Goal: Information Seeking & Learning: Learn about a topic

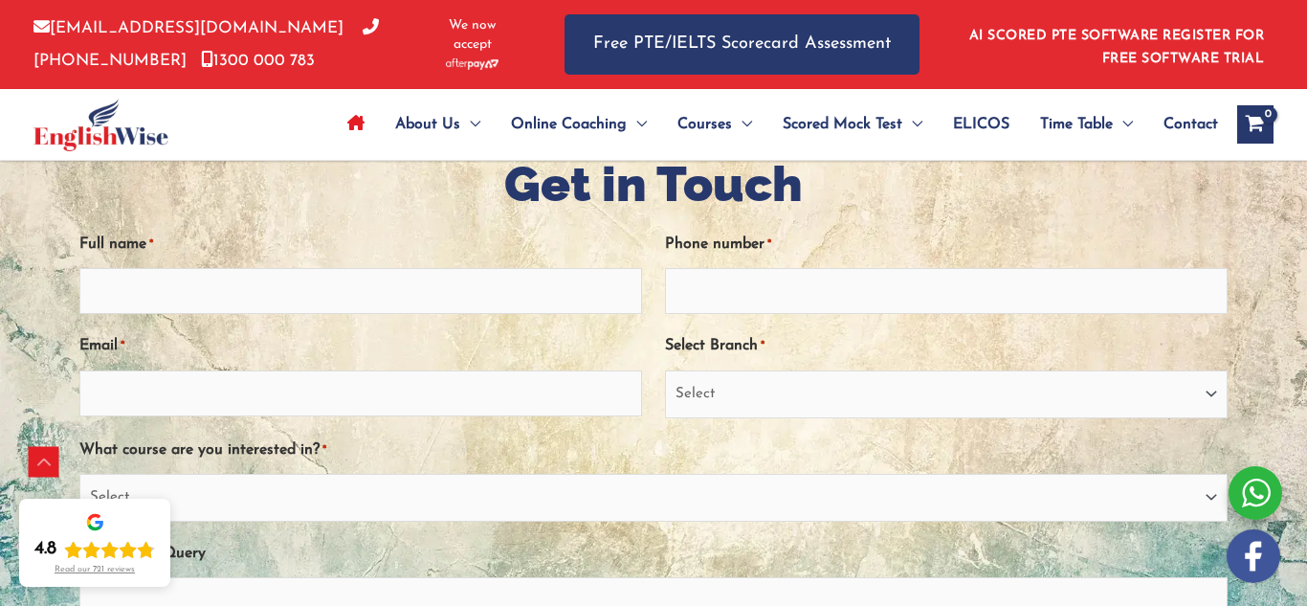
scroll to position [4203, 0]
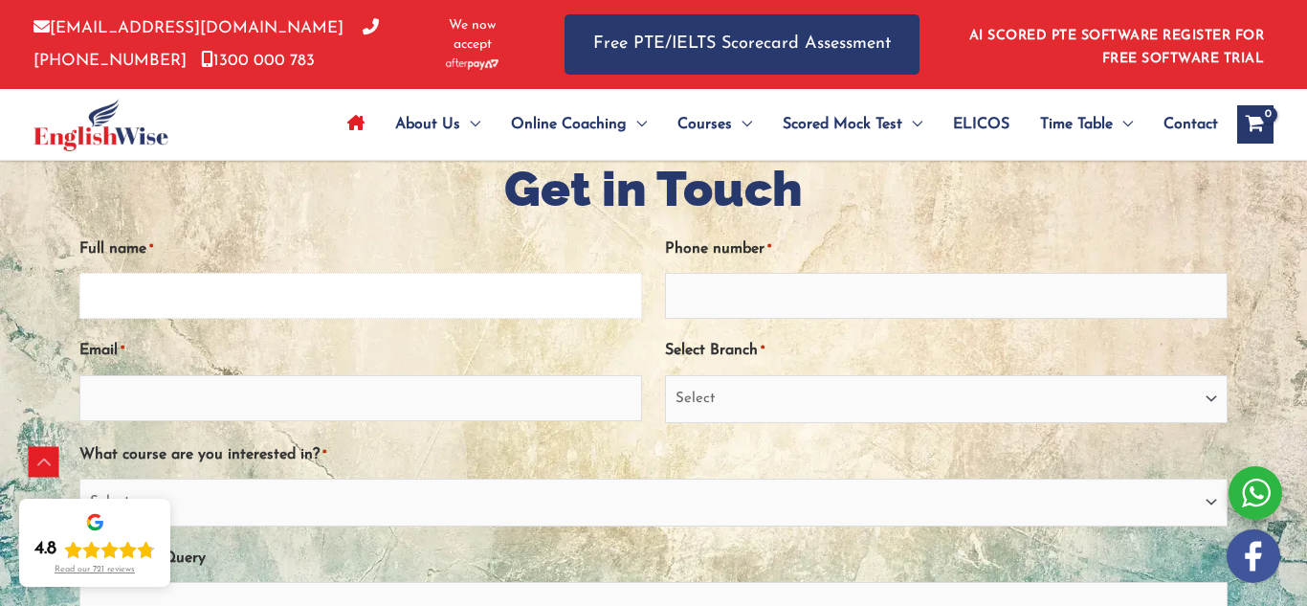
click at [96, 310] on input "Full name *" at bounding box center [360, 296] width 563 height 46
type input "r"
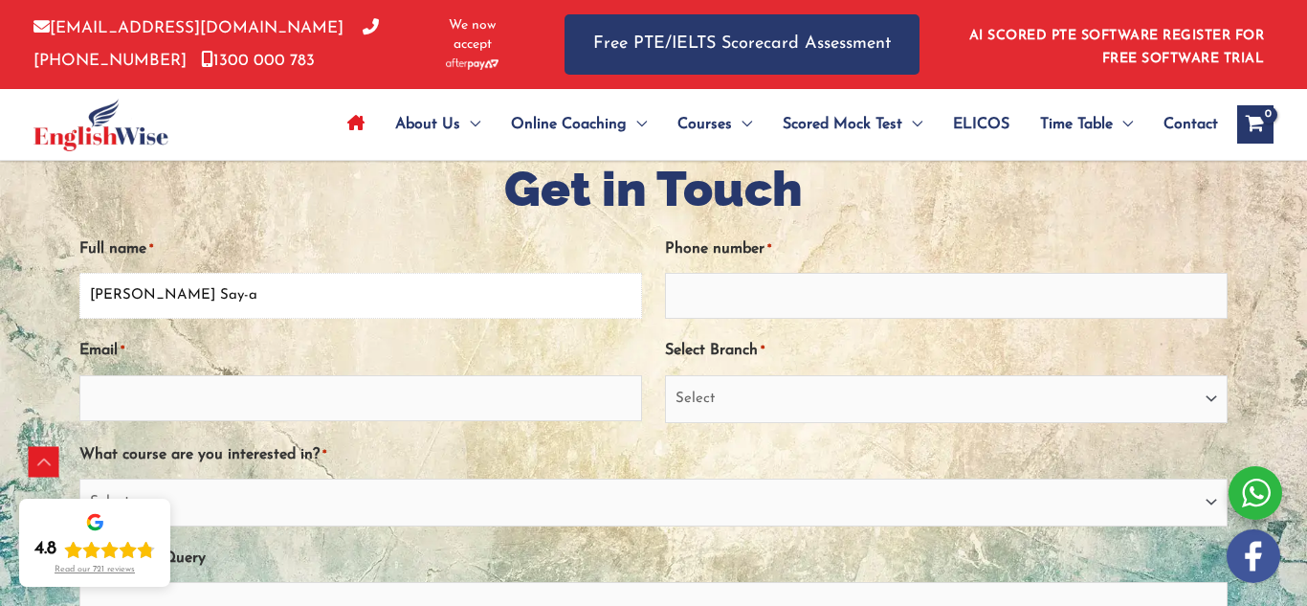
type input "Ronel V. Say-a"
click at [676, 290] on input "Phone number *" at bounding box center [946, 296] width 563 height 46
type input "0477622191"
click at [696, 393] on select "Select Sydney City Center Sydney Parramatta EnglishWise Global Brisbane Gold Co…" at bounding box center [946, 399] width 563 height 48
select select "Western Australia"
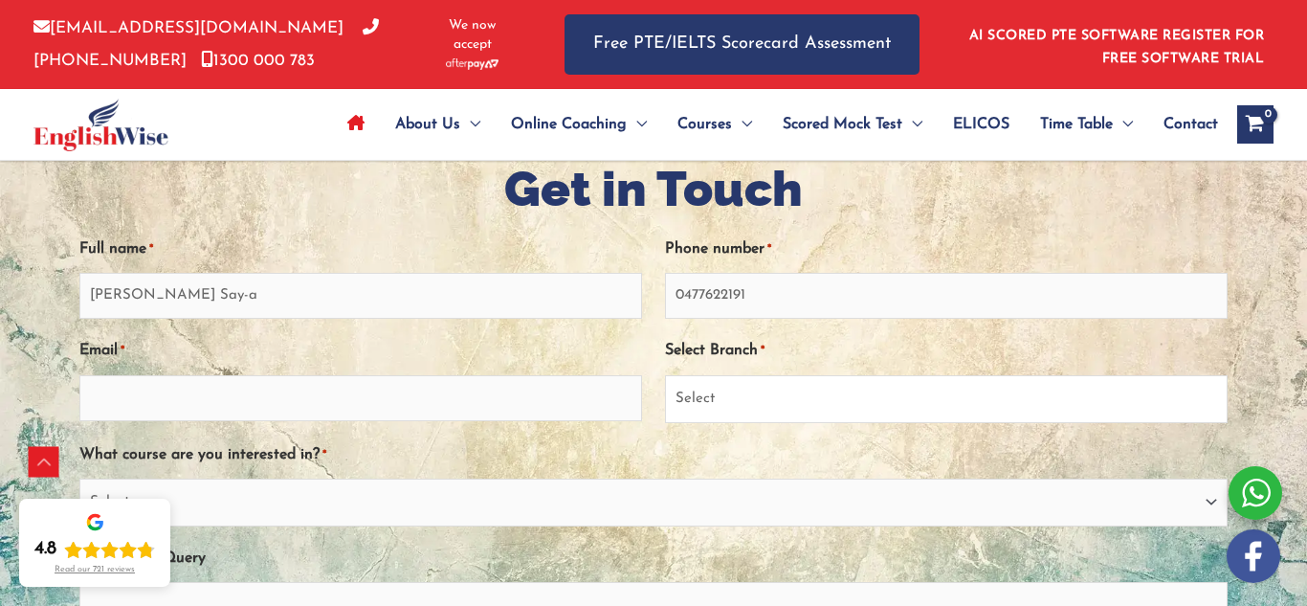
click at [665, 375] on select "Select Sydney City Center Sydney Parramatta EnglishWise Global Brisbane Gold Co…" at bounding box center [946, 399] width 563 height 48
click at [112, 407] on input "Email *" at bounding box center [360, 398] width 563 height 46
type input "sayaronel6@gmail.com"
click at [39, 462] on div "Scroll to Top" at bounding box center [44, 462] width 31 height 31
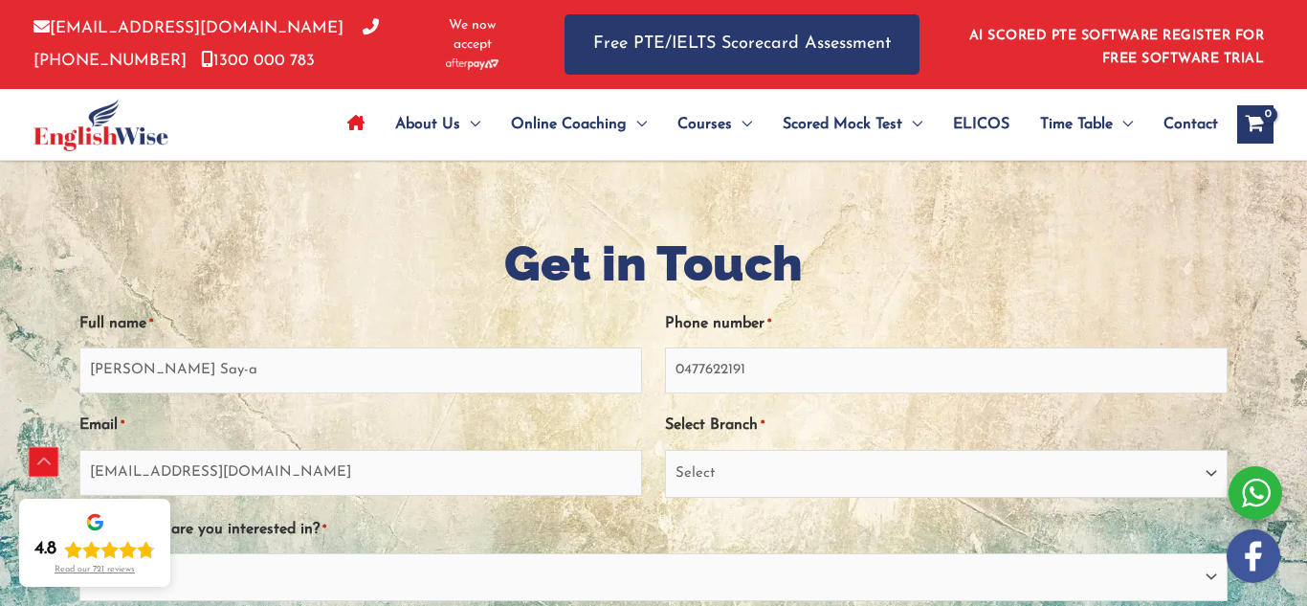
click at [39, 462] on div "Scroll to Top" at bounding box center [44, 462] width 31 height 31
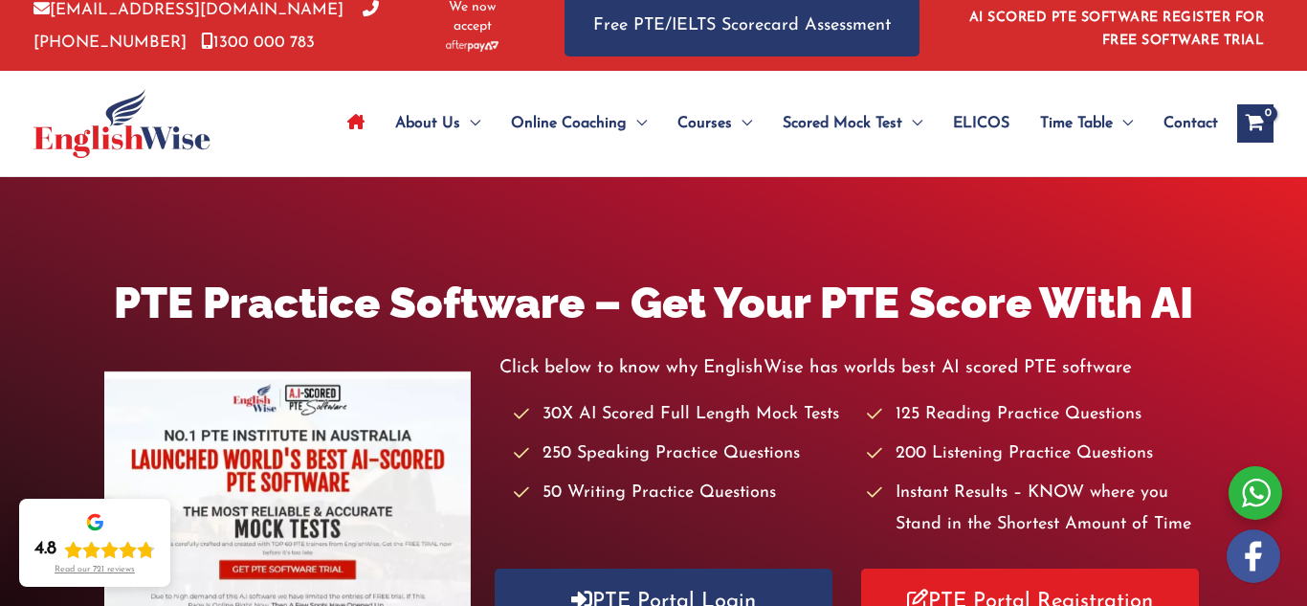
scroll to position [0, 0]
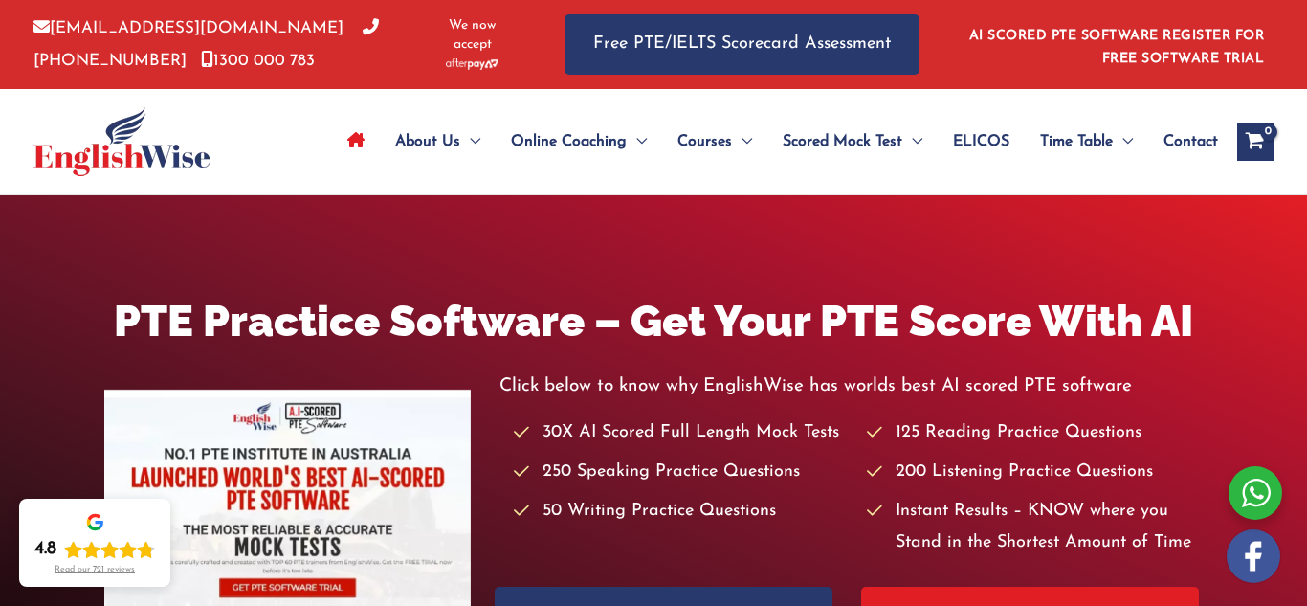
click at [39, 462] on div "PTE Practice Software – Get Your PTE Score With AI Click below to know why Engl…" at bounding box center [653, 479] width 1307 height 376
click at [31, 452] on div "PTE Practice Software – Get Your PTE Score With AI Click below to know why Engl…" at bounding box center [653, 479] width 1307 height 376
click at [257, 476] on img at bounding box center [287, 519] width 366 height 259
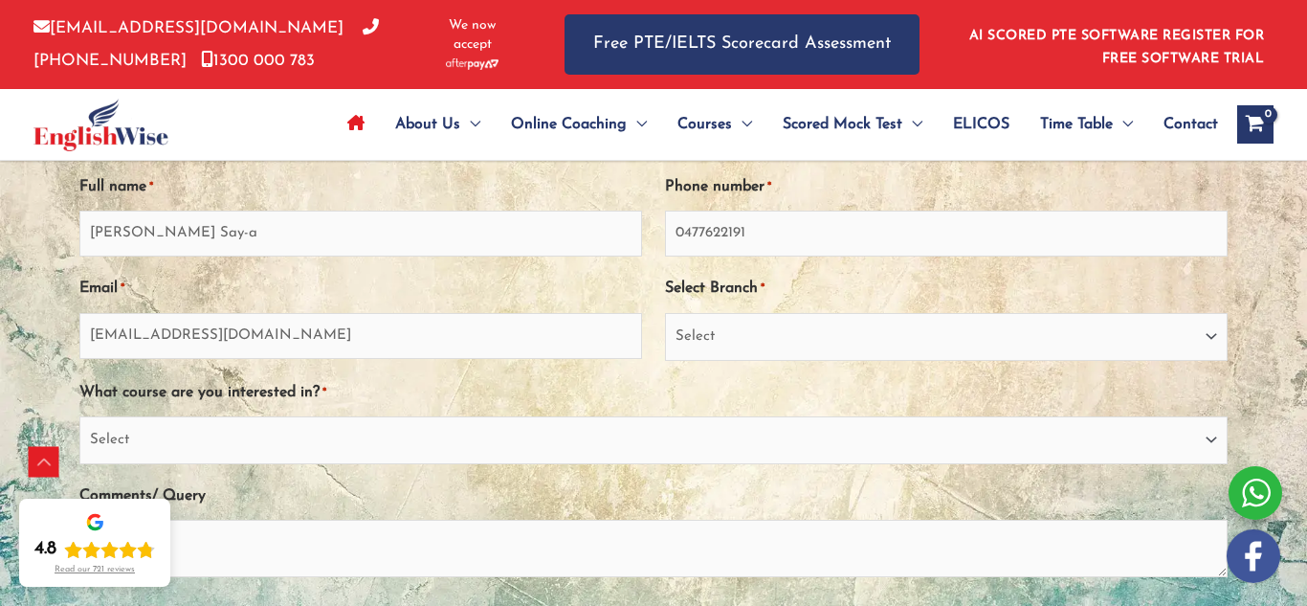
scroll to position [4272, 0]
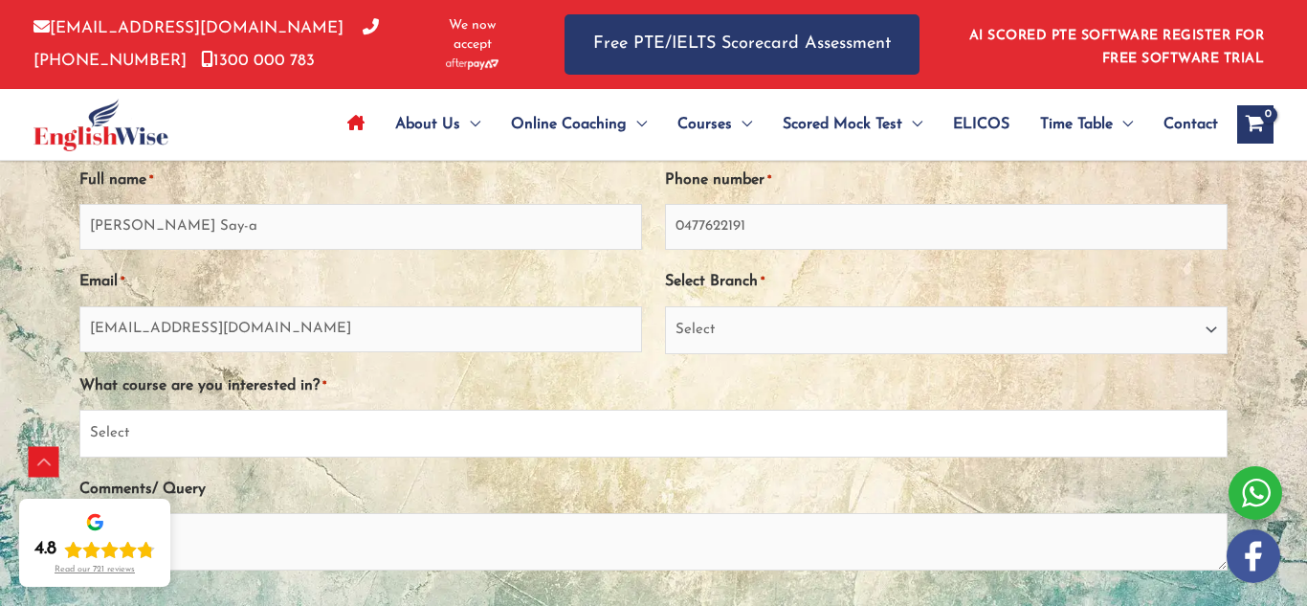
click at [104, 446] on select "Select PTE NAATI IELTS OET General English" at bounding box center [653, 434] width 1148 height 48
click at [79, 410] on select "Select PTE NAATI IELTS OET General English" at bounding box center [653, 434] width 1148 height 48
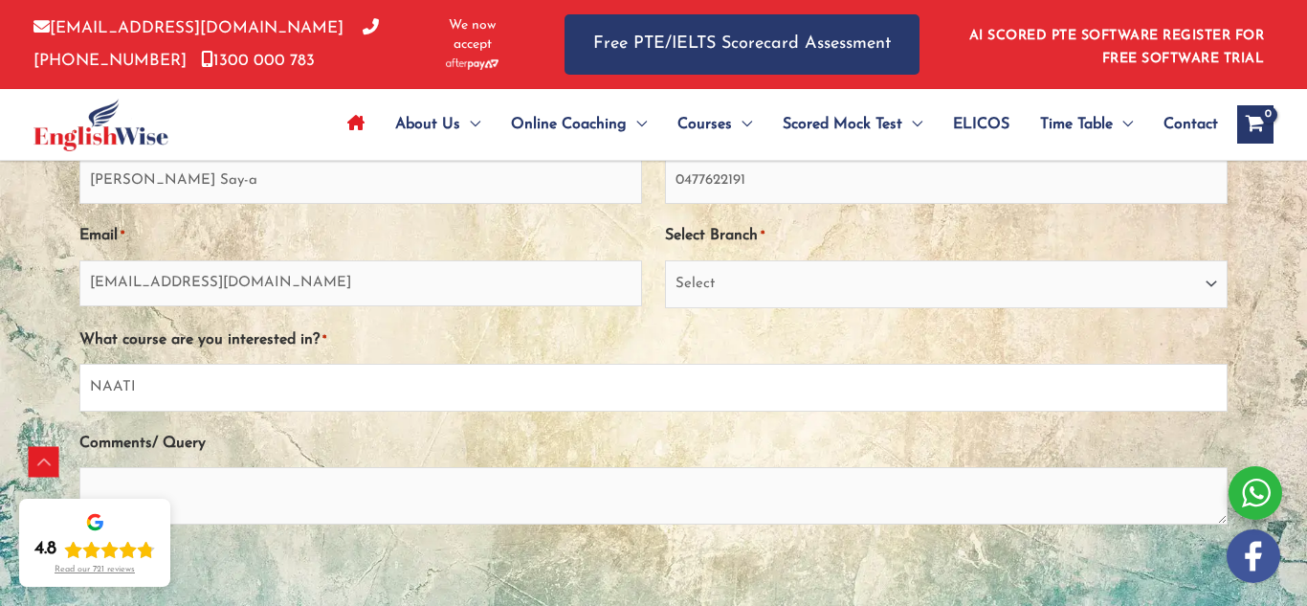
scroll to position [4221, 0]
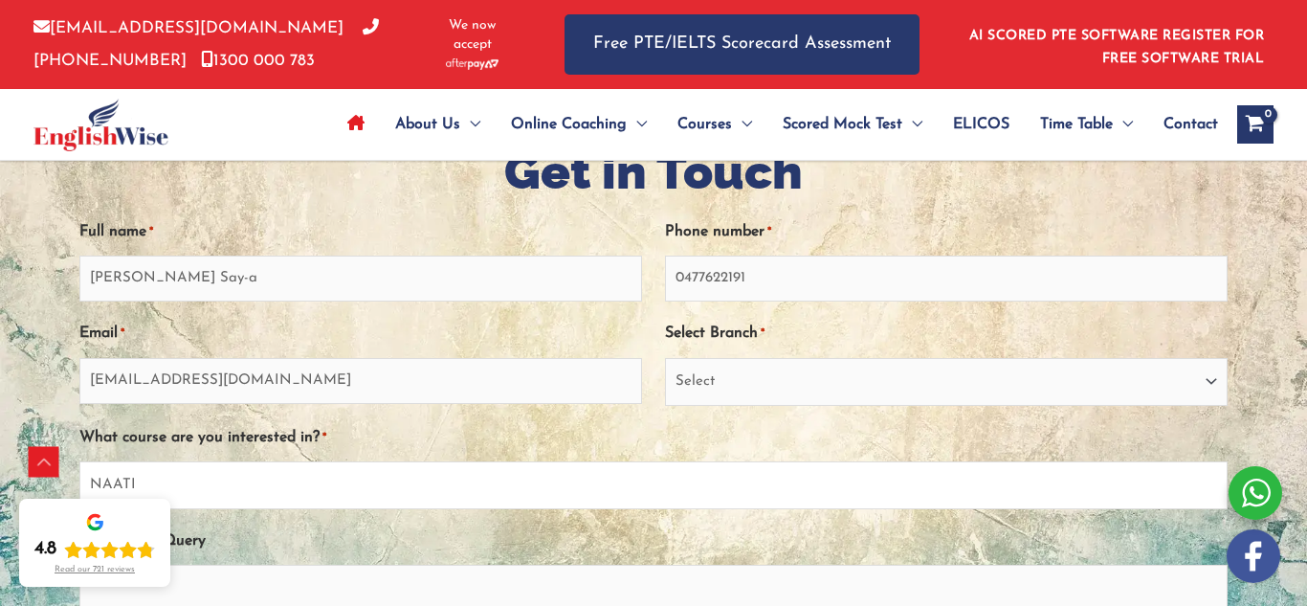
click at [152, 479] on select "Select PTE NAATI IELTS OET General English" at bounding box center [653, 485] width 1148 height 48
click at [79, 461] on select "Select PTE NAATI IELTS OET General English" at bounding box center [653, 485] width 1148 height 48
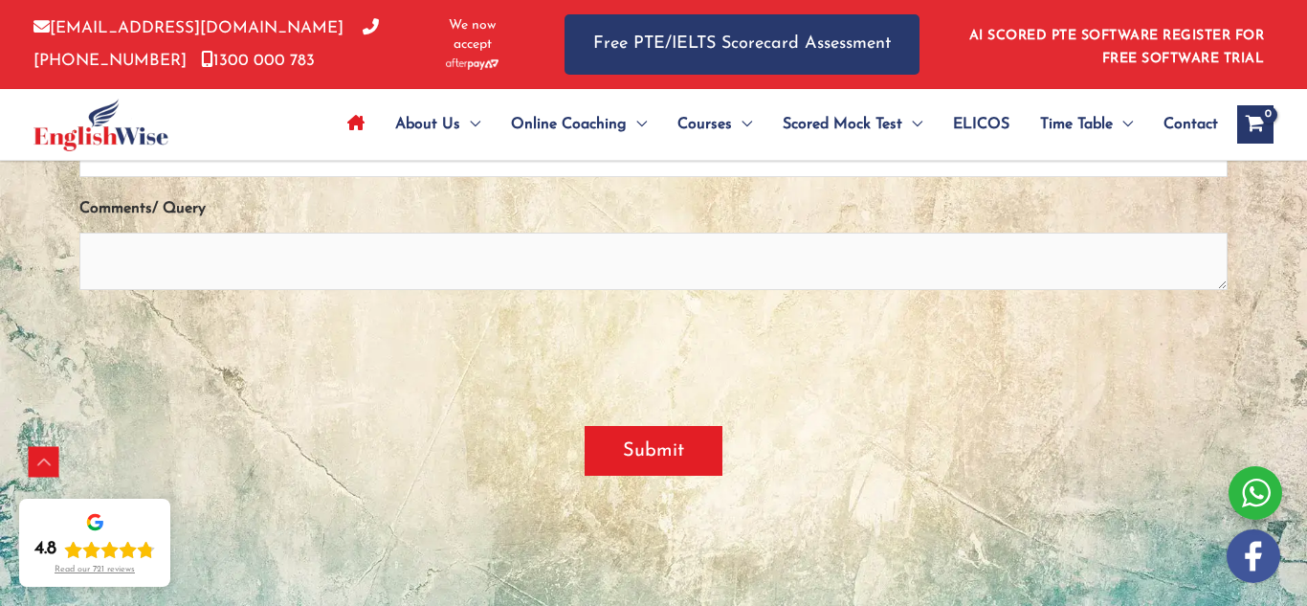
scroll to position [4573, 0]
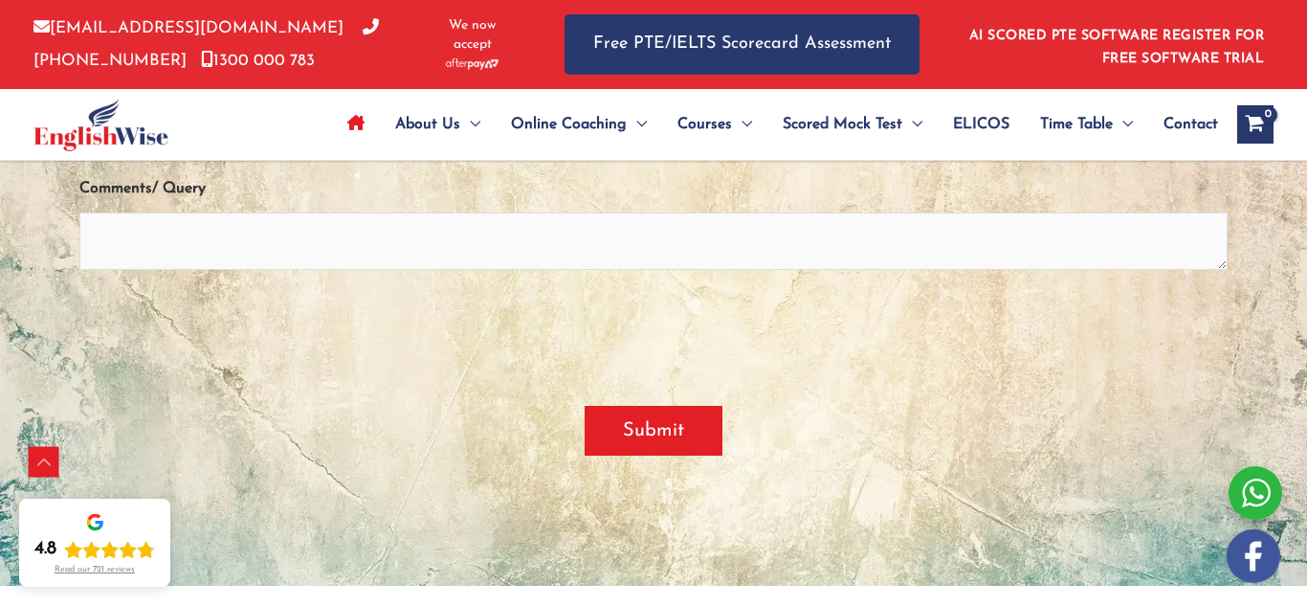
select select "NAATI"
click at [125, 234] on textarea "Comments/ Query" at bounding box center [653, 240] width 1148 height 57
type textarea "for PR"
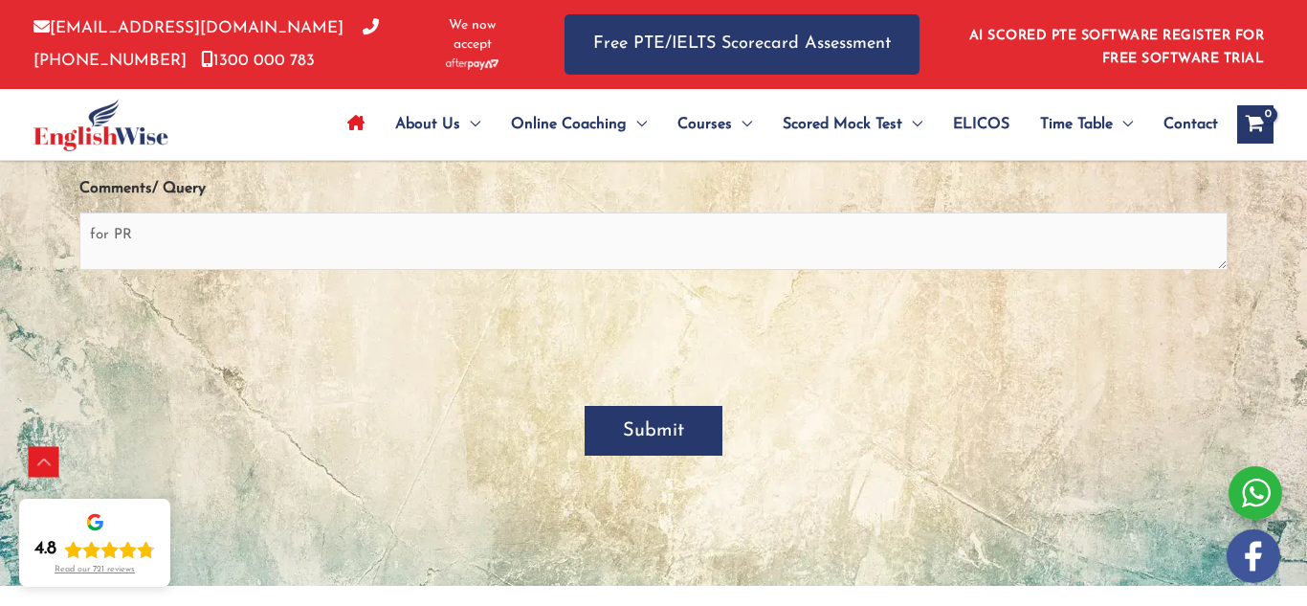
click at [657, 435] on input "Submit" at bounding box center [654, 431] width 138 height 50
click at [657, 435] on input "Submit" at bounding box center [644, 431] width 138 height 50
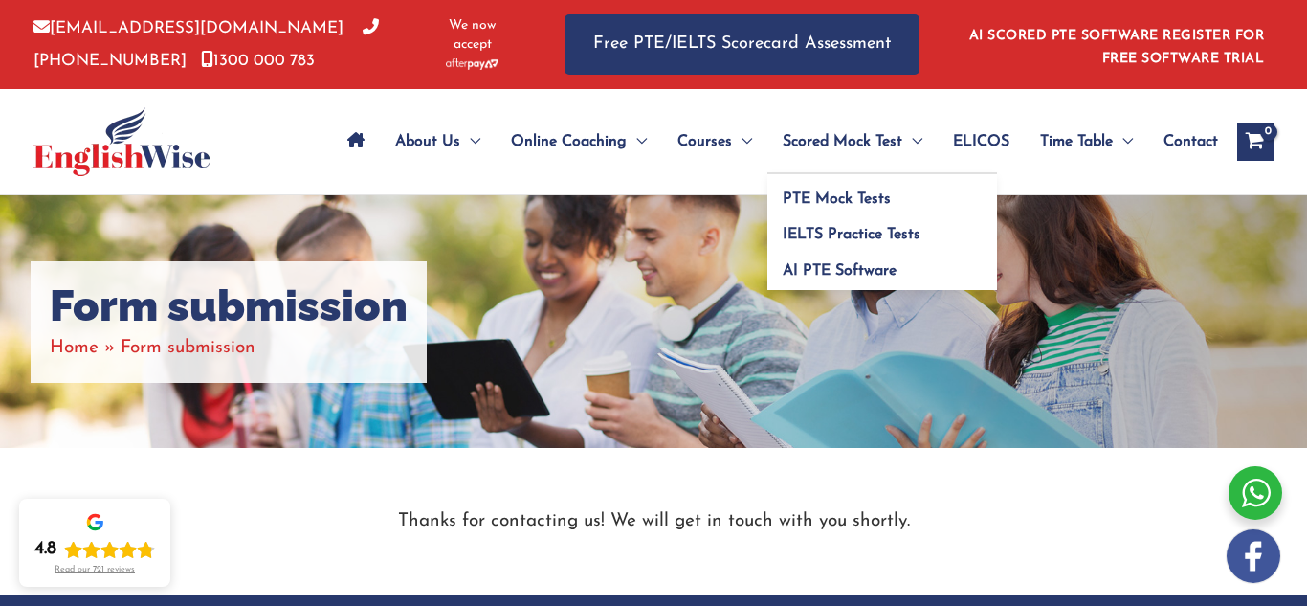
click at [860, 146] on span "Scored Mock Test" at bounding box center [843, 141] width 120 height 67
click at [851, 200] on span "PTE Mock Tests" at bounding box center [837, 198] width 108 height 15
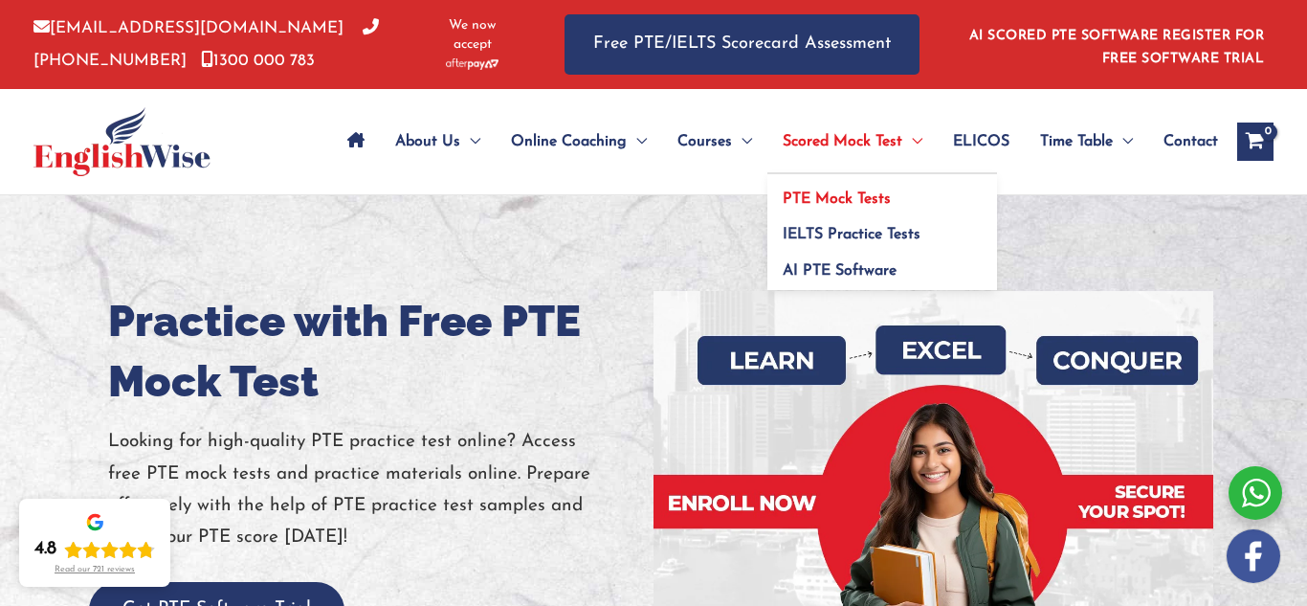
click at [857, 134] on span "Scored Mock Test" at bounding box center [843, 141] width 120 height 67
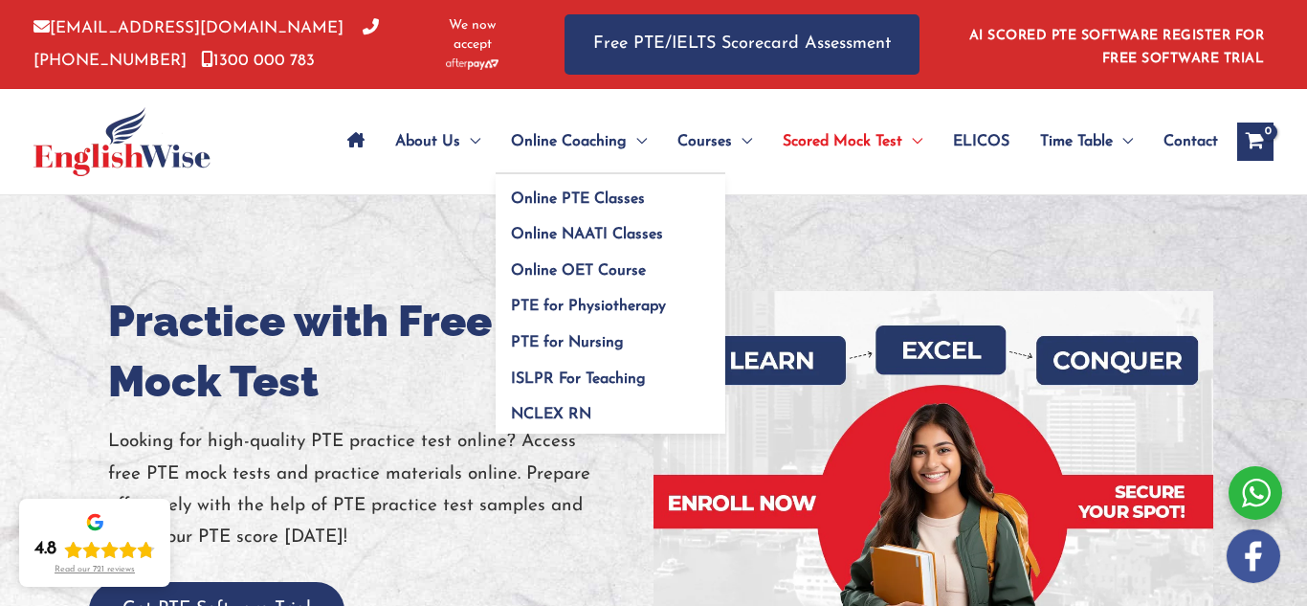
click at [568, 149] on span "Online Coaching" at bounding box center [569, 141] width 116 height 67
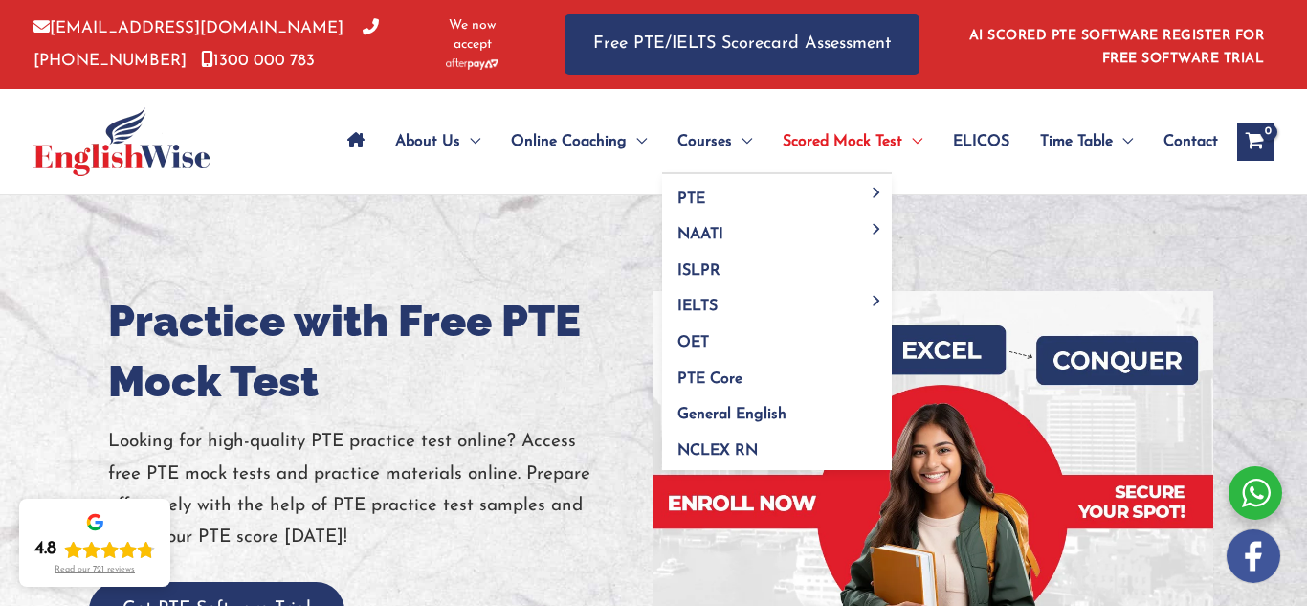
click at [733, 143] on span "Menu Toggle" at bounding box center [742, 141] width 20 height 67
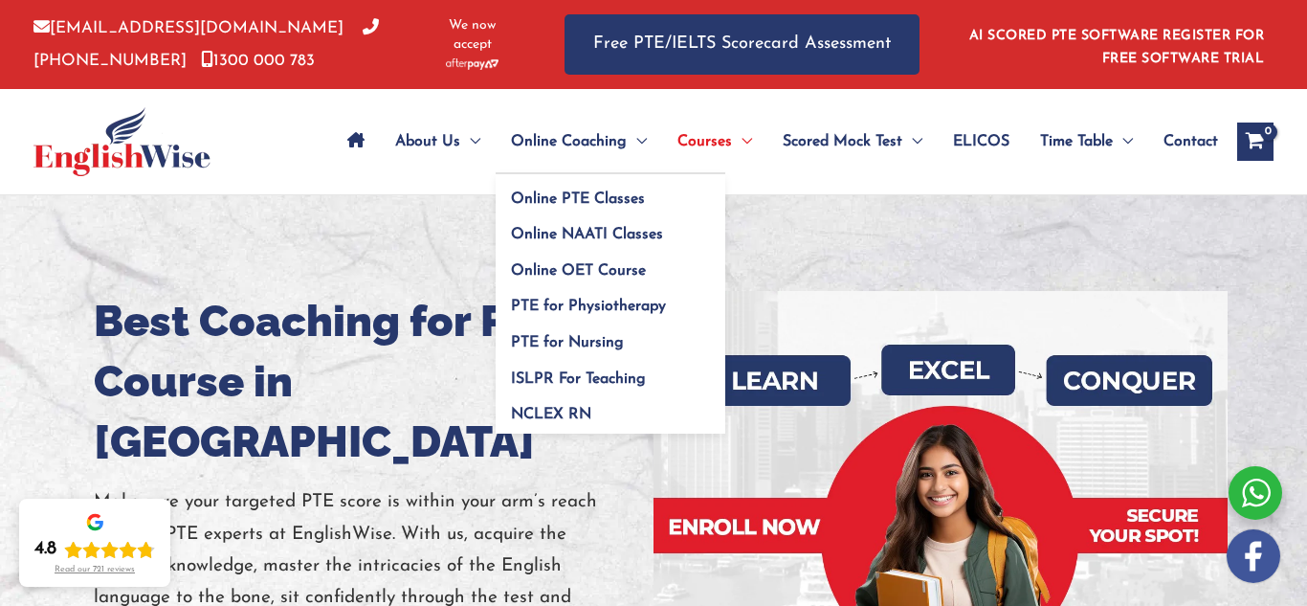
click at [599, 133] on span "Online Coaching" at bounding box center [569, 141] width 116 height 67
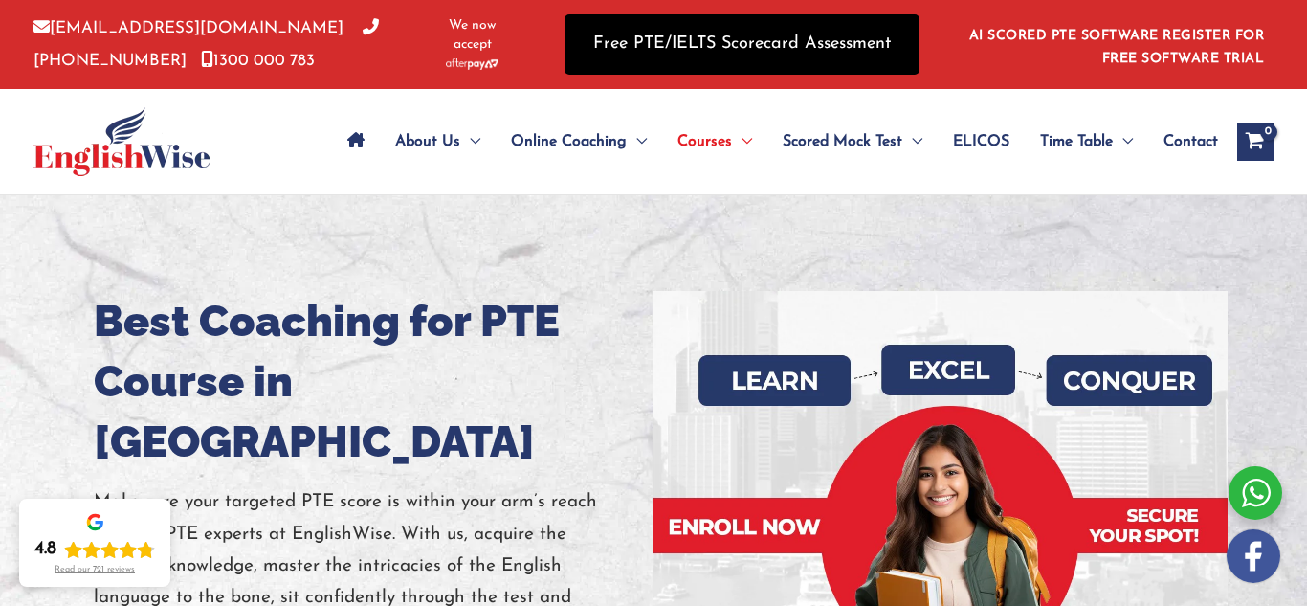
click at [840, 56] on link "Free PTE/IELTS Scorecard Assessment" at bounding box center [742, 44] width 355 height 60
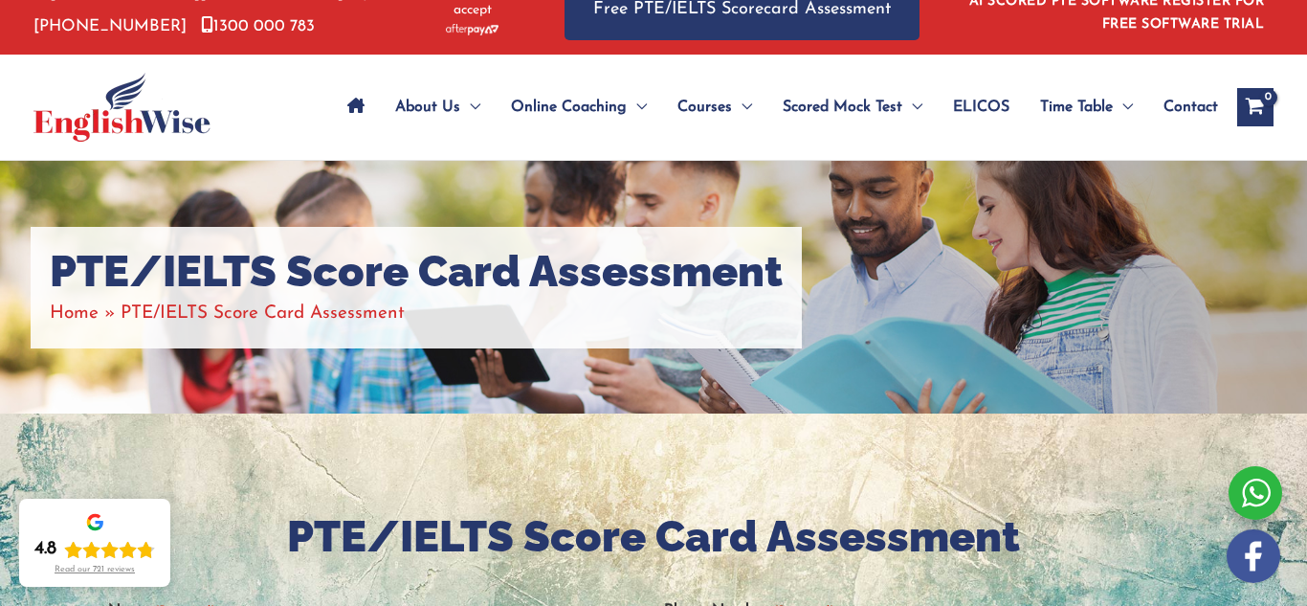
scroll to position [22, 0]
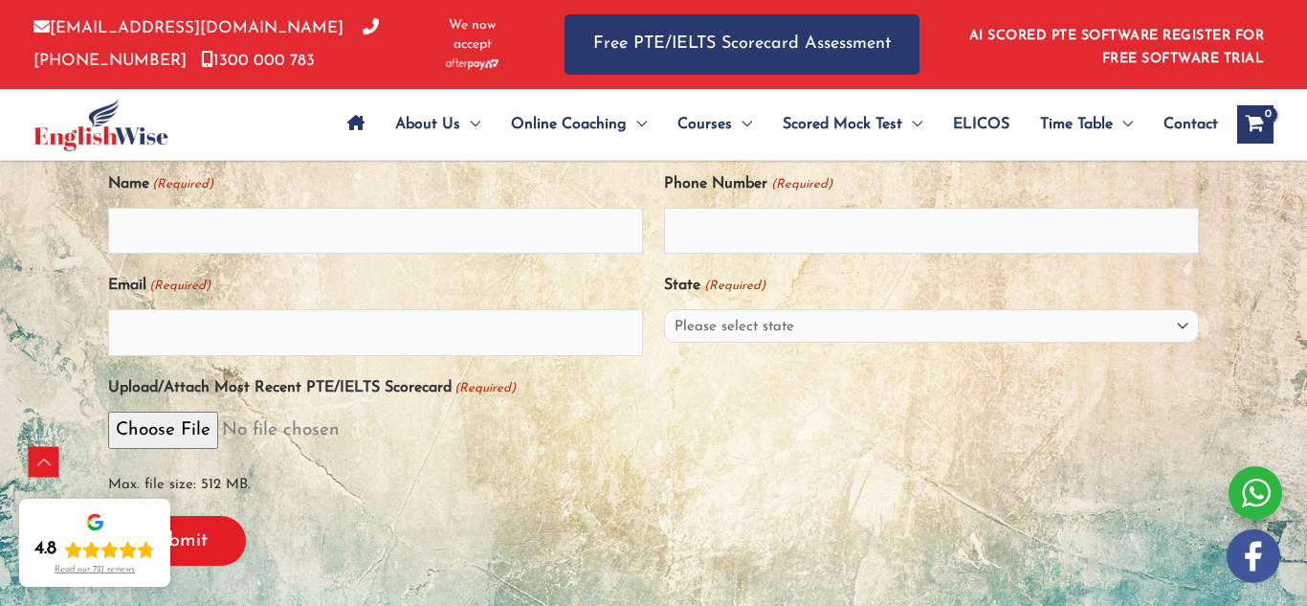
scroll to position [465, 0]
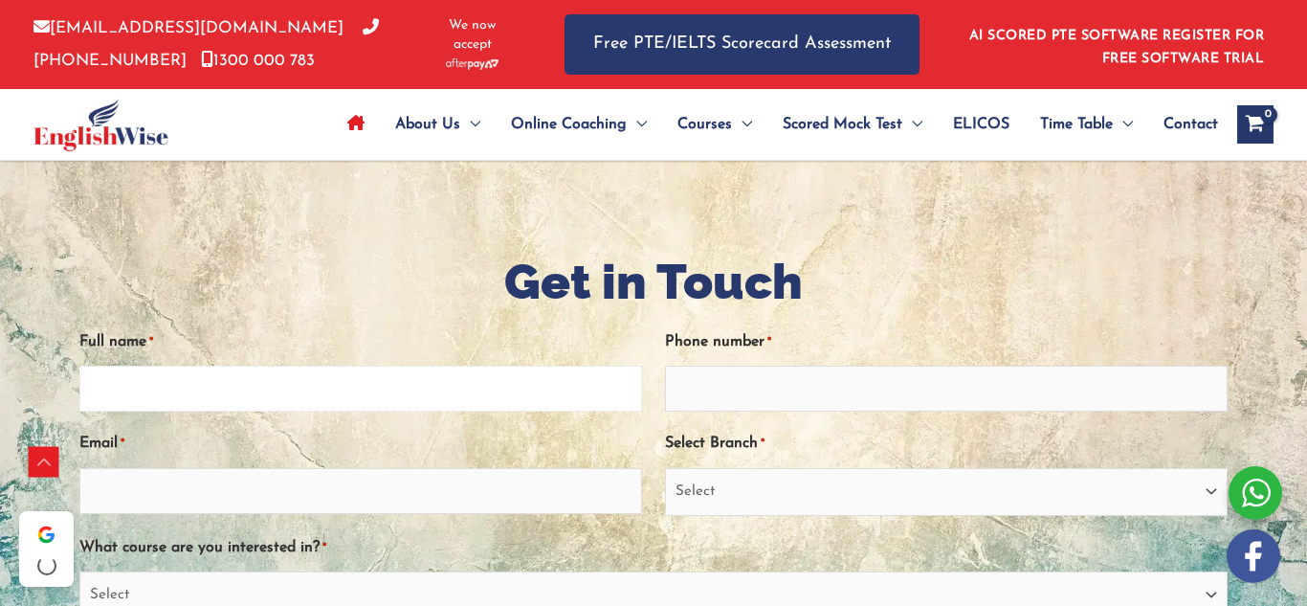
click at [399, 393] on input "Full name *" at bounding box center [360, 389] width 563 height 46
type input "r"
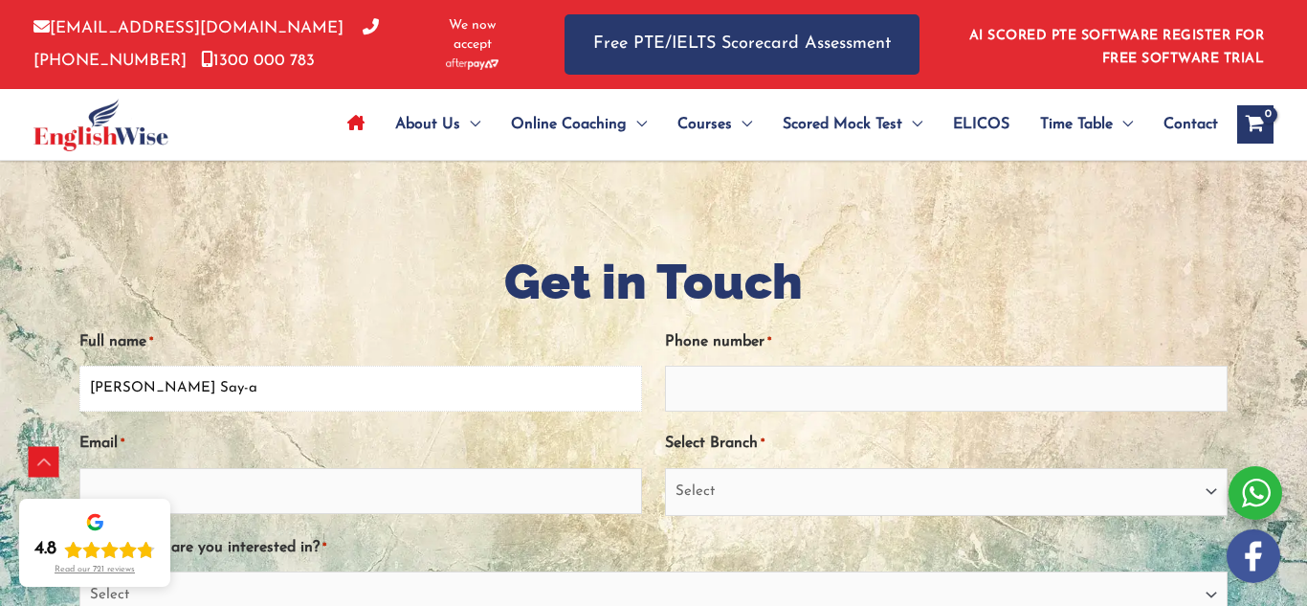
type input "[PERSON_NAME] Say-a"
click at [504, 489] on input "Email *" at bounding box center [360, 491] width 563 height 46
click at [726, 391] on input "Phone number *" at bounding box center [946, 389] width 563 height 46
type input "0477622191"
click at [678, 489] on select "Select [GEOGRAPHIC_DATA] [GEOGRAPHIC_DATA] [GEOGRAPHIC_DATA] EnglishWise Global…" at bounding box center [946, 492] width 563 height 48
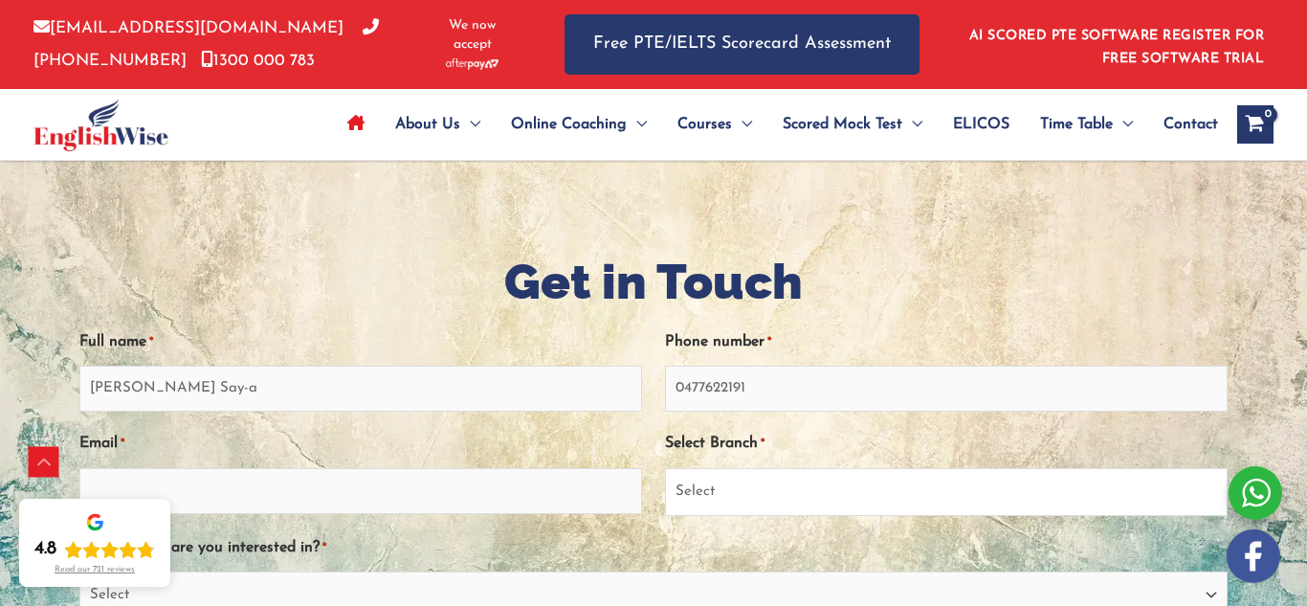
select select "[GEOGRAPHIC_DATA]"
click at [665, 468] on select "Select [GEOGRAPHIC_DATA] [GEOGRAPHIC_DATA] [GEOGRAPHIC_DATA] EnglishWise Global…" at bounding box center [946, 492] width 563 height 48
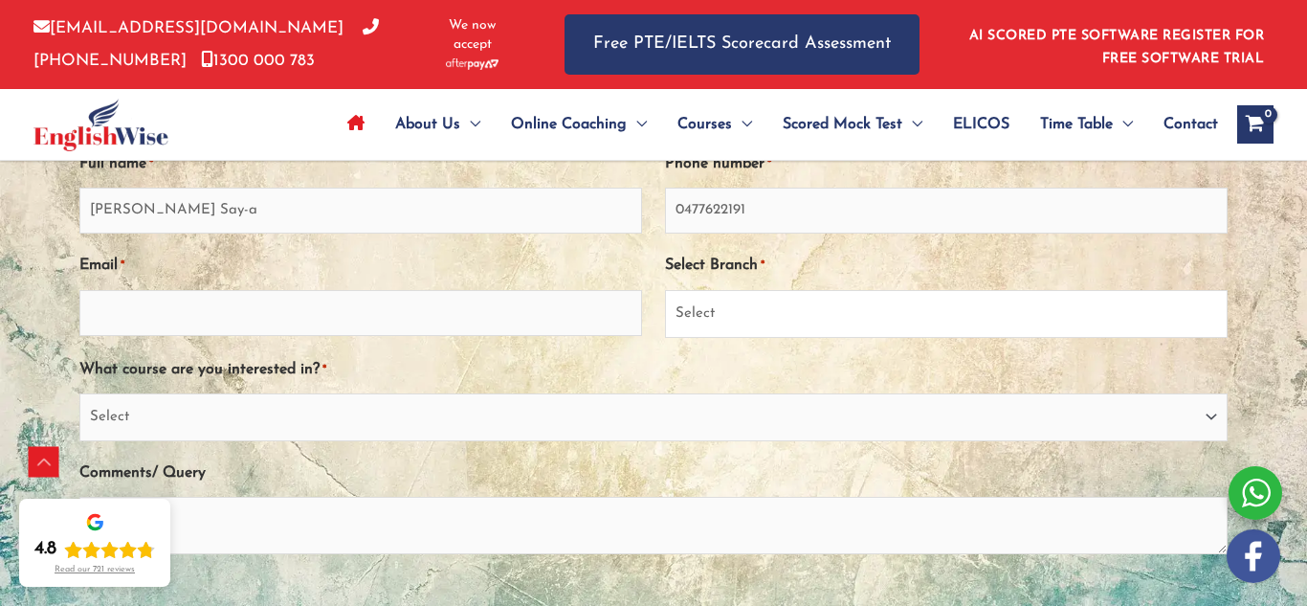
scroll to position [4294, 0]
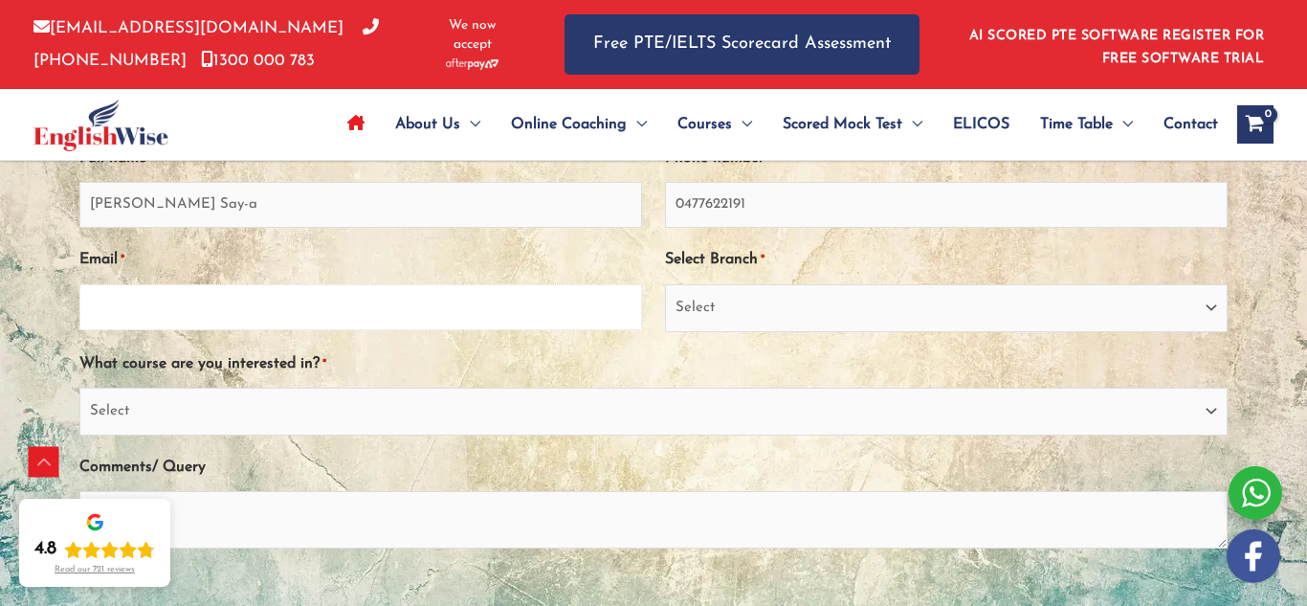
click at [361, 315] on input "Email *" at bounding box center [360, 307] width 563 height 46
type input "[EMAIL_ADDRESS][DOMAIN_NAME]"
click at [345, 402] on select "Select PTE NAATI IELTS OET General English" at bounding box center [653, 412] width 1148 height 48
select select "PTE"
click at [79, 388] on select "Select PTE NAATI IELTS OET General English" at bounding box center [653, 412] width 1148 height 48
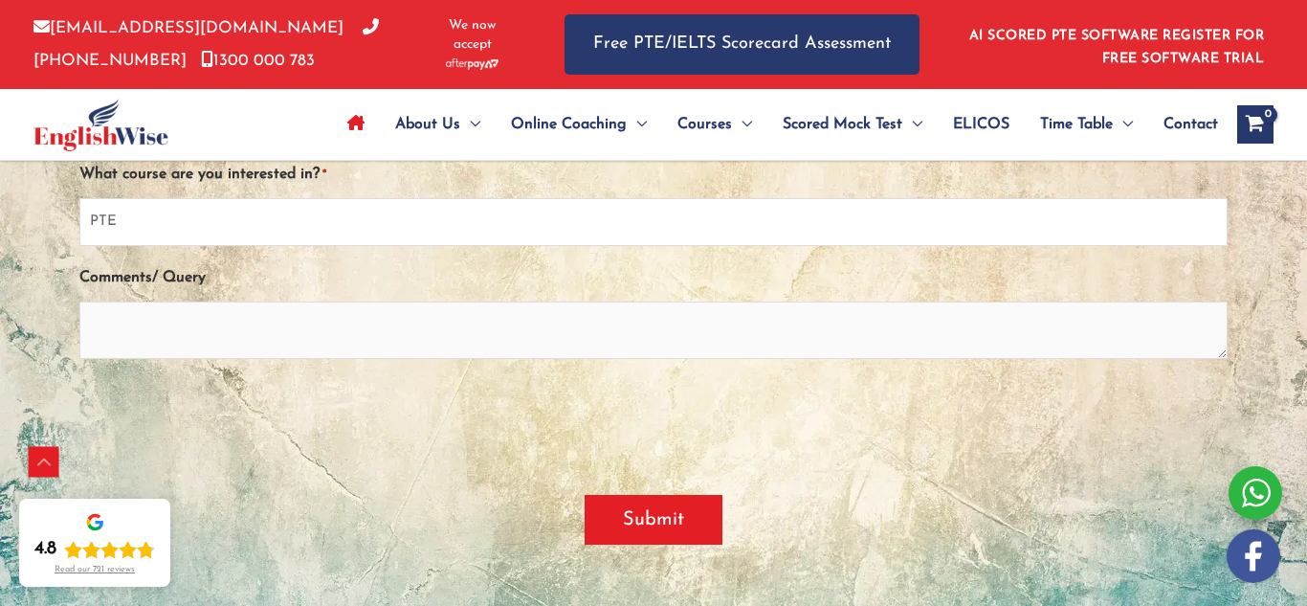
scroll to position [4491, 0]
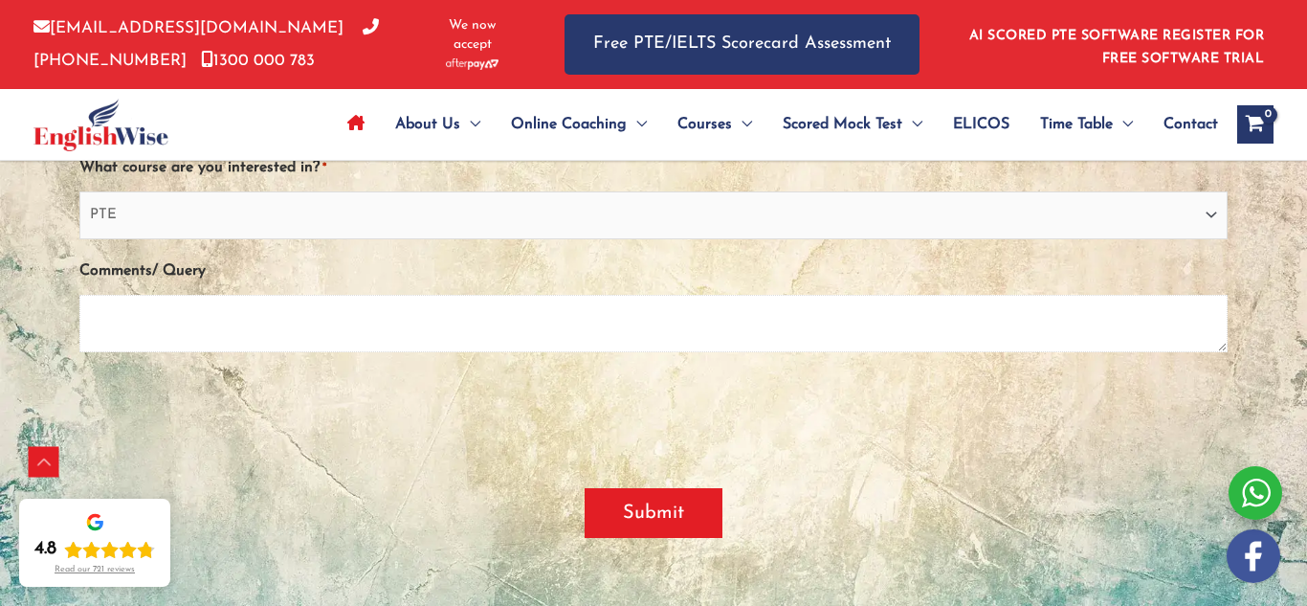
click at [250, 324] on textarea "Comments/ Query" at bounding box center [653, 323] width 1148 height 57
type textarea "f"
type textarea "For PR"
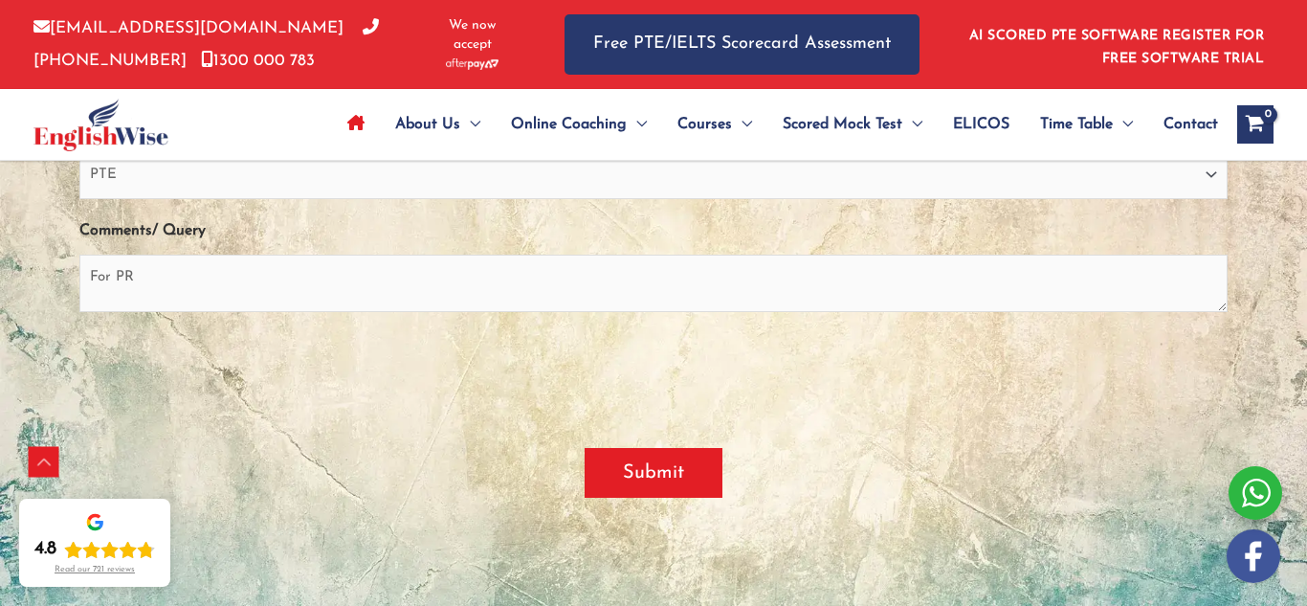
scroll to position [4557, 0]
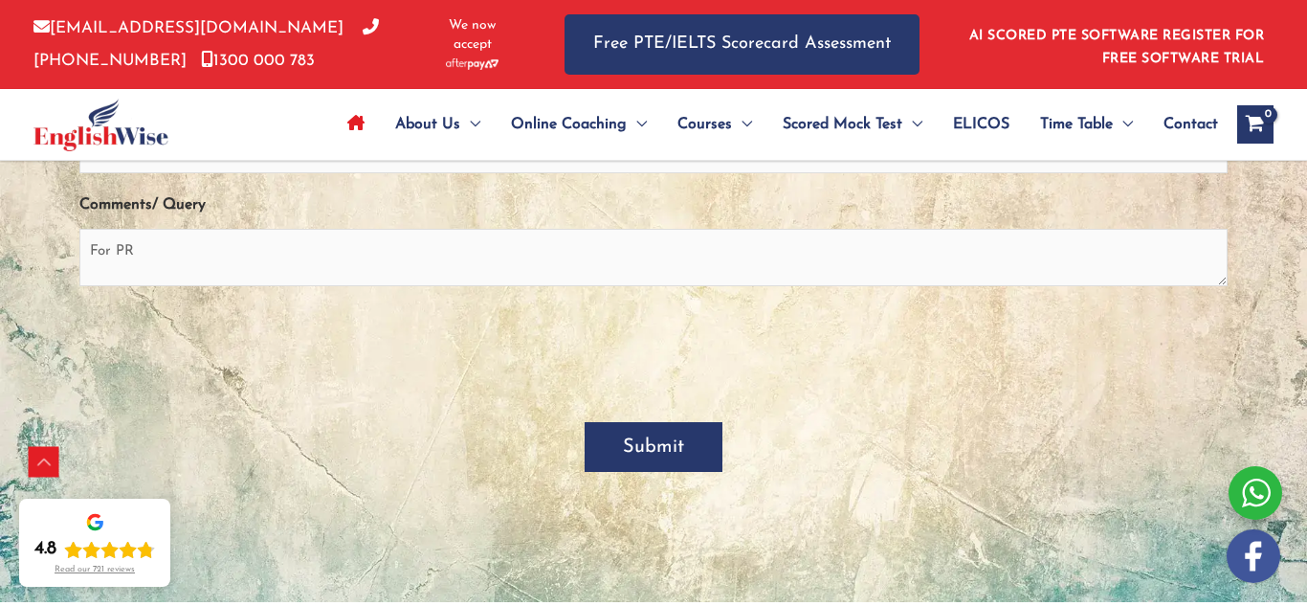
click at [620, 436] on input "Submit" at bounding box center [654, 447] width 138 height 50
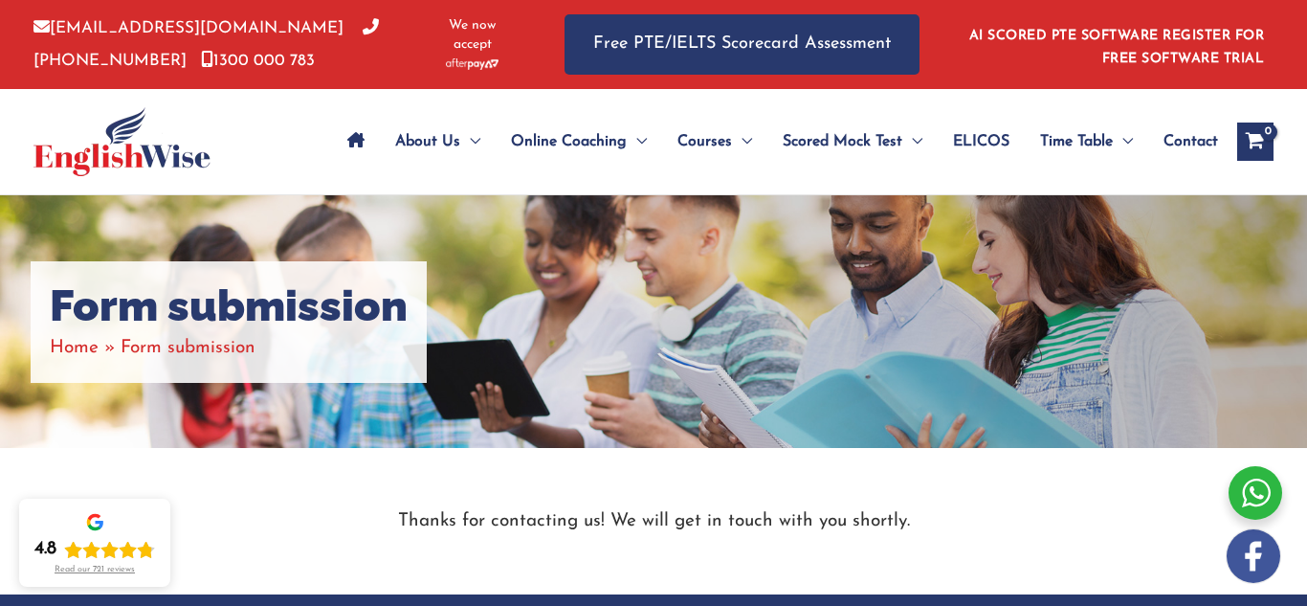
click at [1044, 31] on link "AI SCORED PTE SOFTWARE REGISTER FOR FREE SOFTWARE TRIAL" at bounding box center [1118, 47] width 296 height 37
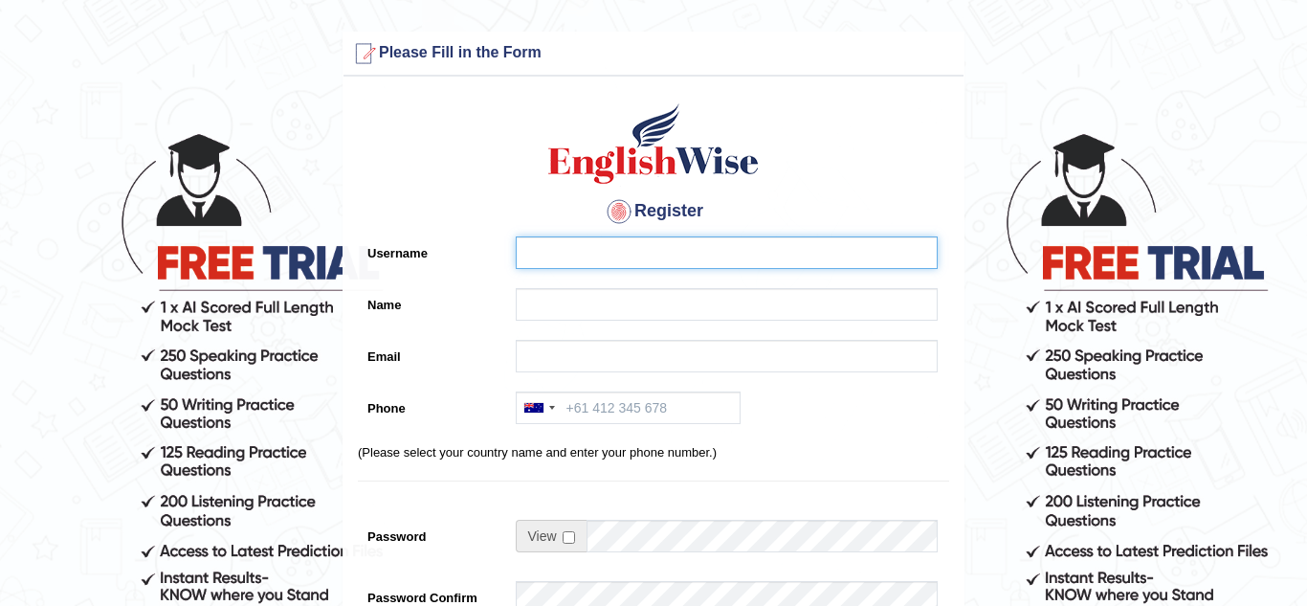
click at [635, 256] on input "Username" at bounding box center [727, 252] width 422 height 33
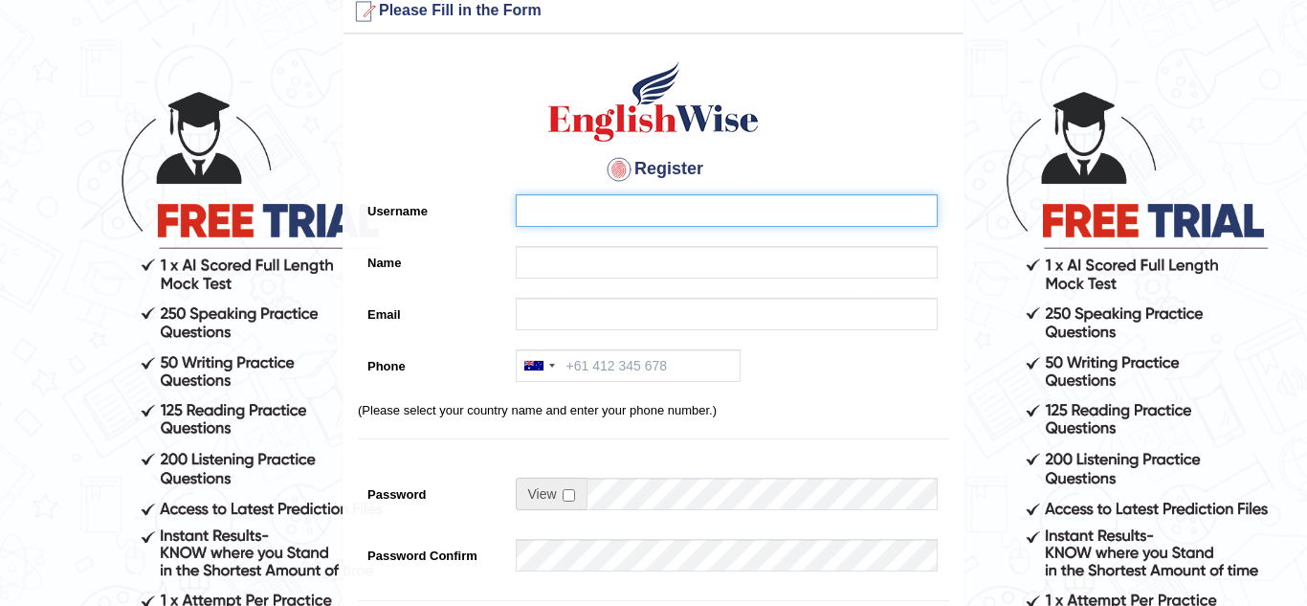
scroll to position [38, 0]
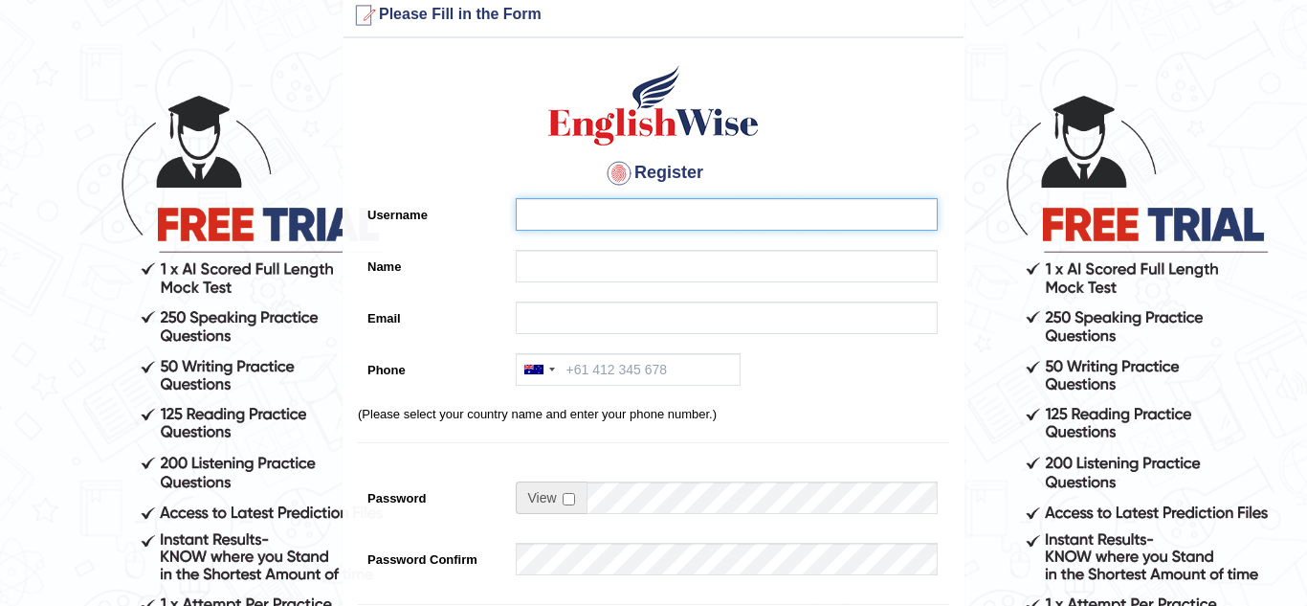
click at [612, 219] on input "Username" at bounding box center [727, 214] width 422 height 33
type input "r"
type input "a"
type input "sayaronel6"
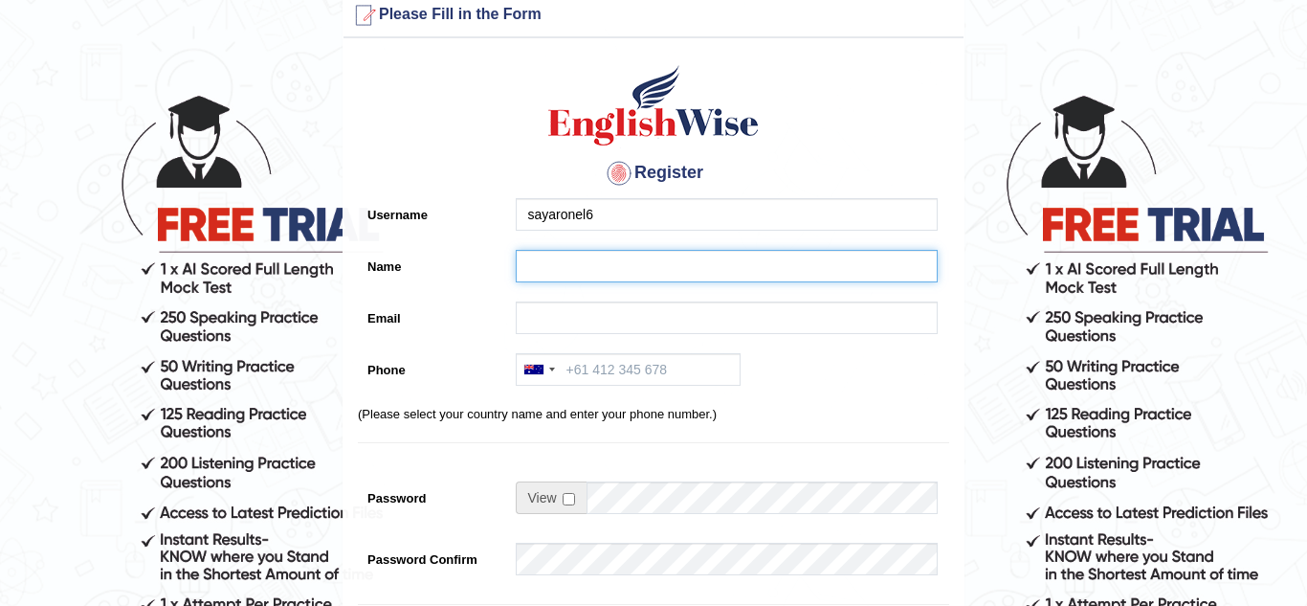
click at [571, 275] on input "Name" at bounding box center [727, 266] width 422 height 33
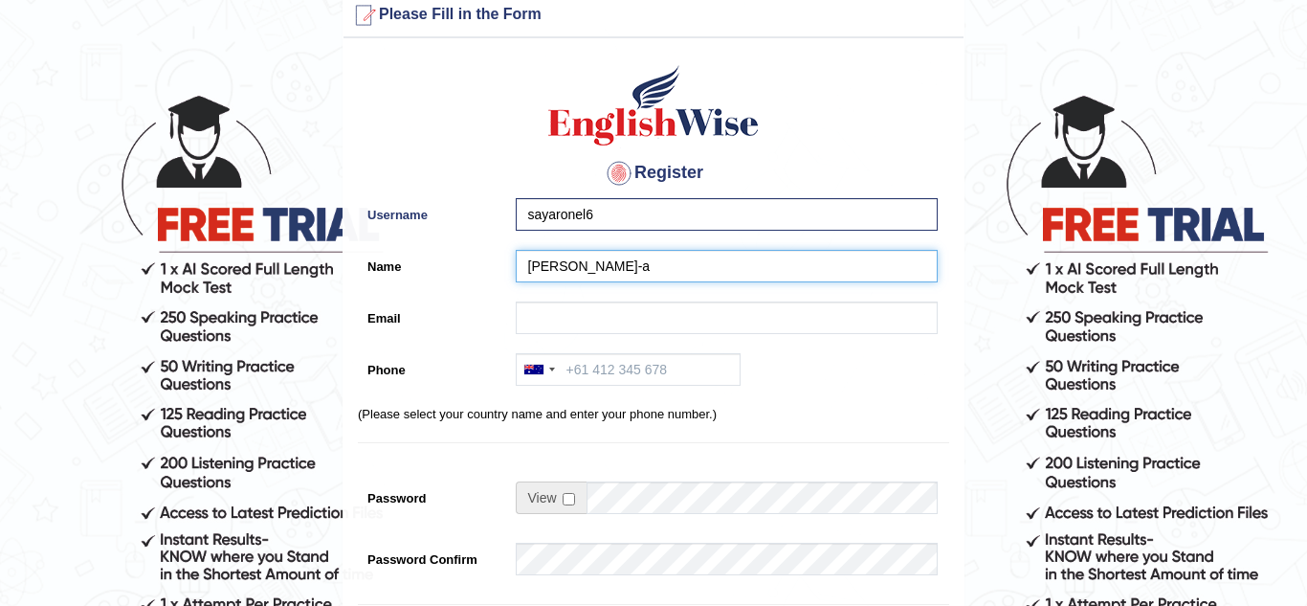
type input "[PERSON_NAME]-a"
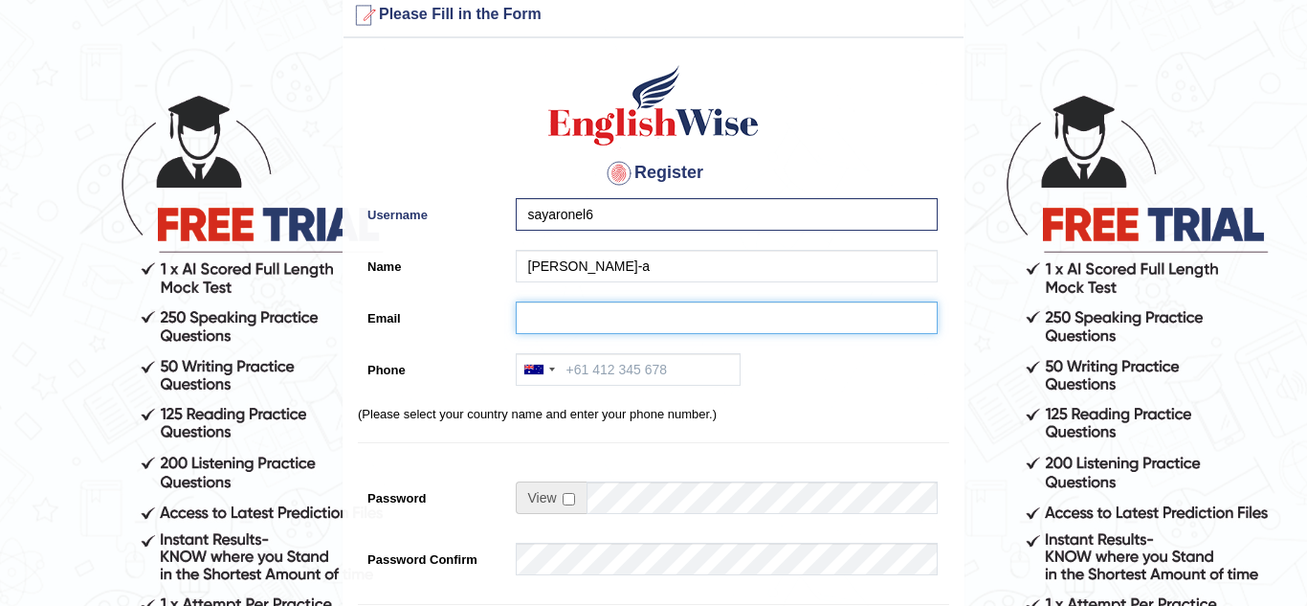
click at [544, 327] on input "Email" at bounding box center [727, 317] width 422 height 33
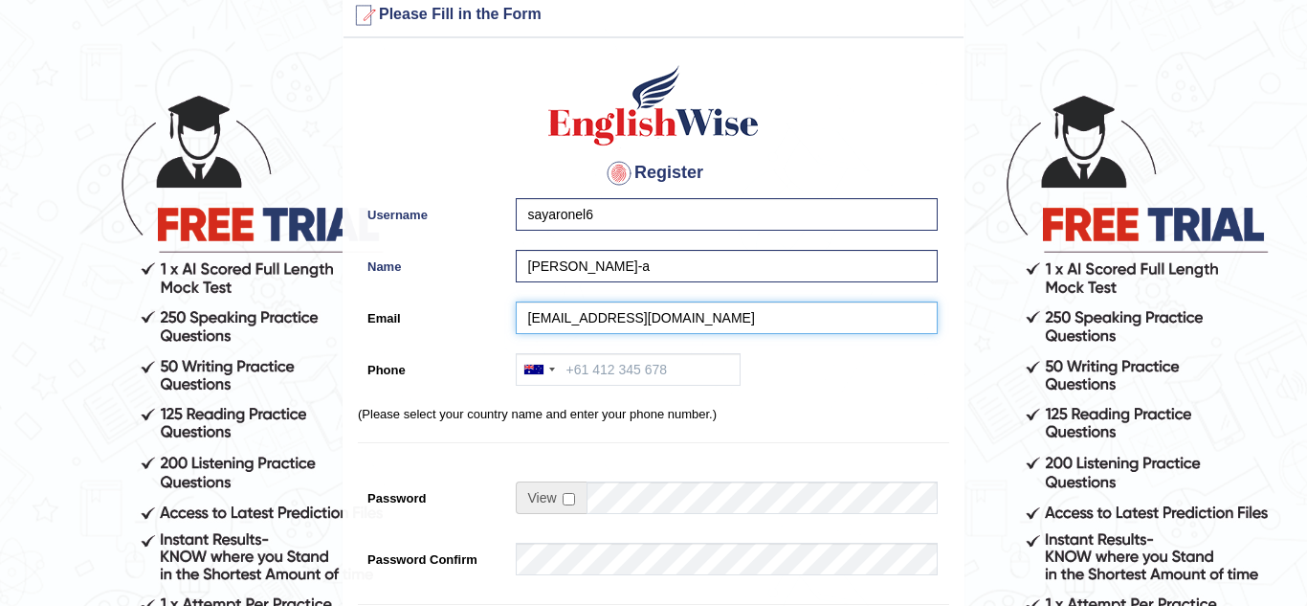
type input "sayaronel6@gmail.com"
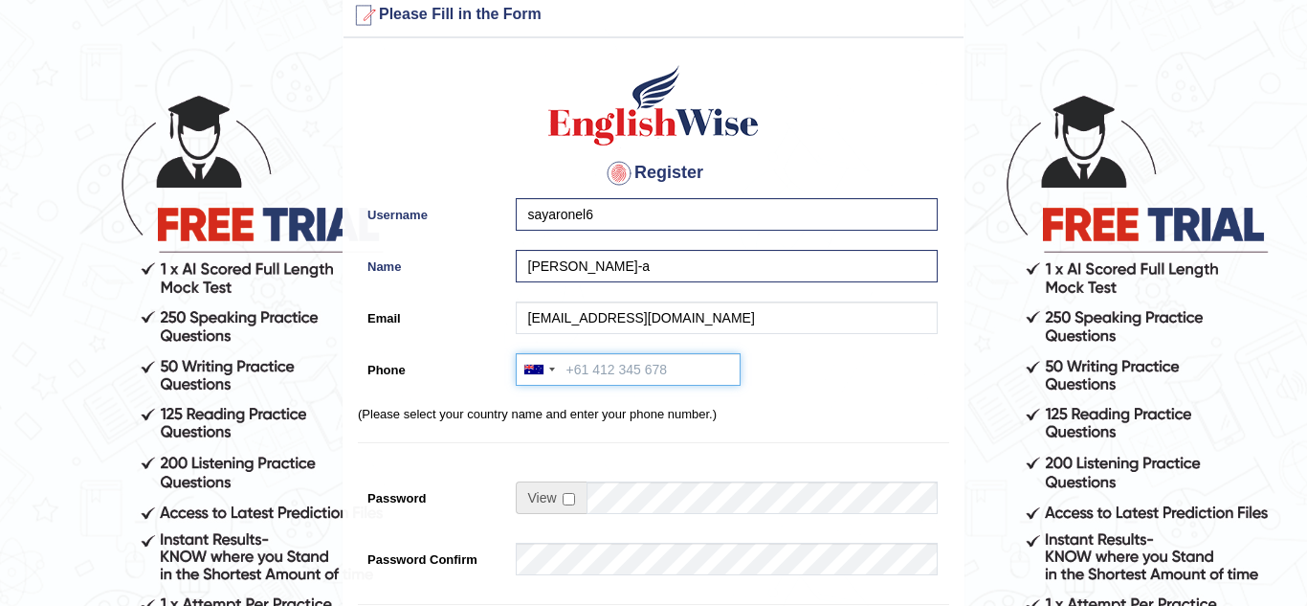
click at [583, 368] on input "Phone" at bounding box center [628, 369] width 225 height 33
type input "0477622191"
click at [569, 503] on input "checkbox" at bounding box center [569, 499] width 12 height 12
checkbox input "true"
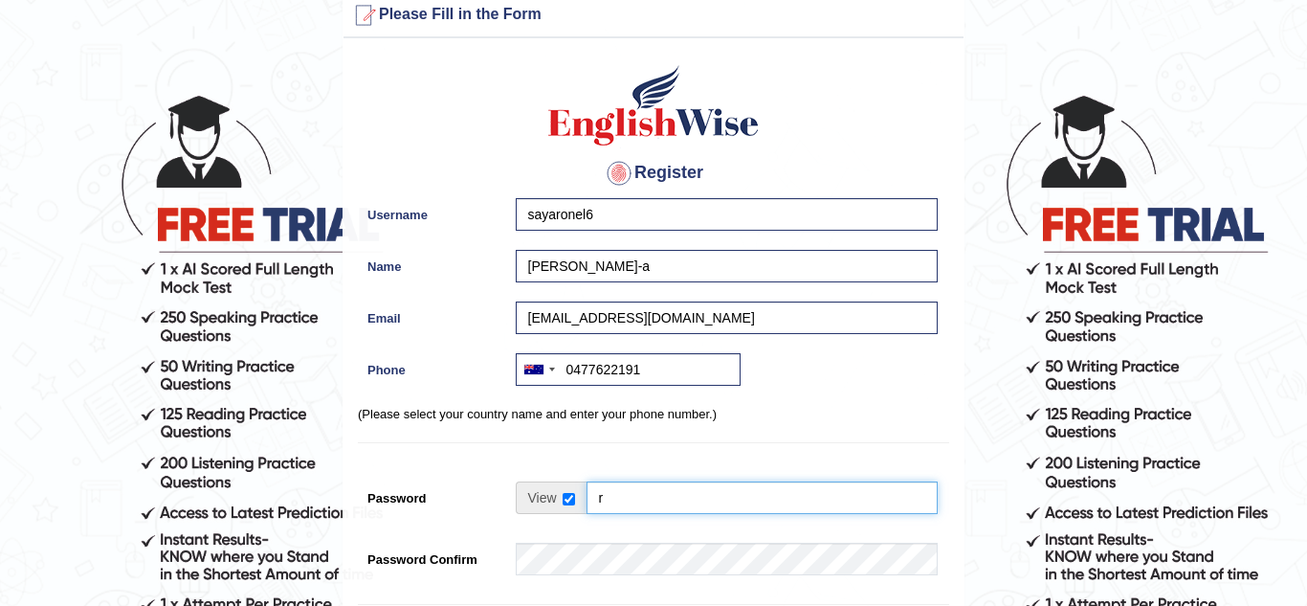
click at [617, 498] on input "r" at bounding box center [762, 497] width 351 height 33
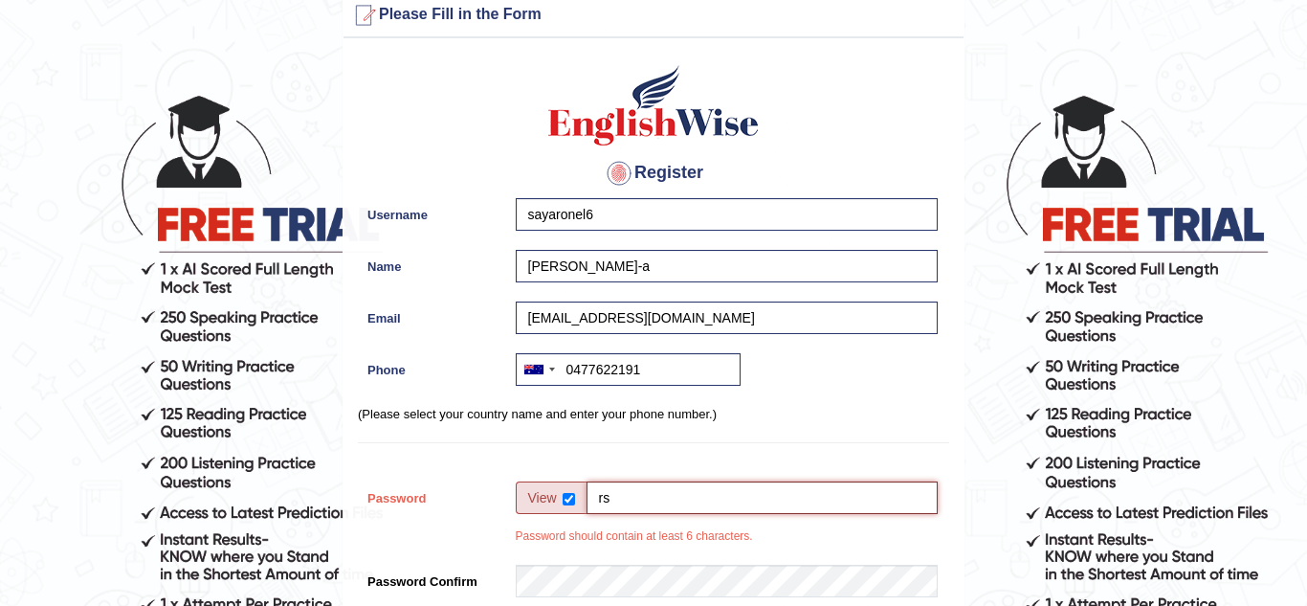
type input "r"
type input "RS19@rs1342"
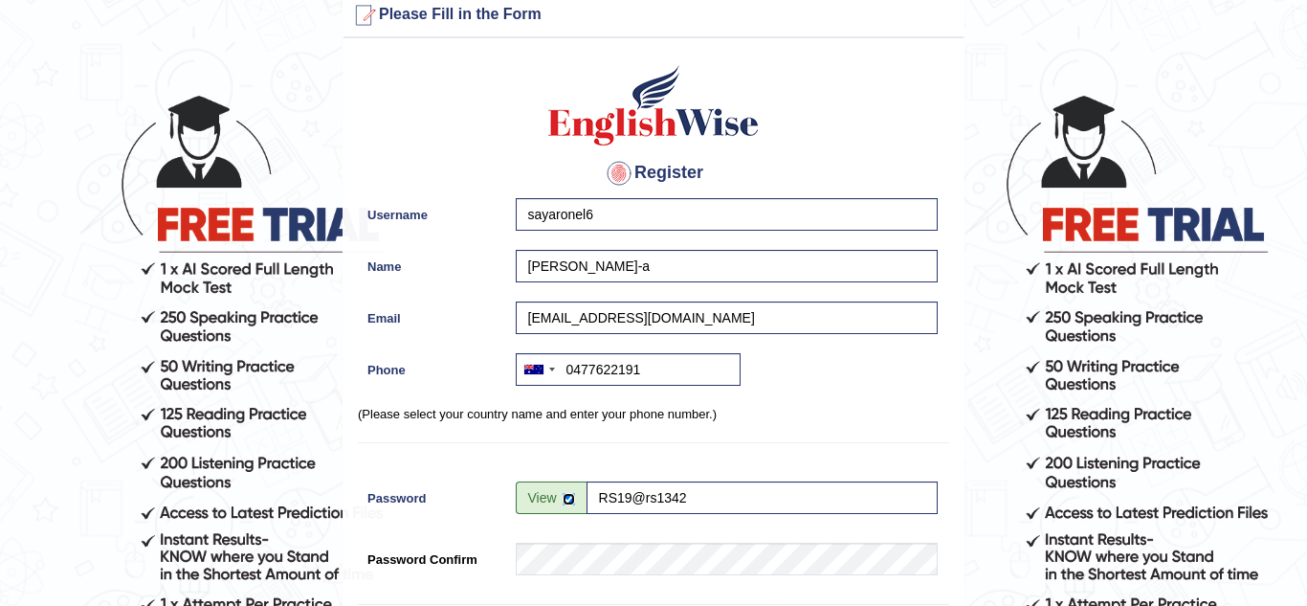
click at [564, 496] on input "checkbox" at bounding box center [569, 499] width 12 height 12
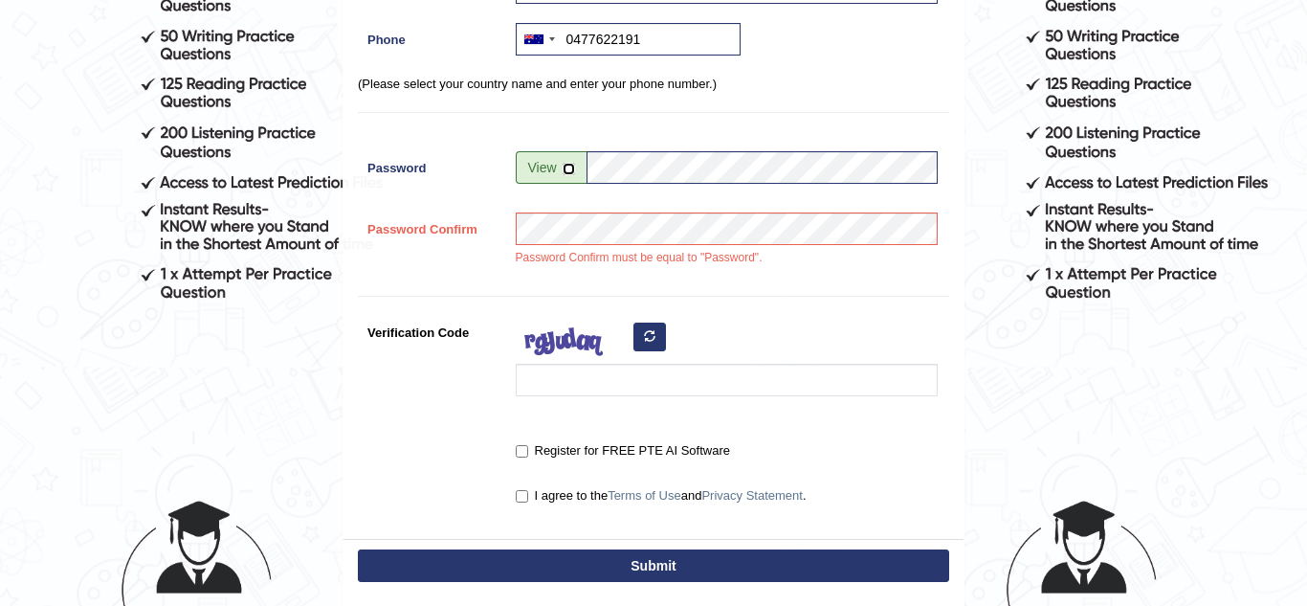
scroll to position [371, 0]
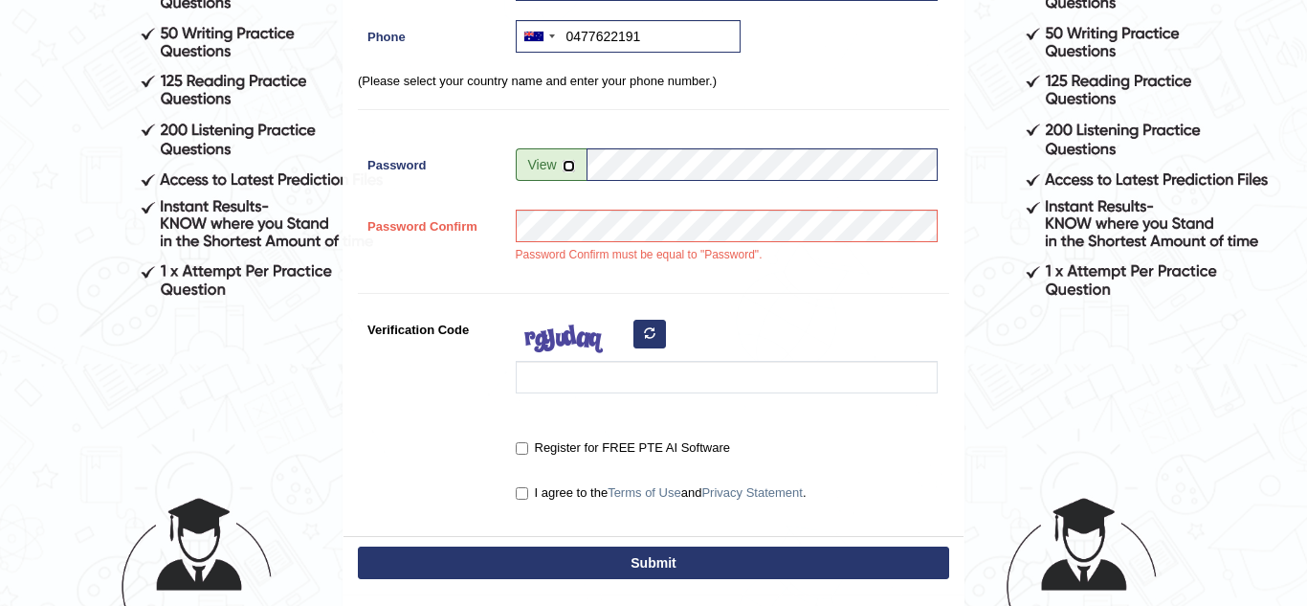
click at [566, 167] on input "checkbox" at bounding box center [569, 166] width 12 height 12
checkbox input "true"
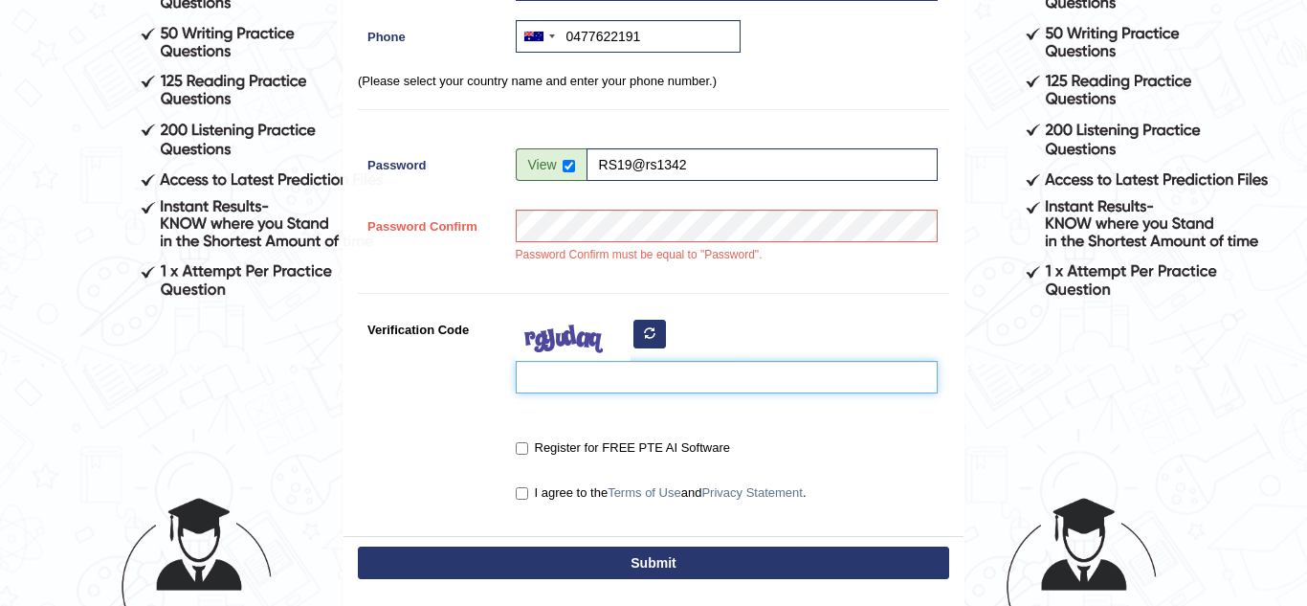
click at [543, 381] on input "Verification Code" at bounding box center [727, 377] width 422 height 33
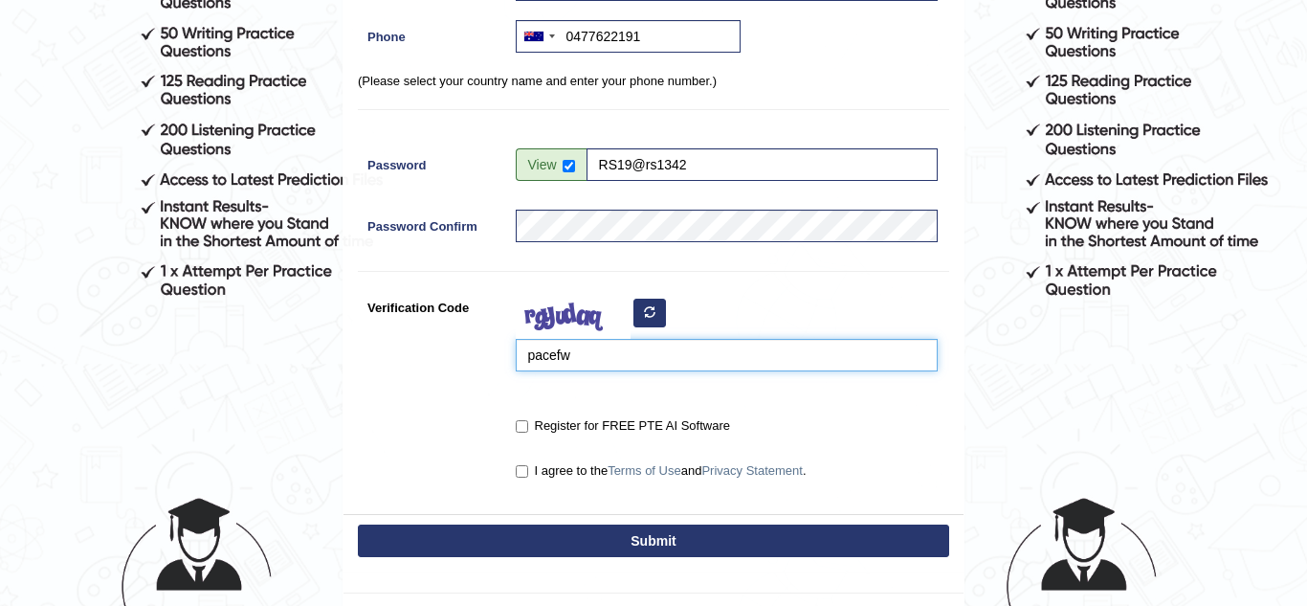
type input "pacefw"
click at [530, 427] on label "Register for FREE PTE AI Software" at bounding box center [623, 425] width 214 height 19
click at [528, 427] on input "Register for FREE PTE AI Software" at bounding box center [522, 426] width 12 height 12
checkbox input "true"
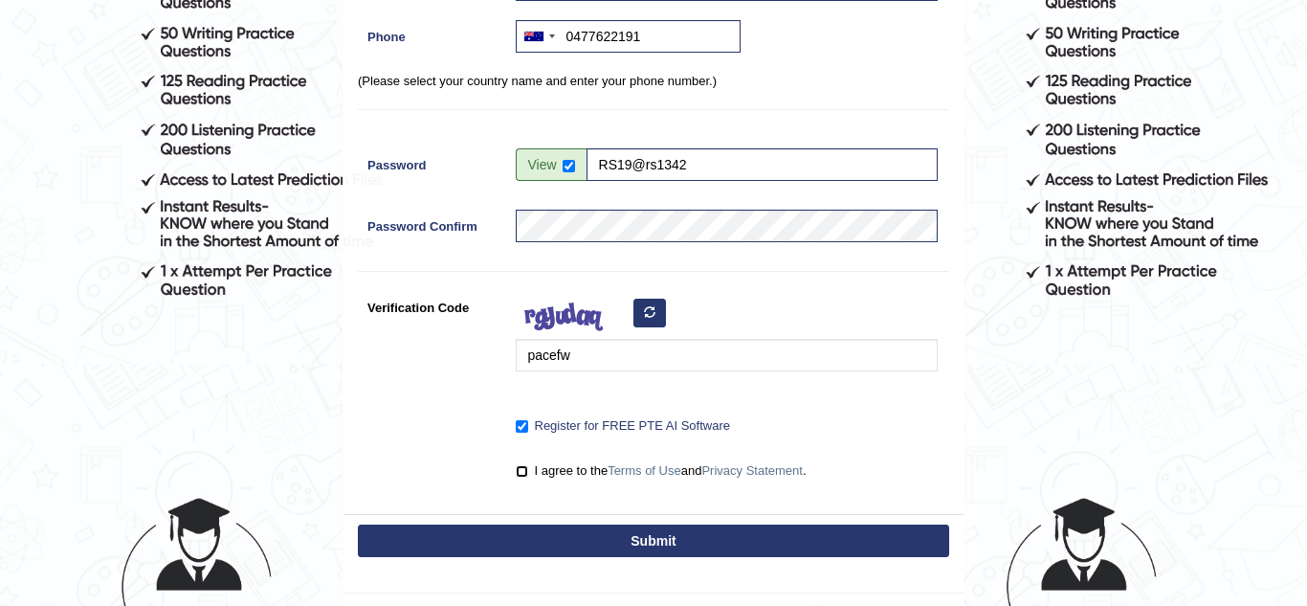
click at [526, 466] on input "I agree to the Terms of Use and Privacy Statement ." at bounding box center [522, 471] width 12 height 12
checkbox input "true"
click at [568, 534] on button "Submit" at bounding box center [653, 540] width 591 height 33
type input "+61477622191"
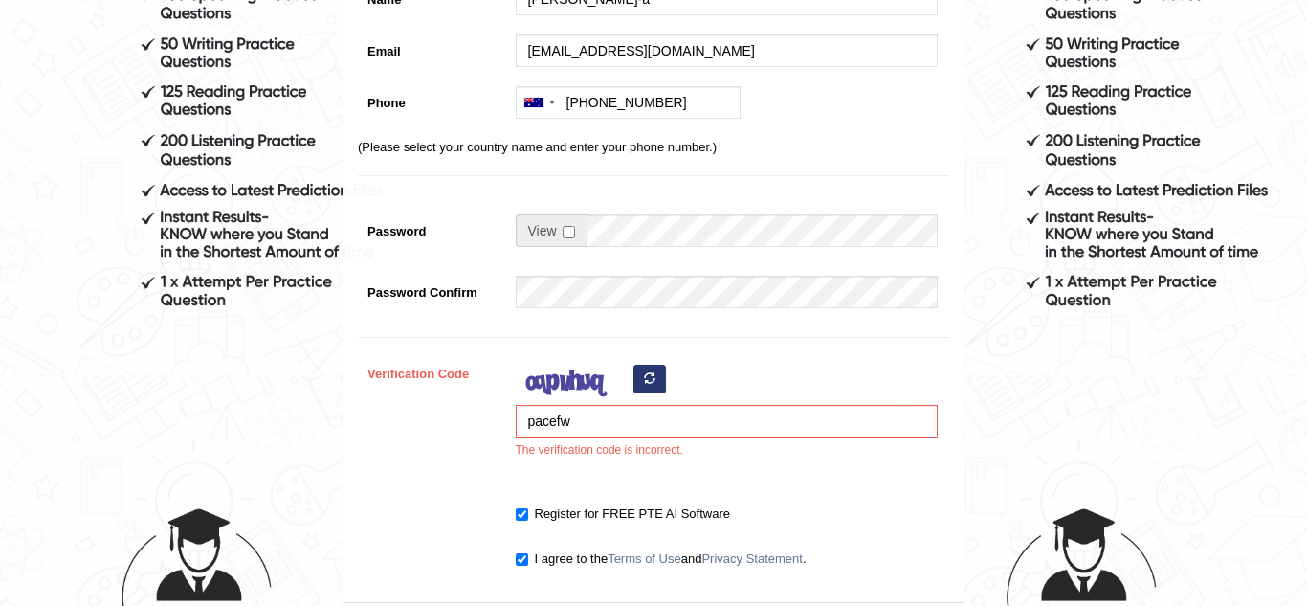
scroll to position [381, 0]
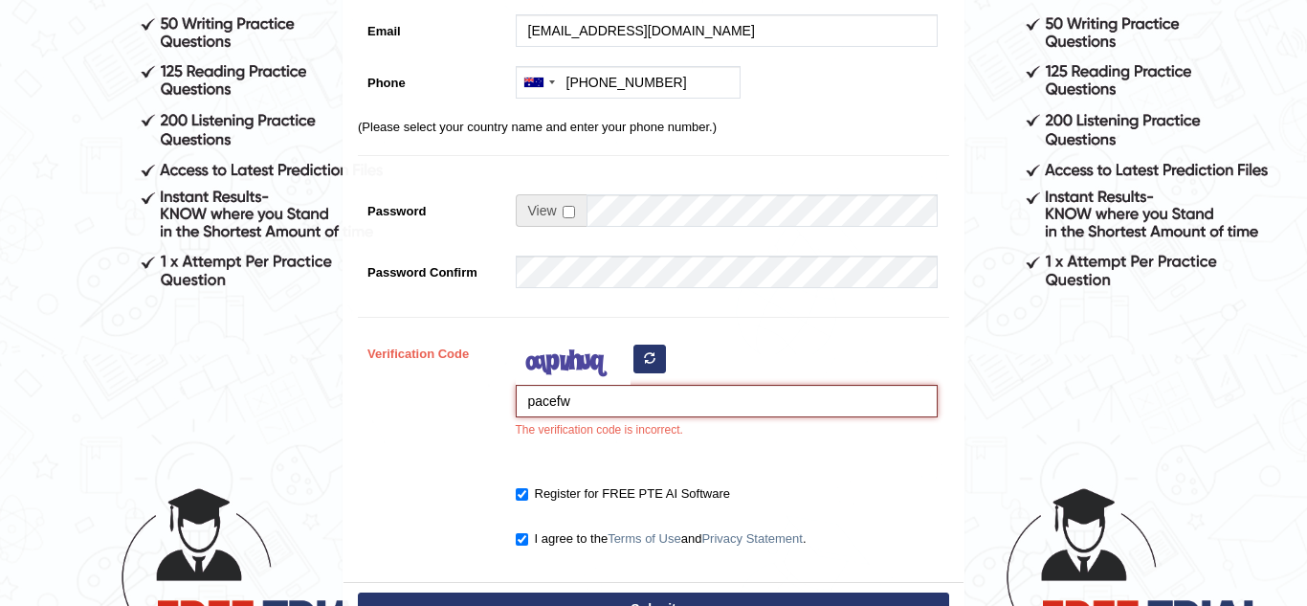
click at [591, 404] on input "pacefw" at bounding box center [727, 401] width 422 height 33
type input "p"
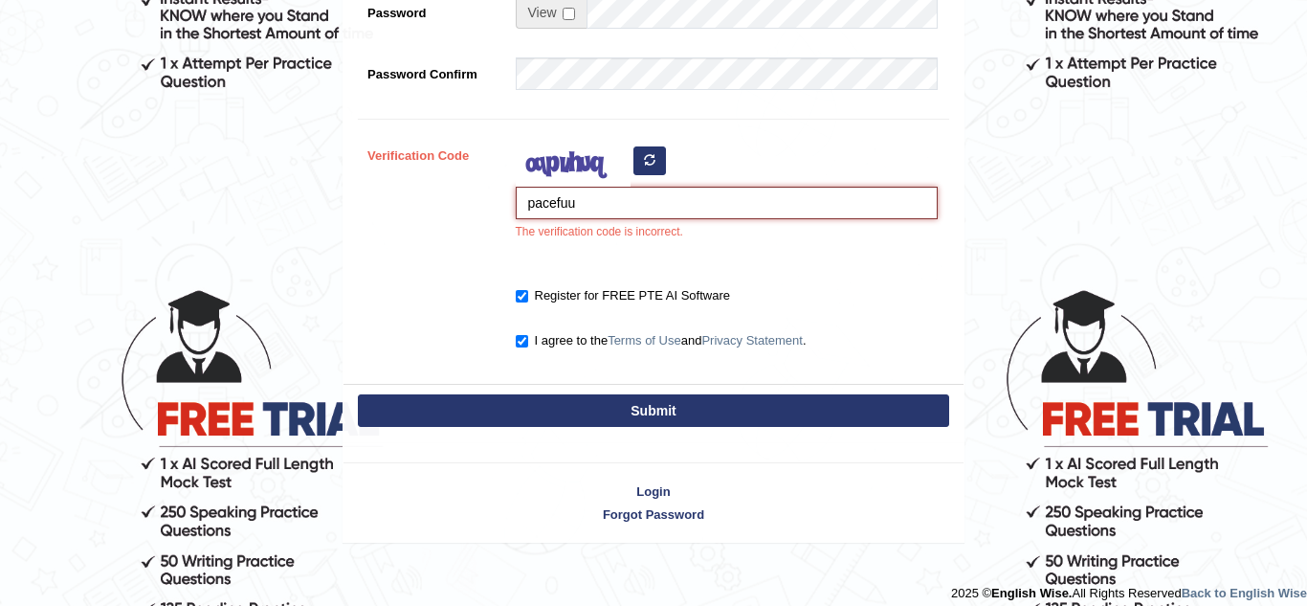
scroll to position [594, 0]
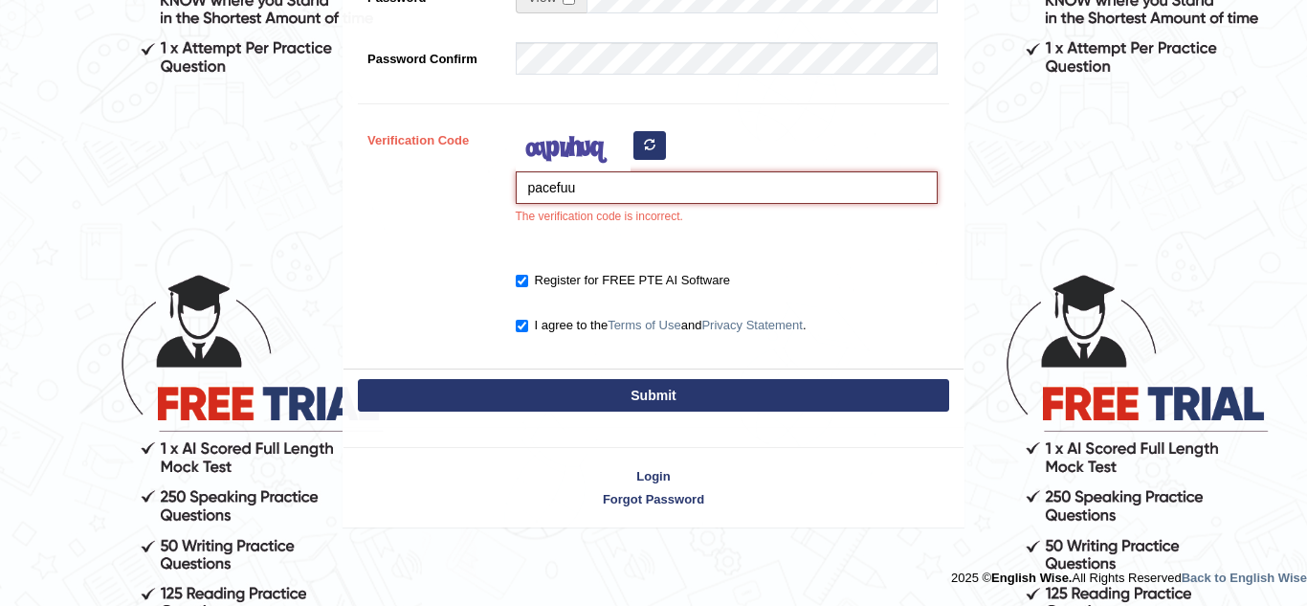
type input "pacefuu"
click at [612, 390] on button "Submit" at bounding box center [653, 395] width 591 height 33
type input "[PHONE_NUMBER]"
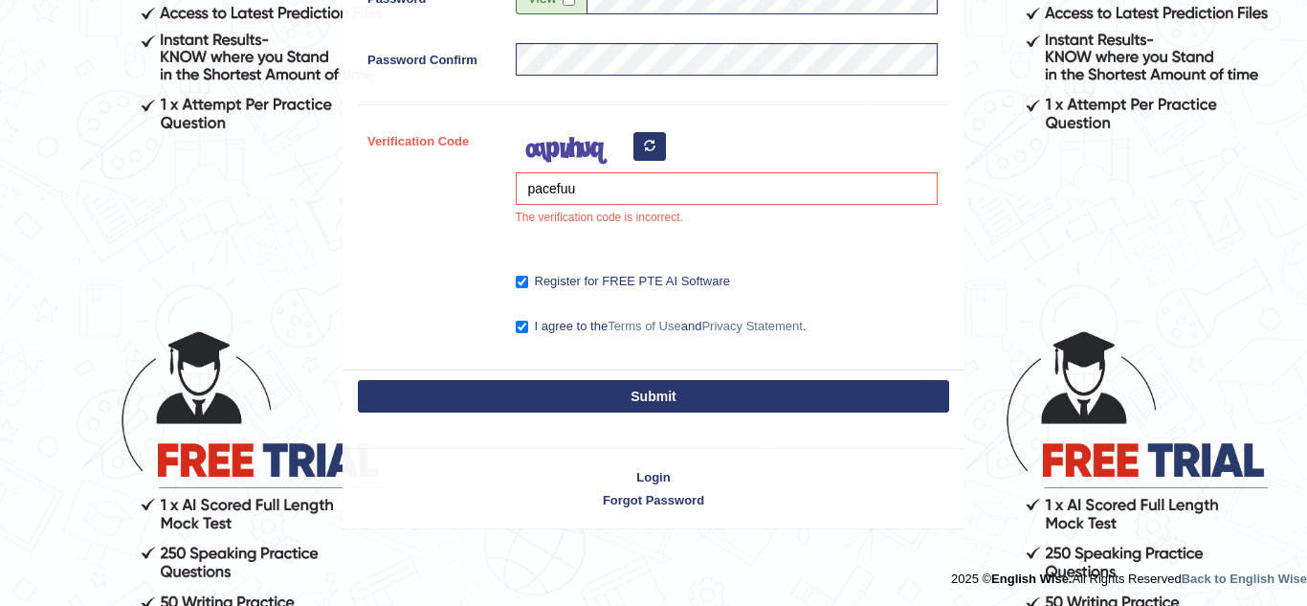
scroll to position [538, 0]
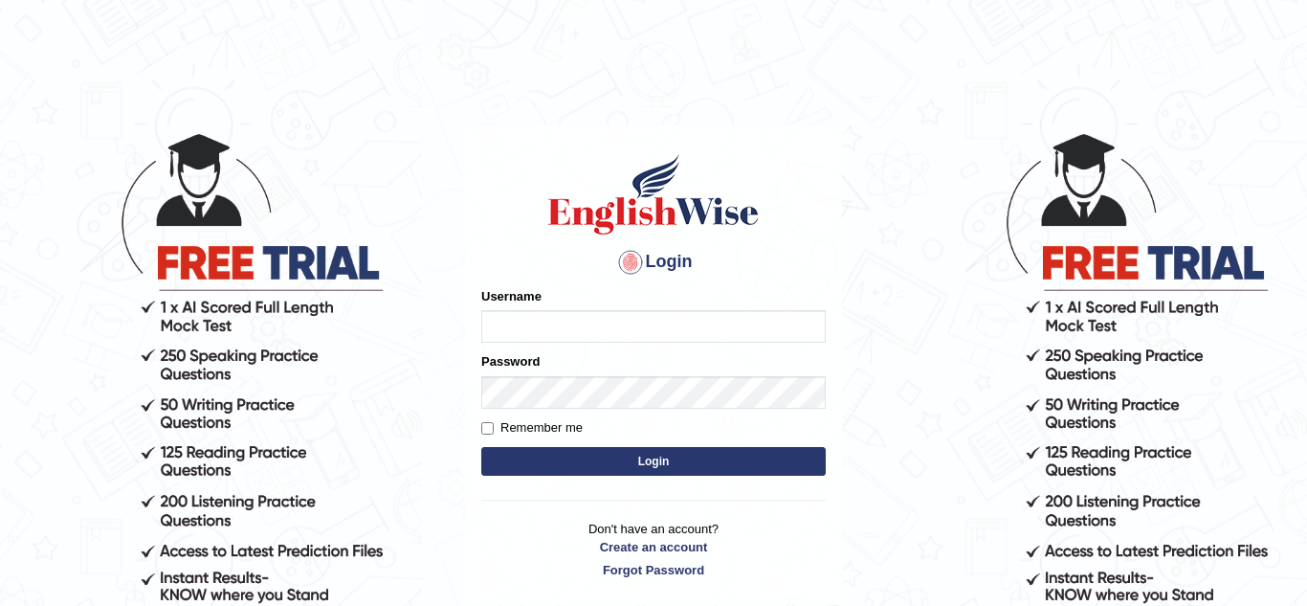
click at [588, 331] on input "Username" at bounding box center [653, 326] width 345 height 33
type input "sayaronel6"
click at [491, 430] on input "Remember me" at bounding box center [487, 428] width 12 height 12
checkbox input "true"
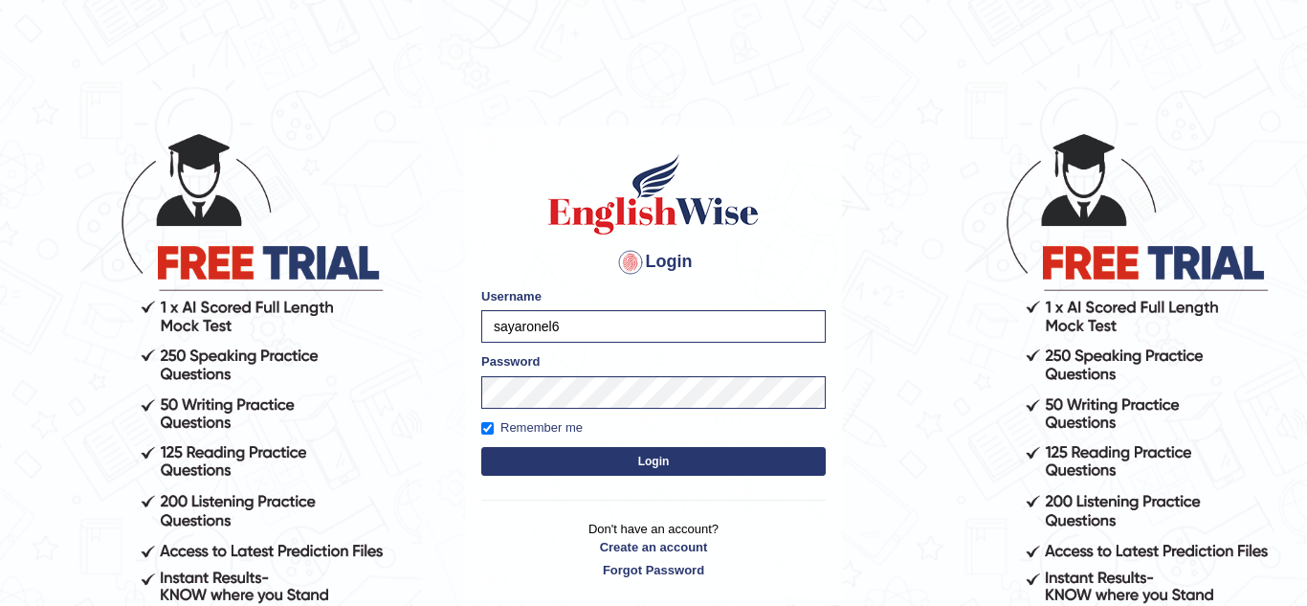
click at [546, 454] on button "Login" at bounding box center [653, 461] width 345 height 29
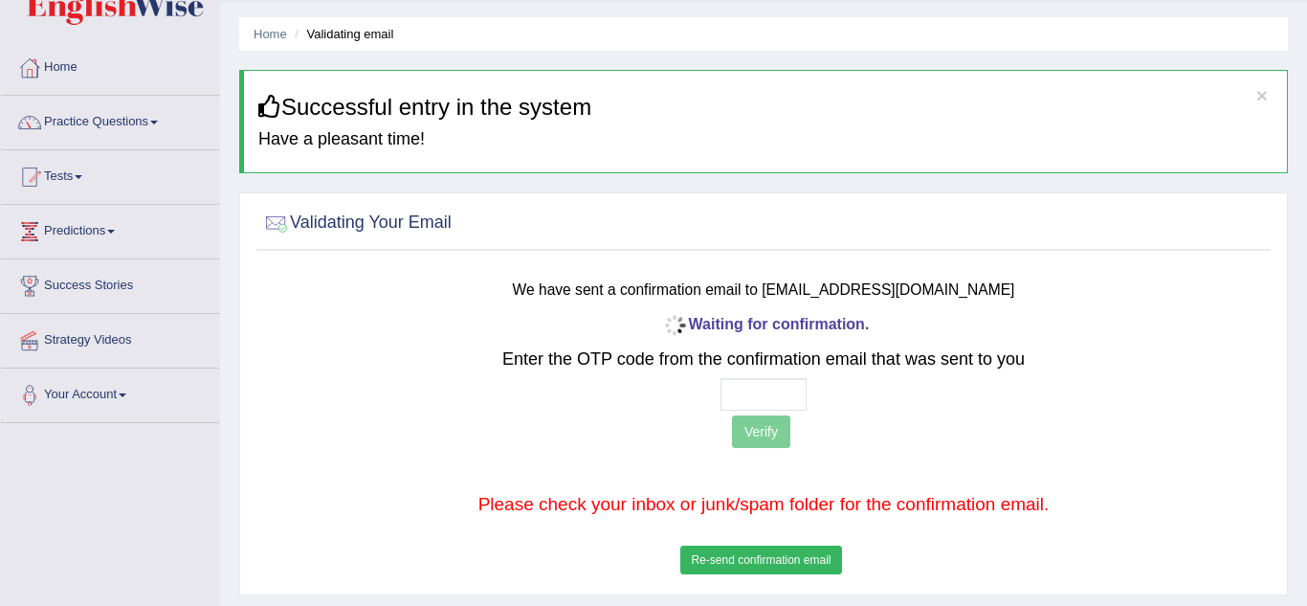
scroll to position [42, 0]
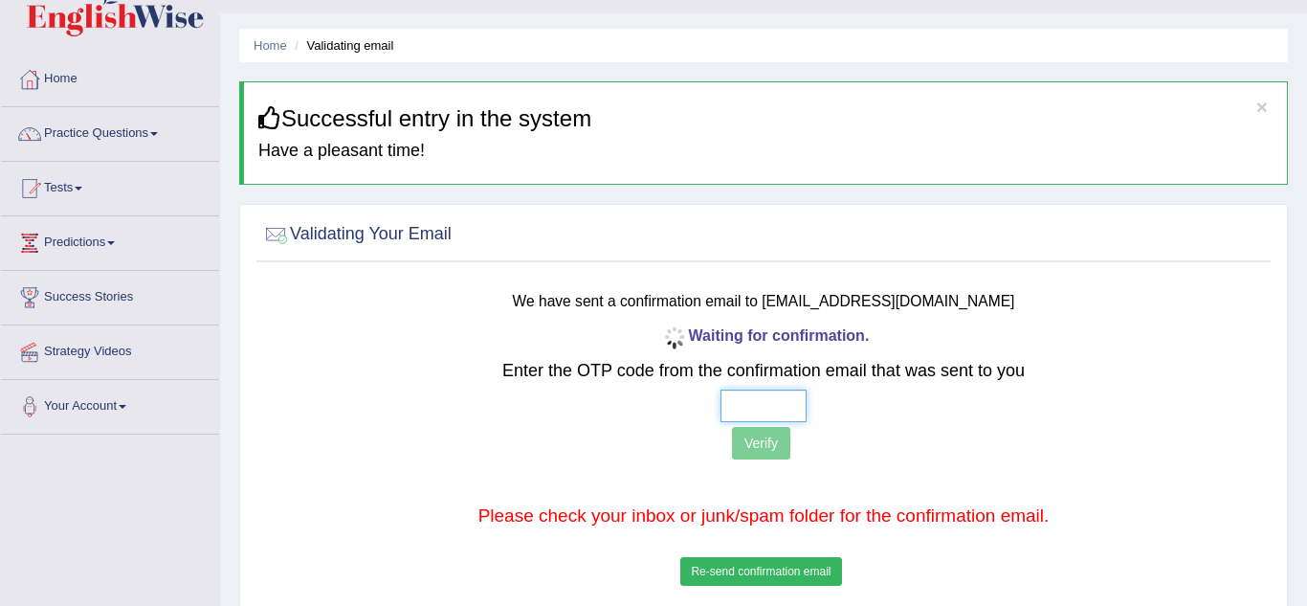
click at [747, 407] on input "text" at bounding box center [764, 406] width 86 height 33
click at [740, 407] on input "text" at bounding box center [764, 406] width 86 height 33
click at [740, 403] on input "text" at bounding box center [764, 406] width 86 height 33
click at [734, 410] on input "text" at bounding box center [764, 406] width 86 height 33
click at [776, 335] on b "Waiting for confirmation." at bounding box center [764, 335] width 212 height 16
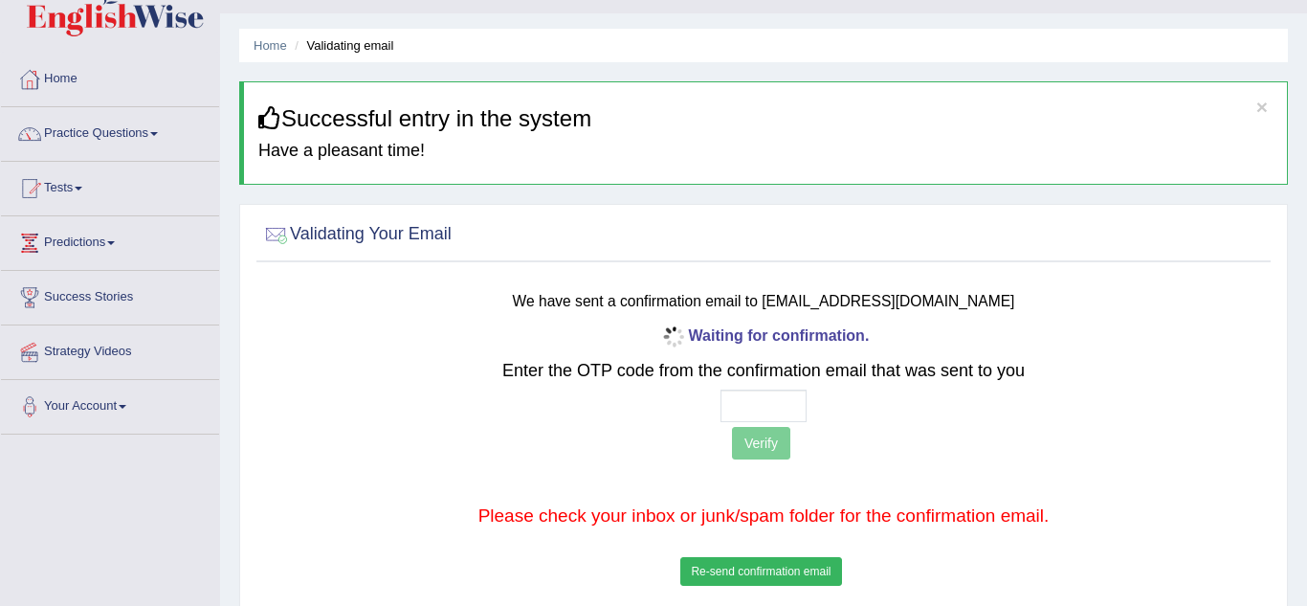
click at [722, 569] on button "Re-send confirmation email" at bounding box center [760, 571] width 161 height 29
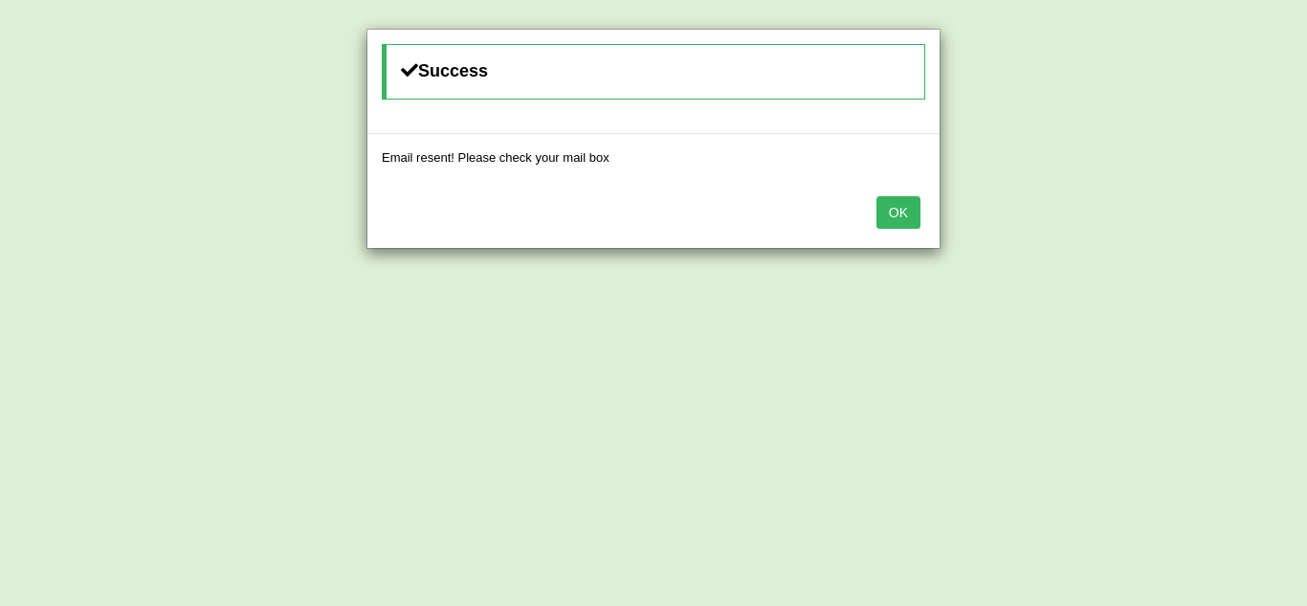
click at [909, 212] on button "OK" at bounding box center [899, 212] width 44 height 33
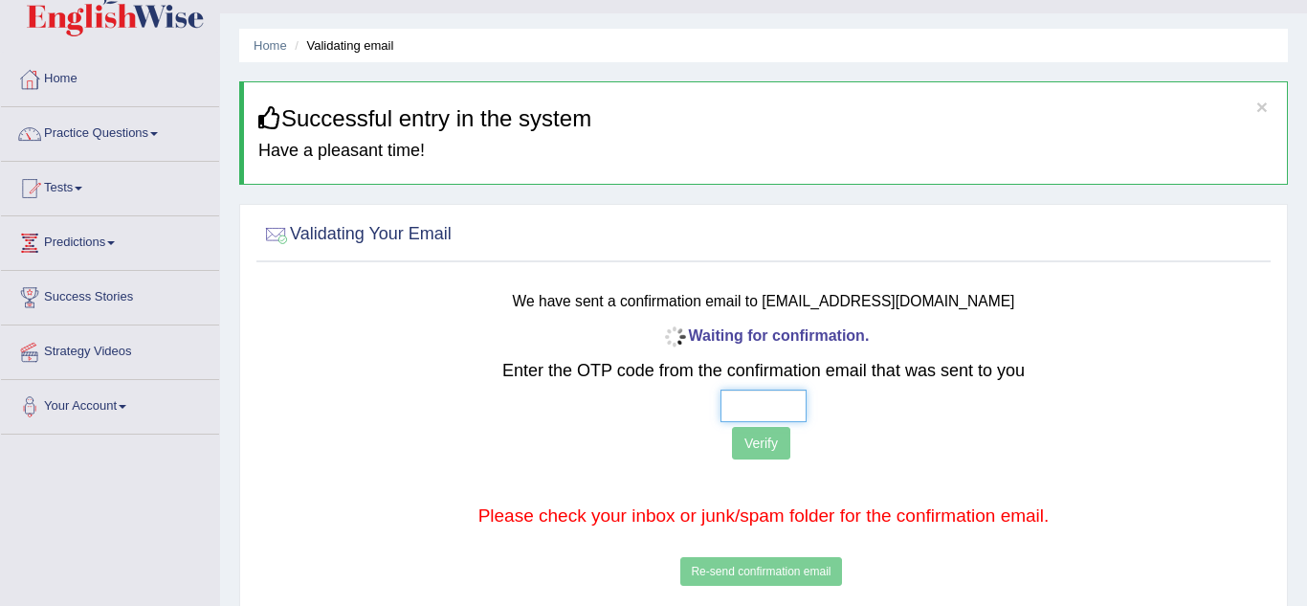
click at [759, 409] on input "text" at bounding box center [764, 406] width 86 height 33
type input "8 0 7 7"
click at [764, 434] on button "Verify" at bounding box center [761, 443] width 58 height 33
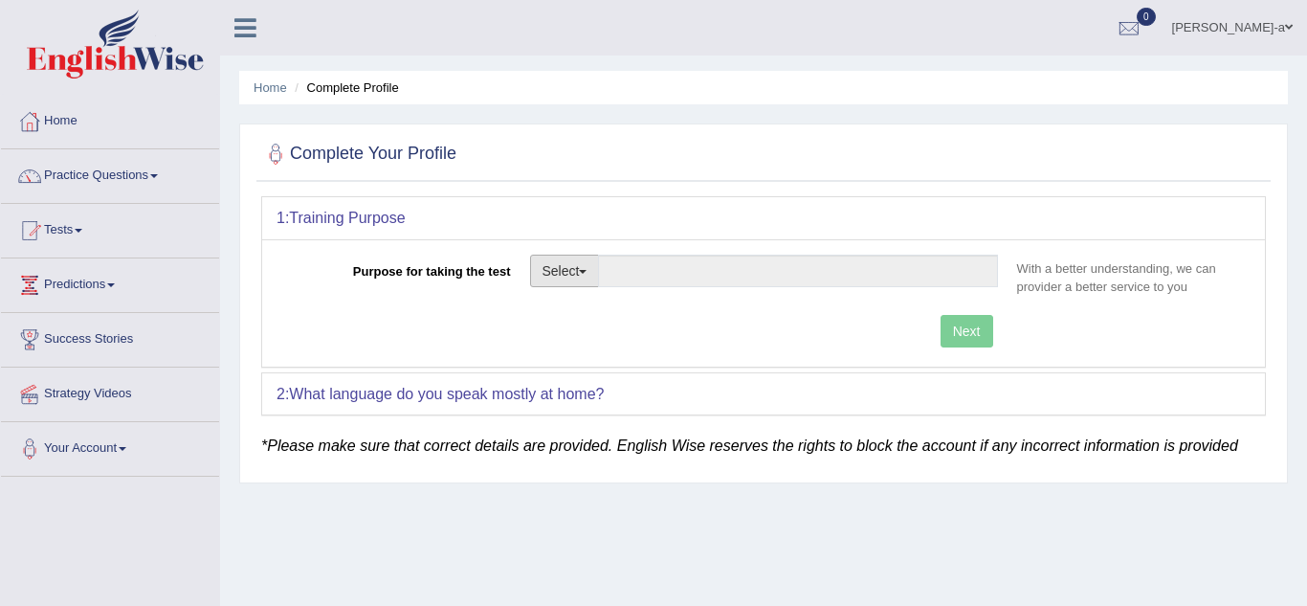
click at [591, 278] on button "Select" at bounding box center [565, 271] width 70 height 33
click at [650, 334] on link "Permanent Residency" at bounding box center [616, 336] width 170 height 25
type input "Permanent Residency"
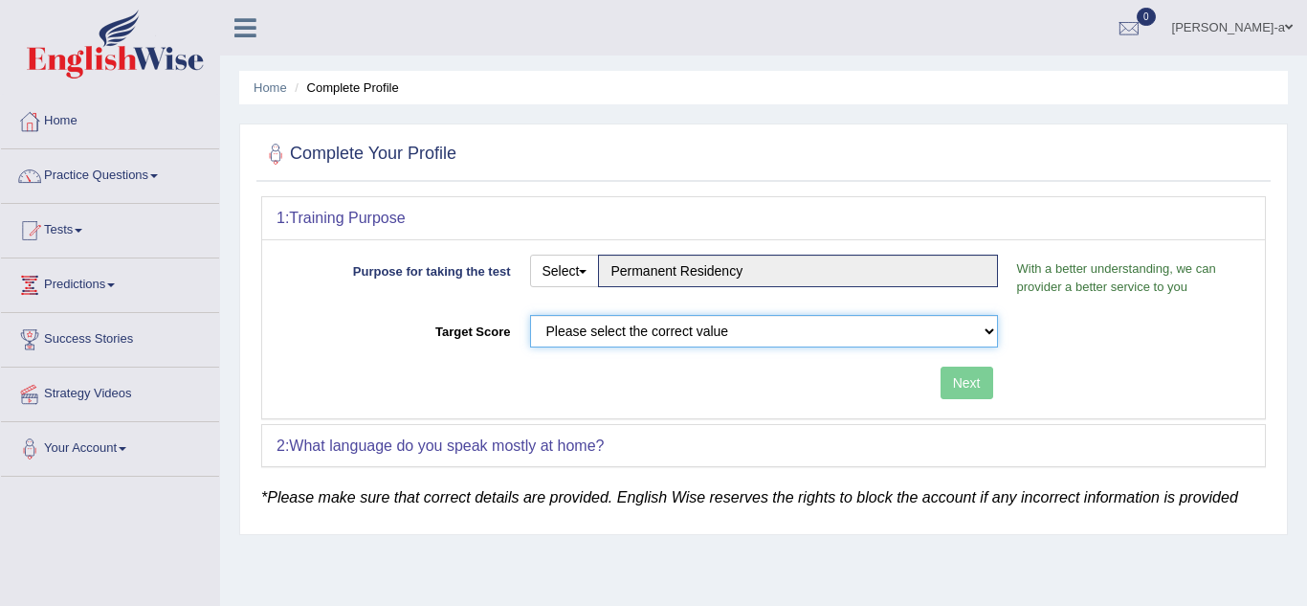
click at [650, 334] on select "Please select the correct value 50 (6 bands) 58 (6.5 bands) 65 (7 bands) 79 (8 …" at bounding box center [764, 331] width 468 height 33
click at [530, 315] on select "Please select the correct value 50 (6 bands) 58 (6.5 bands) 65 (7 bands) 79 (8 …" at bounding box center [764, 331] width 468 height 33
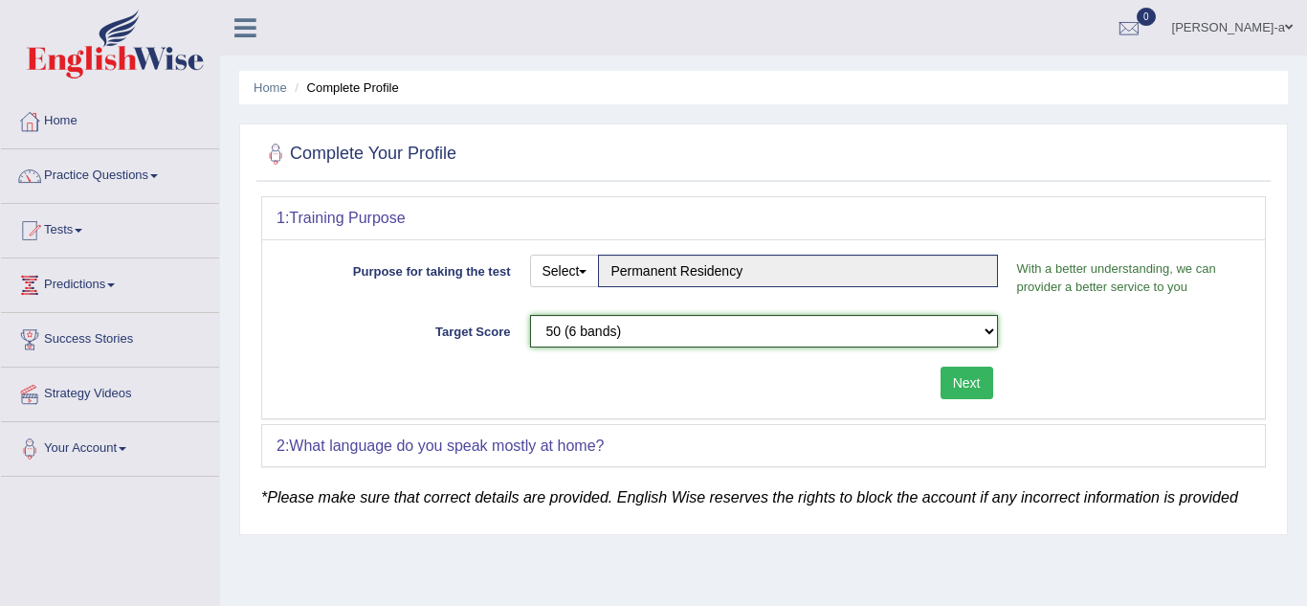
click at [804, 327] on select "Please select the correct value 50 (6 bands) 58 (6.5 bands) 65 (7 bands) 79 (8 …" at bounding box center [764, 331] width 468 height 33
select select "65"
click at [530, 315] on select "Please select the correct value 50 (6 bands) 58 (6.5 bands) 65 (7 bands) 79 (8 …" at bounding box center [764, 331] width 468 height 33
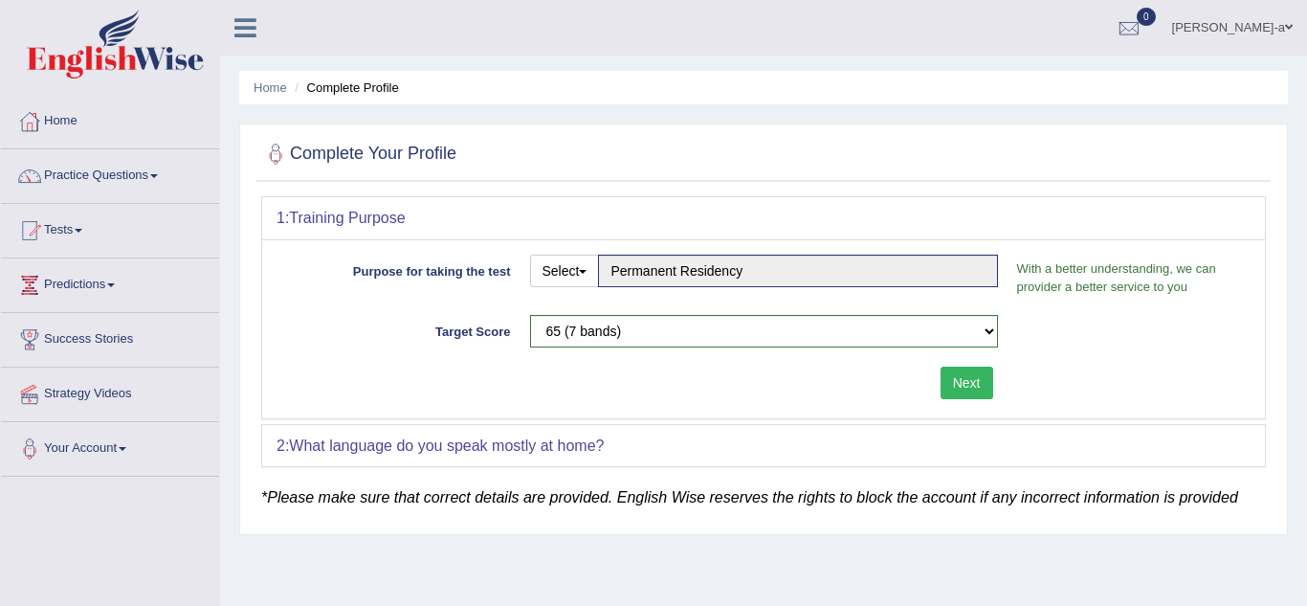
click at [968, 388] on button "Next" at bounding box center [967, 383] width 53 height 33
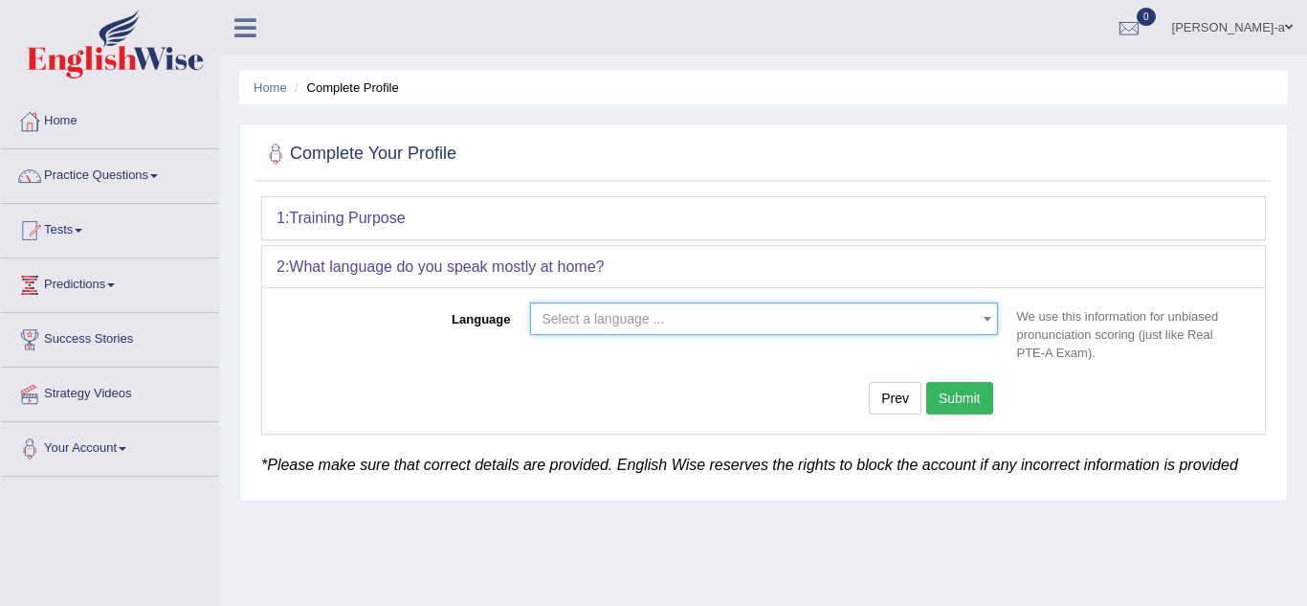
click at [932, 325] on span "Select a language ..." at bounding box center [759, 318] width 432 height 19
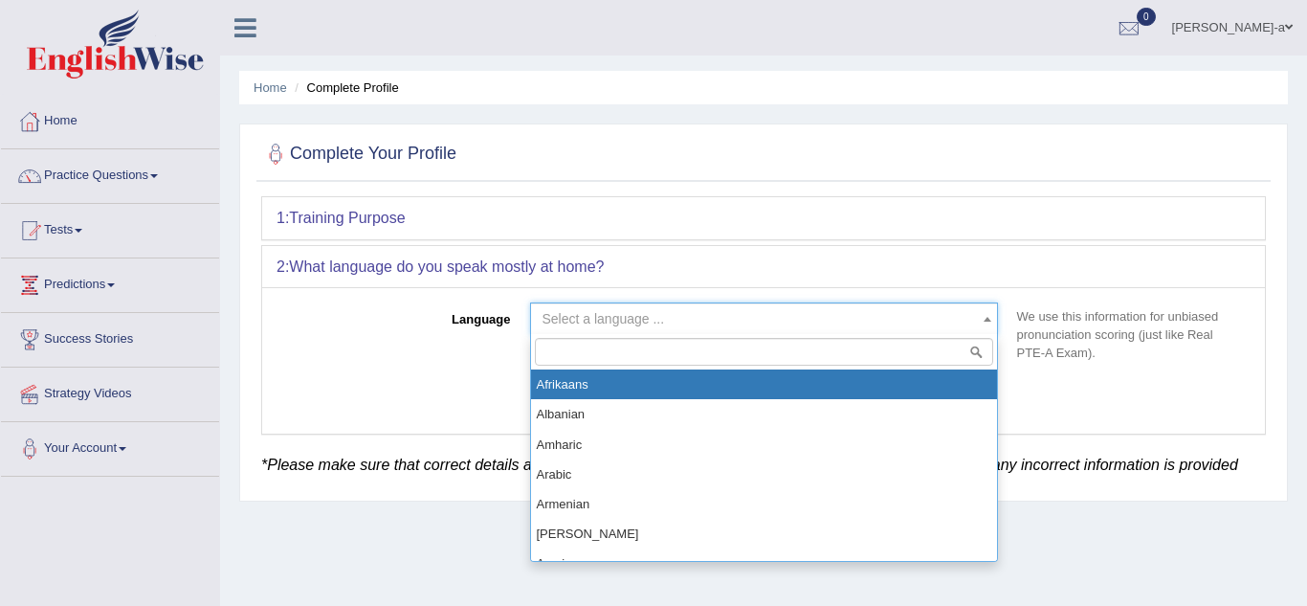
click at [868, 355] on input "search" at bounding box center [764, 352] width 458 height 28
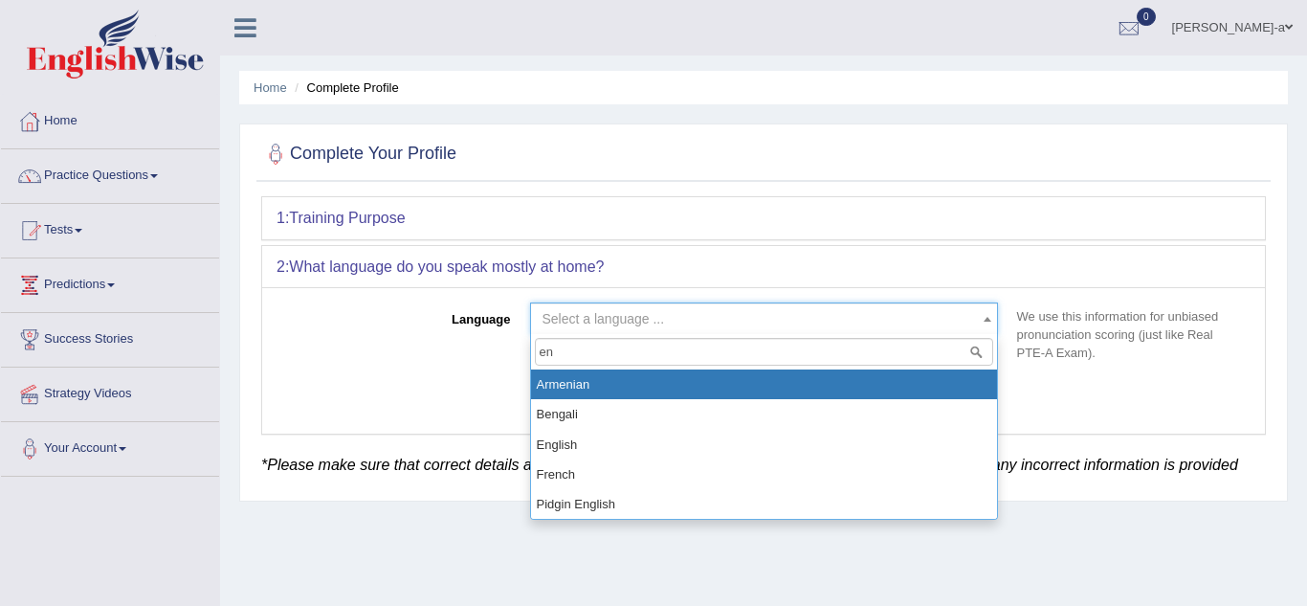
type input "eng"
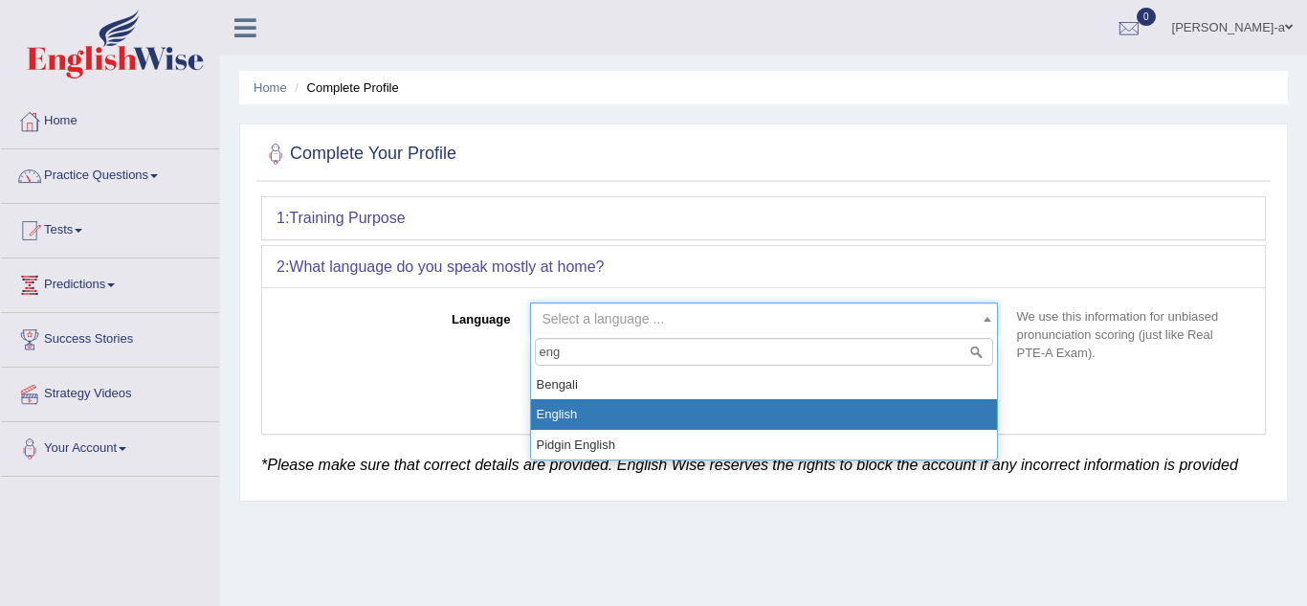
select select "English"
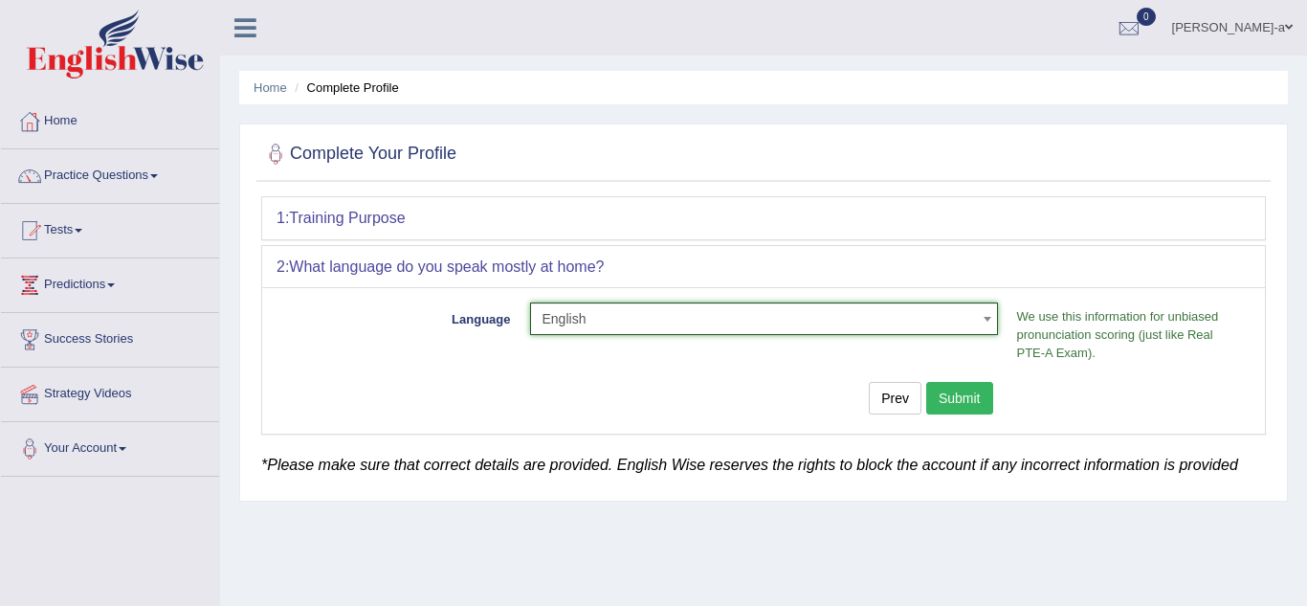
click at [822, 323] on span "English" at bounding box center [759, 318] width 432 height 19
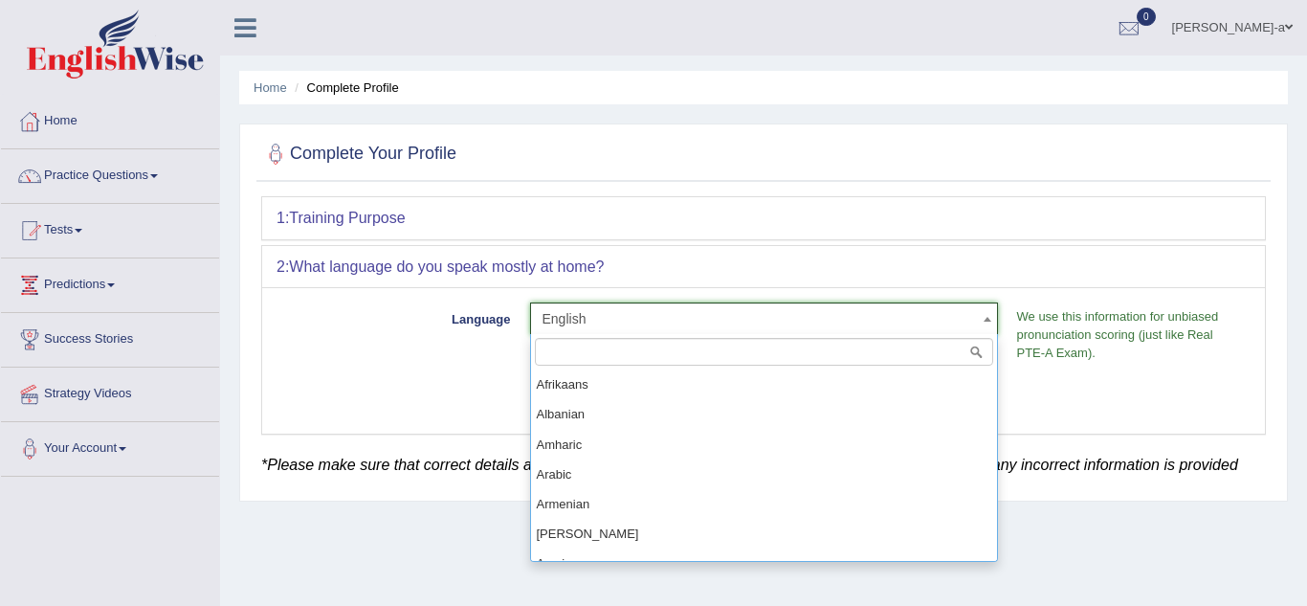
scroll to position [595, 0]
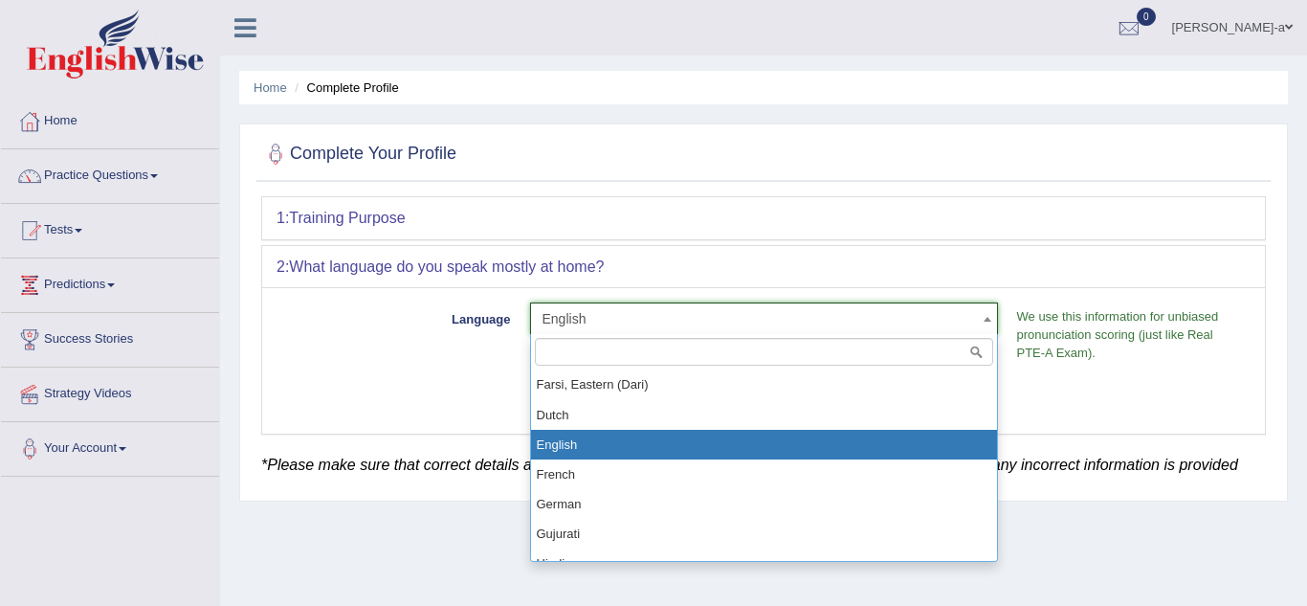
click at [805, 348] on input "search" at bounding box center [764, 352] width 458 height 28
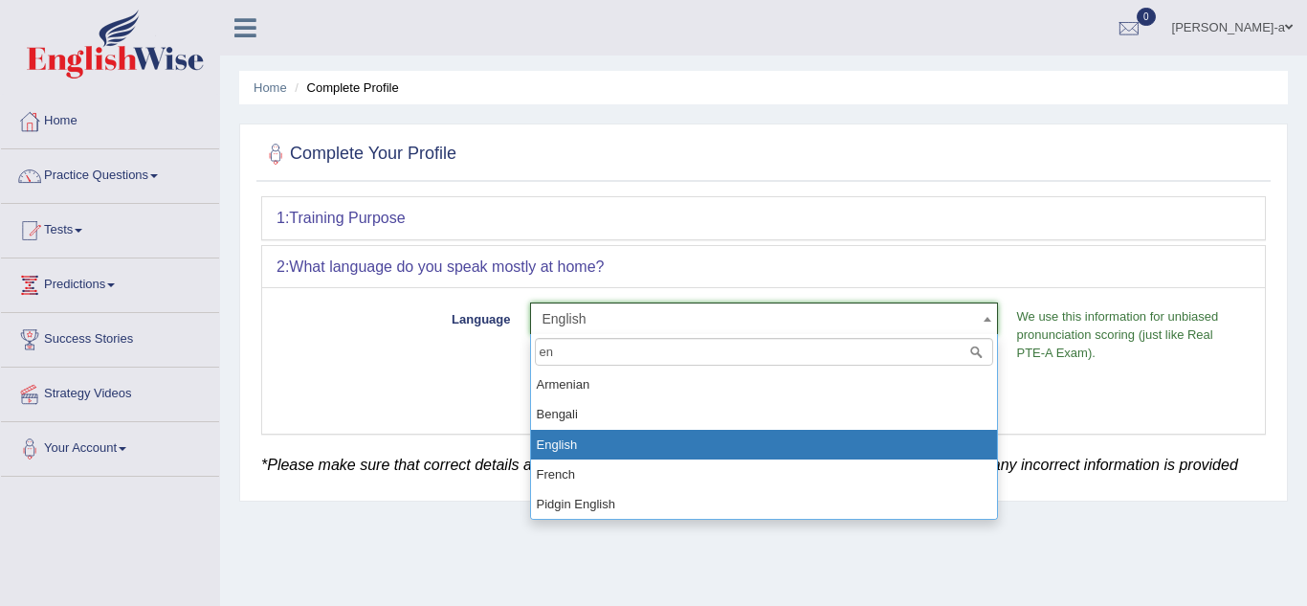
type input "e"
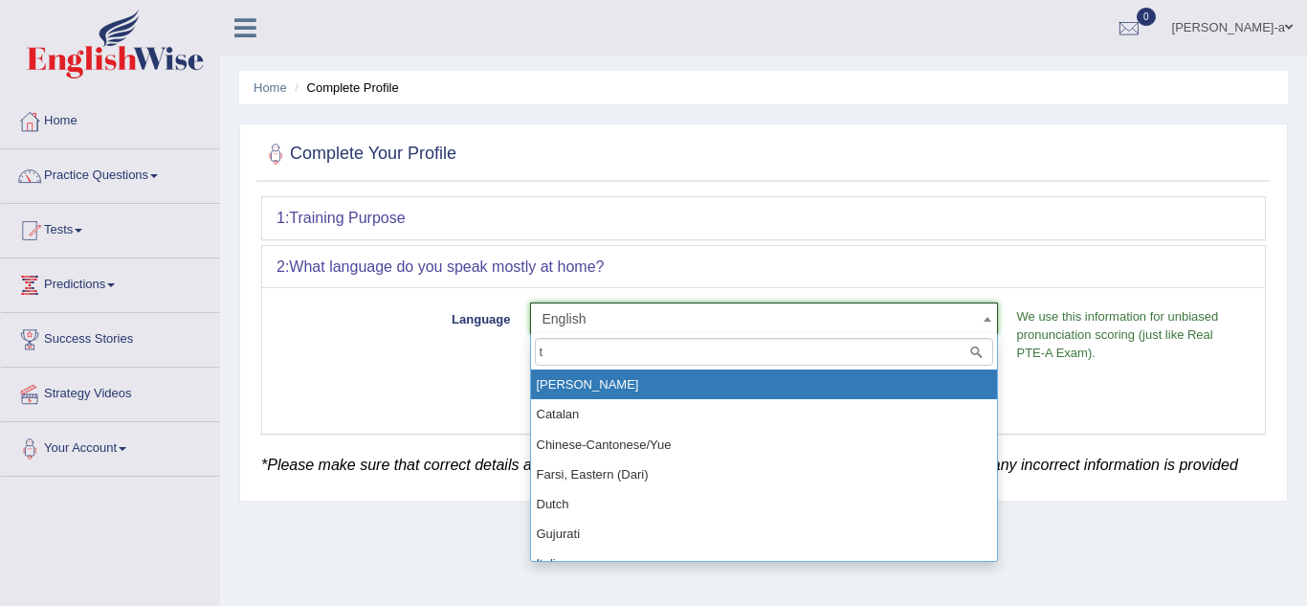
type input "ta"
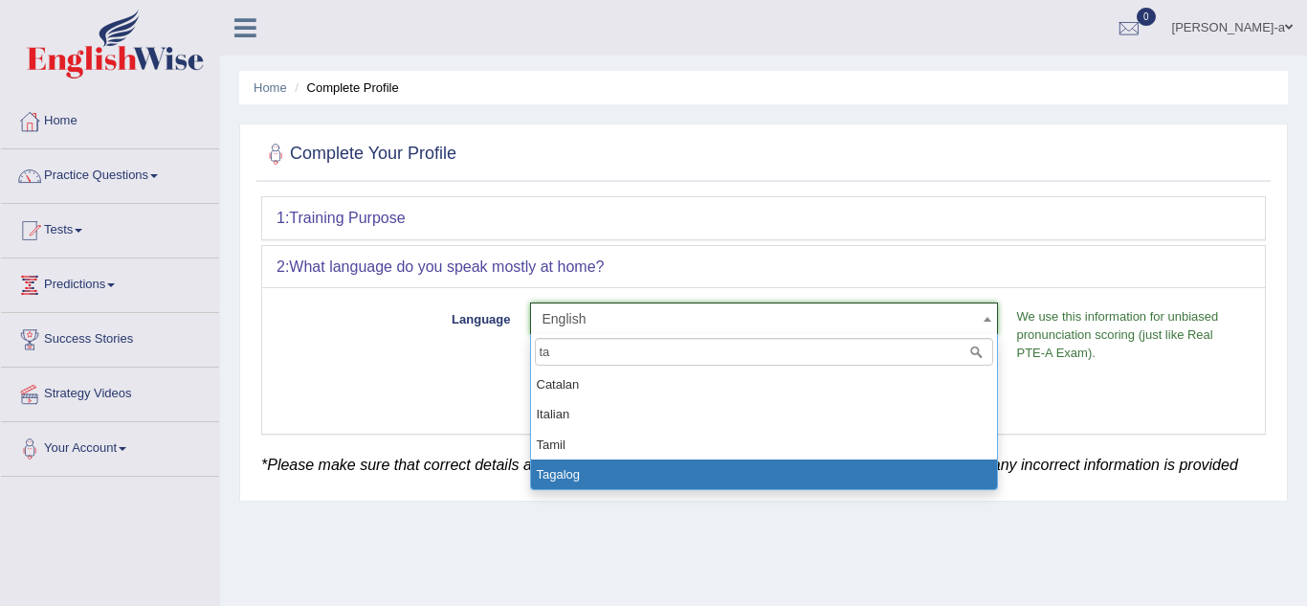
select select "Tagalog"
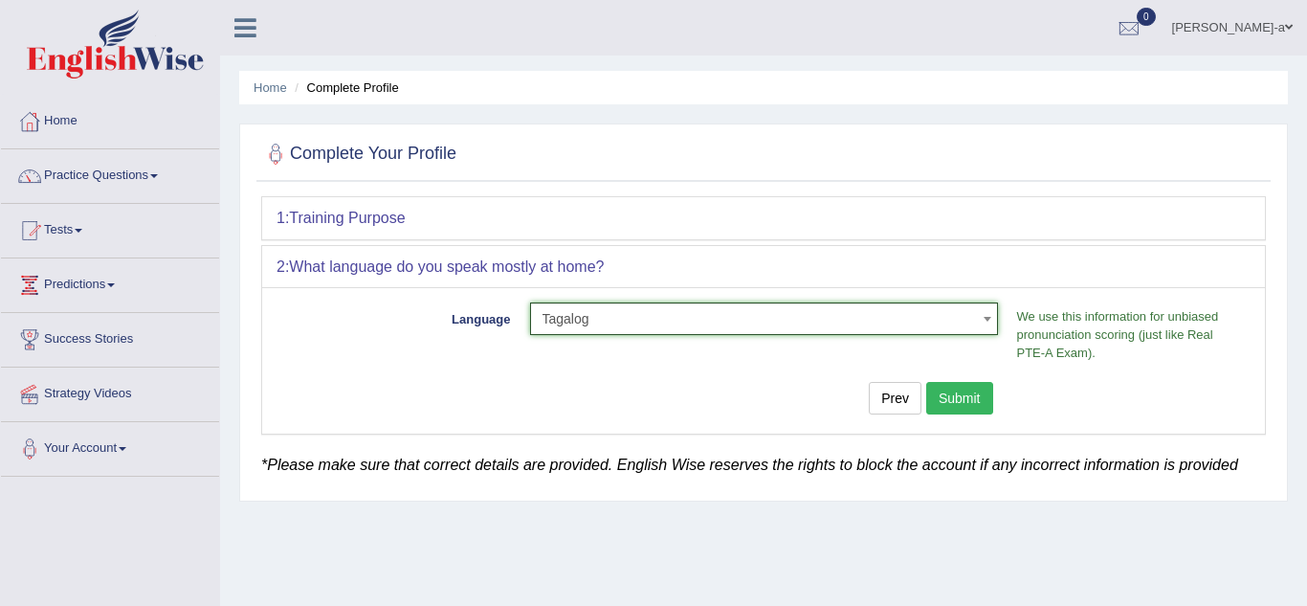
click at [961, 400] on button "Submit" at bounding box center [959, 398] width 67 height 33
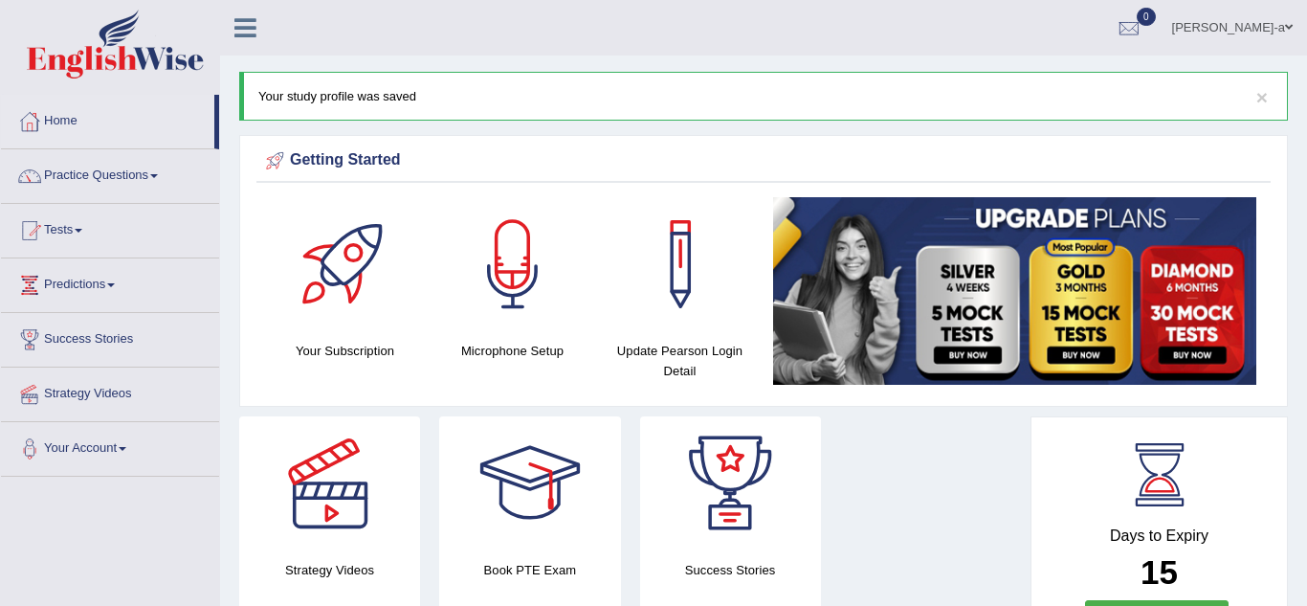
click at [107, 128] on link "Home" at bounding box center [107, 119] width 213 height 48
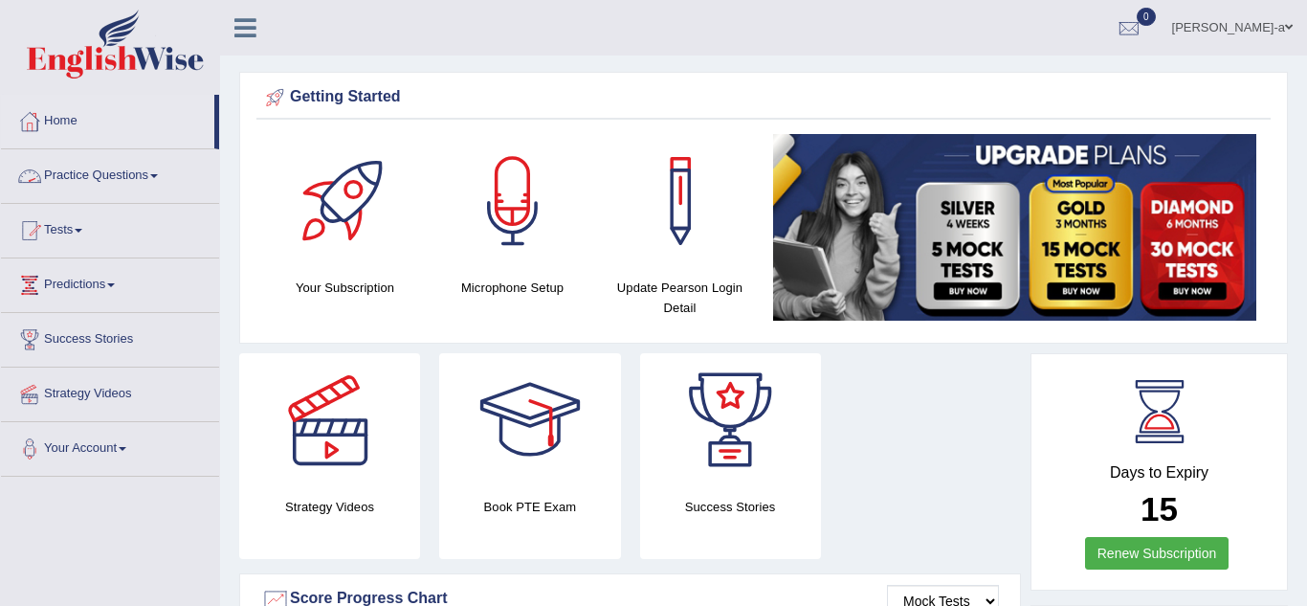
click at [88, 177] on link "Practice Questions" at bounding box center [110, 173] width 218 height 48
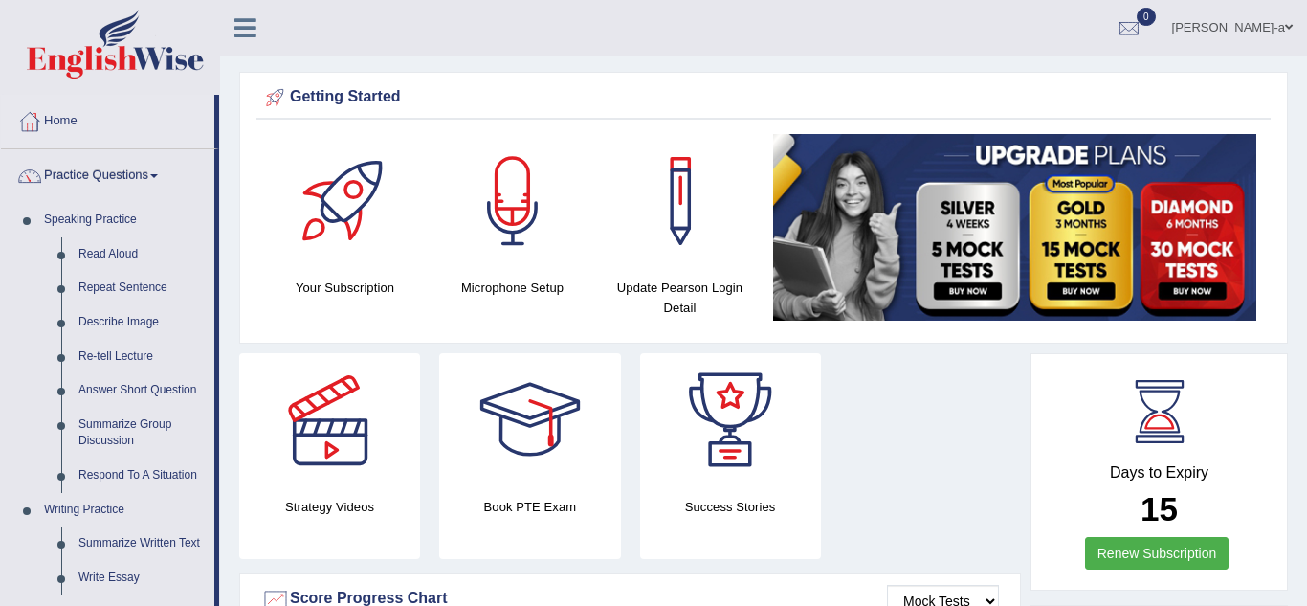
click at [88, 177] on link "Practice Questions" at bounding box center [107, 173] width 213 height 48
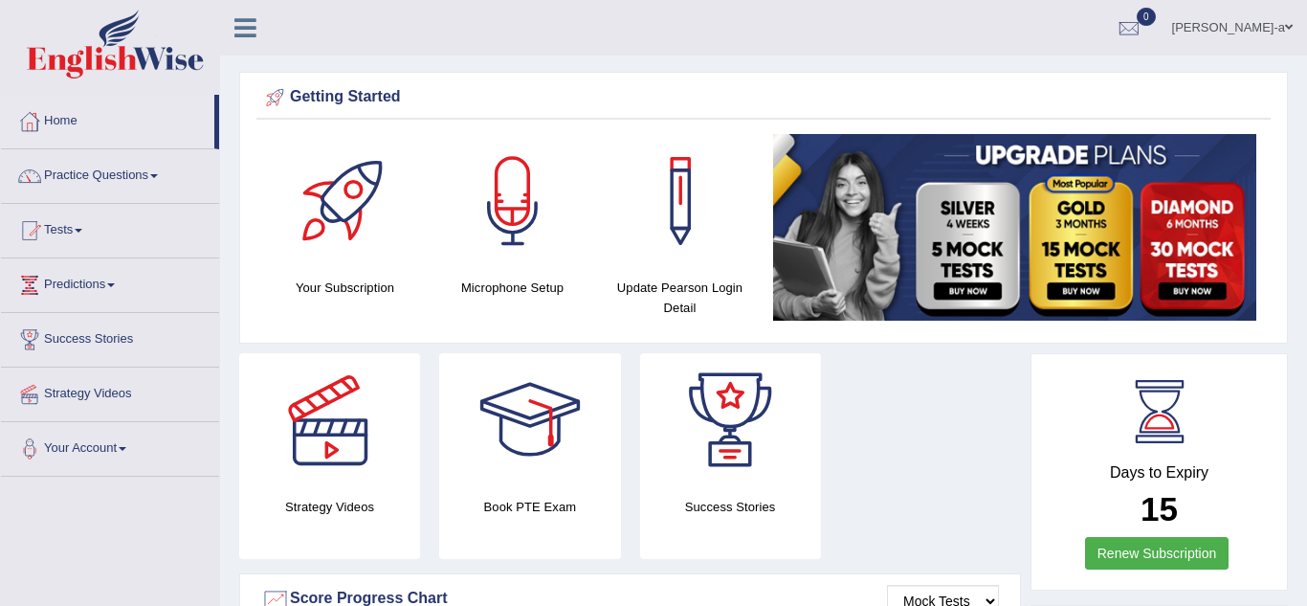
click at [88, 177] on link "Practice Questions" at bounding box center [110, 173] width 218 height 48
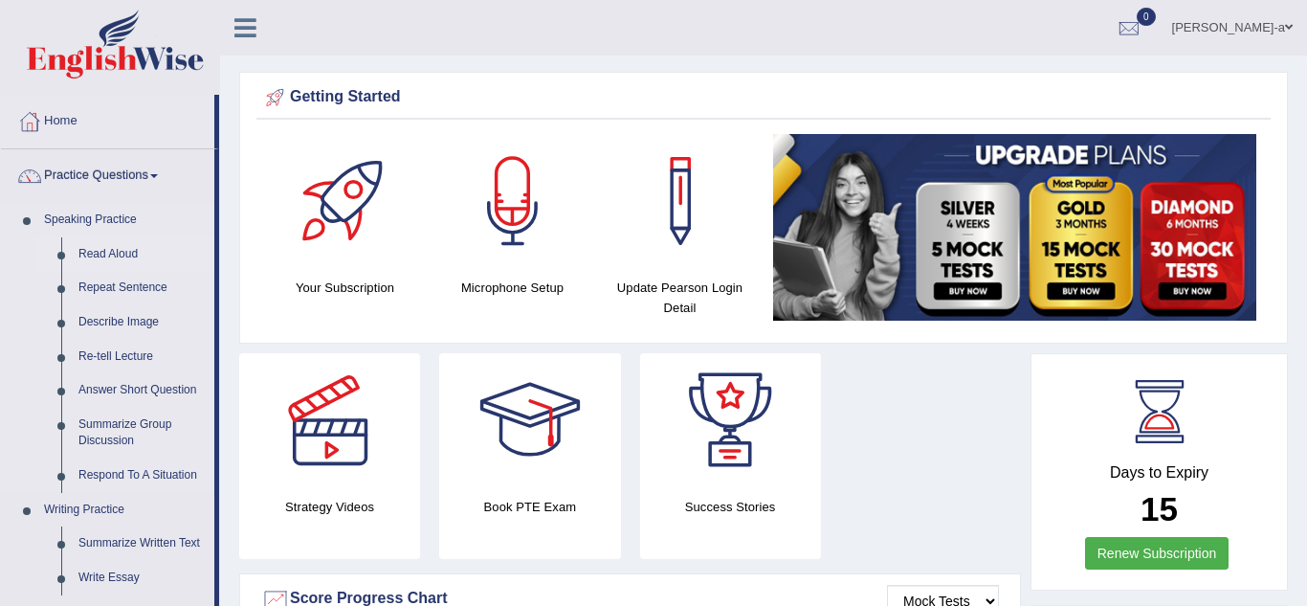
click at [100, 255] on link "Read Aloud" at bounding box center [142, 254] width 145 height 34
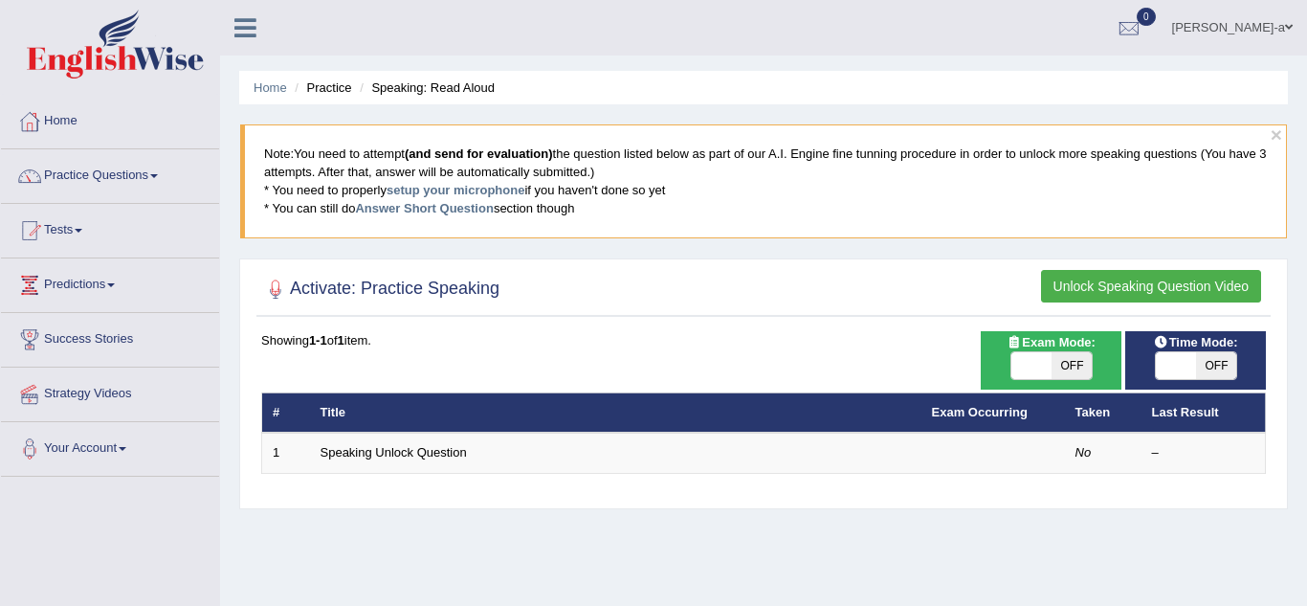
click at [273, 288] on div at bounding box center [275, 289] width 29 height 29
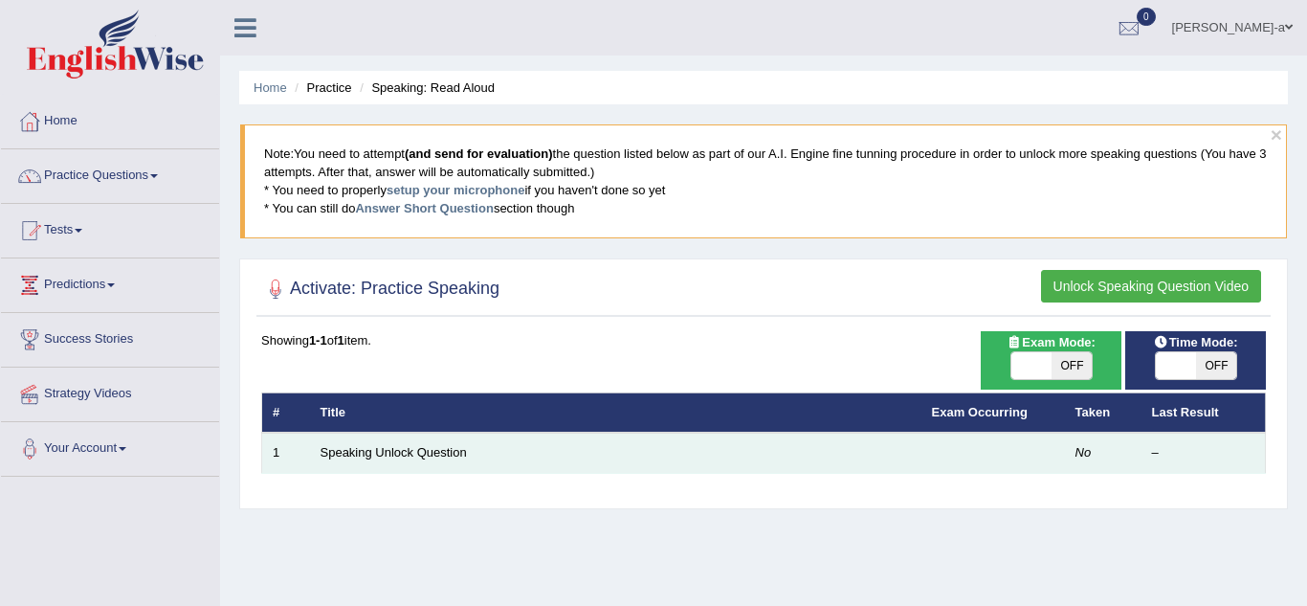
click at [470, 462] on td "Speaking Unlock Question" at bounding box center [616, 453] width 612 height 40
click at [473, 456] on td "Speaking Unlock Question" at bounding box center [616, 453] width 612 height 40
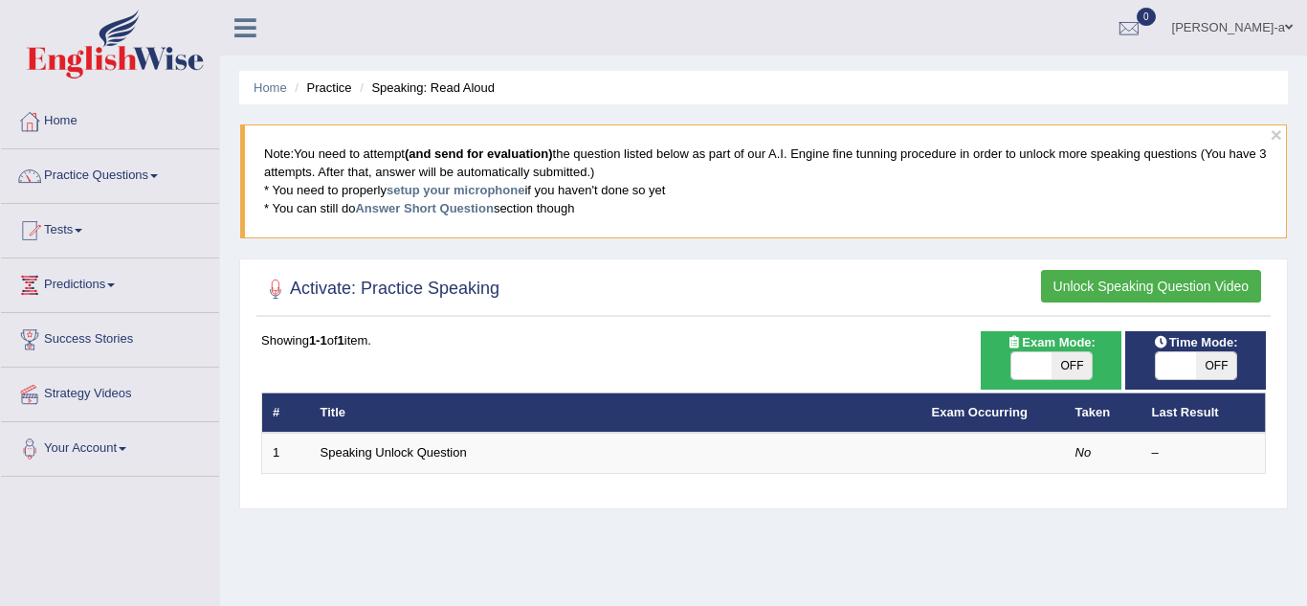
click at [425, 385] on div "Showing 1-1 of 1 item. # Title Exam Occurring Taken Last Result 1 Speaking Unlo…" at bounding box center [763, 402] width 1005 height 143
click at [272, 293] on div at bounding box center [275, 289] width 29 height 29
click at [1110, 285] on button "Unlock Speaking Question Video" at bounding box center [1151, 286] width 220 height 33
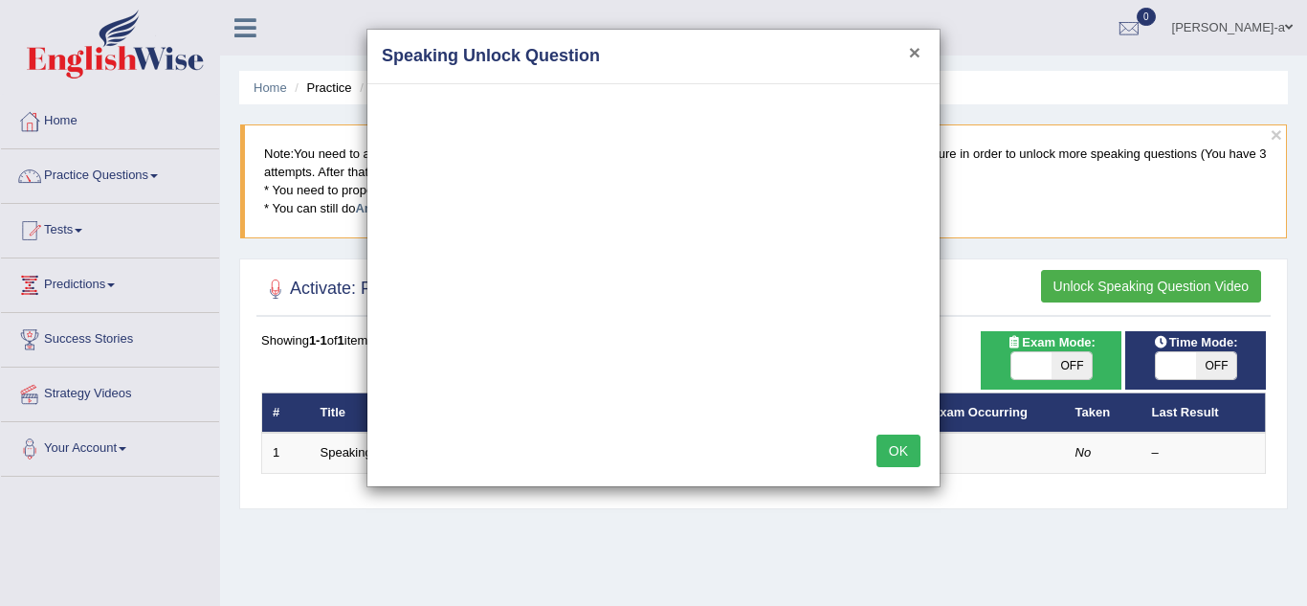
click at [917, 57] on button "×" at bounding box center [914, 52] width 11 height 20
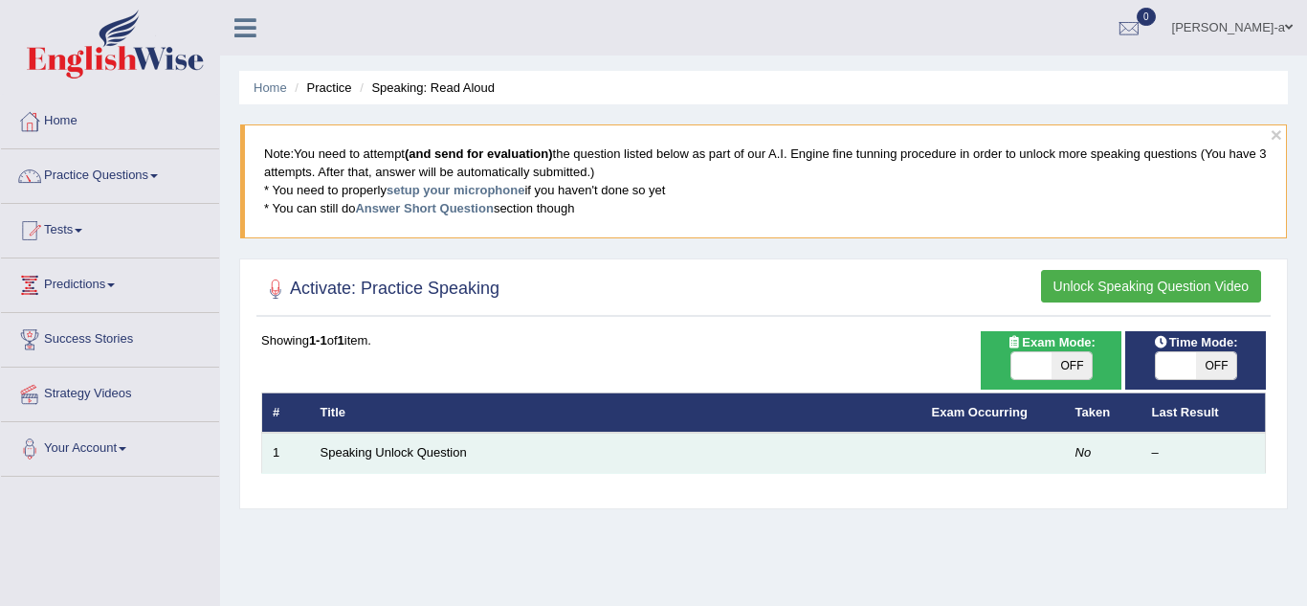
click at [542, 456] on td "Speaking Unlock Question" at bounding box center [616, 453] width 612 height 40
click at [672, 440] on td "Speaking Unlock Question" at bounding box center [616, 453] width 612 height 40
click at [399, 456] on link "Speaking Unlock Question" at bounding box center [394, 452] width 146 height 14
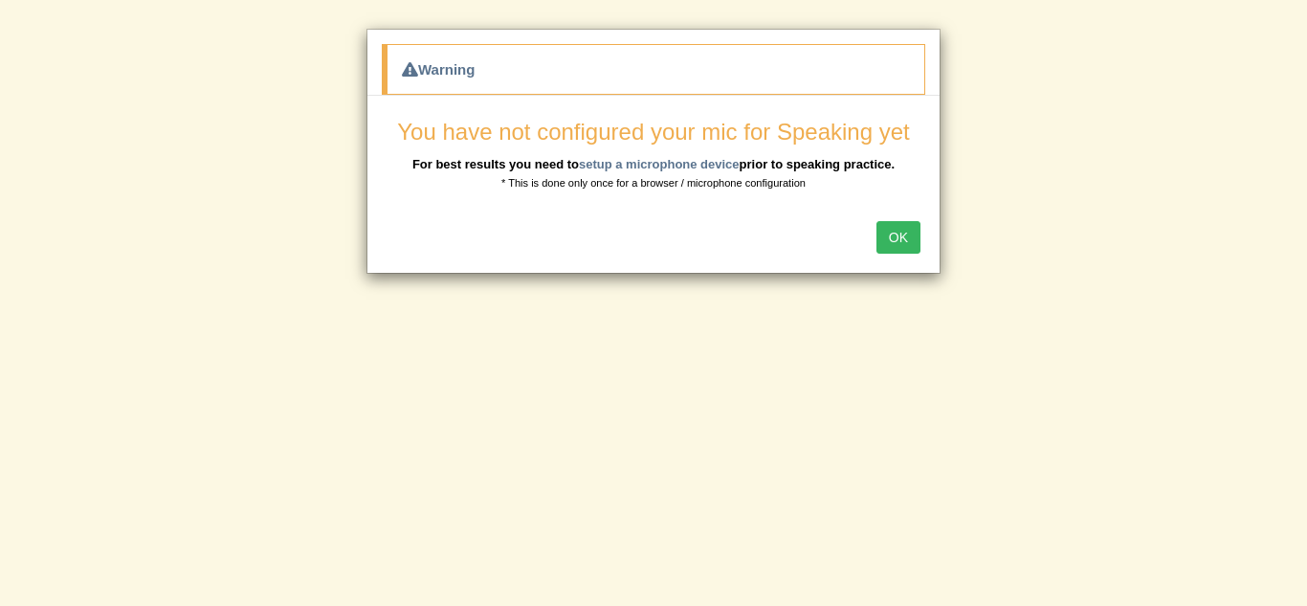
click at [905, 242] on button "OK" at bounding box center [899, 237] width 44 height 33
click at [896, 236] on button "OK" at bounding box center [899, 237] width 44 height 33
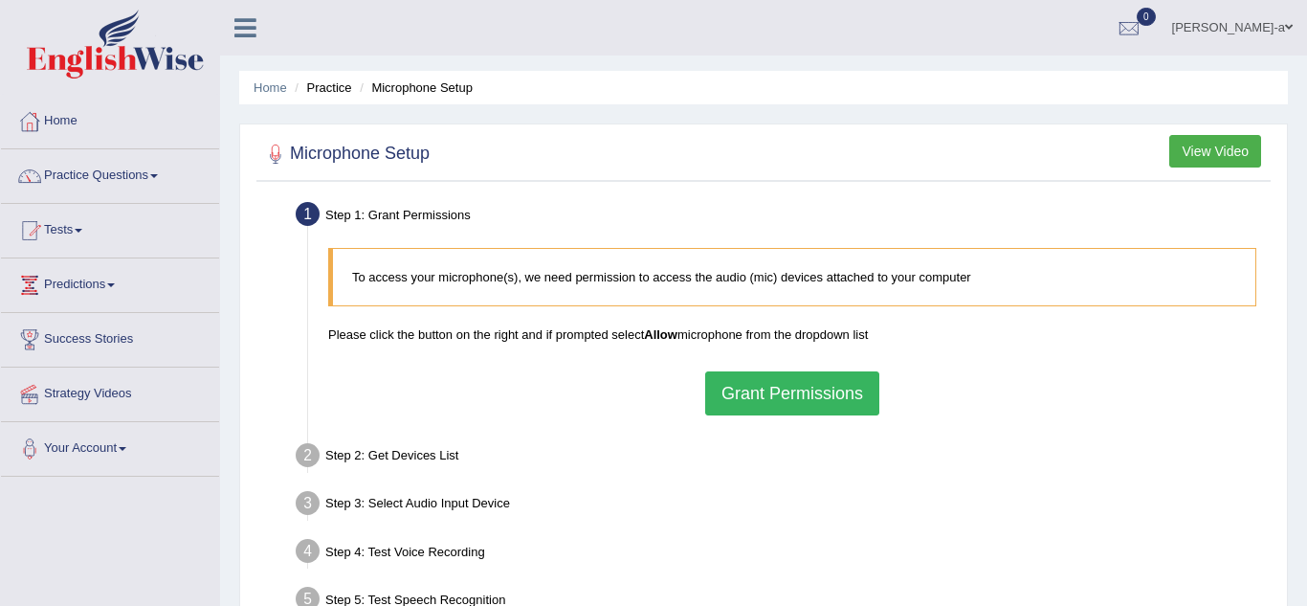
click at [815, 389] on button "Grant Permissions" at bounding box center [792, 393] width 174 height 44
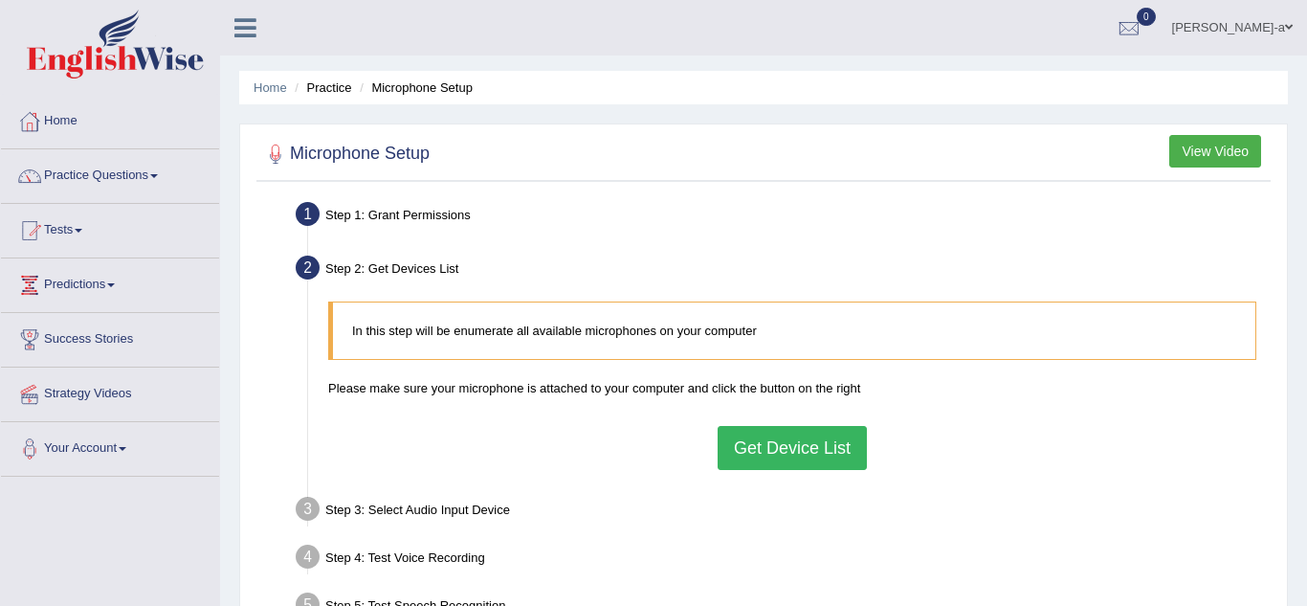
click at [765, 454] on button "Get Device List" at bounding box center [792, 448] width 149 height 44
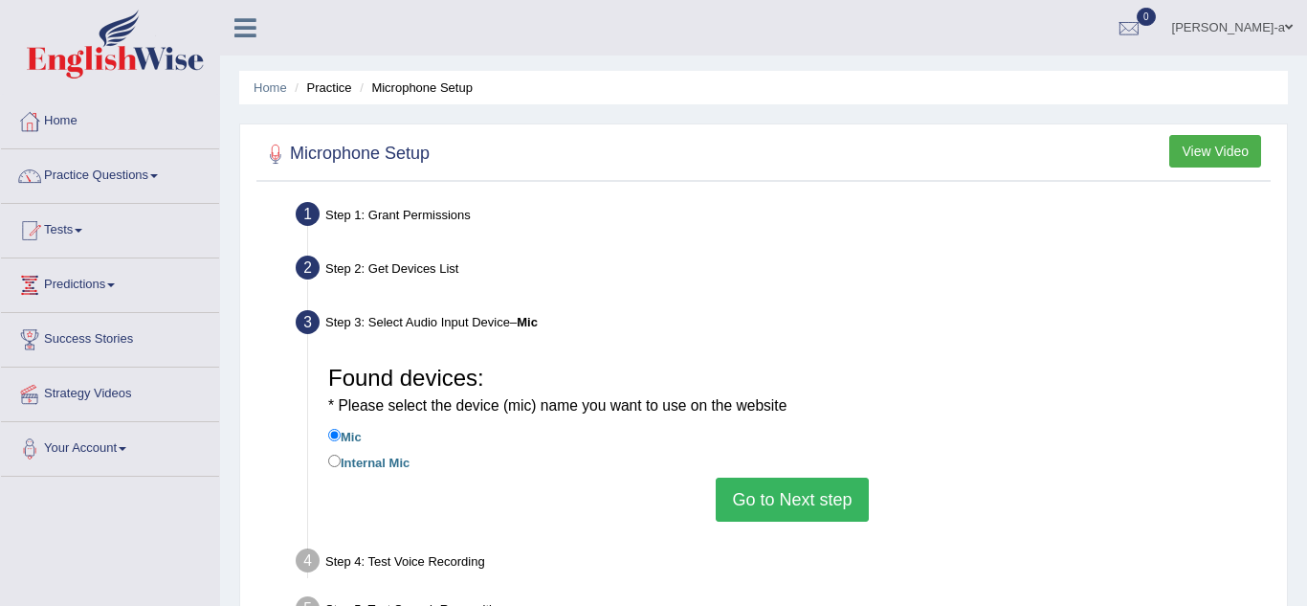
click at [823, 500] on button "Go to Next step" at bounding box center [792, 500] width 152 height 44
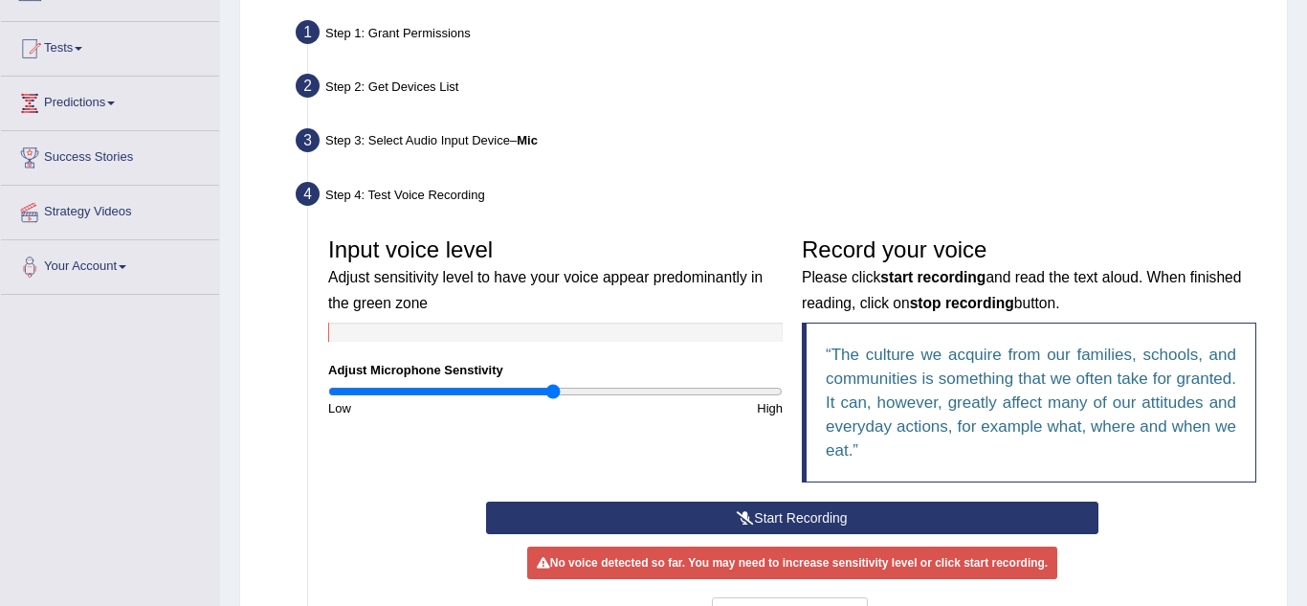
scroll to position [184, 0]
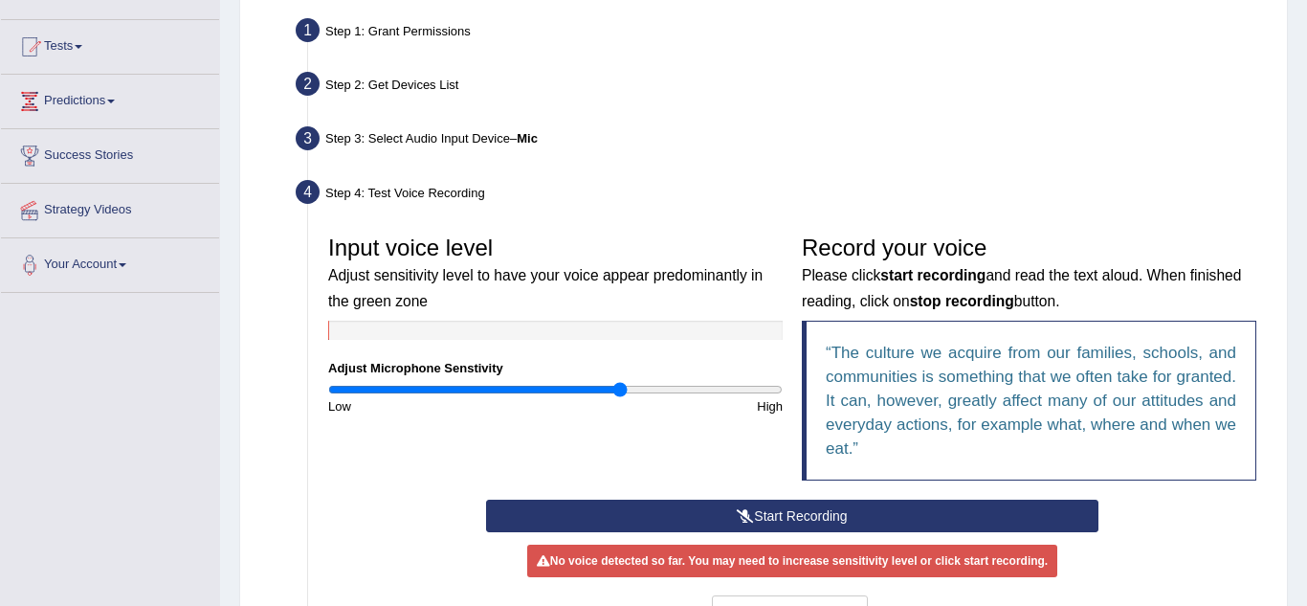
click at [617, 389] on input "range" at bounding box center [555, 389] width 455 height 15
click at [645, 387] on input "range" at bounding box center [555, 389] width 455 height 15
click at [787, 517] on button "Start Recording" at bounding box center [792, 516] width 613 height 33
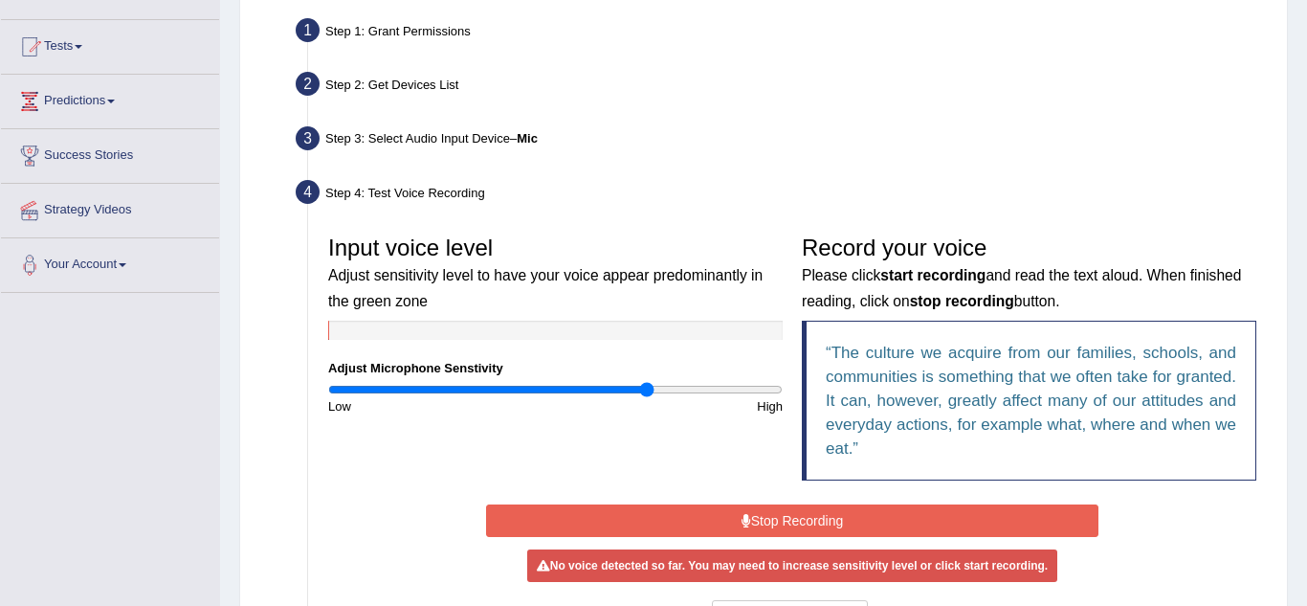
click at [787, 517] on button "Stop Recording" at bounding box center [792, 520] width 613 height 33
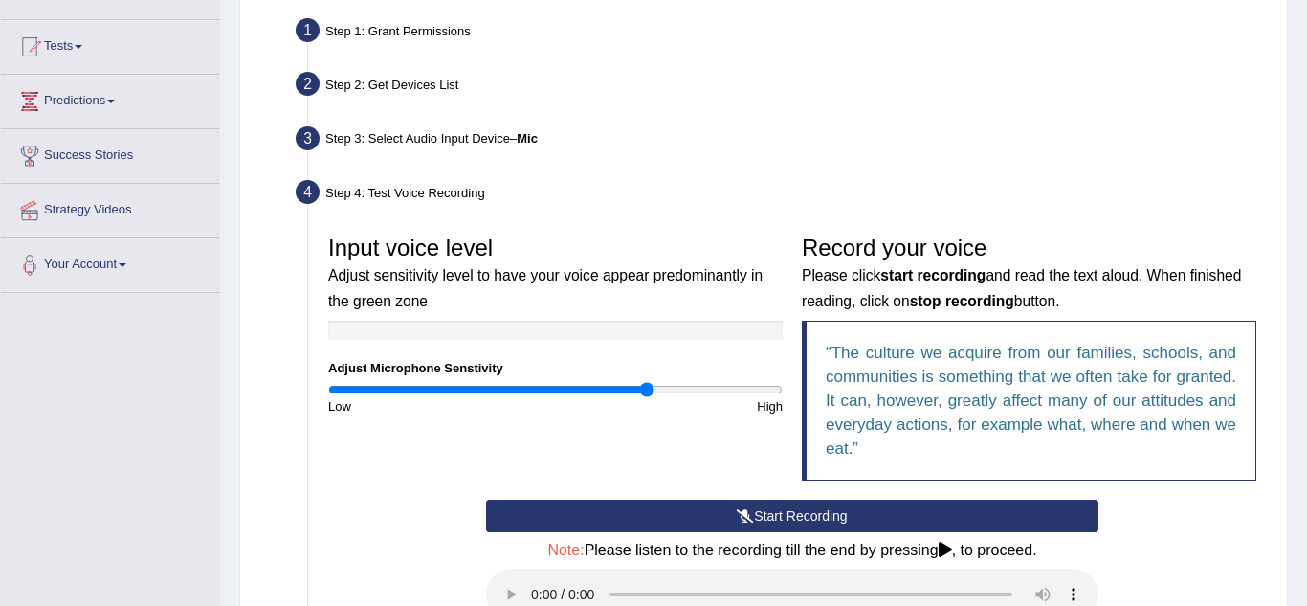
click at [763, 514] on button "Start Recording" at bounding box center [792, 516] width 613 height 33
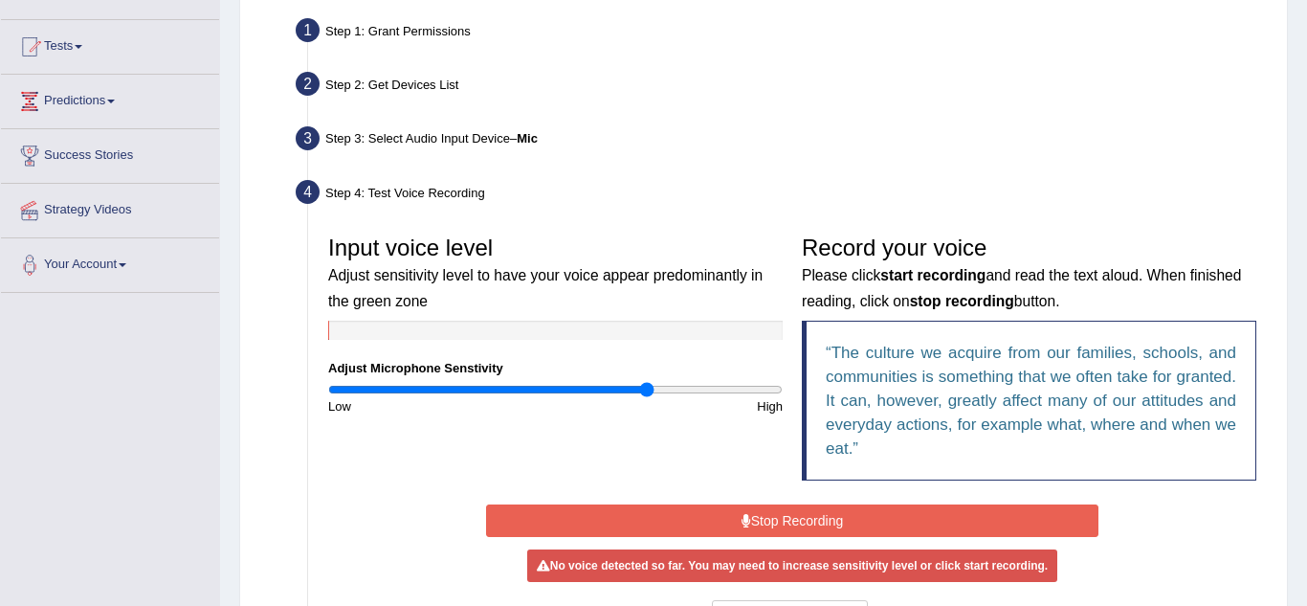
click at [747, 519] on icon at bounding box center [747, 520] width 10 height 13
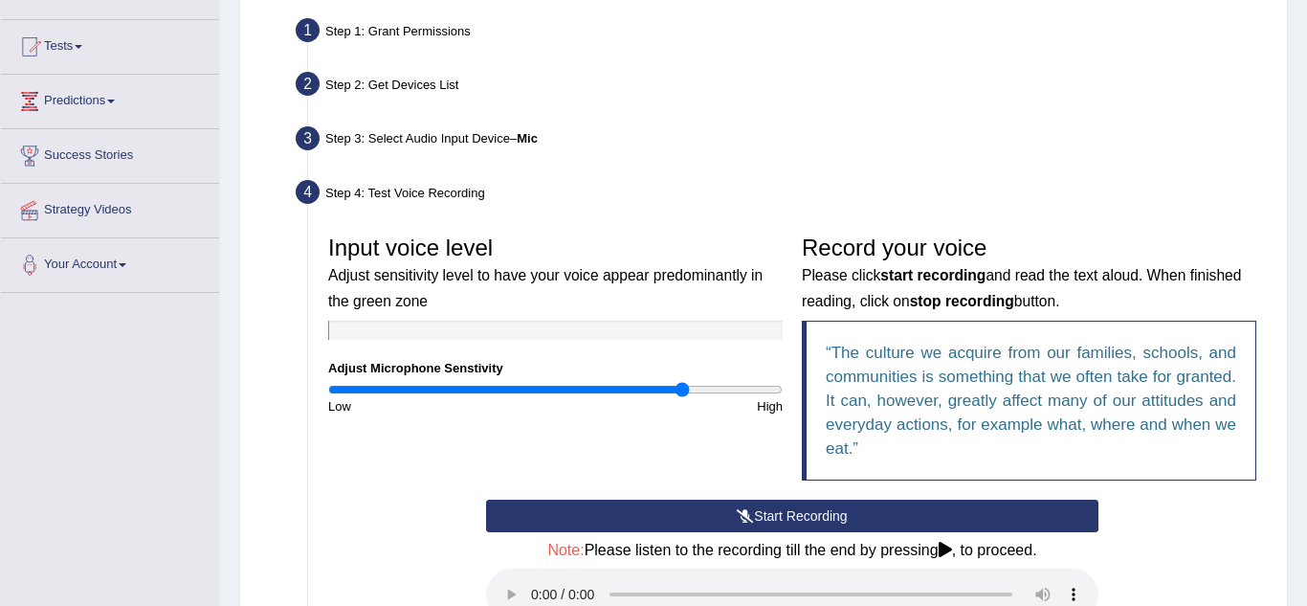
click at [680, 384] on input "range" at bounding box center [555, 389] width 455 height 15
click at [713, 394] on input "range" at bounding box center [555, 389] width 455 height 15
click at [782, 512] on button "Start Recording" at bounding box center [792, 516] width 613 height 33
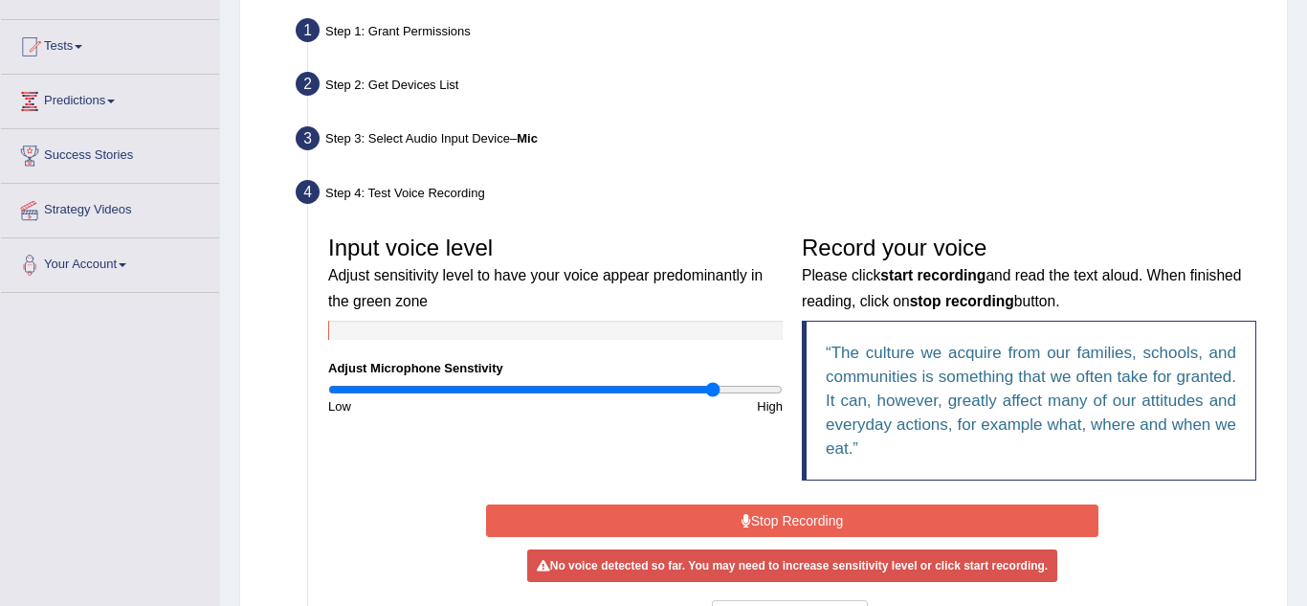
click at [782, 512] on button "Stop Recording" at bounding box center [792, 520] width 613 height 33
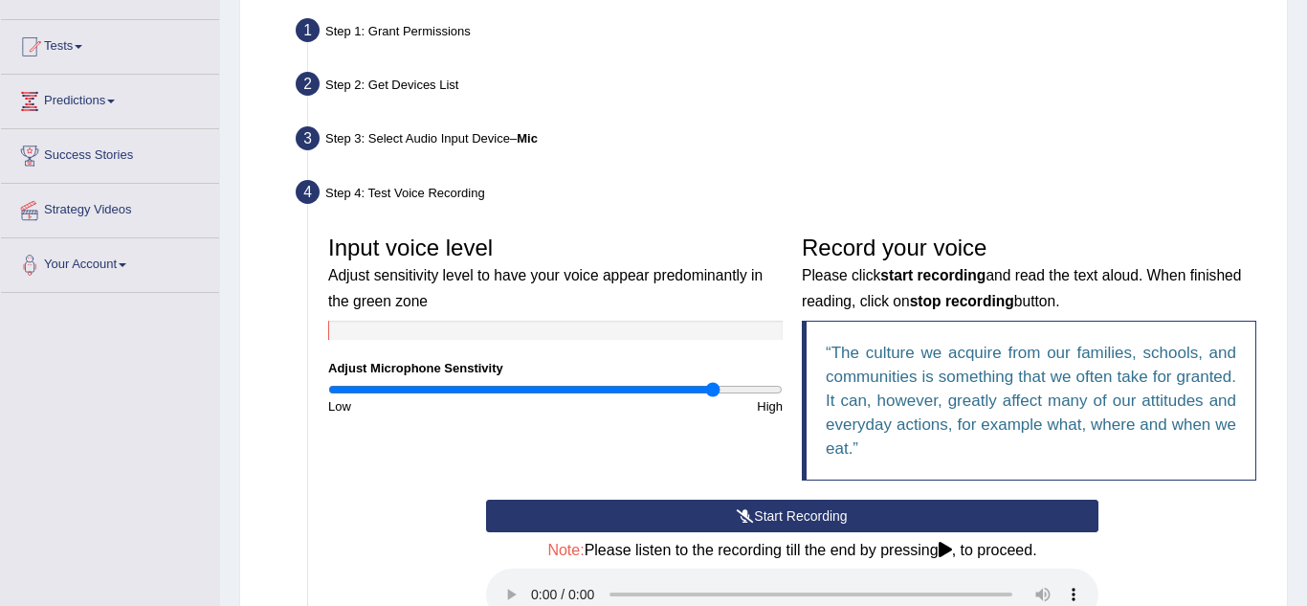
click at [942, 522] on button "Start Recording" at bounding box center [792, 516] width 613 height 33
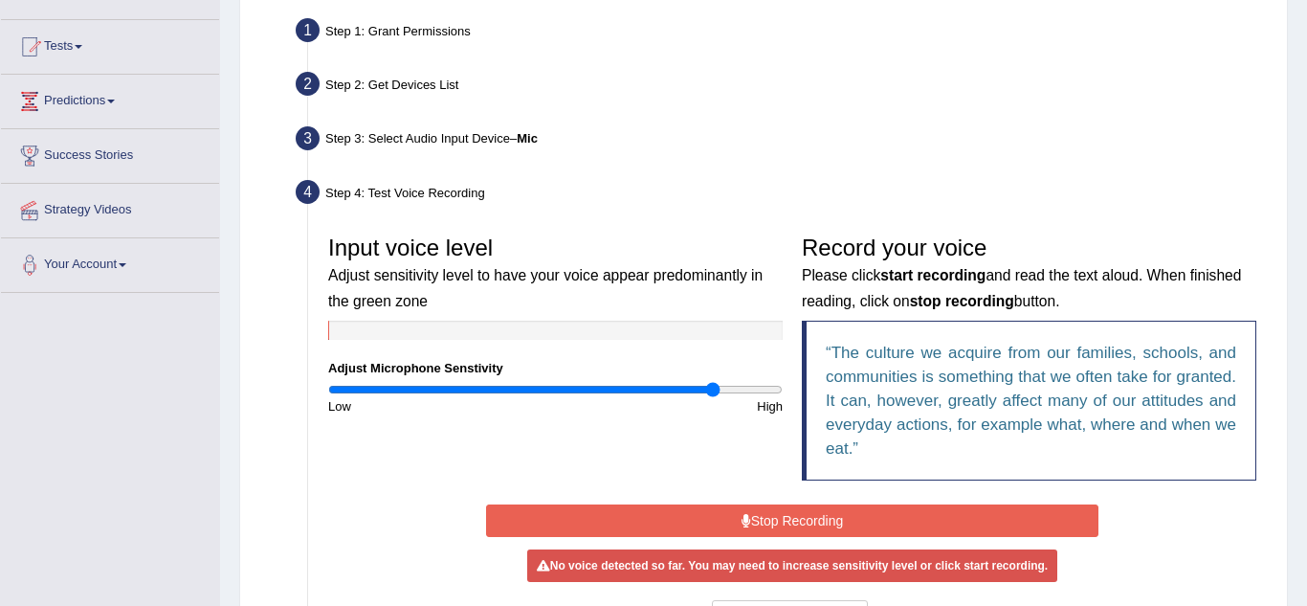
click at [865, 518] on button "Stop Recording" at bounding box center [792, 520] width 613 height 33
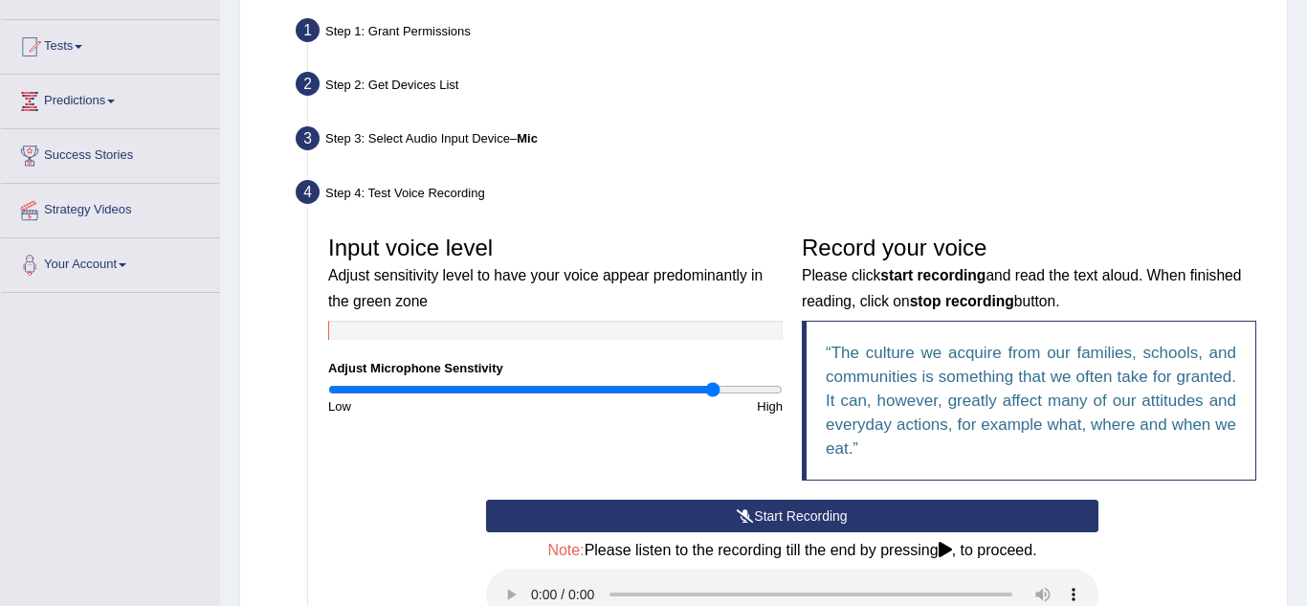
click at [865, 518] on button "Start Recording" at bounding box center [792, 516] width 613 height 33
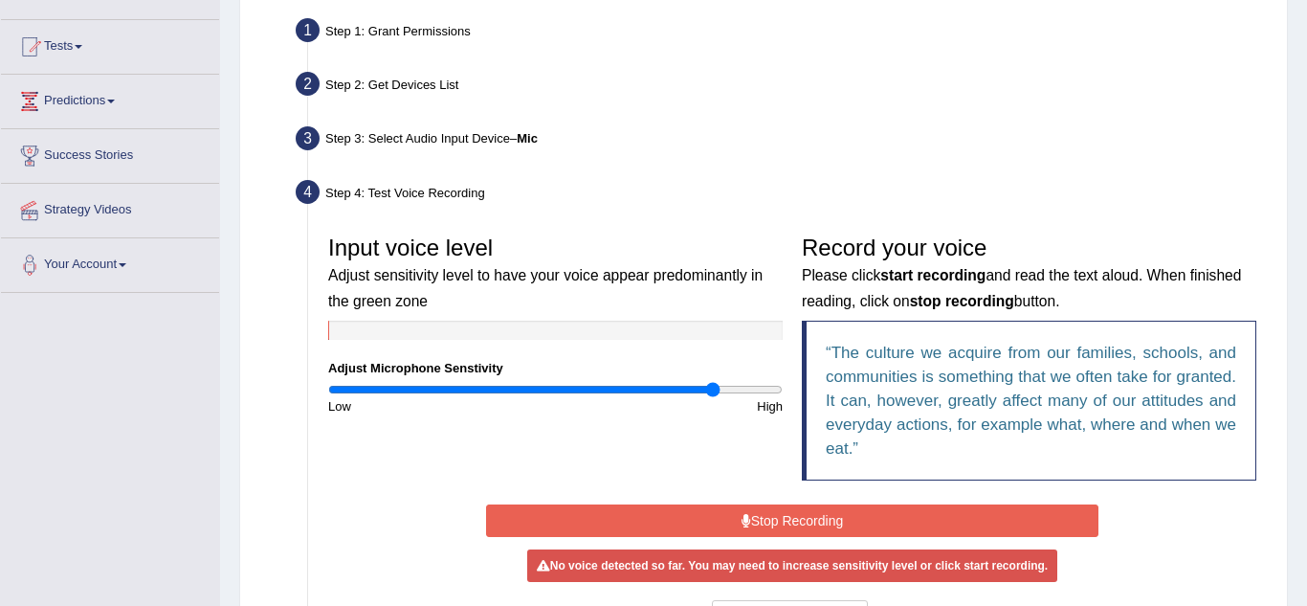
click at [865, 518] on button "Stop Recording" at bounding box center [792, 520] width 613 height 33
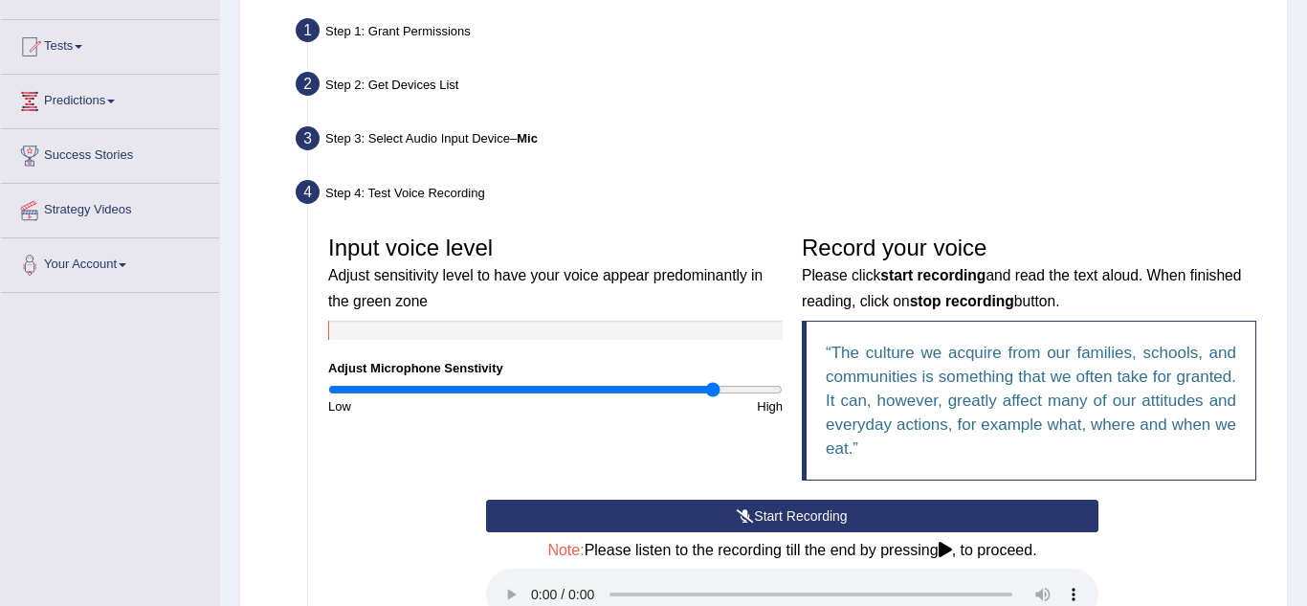
click at [958, 552] on h4 "Note: Please listen to the recording till the end by pressing , to proceed." at bounding box center [792, 550] width 613 height 17
click at [895, 506] on button "Start Recording" at bounding box center [792, 516] width 613 height 33
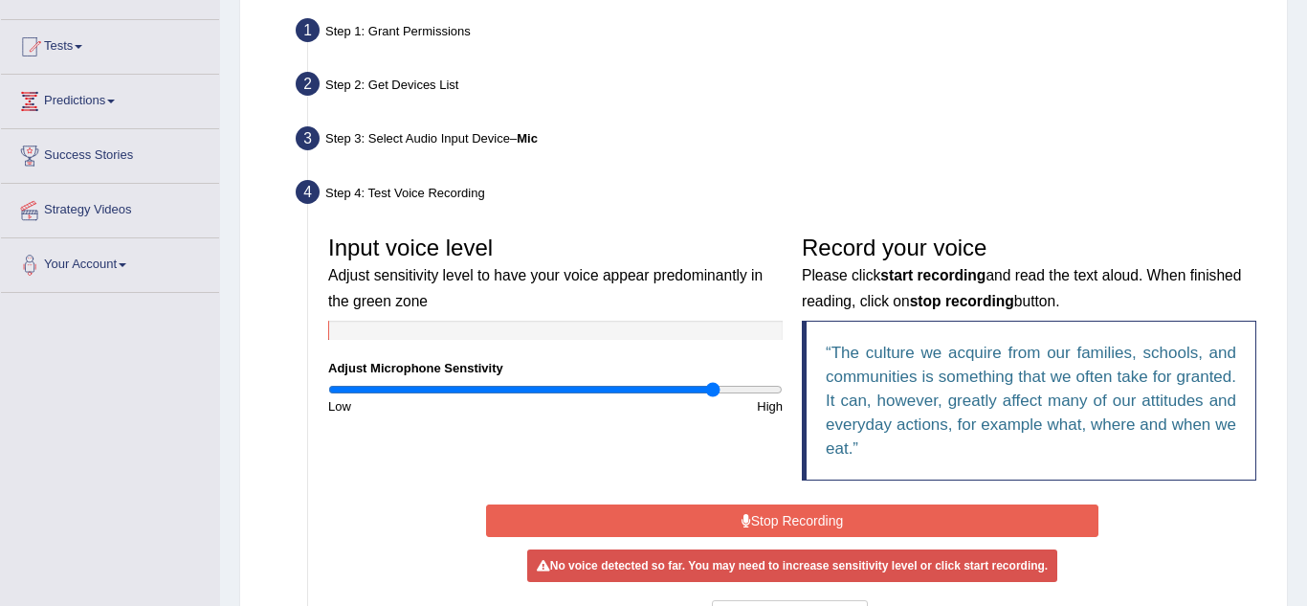
click at [451, 314] on div "Input voice level Adjust sensitivity level to have your voice appear predominan…" at bounding box center [556, 321] width 474 height 190
click at [470, 325] on div at bounding box center [555, 330] width 455 height 19
click at [423, 384] on input "range" at bounding box center [555, 389] width 455 height 15
click at [666, 518] on button "Stop Recording" at bounding box center [792, 520] width 613 height 33
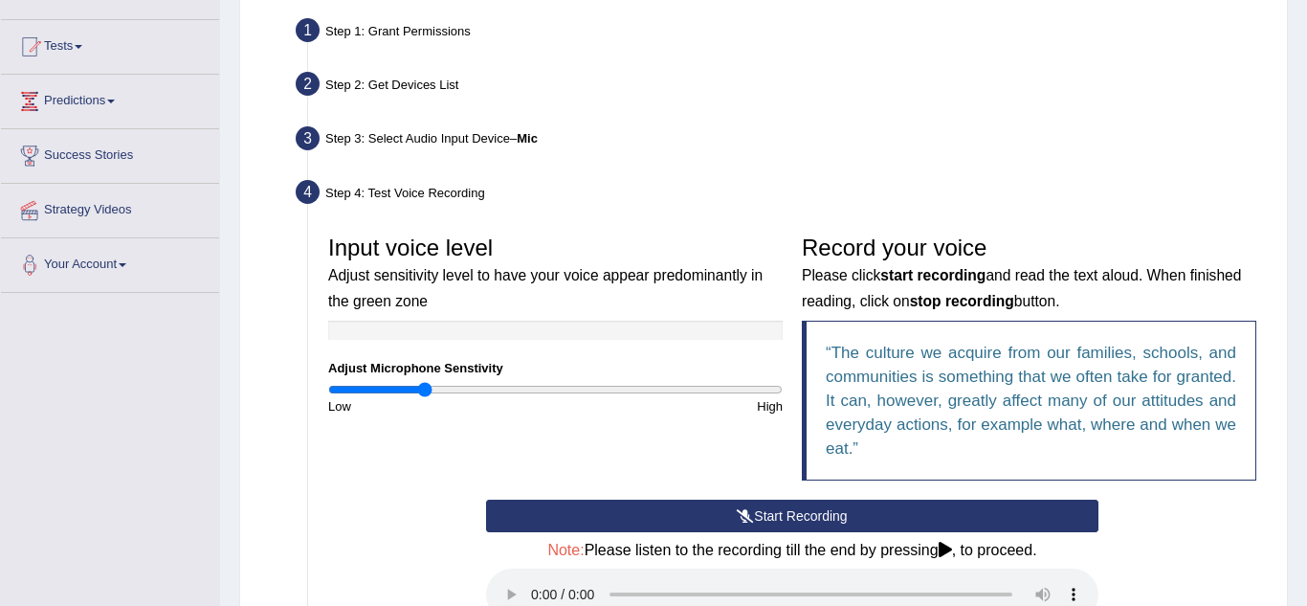
click at [635, 379] on div "Input voice level Adjust sensitivity level to have your voice appear predominan…" at bounding box center [556, 321] width 474 height 190
type input "1.3"
click at [621, 388] on input "range" at bounding box center [555, 389] width 455 height 15
click at [771, 514] on button "Start Recording" at bounding box center [792, 516] width 613 height 33
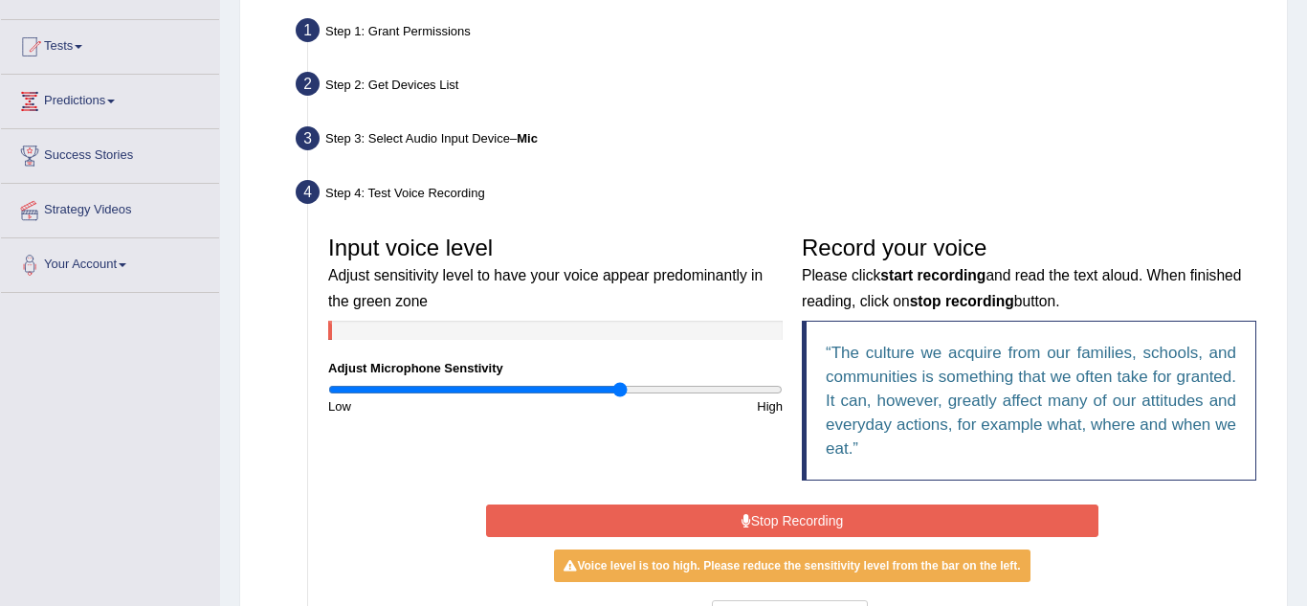
click at [668, 516] on button "Stop Recording" at bounding box center [792, 520] width 613 height 33
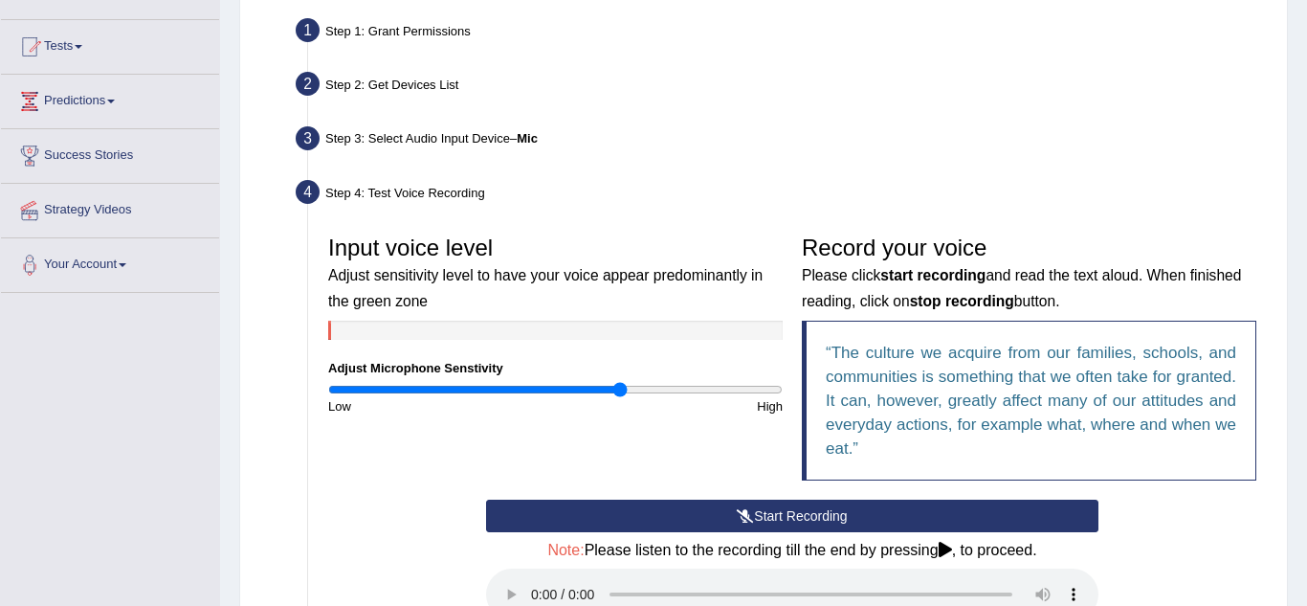
click at [702, 509] on button "Start Recording" at bounding box center [792, 516] width 613 height 33
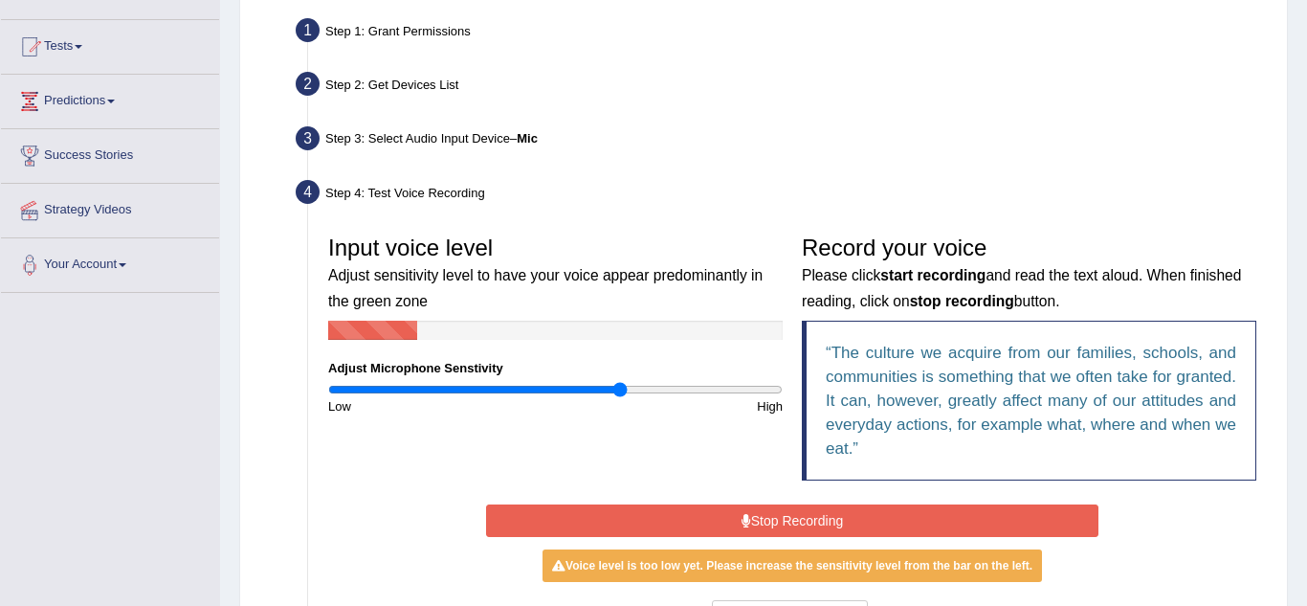
click at [702, 509] on button "Stop Recording" at bounding box center [792, 520] width 613 height 33
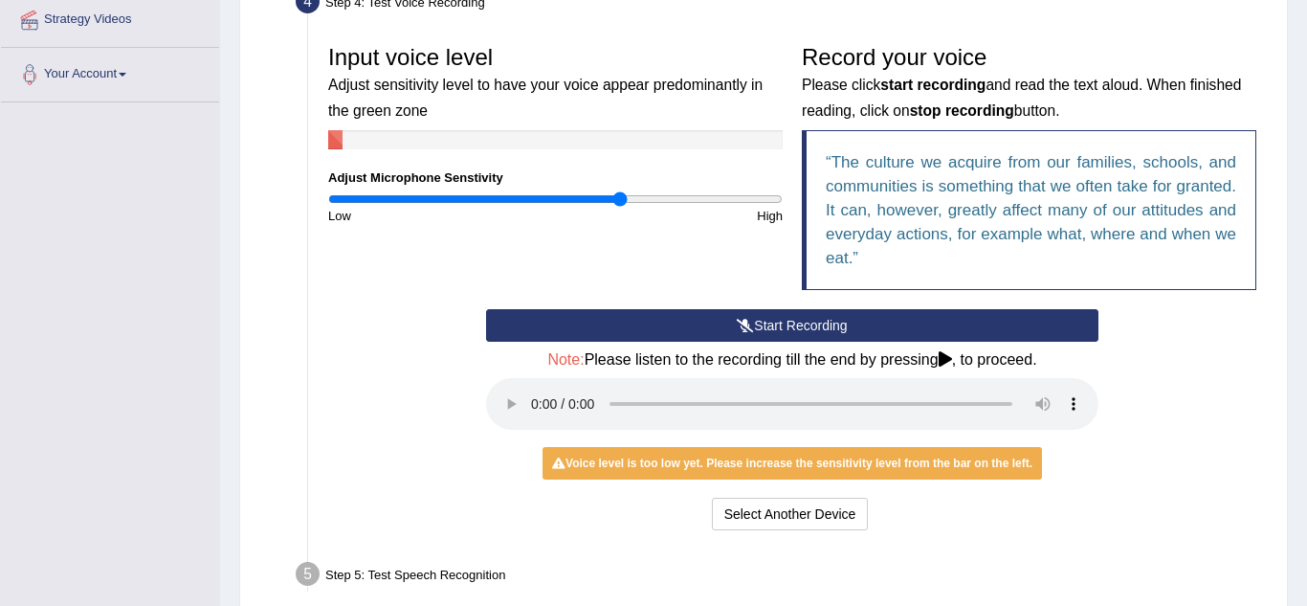
scroll to position [512, 0]
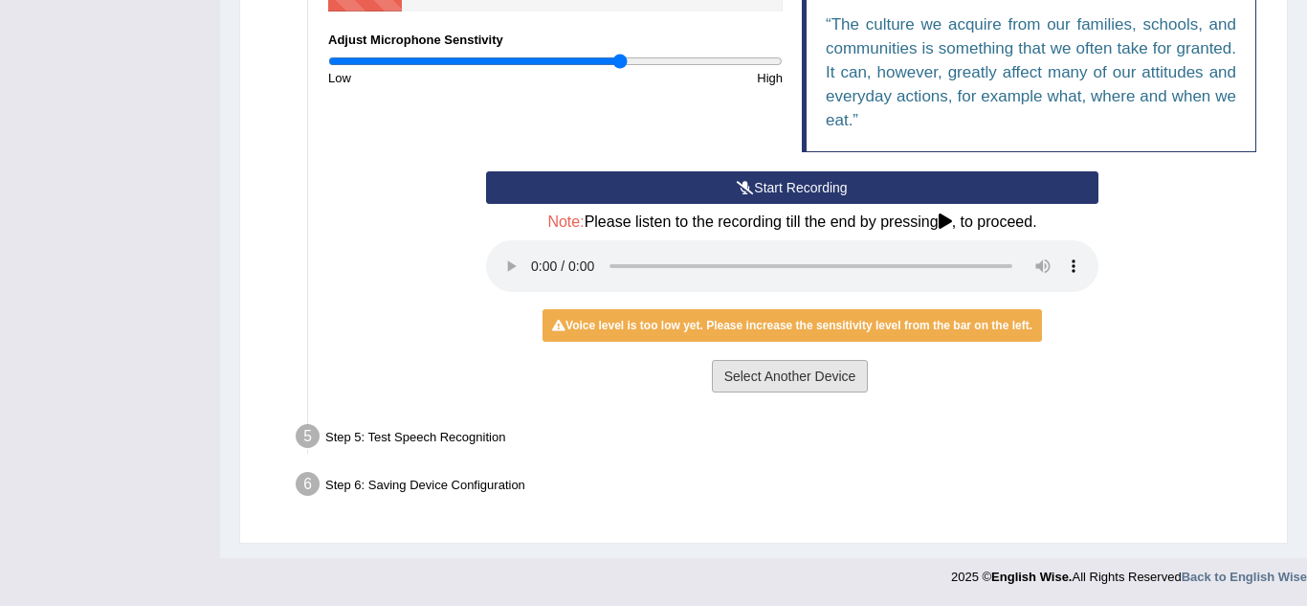
click at [785, 369] on button "Select Another Device" at bounding box center [790, 376] width 157 height 33
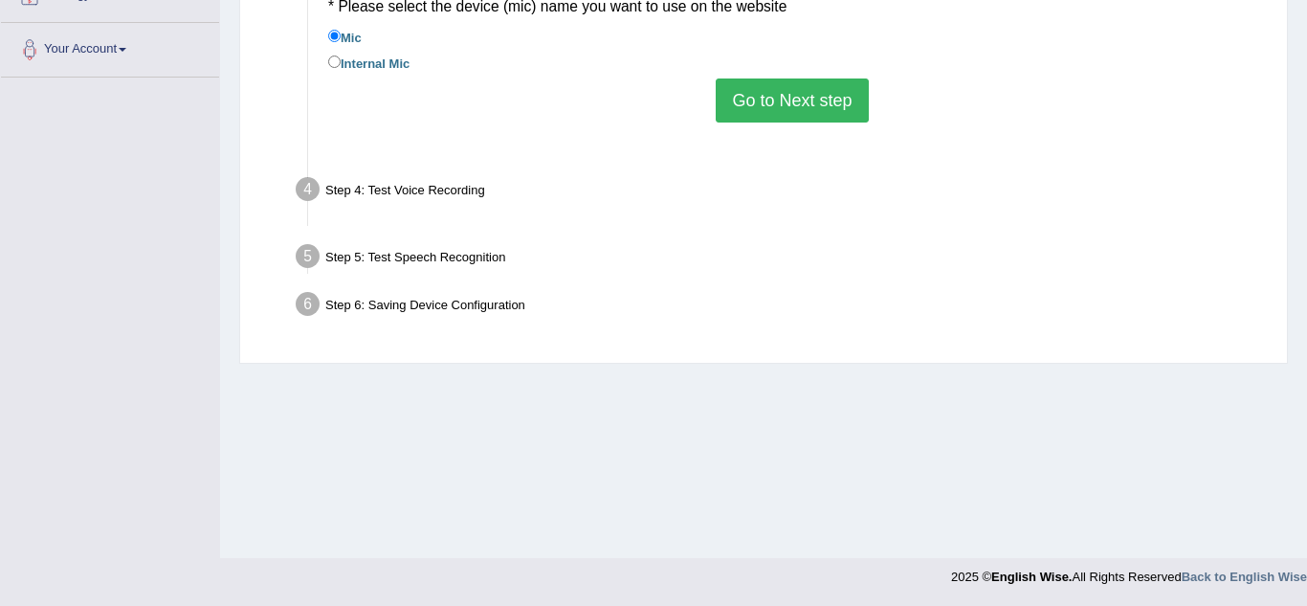
scroll to position [399, 0]
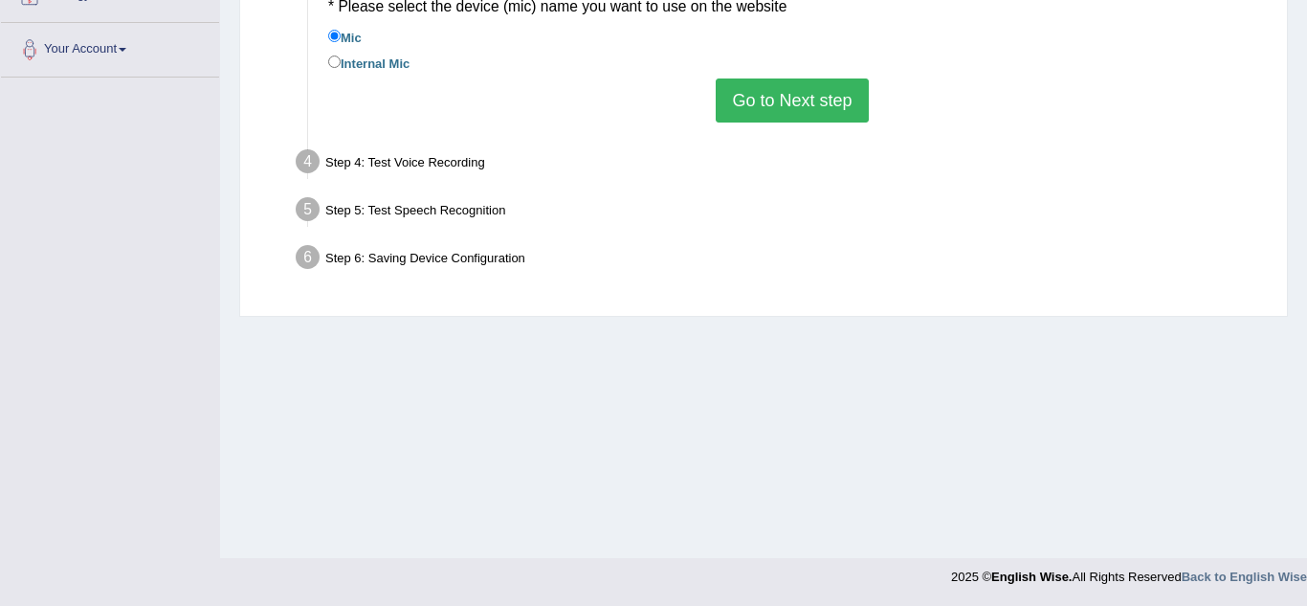
click at [784, 100] on button "Go to Next step" at bounding box center [792, 100] width 152 height 44
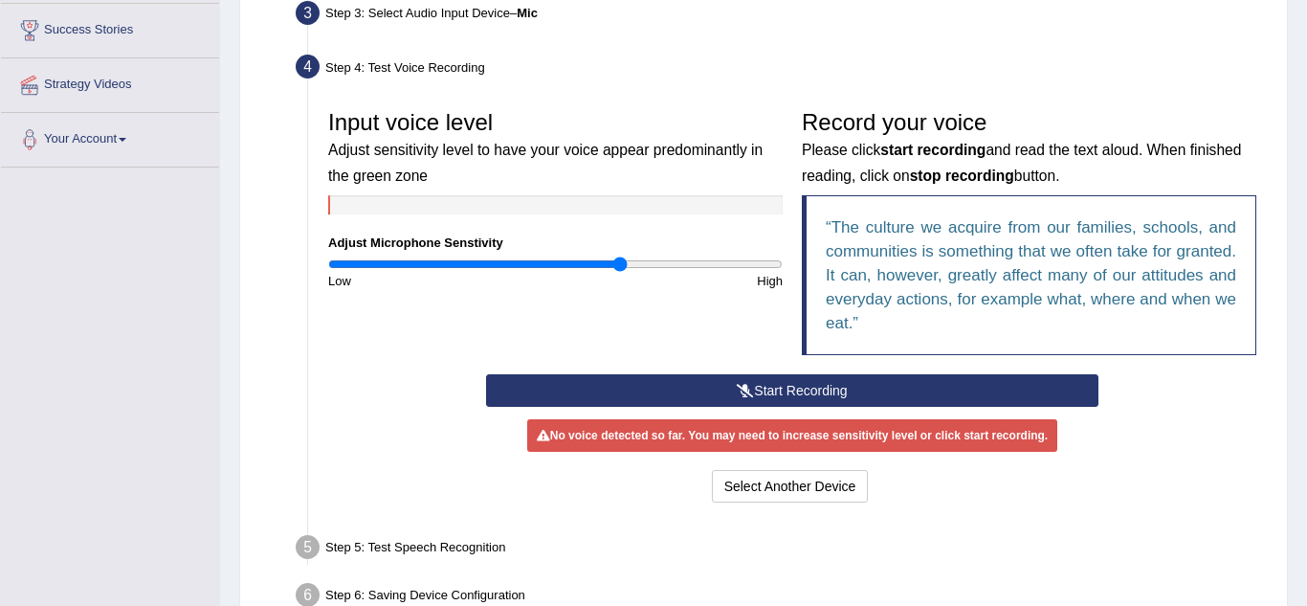
scroll to position [420, 0]
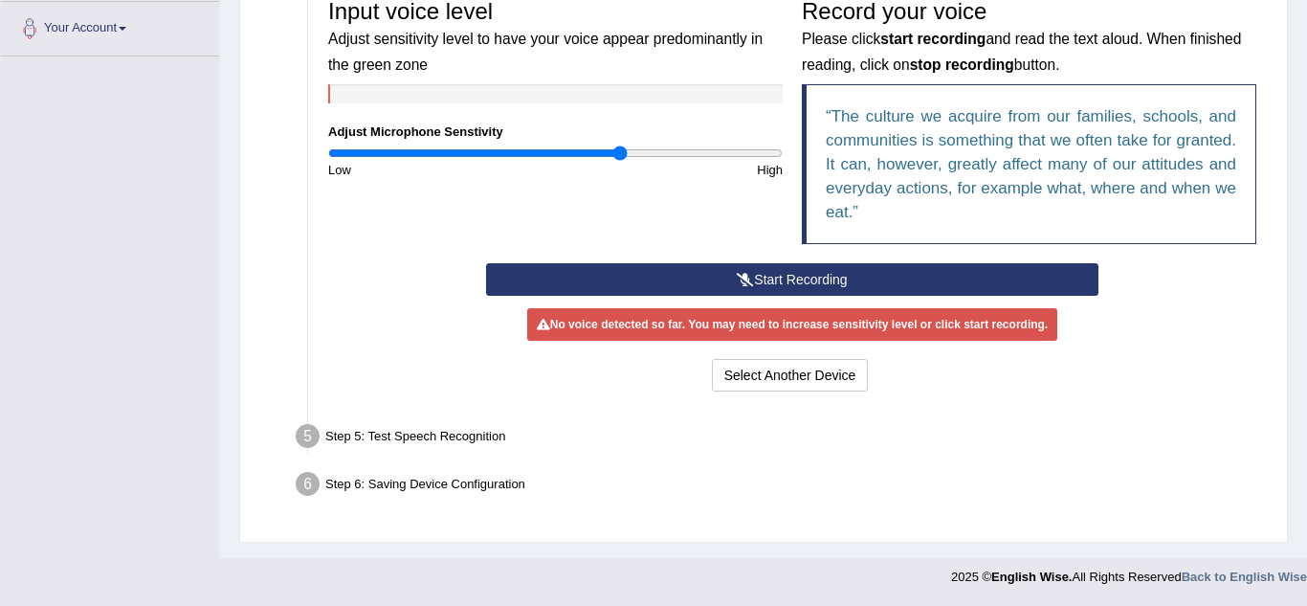
click at [446, 431] on div "Step 5: Test Speech Recognition" at bounding box center [783, 439] width 992 height 42
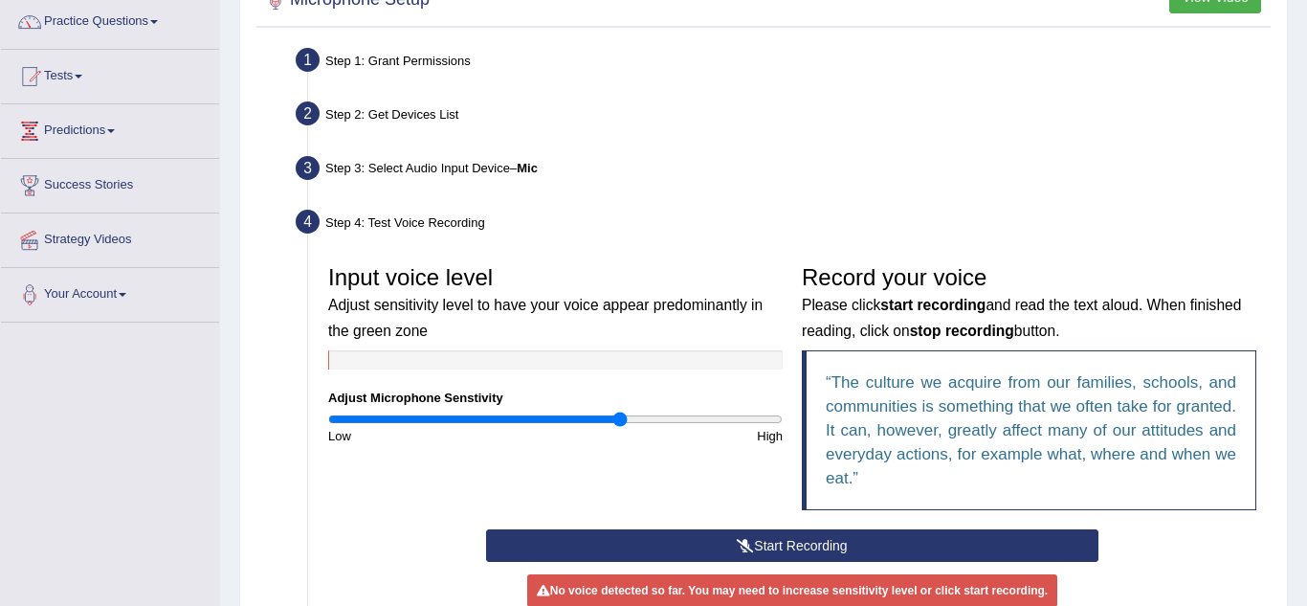
scroll to position [0, 0]
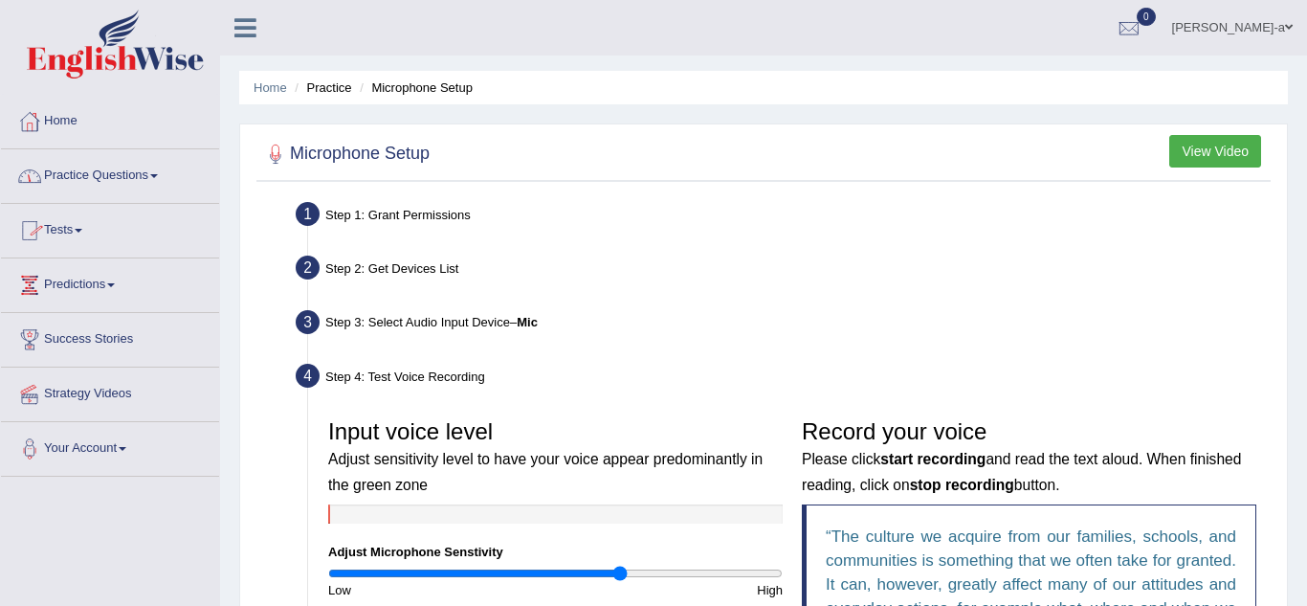
click at [142, 182] on link "Practice Questions" at bounding box center [110, 173] width 218 height 48
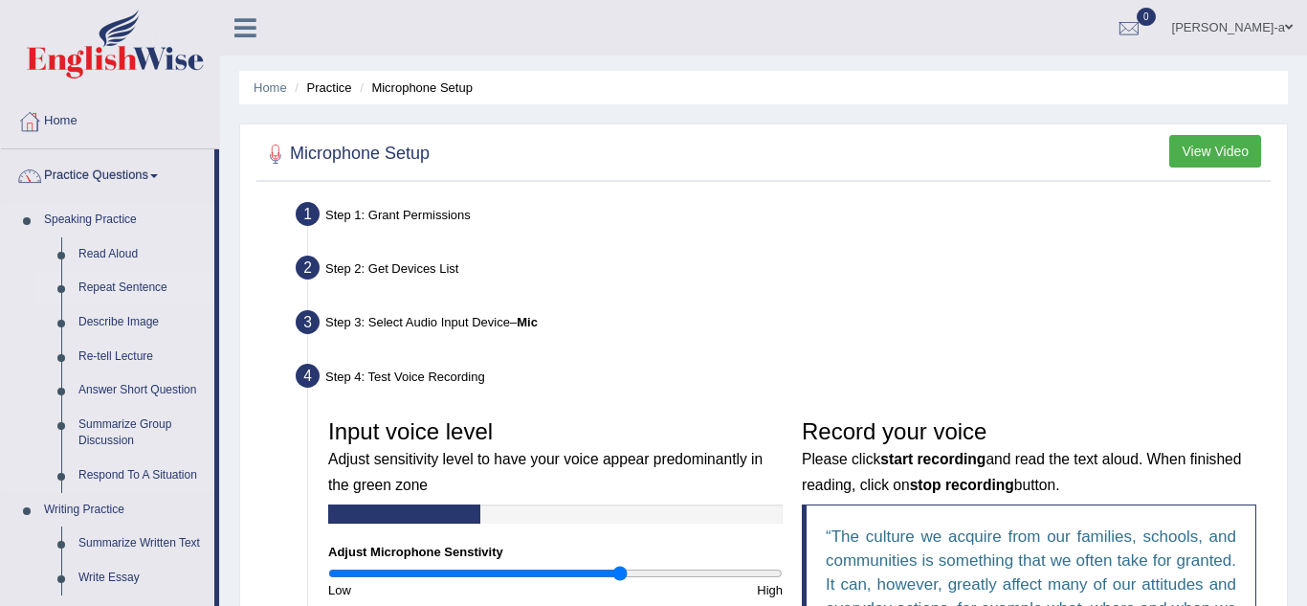
click at [128, 293] on link "Repeat Sentence" at bounding box center [142, 288] width 145 height 34
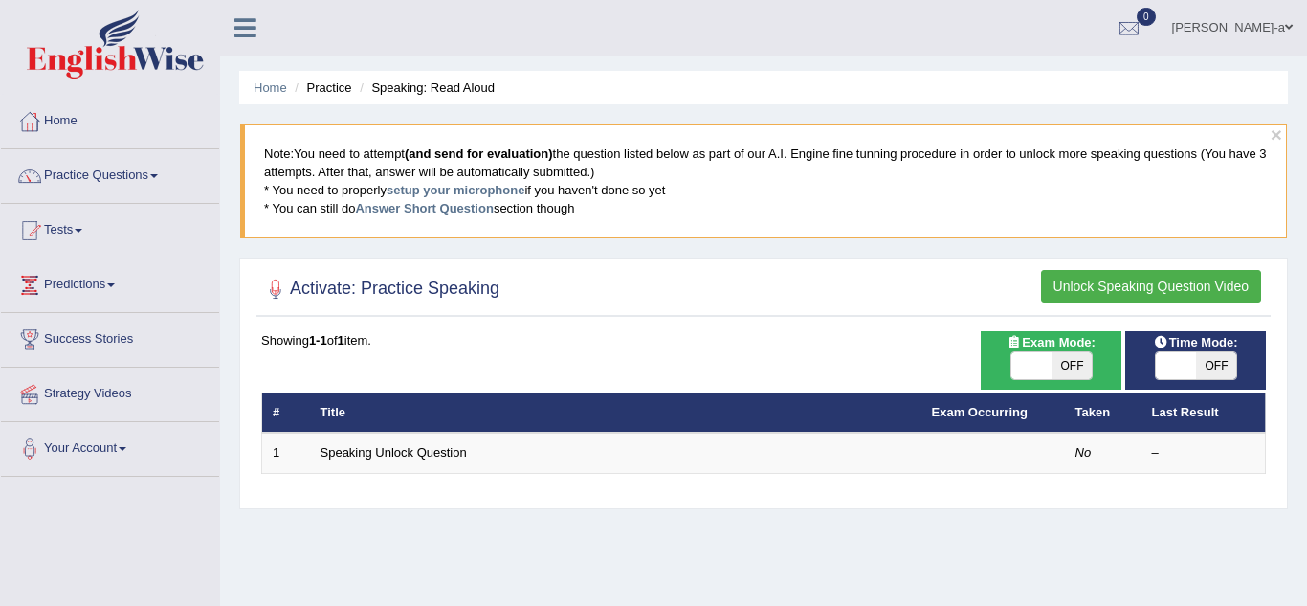
click at [1125, 285] on button "Unlock Speaking Question Video" at bounding box center [1151, 286] width 220 height 33
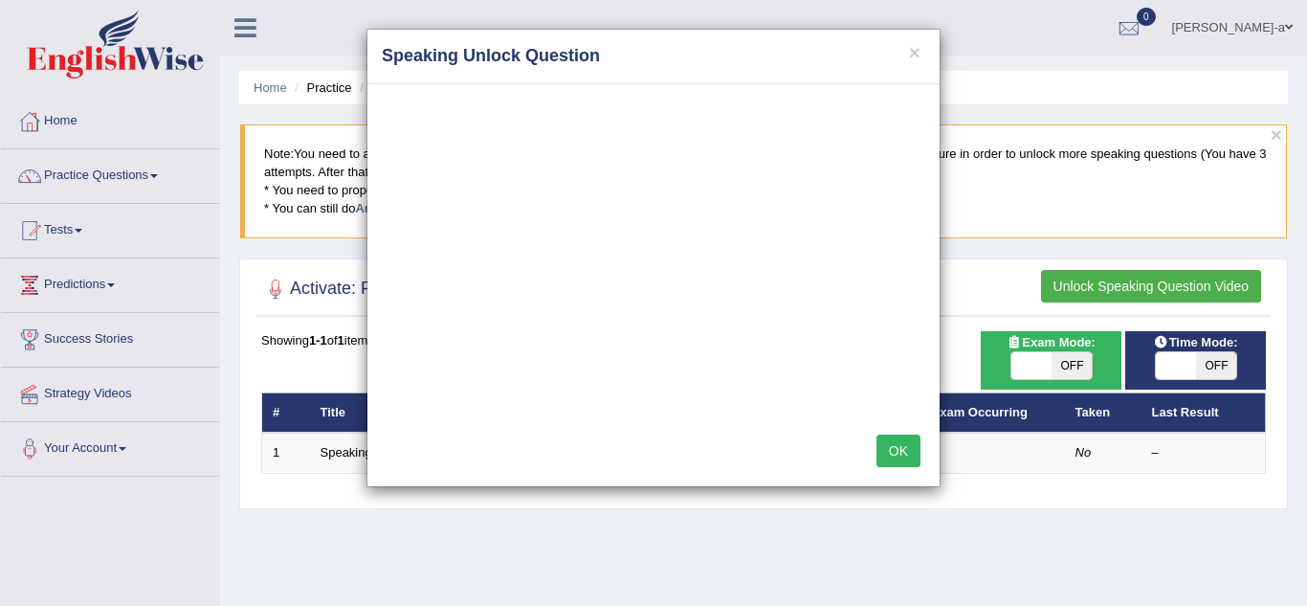
click at [910, 453] on button "OK" at bounding box center [899, 451] width 44 height 33
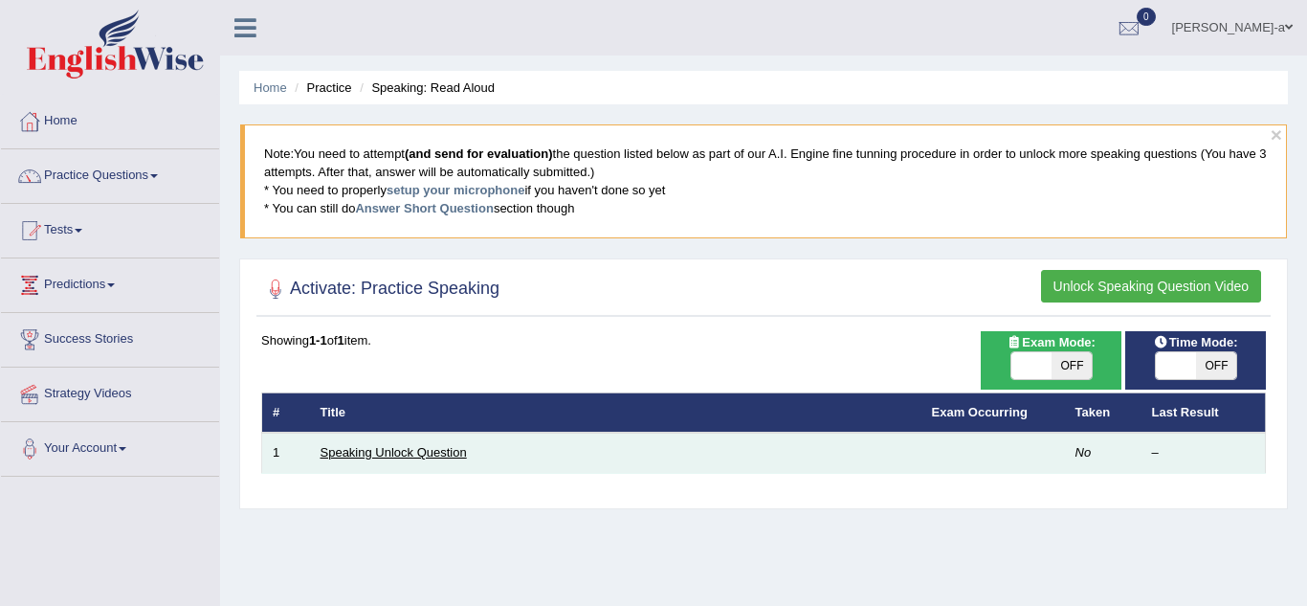
click at [414, 448] on link "Speaking Unlock Question" at bounding box center [394, 452] width 146 height 14
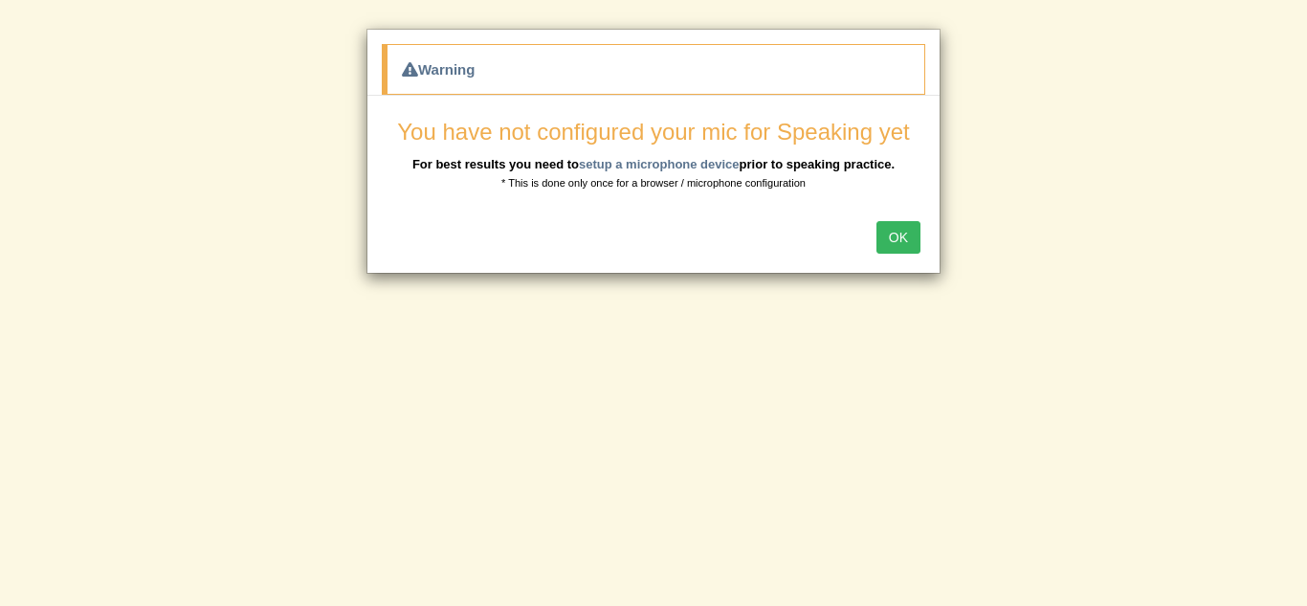
click at [893, 236] on button "OK" at bounding box center [899, 237] width 44 height 33
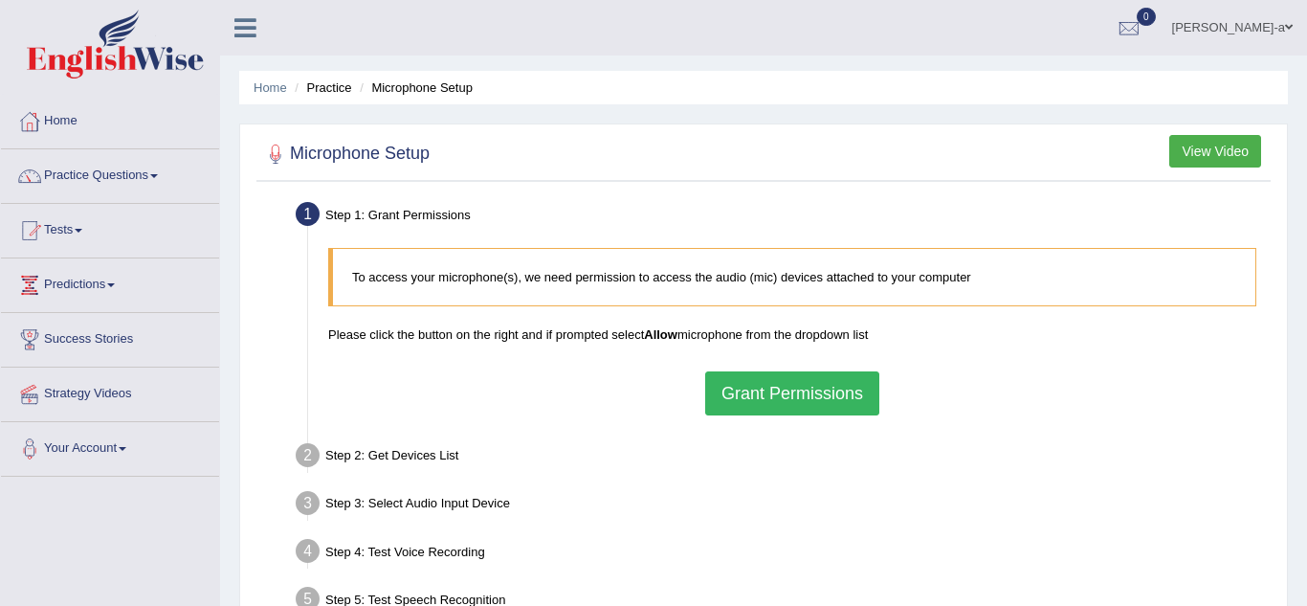
click at [848, 394] on button "Grant Permissions" at bounding box center [792, 393] width 174 height 44
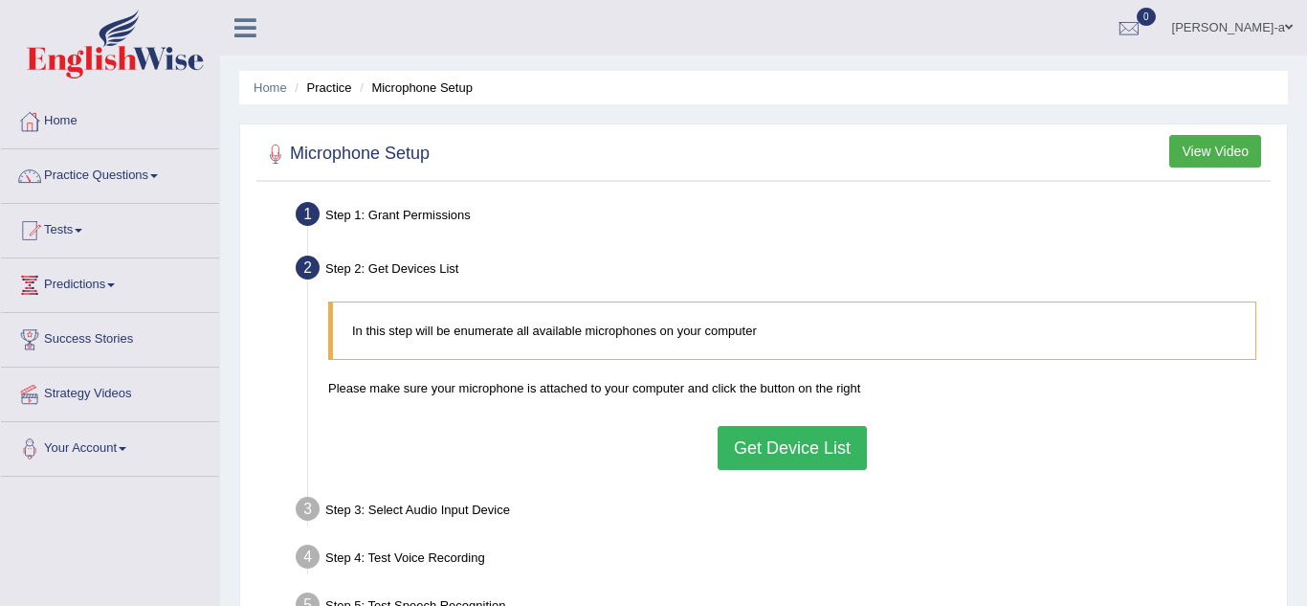
click at [821, 455] on button "Get Device List" at bounding box center [792, 448] width 149 height 44
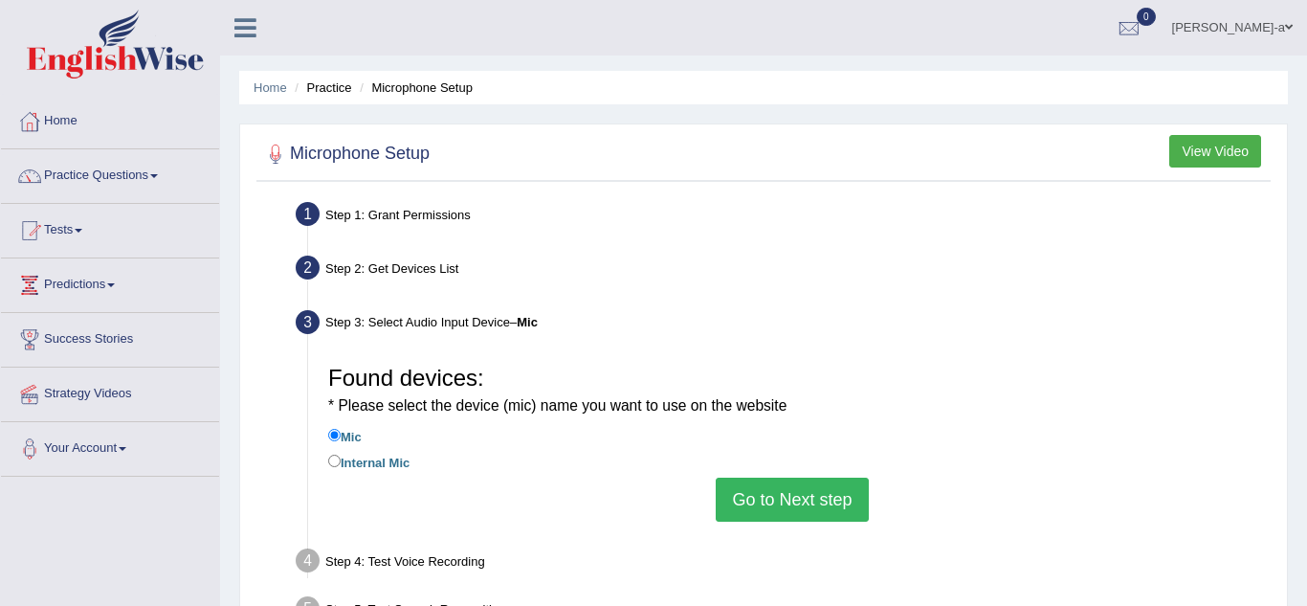
click at [813, 498] on button "Go to Next step" at bounding box center [792, 500] width 152 height 44
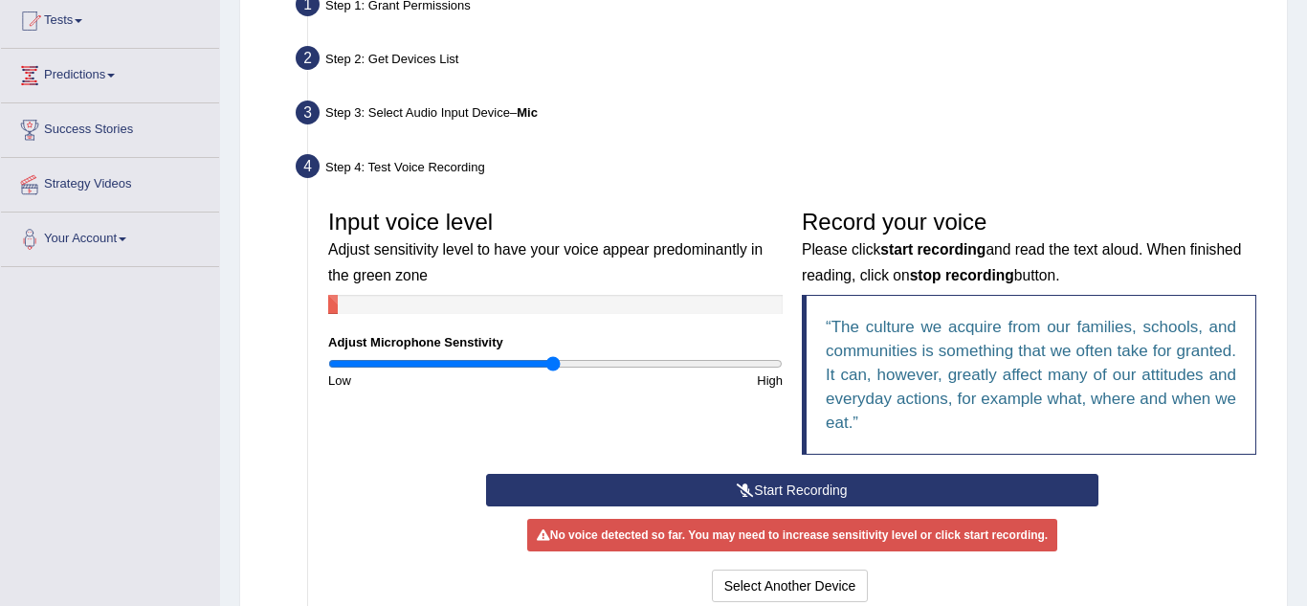
scroll to position [212, 0]
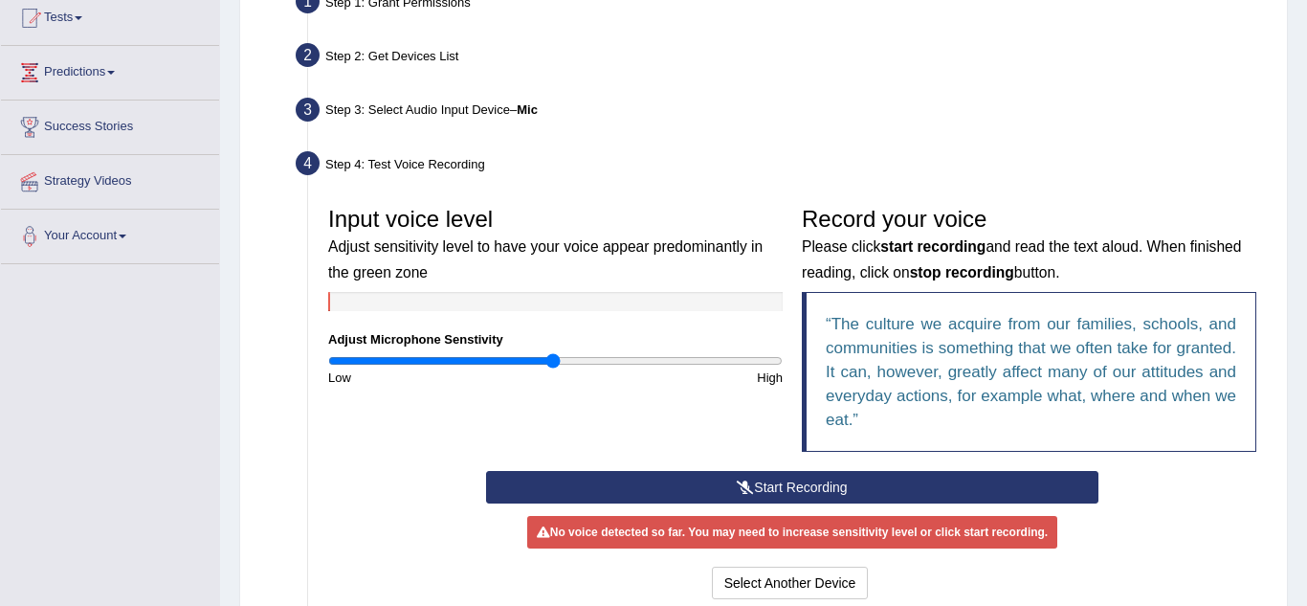
click at [789, 489] on button "Start Recording" at bounding box center [792, 487] width 613 height 33
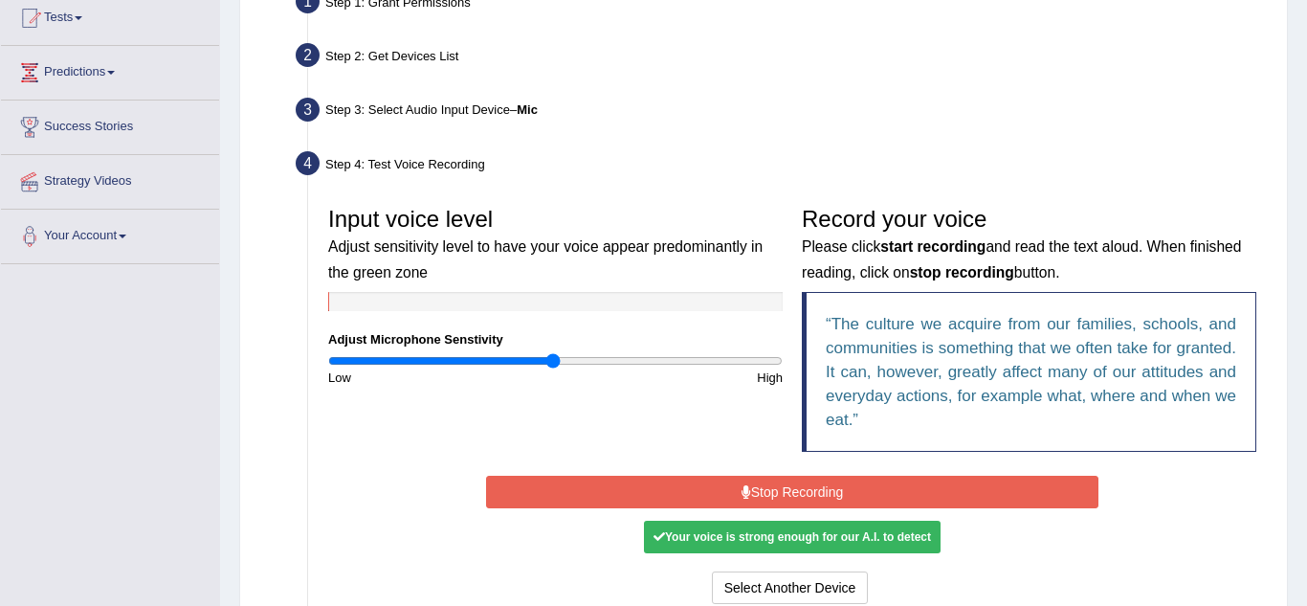
click at [789, 489] on button "Stop Recording" at bounding box center [792, 492] width 613 height 33
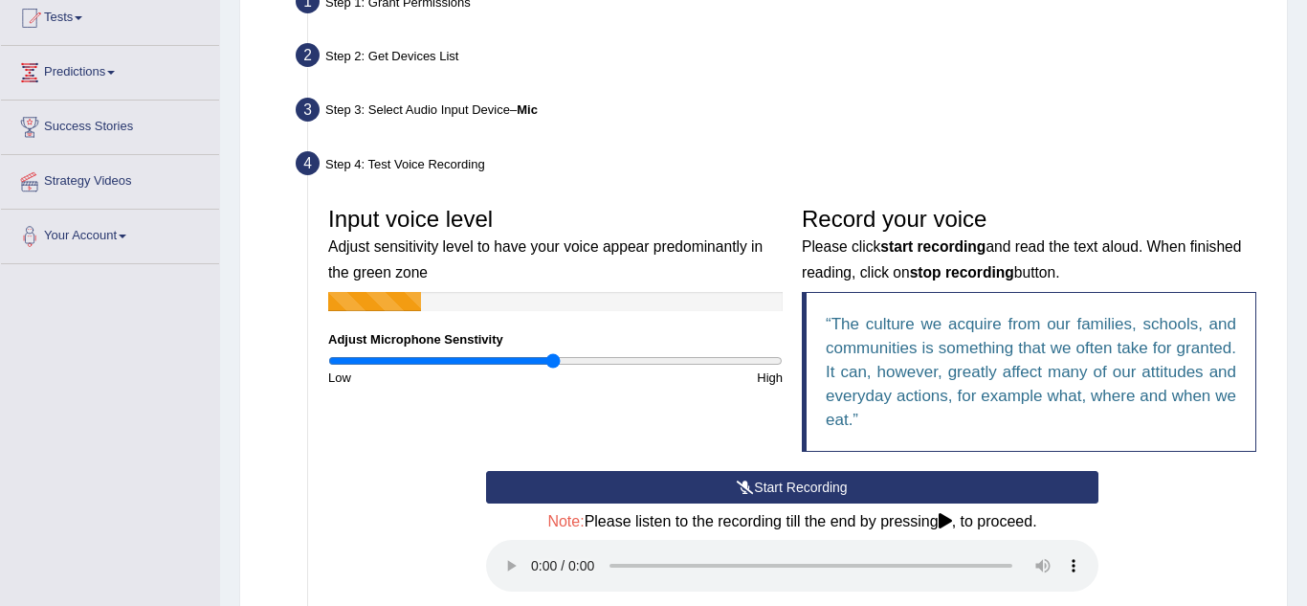
click at [789, 489] on button "Start Recording" at bounding box center [792, 487] width 613 height 33
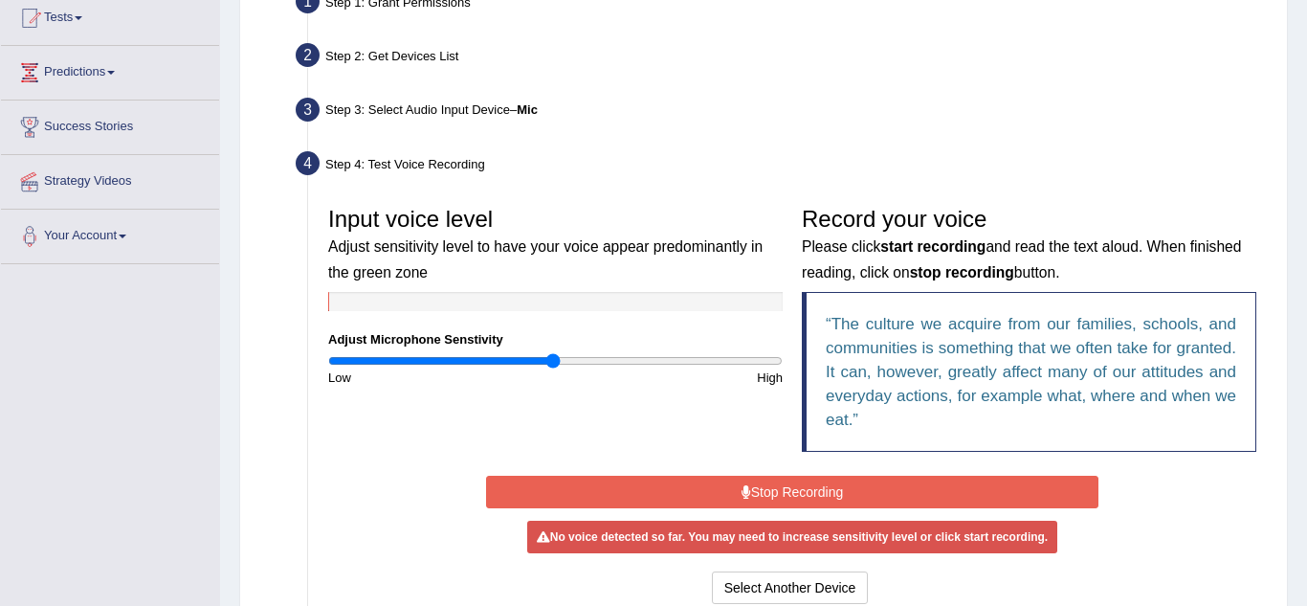
scroll to position [0, 0]
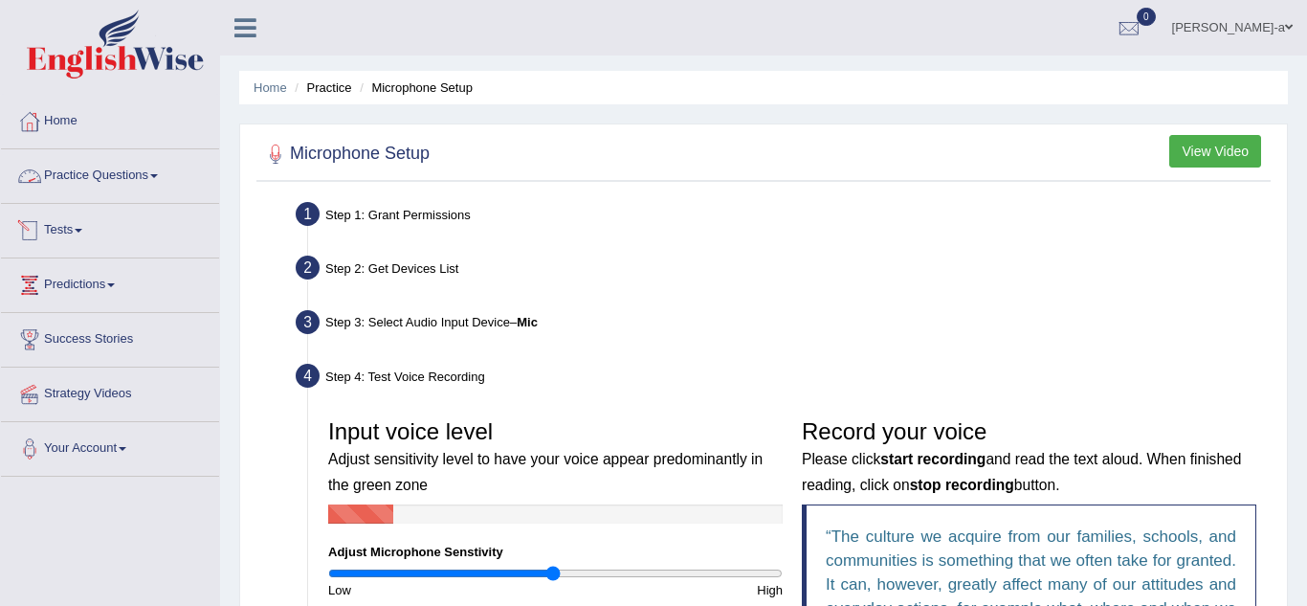
click at [156, 184] on link "Practice Questions" at bounding box center [110, 173] width 218 height 48
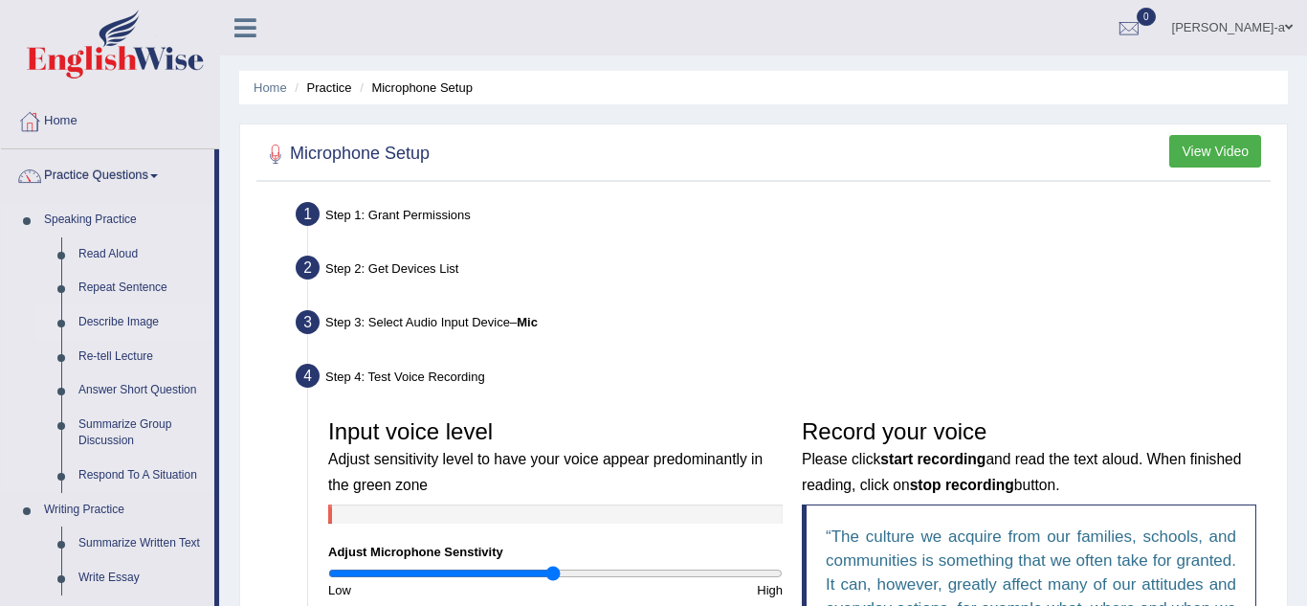
click at [124, 324] on link "Describe Image" at bounding box center [142, 322] width 145 height 34
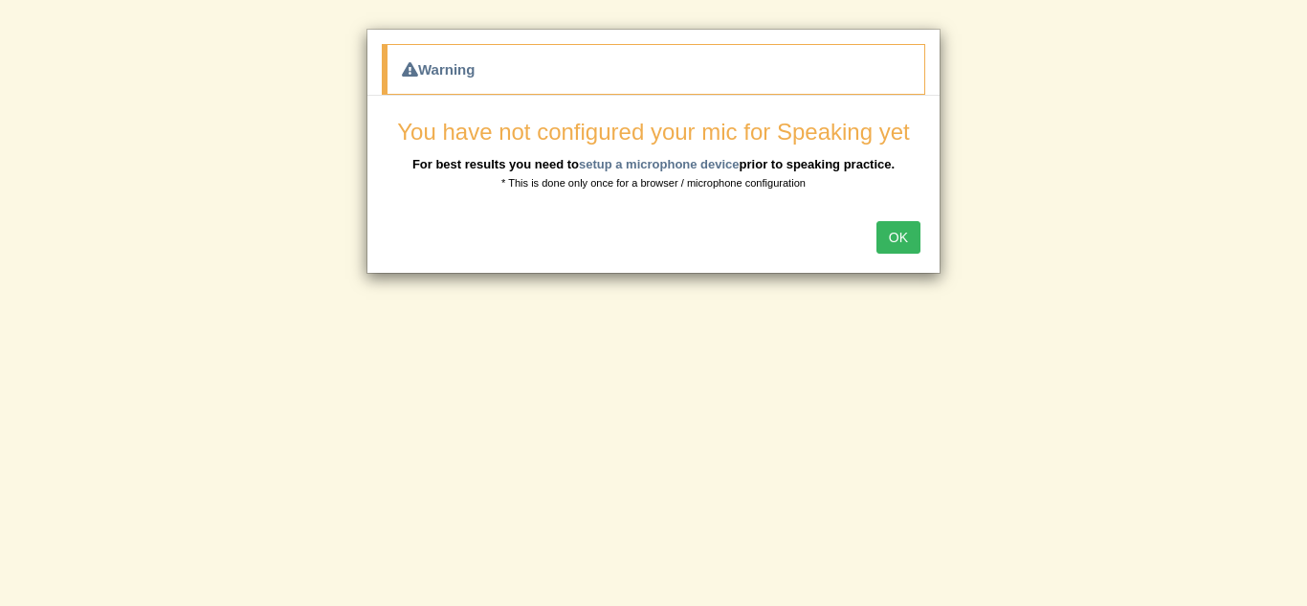
click at [907, 227] on button "OK" at bounding box center [899, 237] width 44 height 33
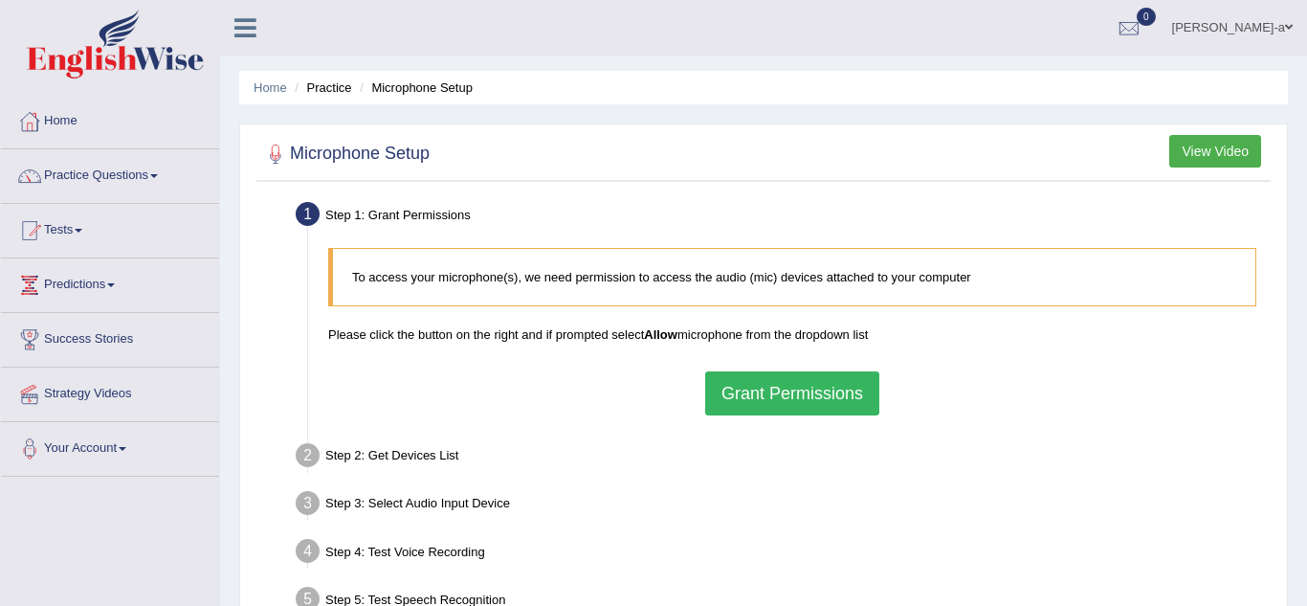
click at [817, 408] on button "Grant Permissions" at bounding box center [792, 393] width 174 height 44
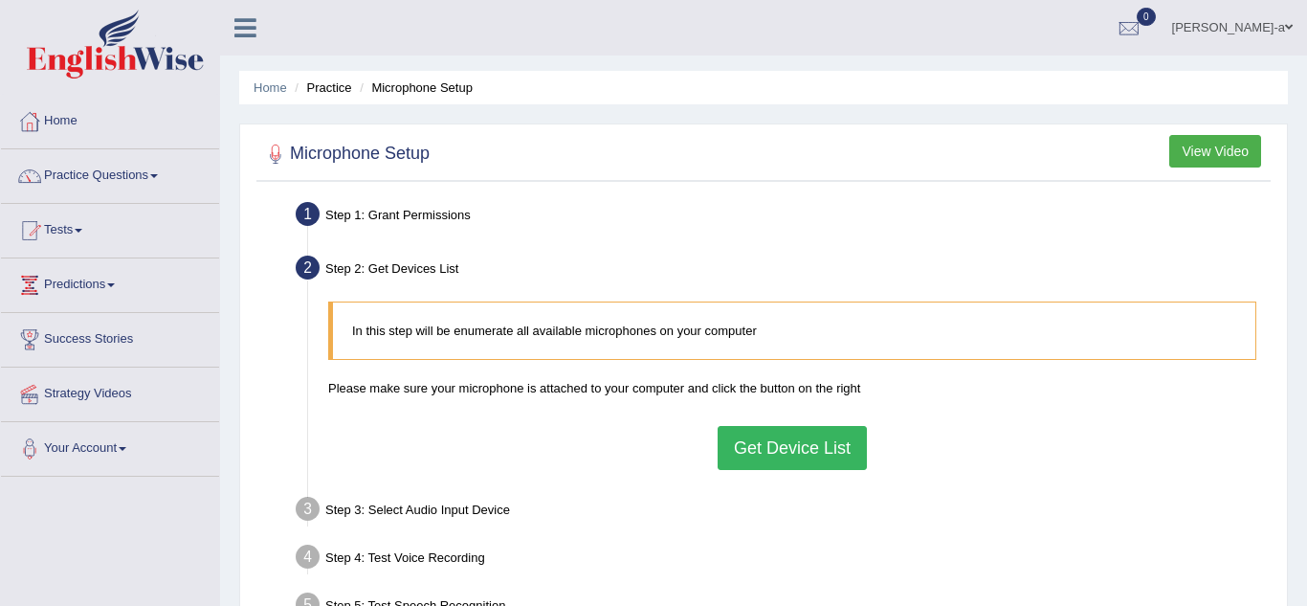
click at [817, 439] on button "Get Device List" at bounding box center [792, 448] width 149 height 44
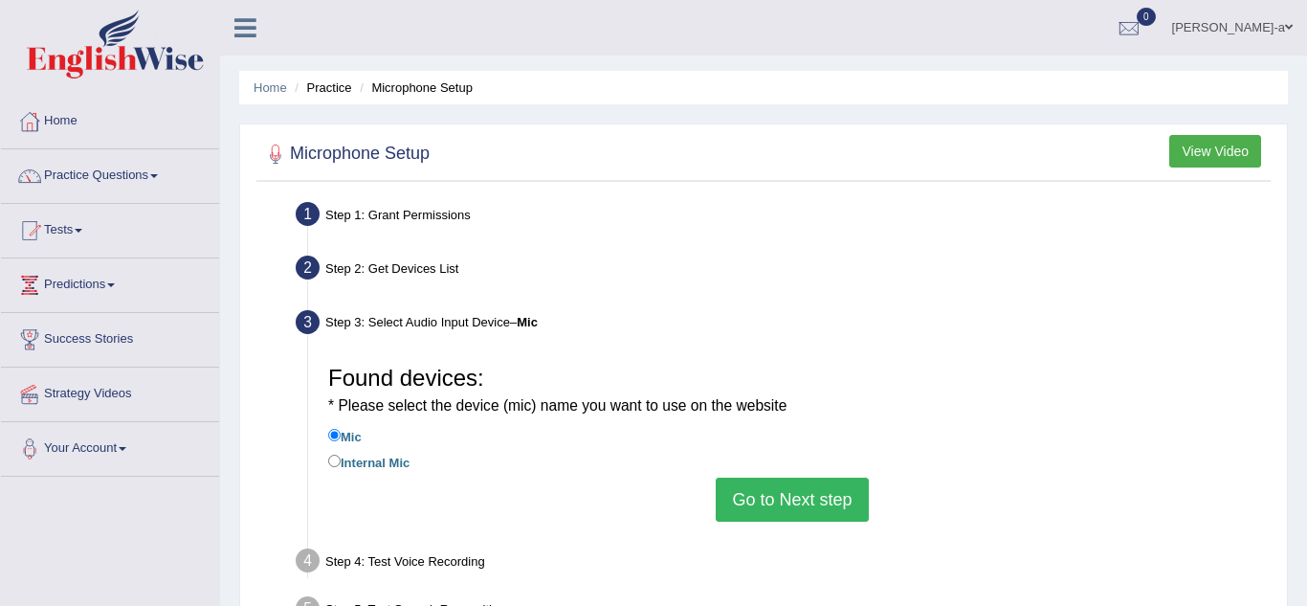
click at [809, 494] on button "Go to Next step" at bounding box center [792, 500] width 152 height 44
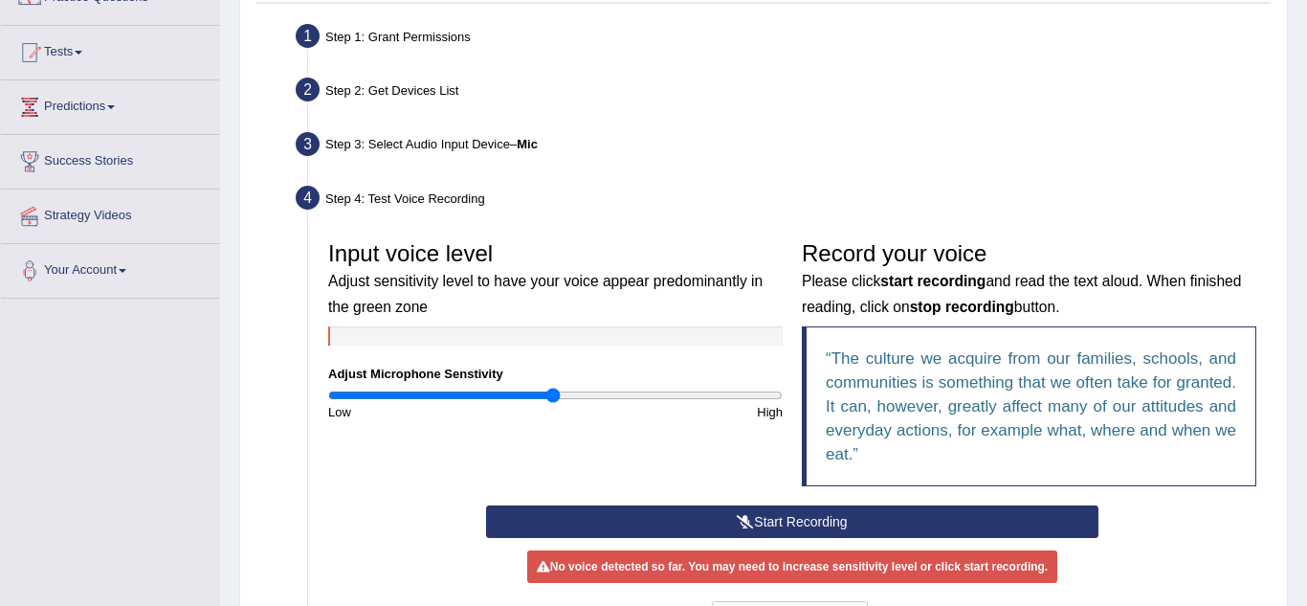
scroll to position [179, 0]
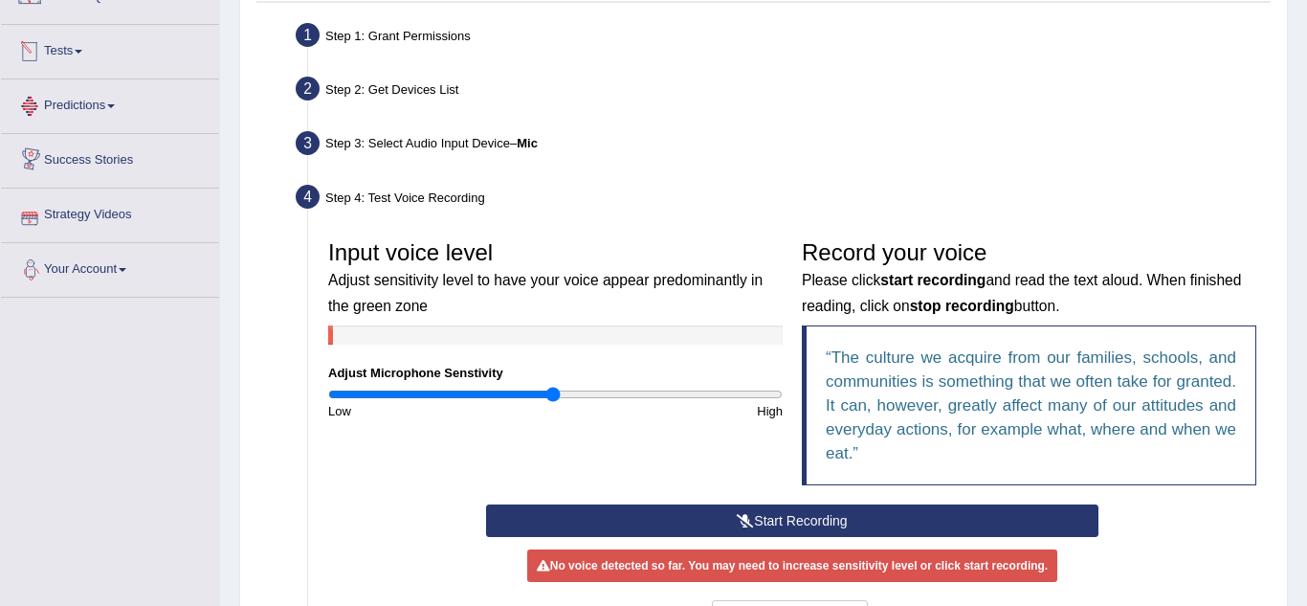
click at [66, 54] on link "Tests" at bounding box center [110, 49] width 218 height 48
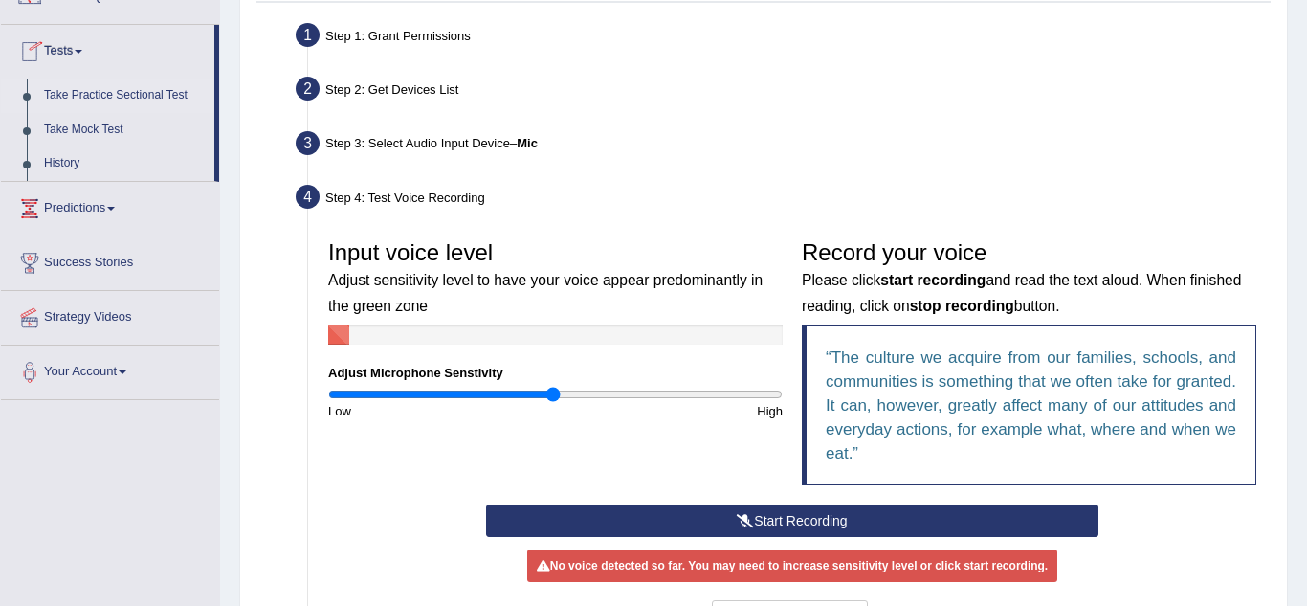
click at [124, 96] on link "Take Practice Sectional Test" at bounding box center [124, 95] width 179 height 34
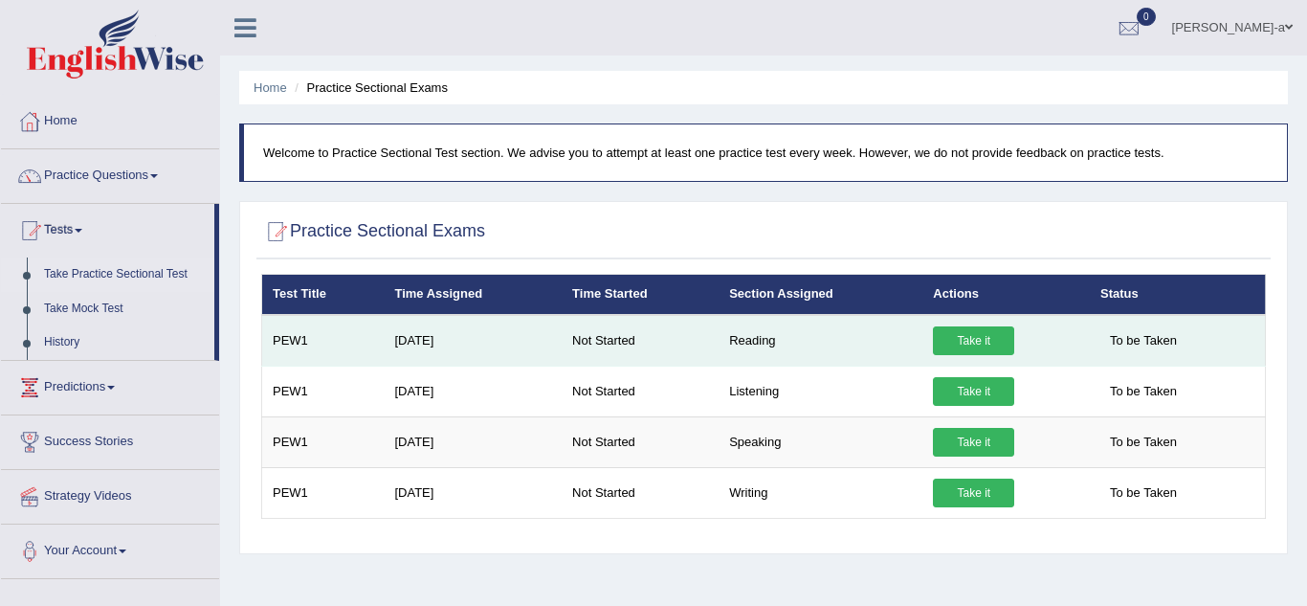
click at [964, 339] on link "Take it" at bounding box center [973, 340] width 81 height 29
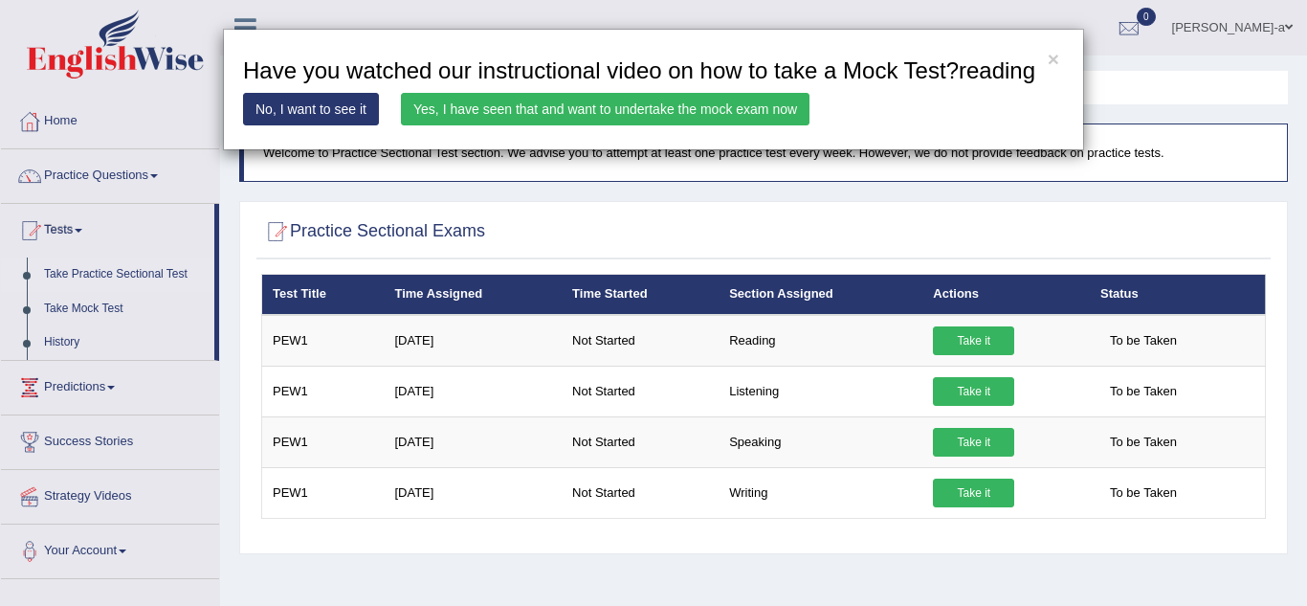
click at [700, 102] on link "Yes, I have seen that and want to undertake the mock exam now" at bounding box center [605, 109] width 409 height 33
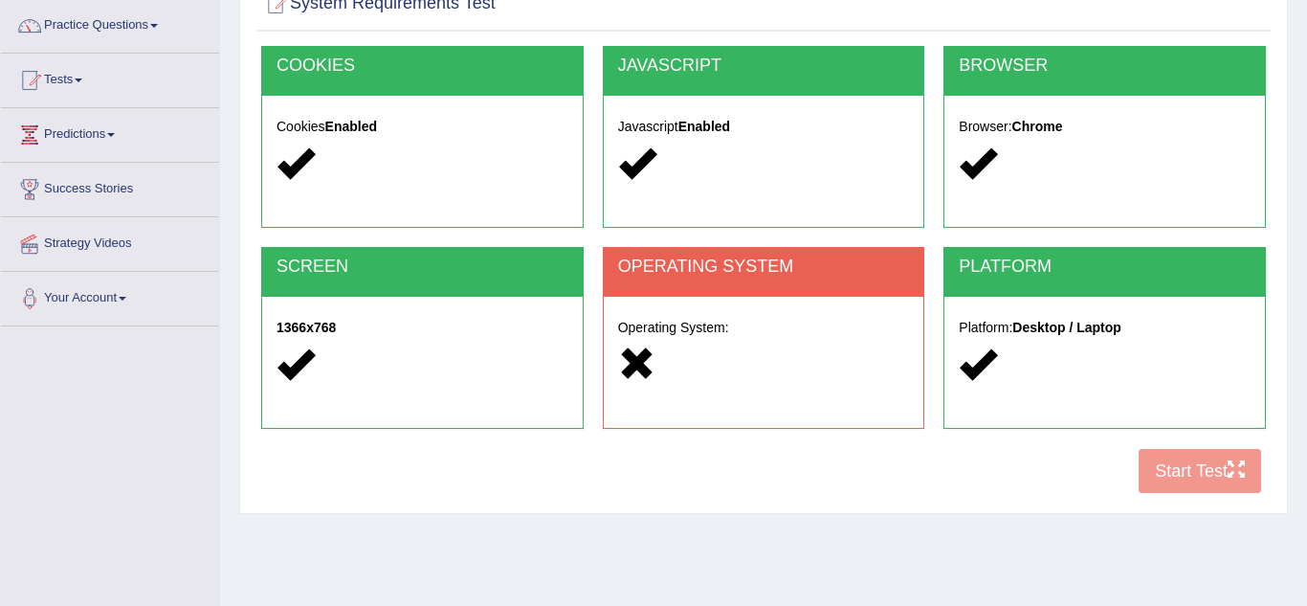
scroll to position [171, 0]
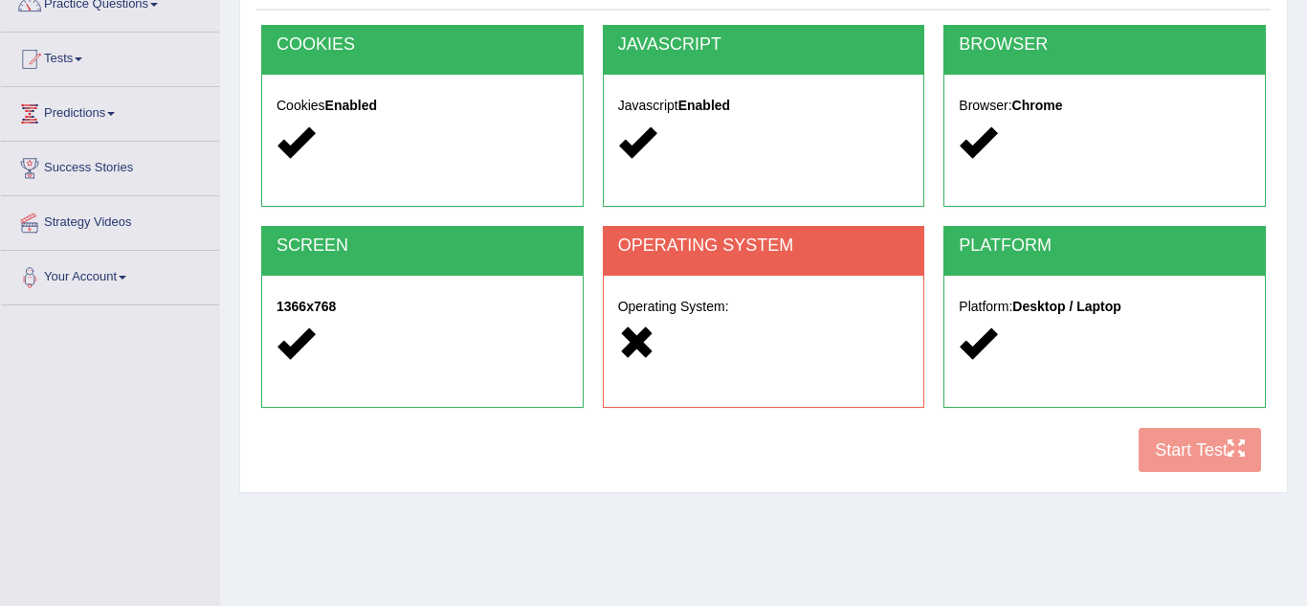
click at [1194, 446] on div "COOKIES Cookies Enabled JAVASCRIPT Javascript Enabled BROWSER Browser: Chrome S…" at bounding box center [763, 253] width 1014 height 457
click at [337, 168] on div "Cookies Enabled" at bounding box center [422, 127] width 321 height 104
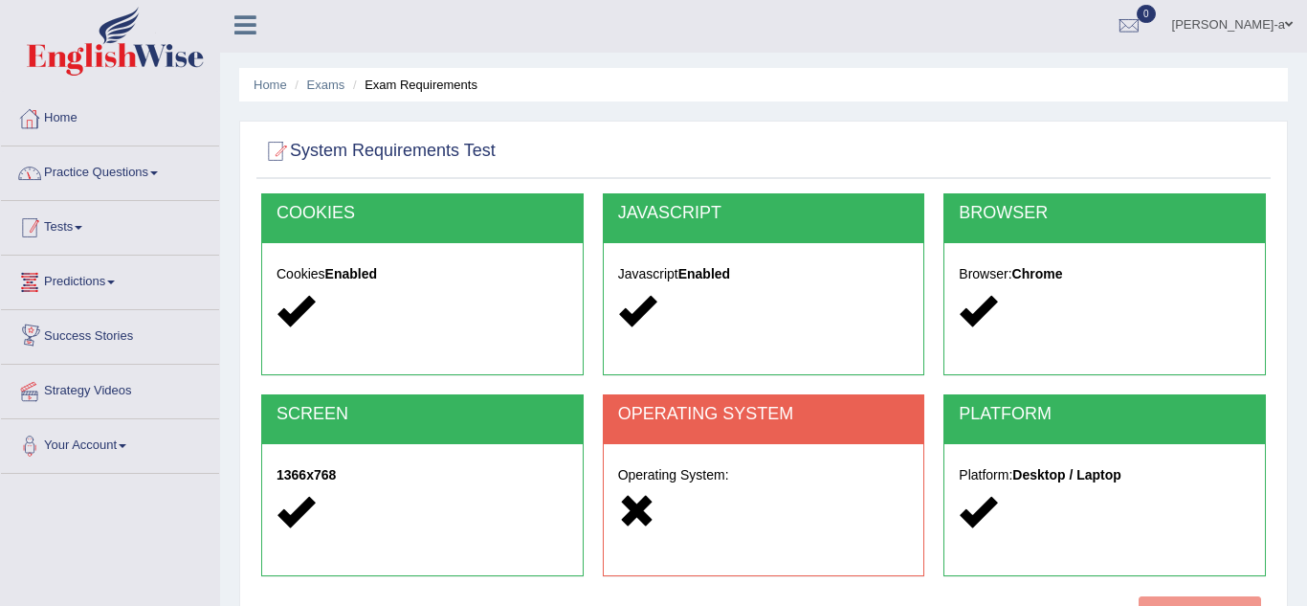
scroll to position [0, 0]
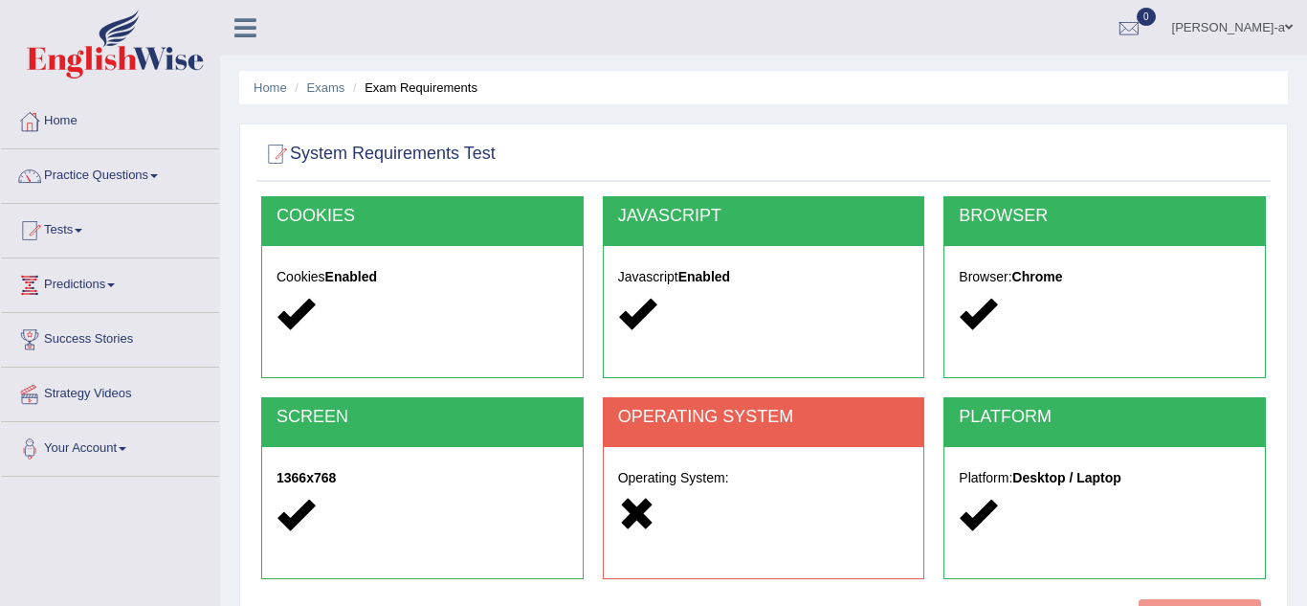
click at [124, 183] on link "Practice Questions" at bounding box center [110, 173] width 218 height 48
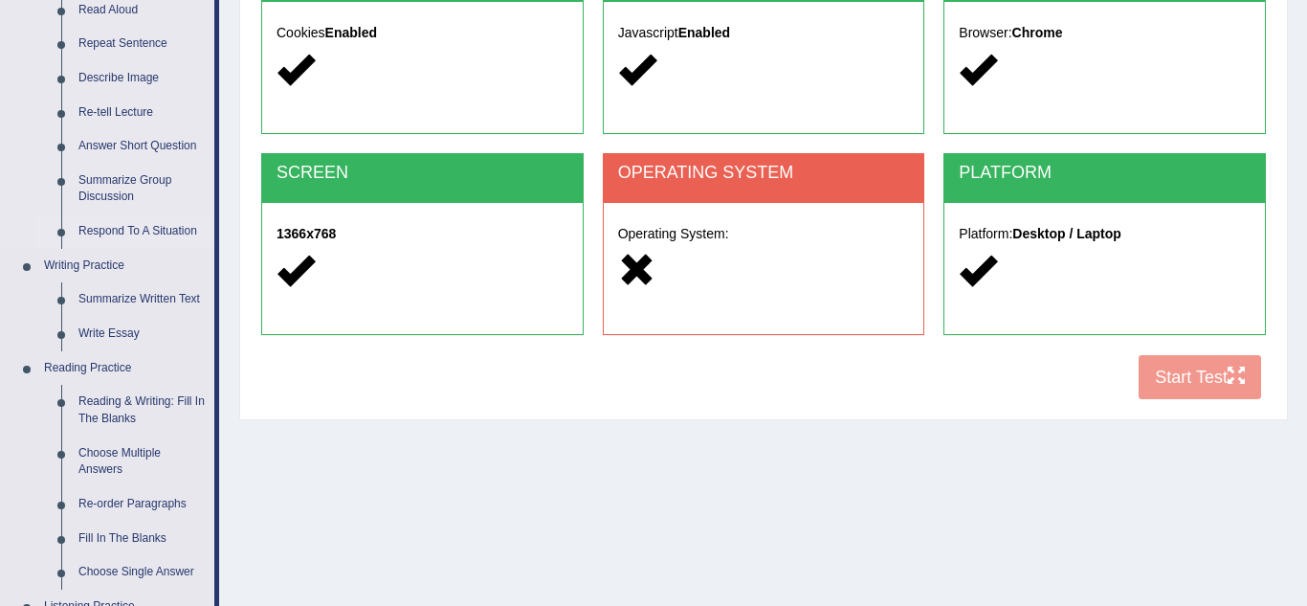
scroll to position [246, 0]
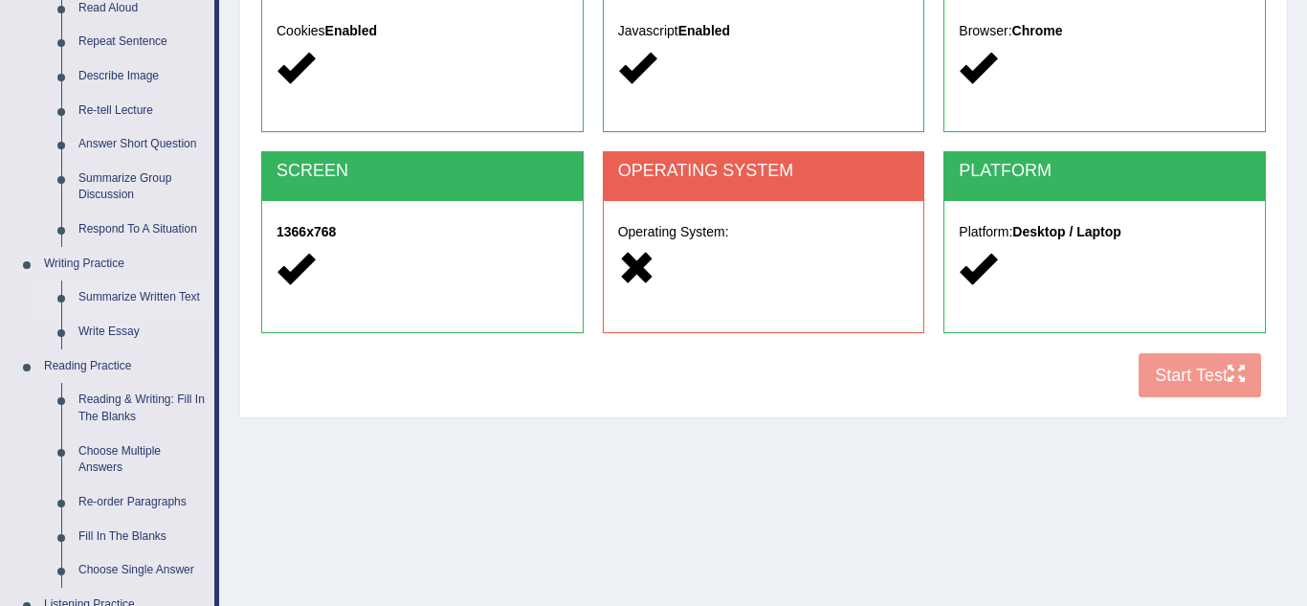
click at [138, 295] on link "Summarize Written Text" at bounding box center [142, 297] width 145 height 34
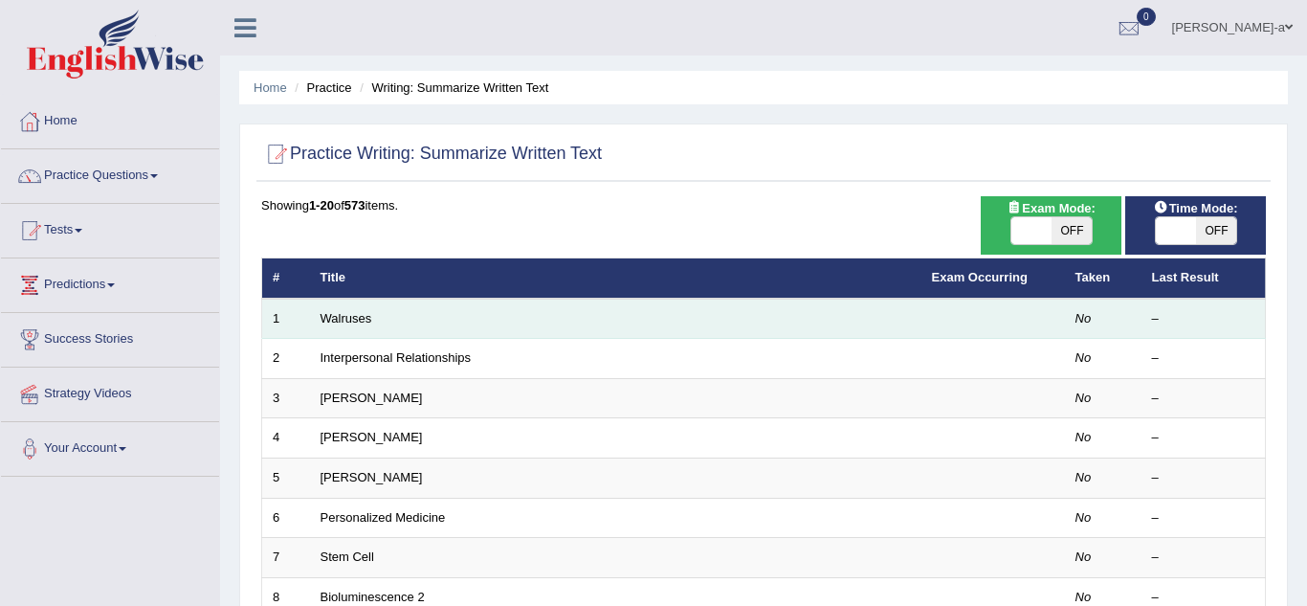
click at [444, 328] on td "Walruses" at bounding box center [616, 319] width 612 height 40
click at [1153, 329] on td "–" at bounding box center [1204, 319] width 124 height 40
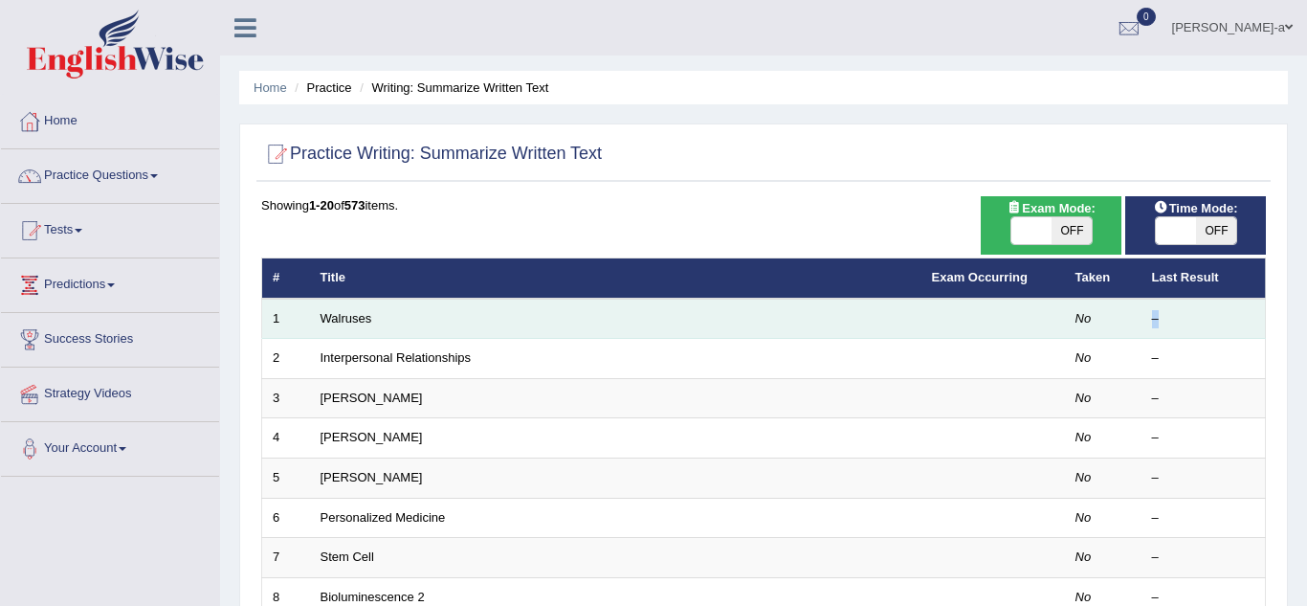
click at [1153, 329] on td "–" at bounding box center [1204, 319] width 124 height 40
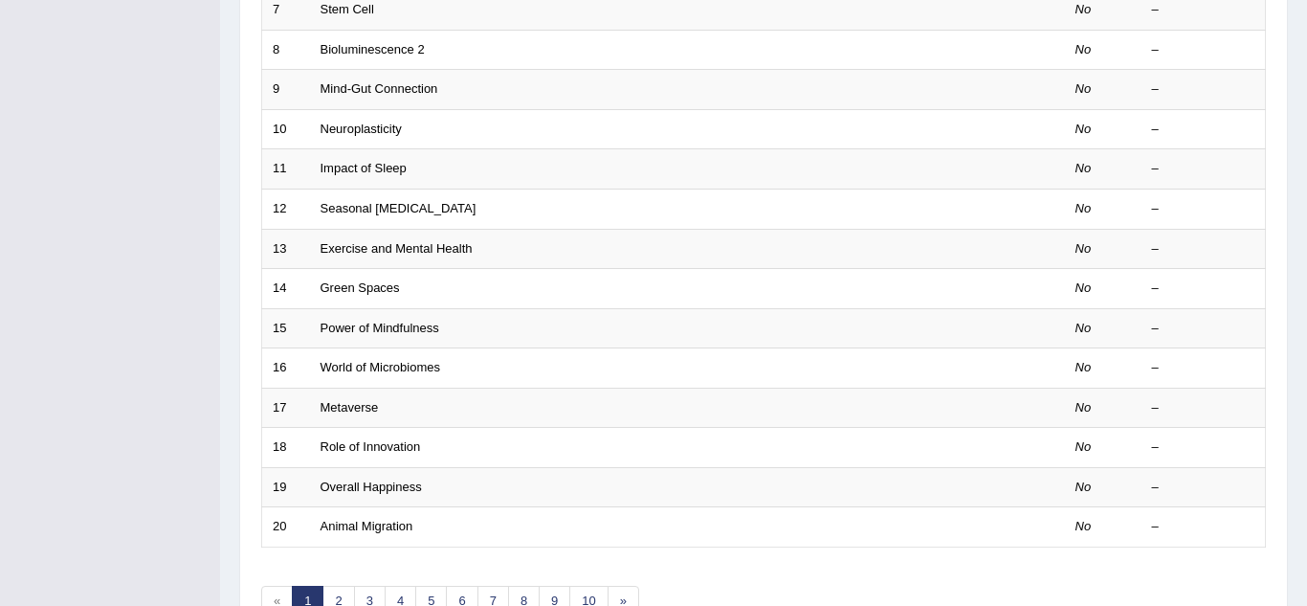
scroll to position [661, 0]
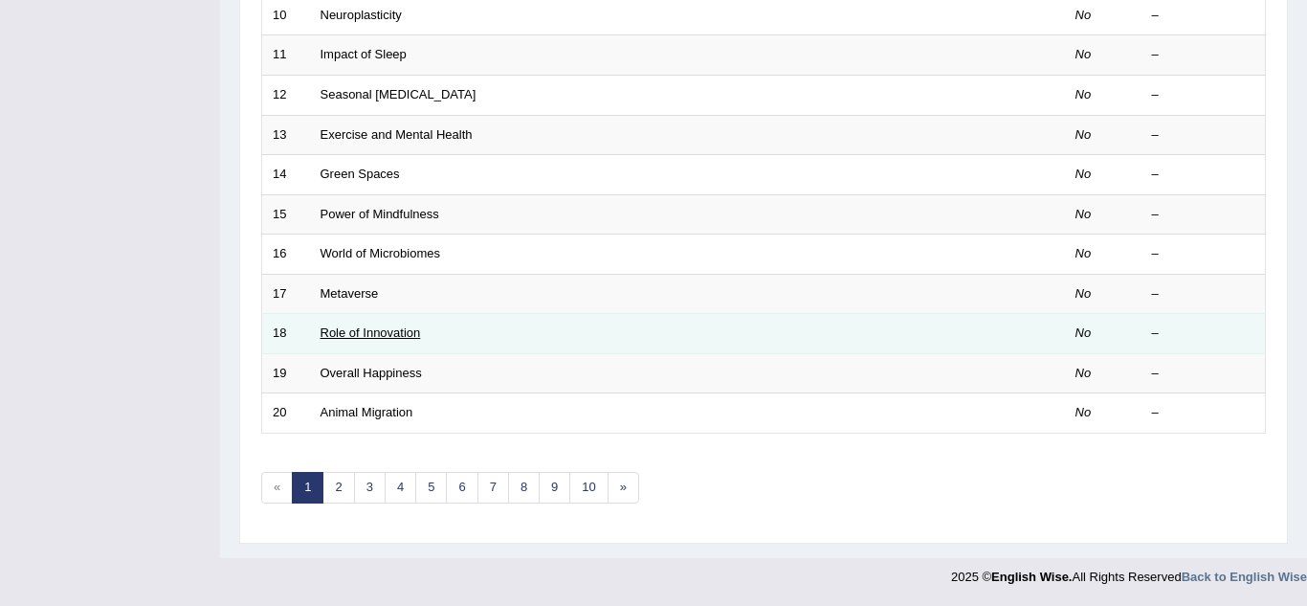
click at [417, 330] on link "Role of Innovation" at bounding box center [371, 332] width 100 height 14
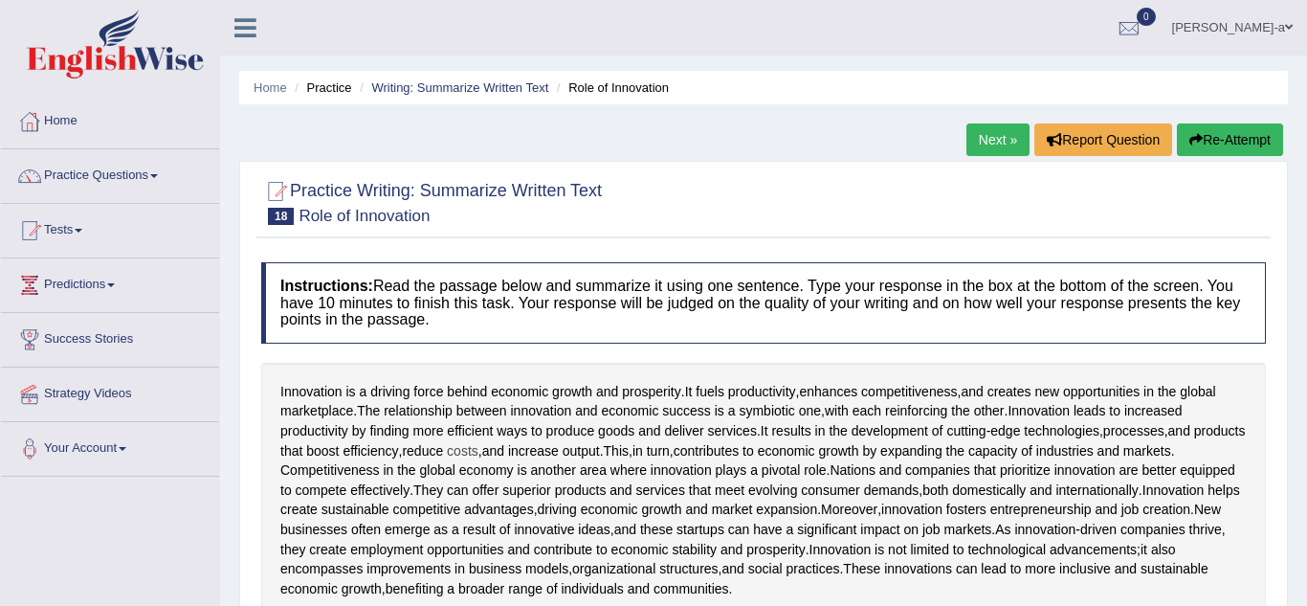
scroll to position [1, 0]
click at [139, 187] on link "Practice Questions" at bounding box center [110, 172] width 218 height 48
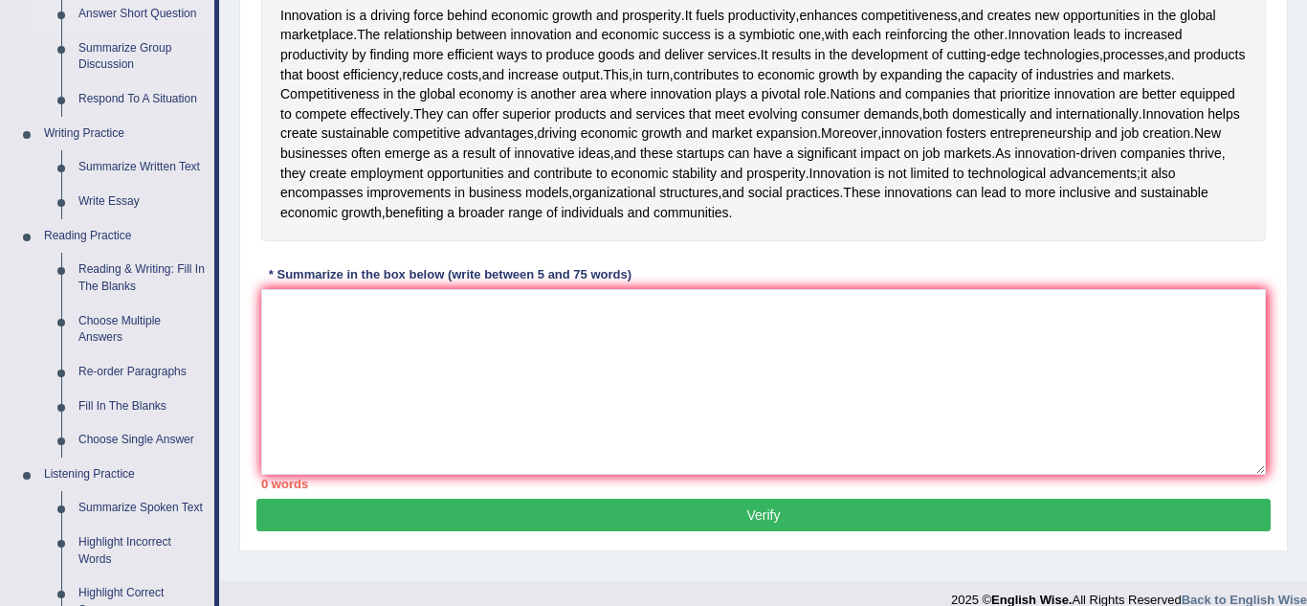
scroll to position [378, 0]
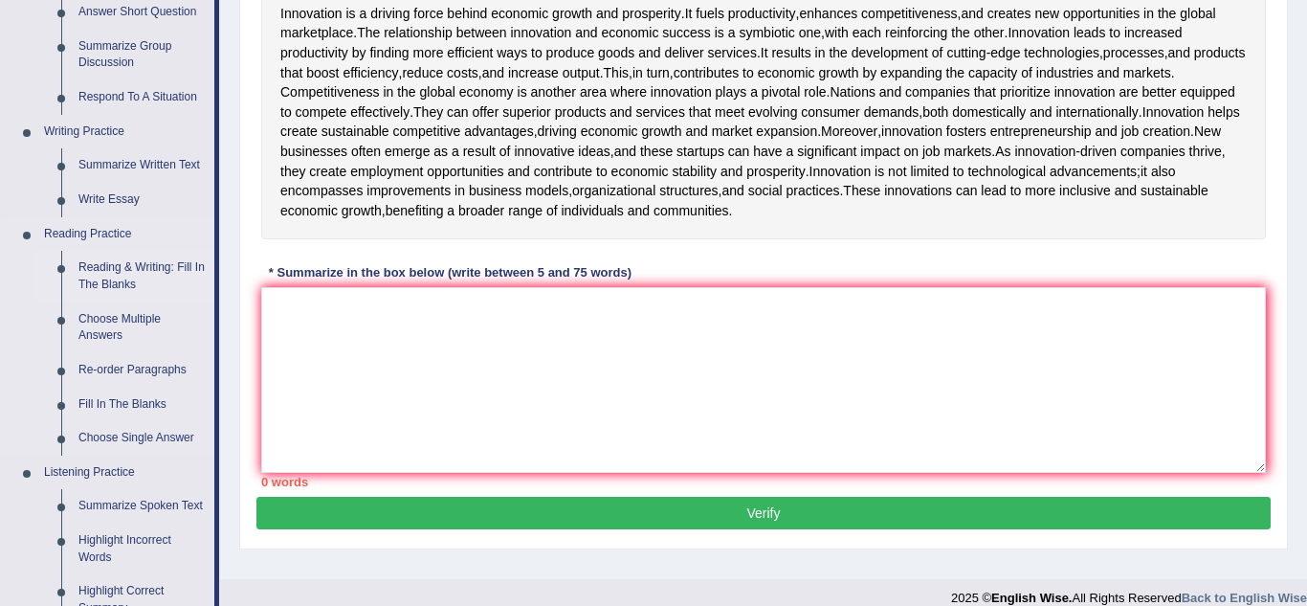
click at [114, 279] on link "Reading & Writing: Fill In The Blanks" at bounding box center [142, 276] width 145 height 51
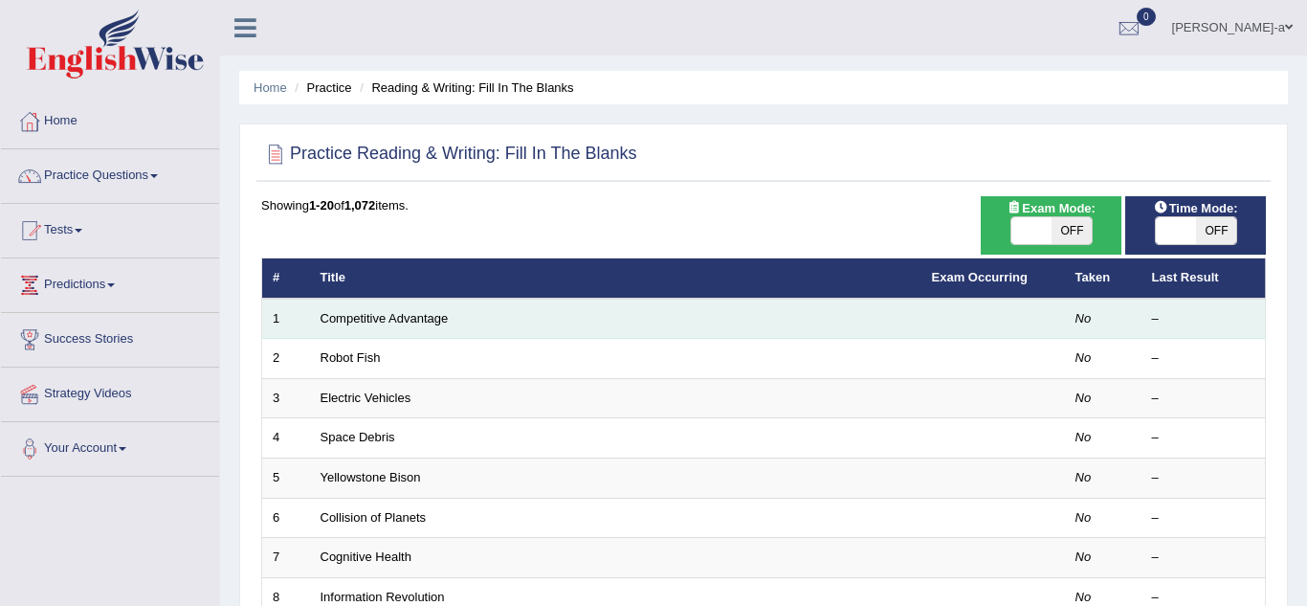
click at [405, 325] on td "Competitive Advantage" at bounding box center [616, 319] width 612 height 40
click at [400, 313] on link "Competitive Advantage" at bounding box center [385, 318] width 128 height 14
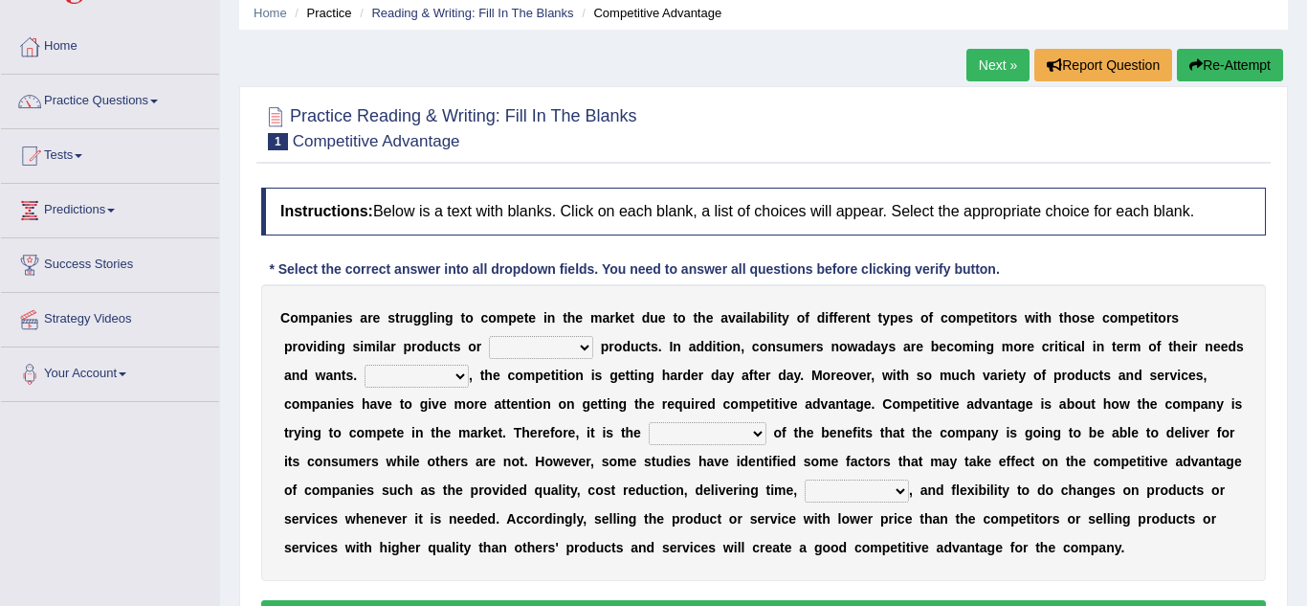
scroll to position [69, 0]
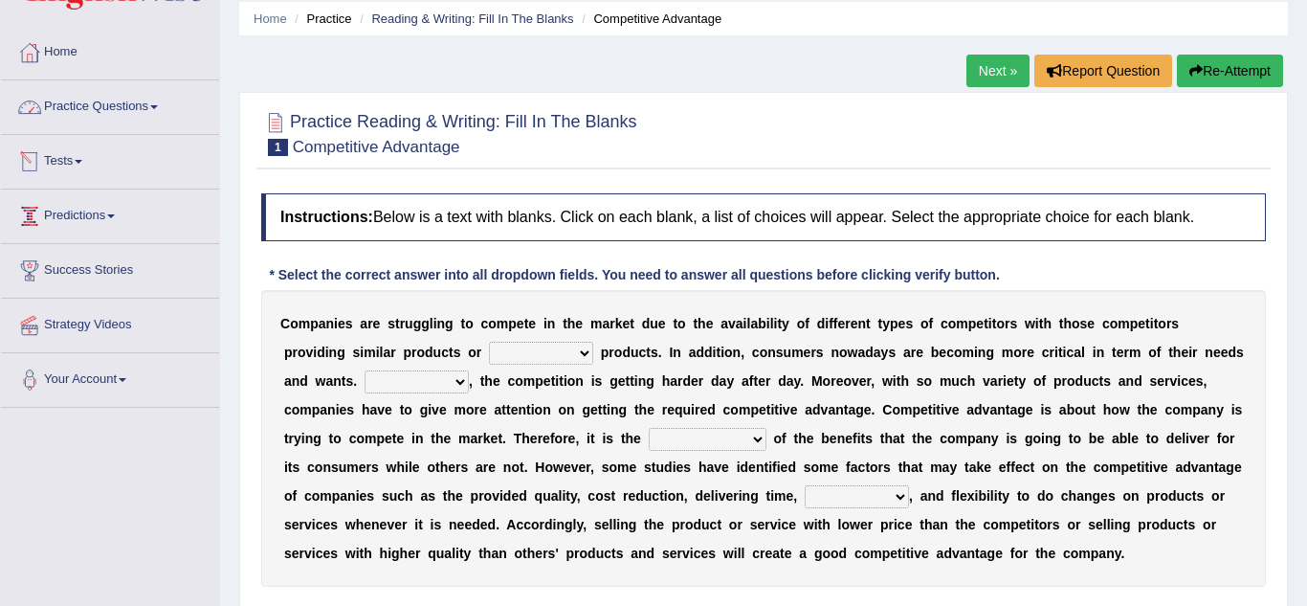
click at [109, 105] on link "Practice Questions" at bounding box center [110, 104] width 218 height 48
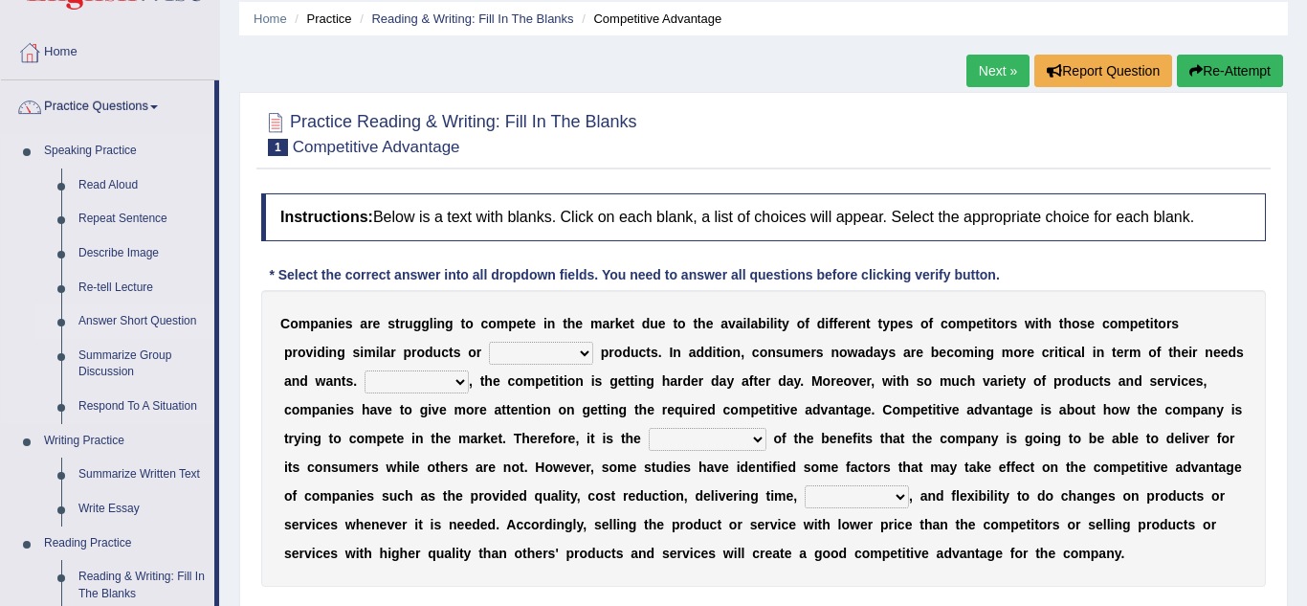
click at [132, 320] on link "Answer Short Question" at bounding box center [142, 321] width 145 height 34
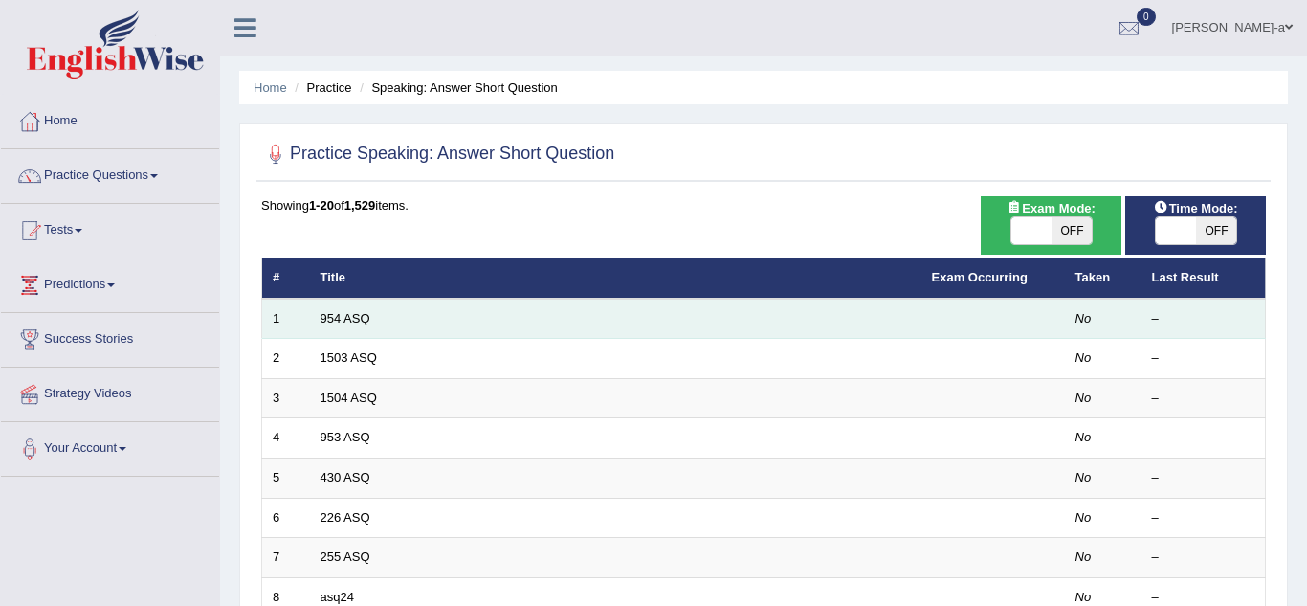
click at [397, 311] on td "954 ASQ" at bounding box center [616, 319] width 612 height 40
click at [355, 319] on link "954 ASQ" at bounding box center [346, 318] width 50 height 14
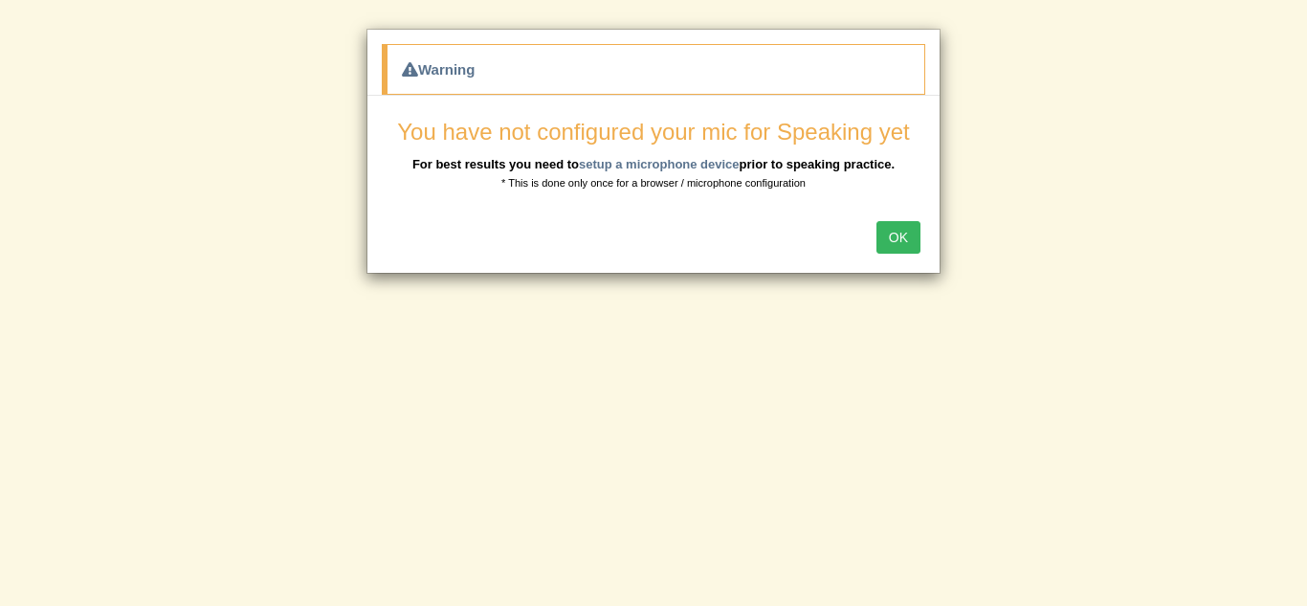
click at [903, 235] on button "OK" at bounding box center [899, 237] width 44 height 33
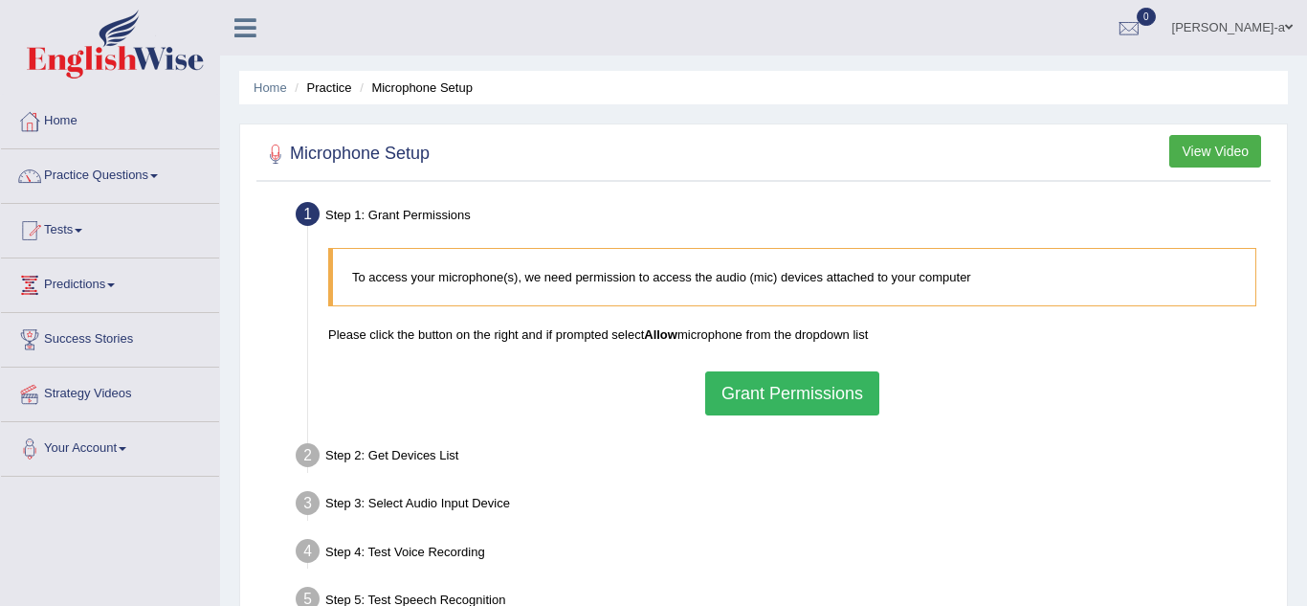
click at [817, 404] on button "Grant Permissions" at bounding box center [792, 393] width 174 height 44
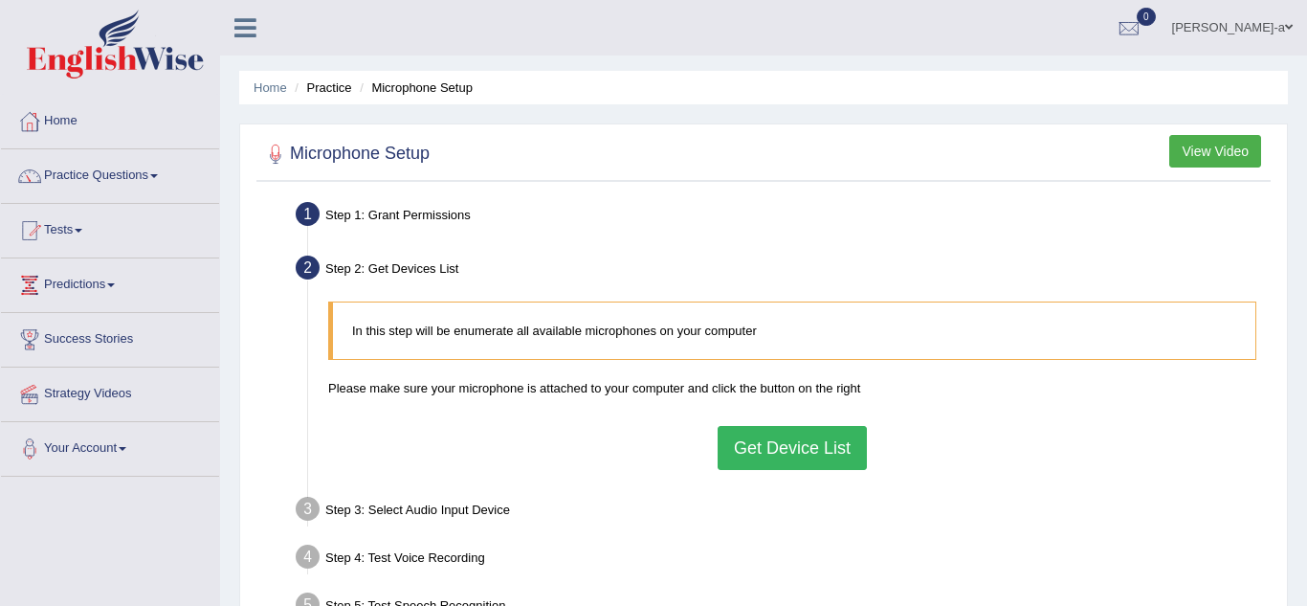
click at [803, 453] on button "Get Device List" at bounding box center [792, 448] width 149 height 44
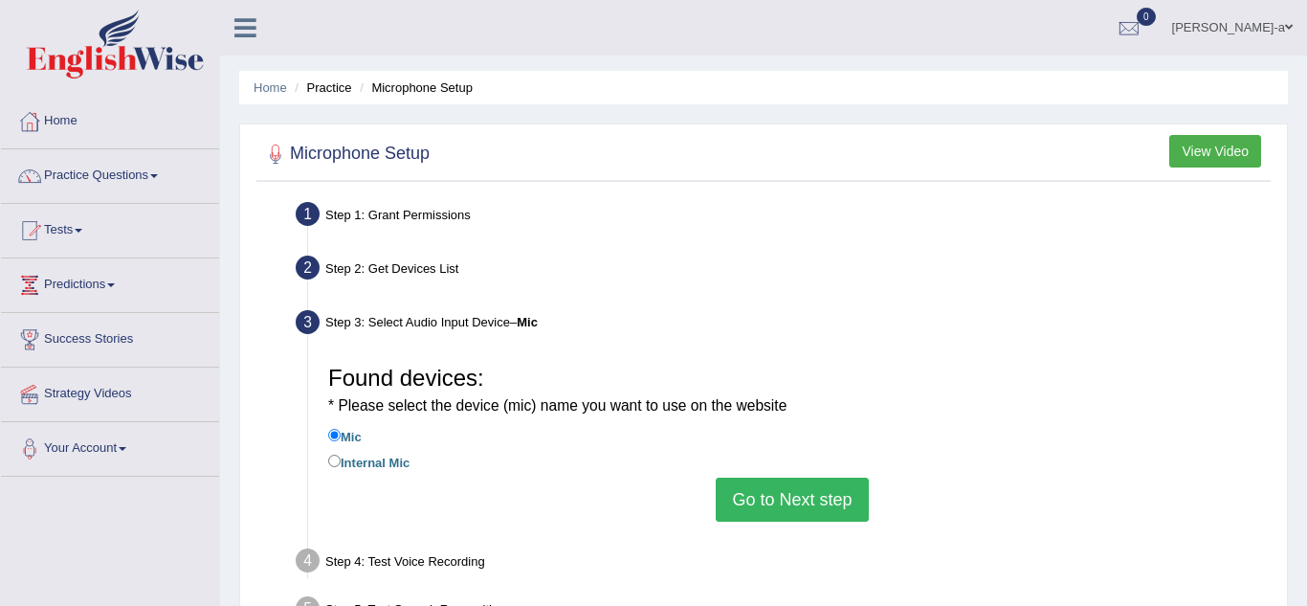
click at [797, 506] on button "Go to Next step" at bounding box center [792, 500] width 152 height 44
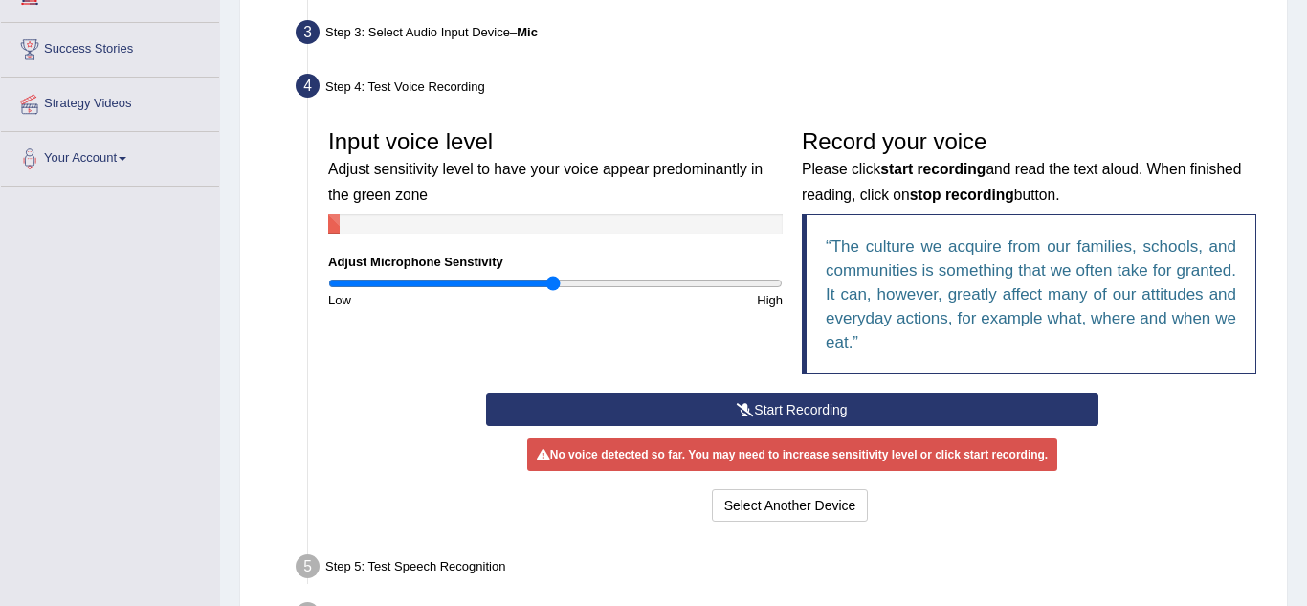
scroll to position [320, 0]
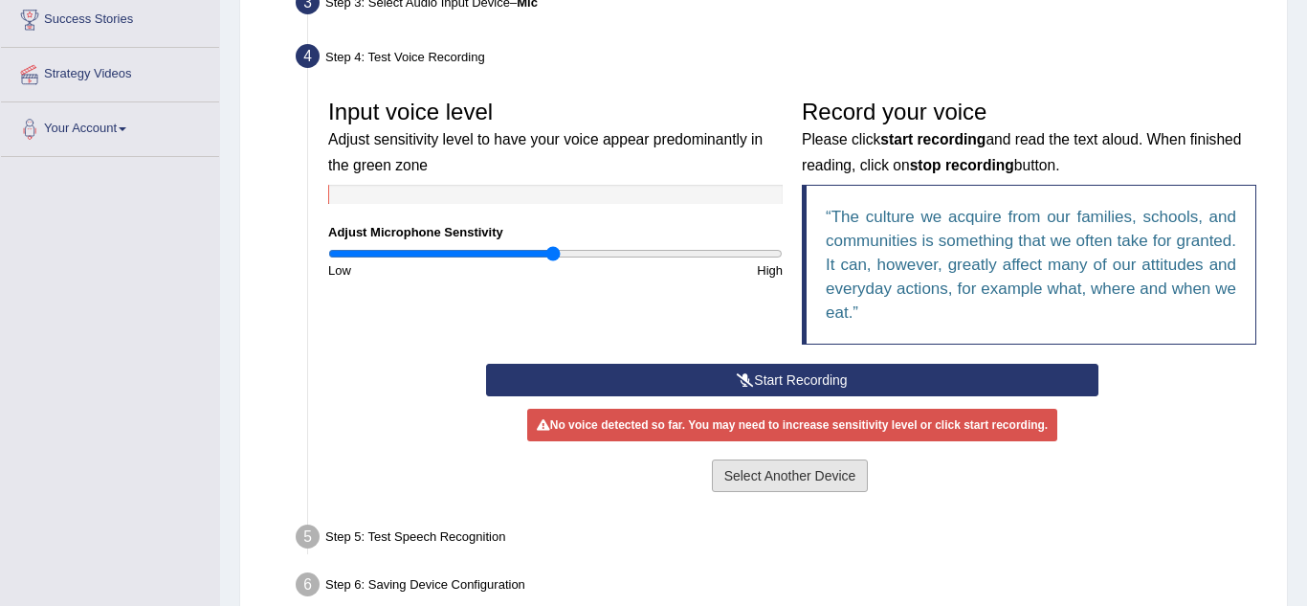
click at [817, 472] on button "Select Another Device" at bounding box center [790, 475] width 157 height 33
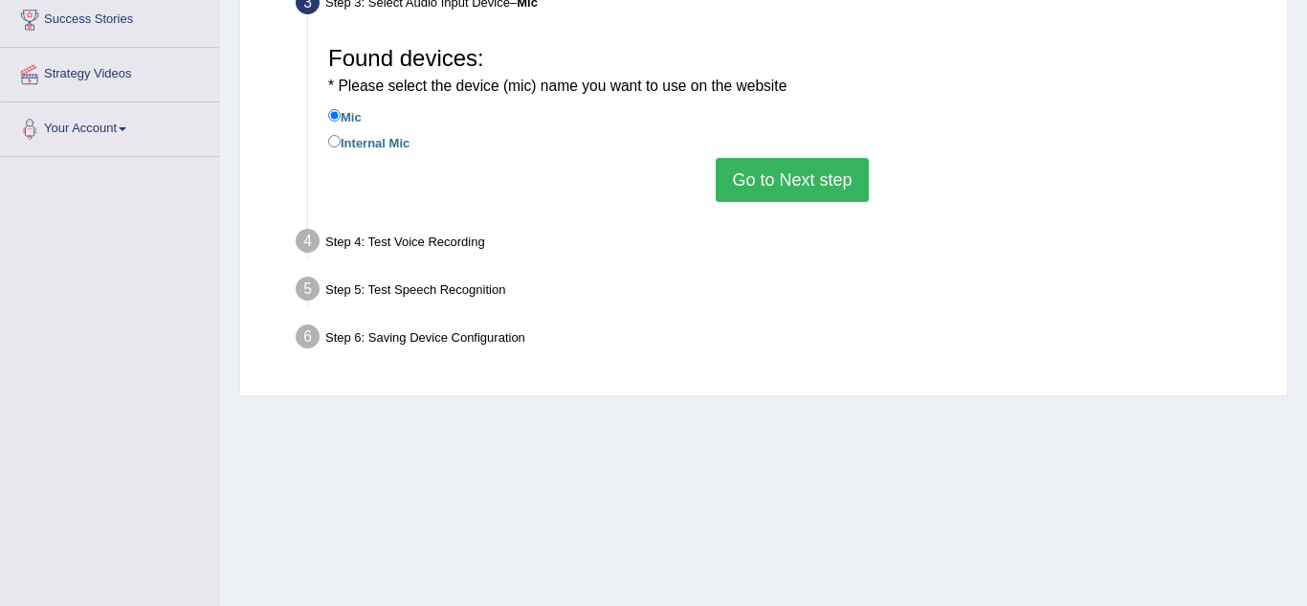
click at [813, 172] on button "Go to Next step" at bounding box center [792, 180] width 152 height 44
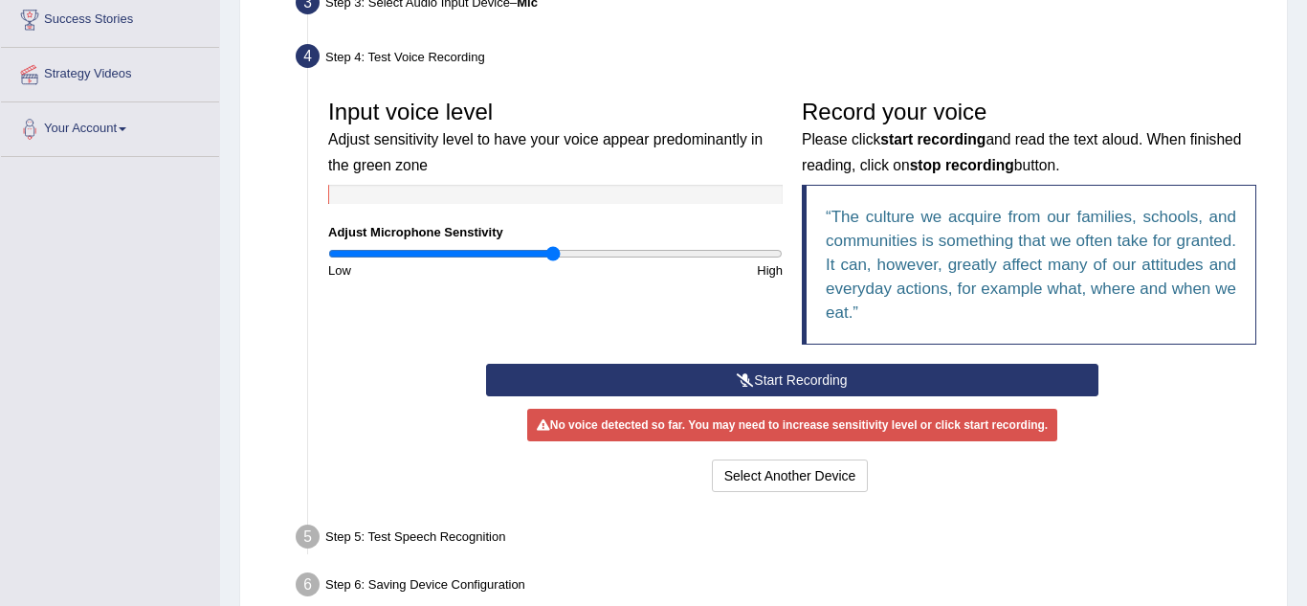
click at [939, 222] on q "The culture we acquire from our families, schools, and communities is something…" at bounding box center [1031, 265] width 411 height 114
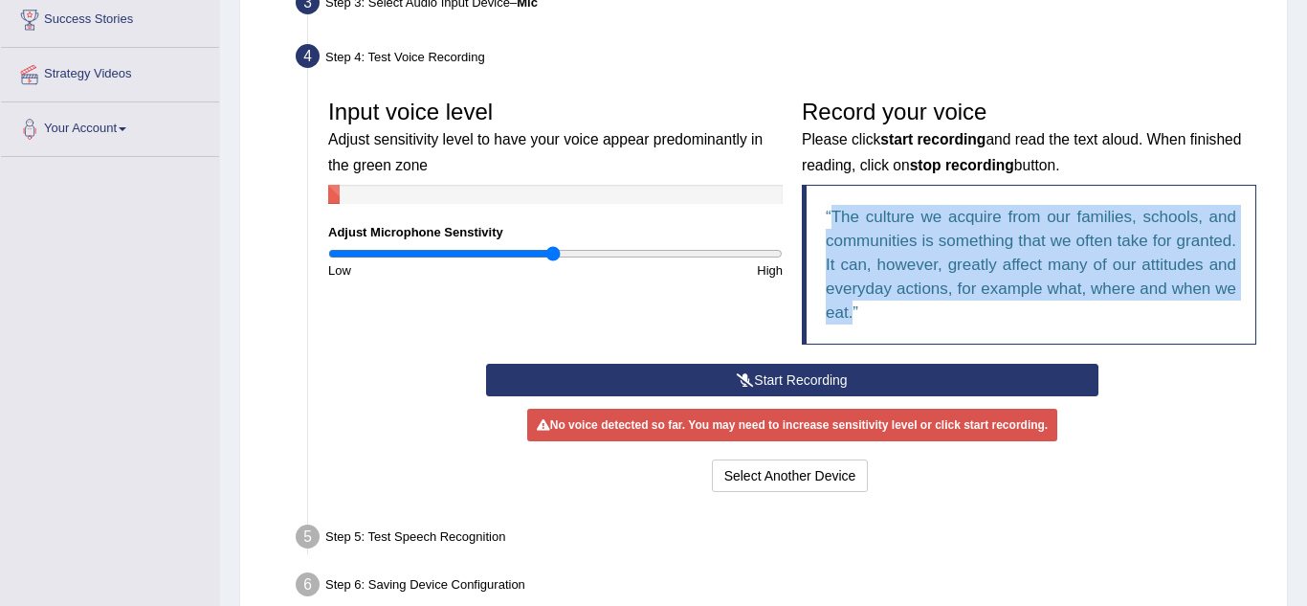
click at [939, 222] on q "The culture we acquire from our families, schools, and communities is something…" at bounding box center [1031, 265] width 411 height 114
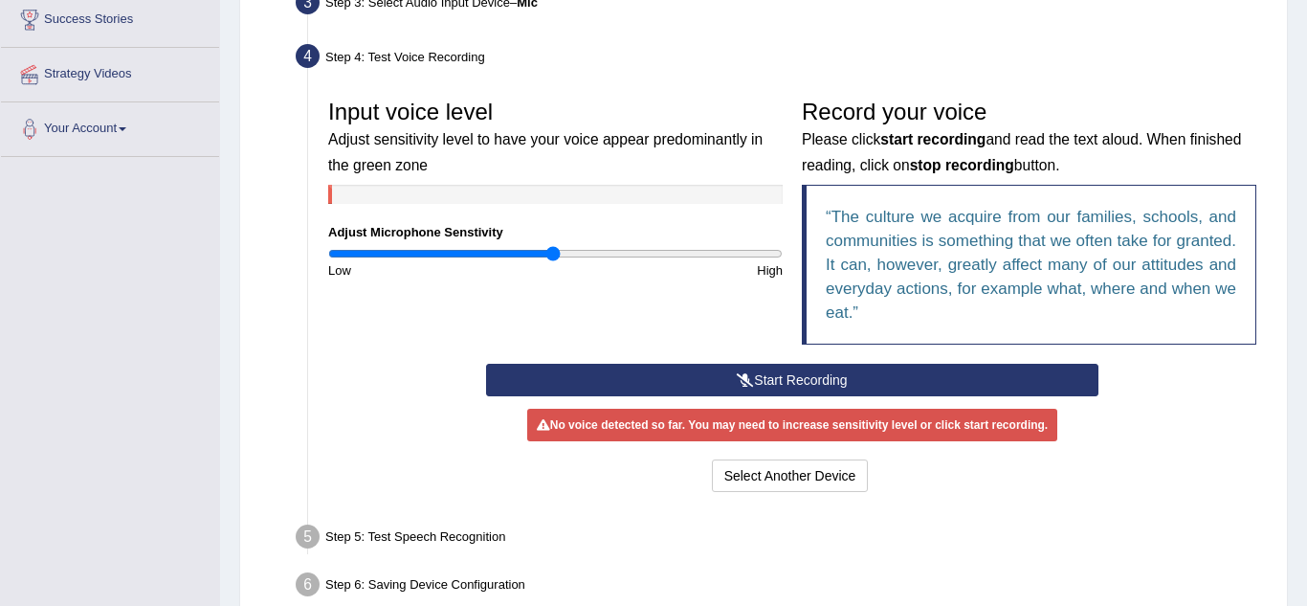
click at [759, 429] on div "No voice detected so far. You may need to increase sensitivity level or click s…" at bounding box center [792, 425] width 530 height 33
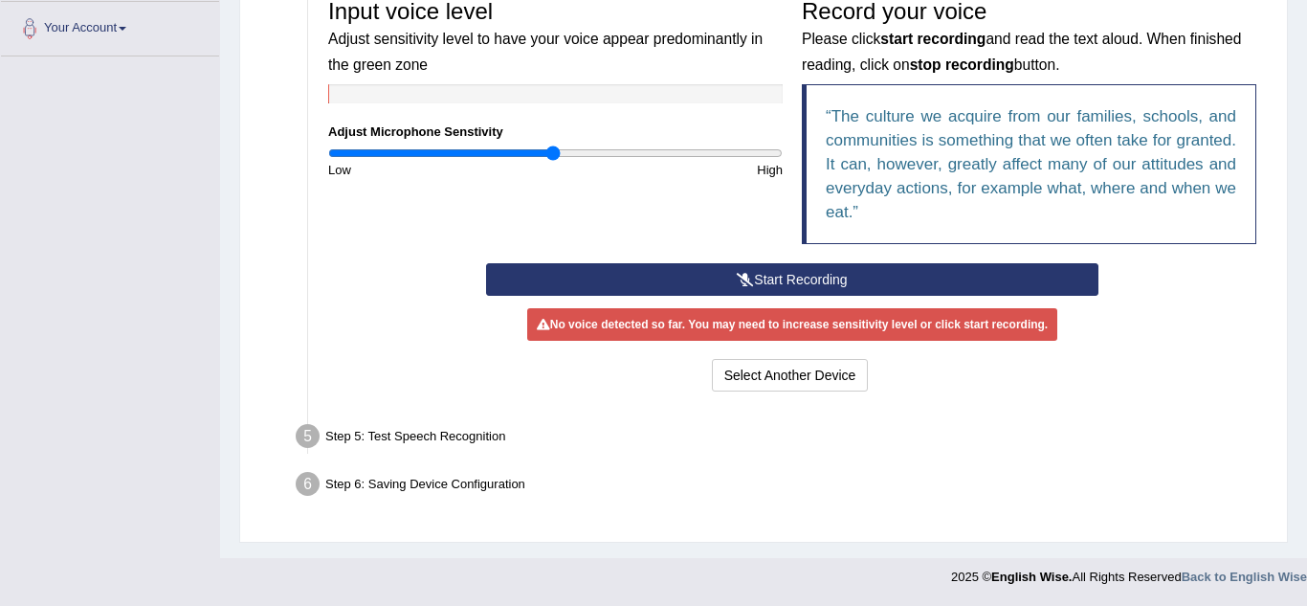
scroll to position [0, 0]
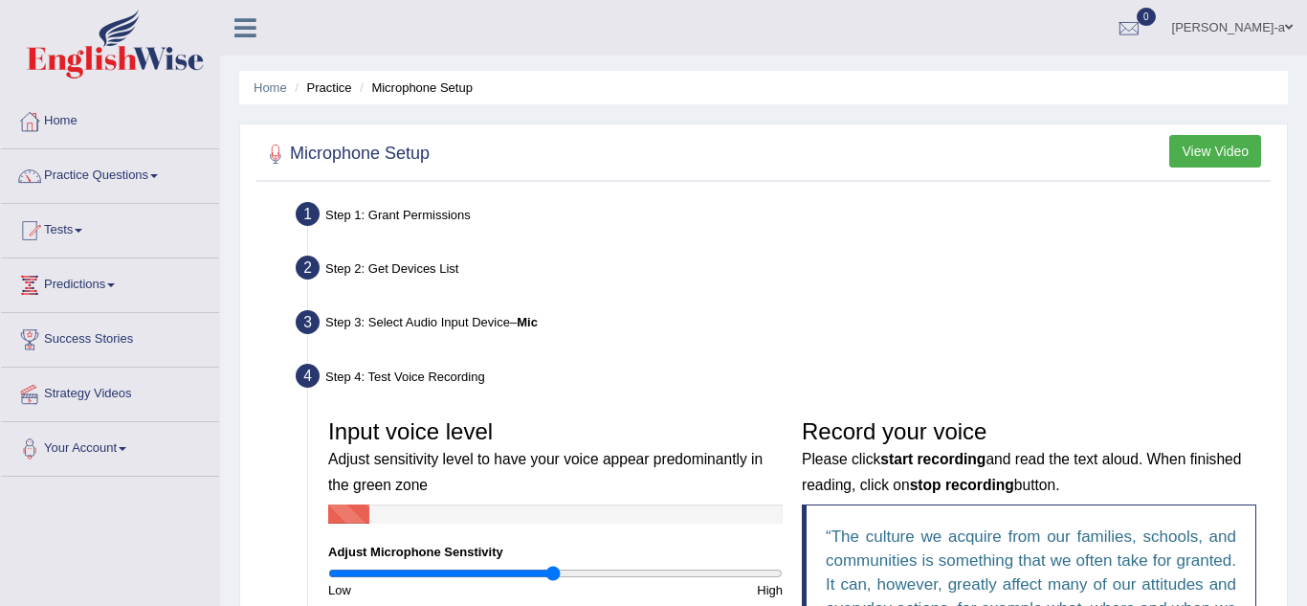
click at [1225, 154] on button "View Video" at bounding box center [1216, 151] width 92 height 33
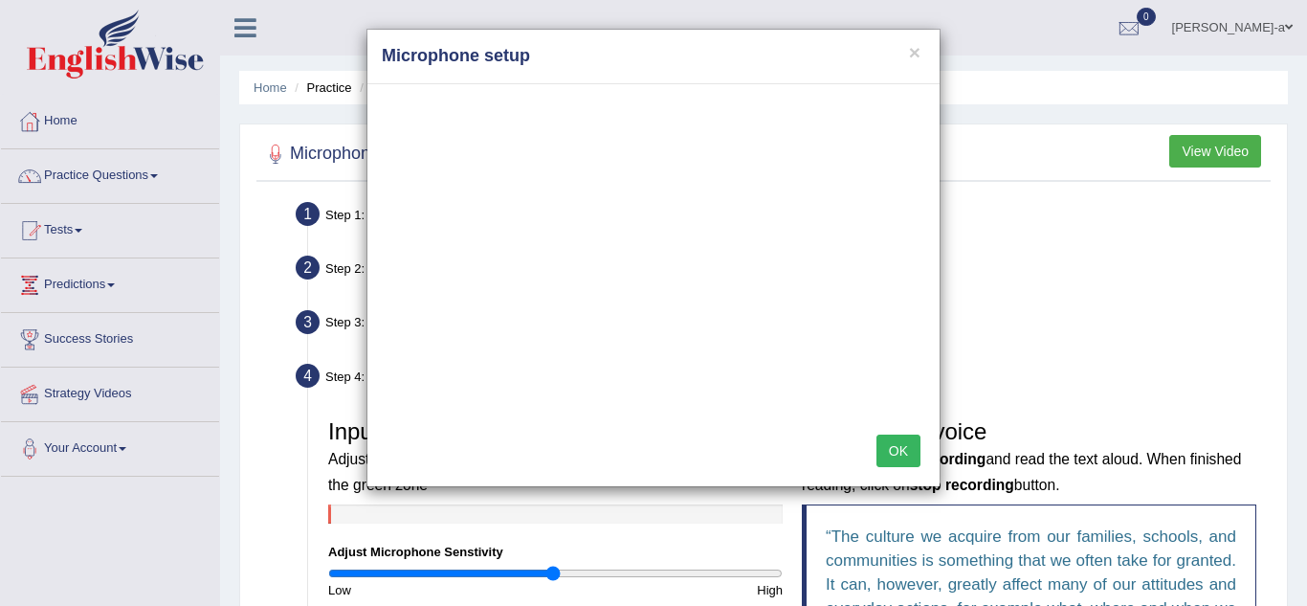
click at [907, 448] on button "OK" at bounding box center [899, 451] width 44 height 33
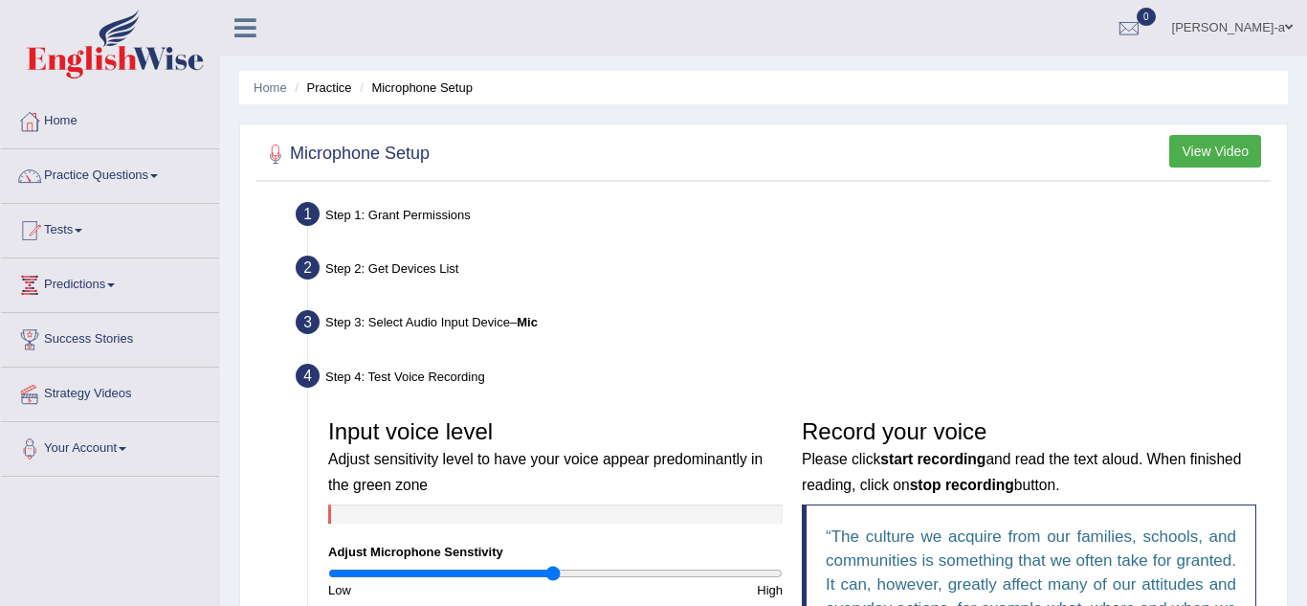
click at [1229, 143] on button "View Video" at bounding box center [1216, 151] width 92 height 33
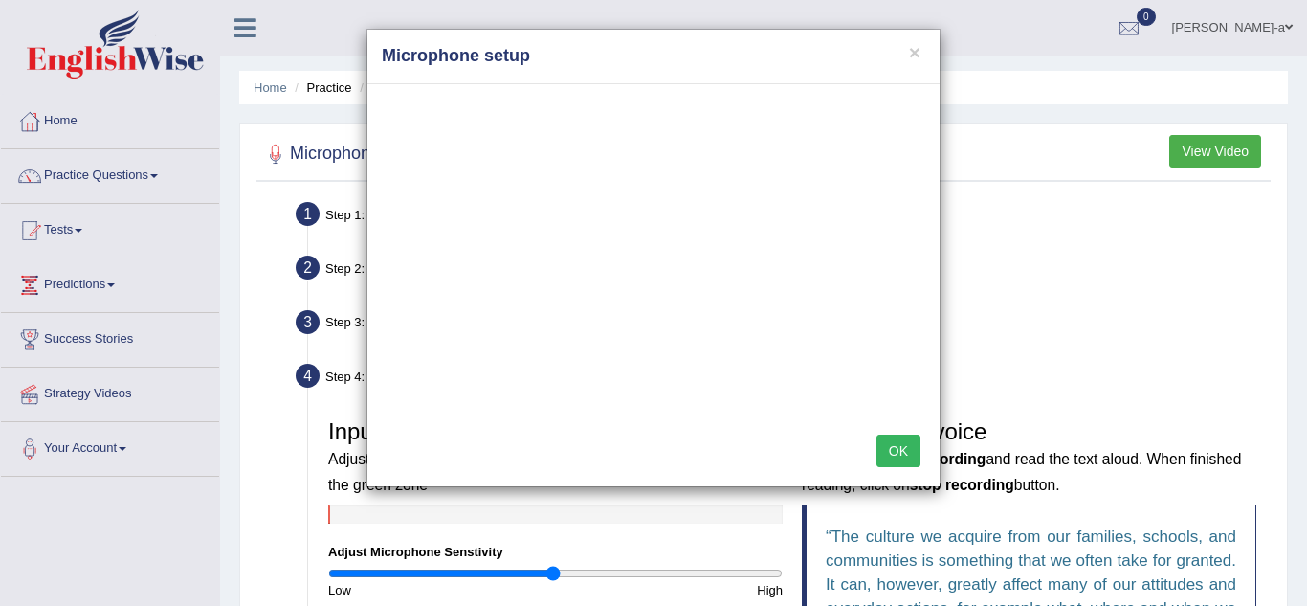
click at [543, 575] on div "× Microphone setup OK" at bounding box center [653, 303] width 1307 height 606
click at [540, 575] on div "× Microphone setup OK" at bounding box center [653, 303] width 1307 height 606
click at [527, 571] on div "× Microphone setup OK" at bounding box center [653, 303] width 1307 height 606
click at [464, 570] on div "× Microphone setup OK" at bounding box center [653, 303] width 1307 height 606
click at [439, 581] on div "× Microphone setup OK" at bounding box center [653, 303] width 1307 height 606
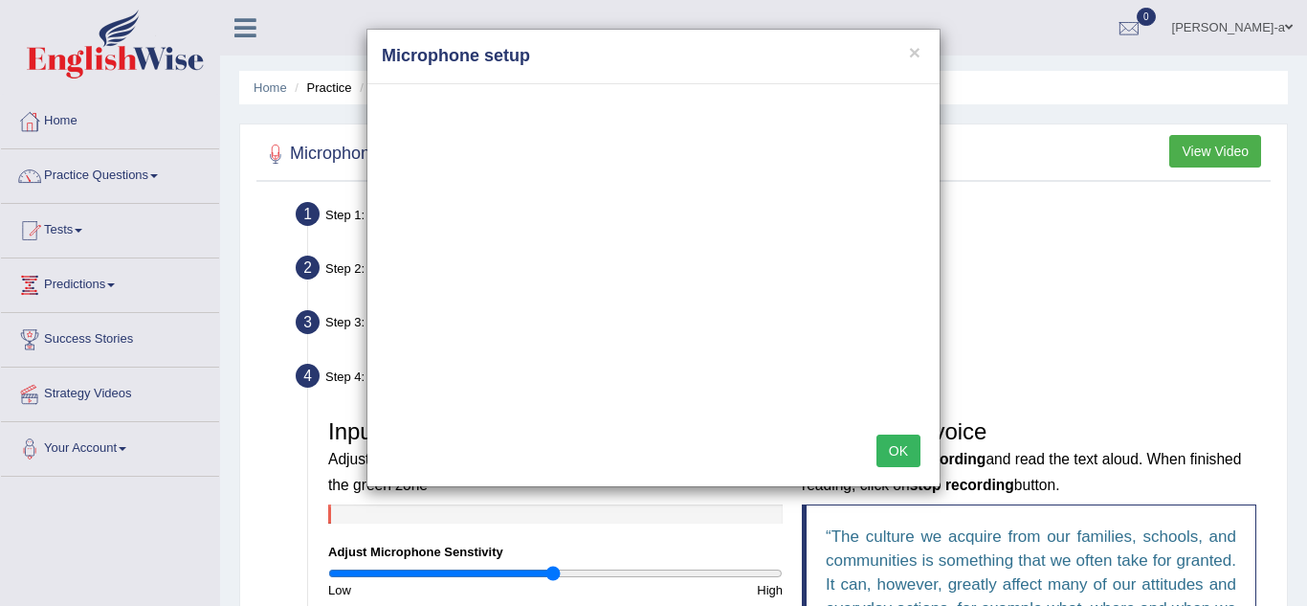
click at [914, 437] on button "OK" at bounding box center [899, 451] width 44 height 33
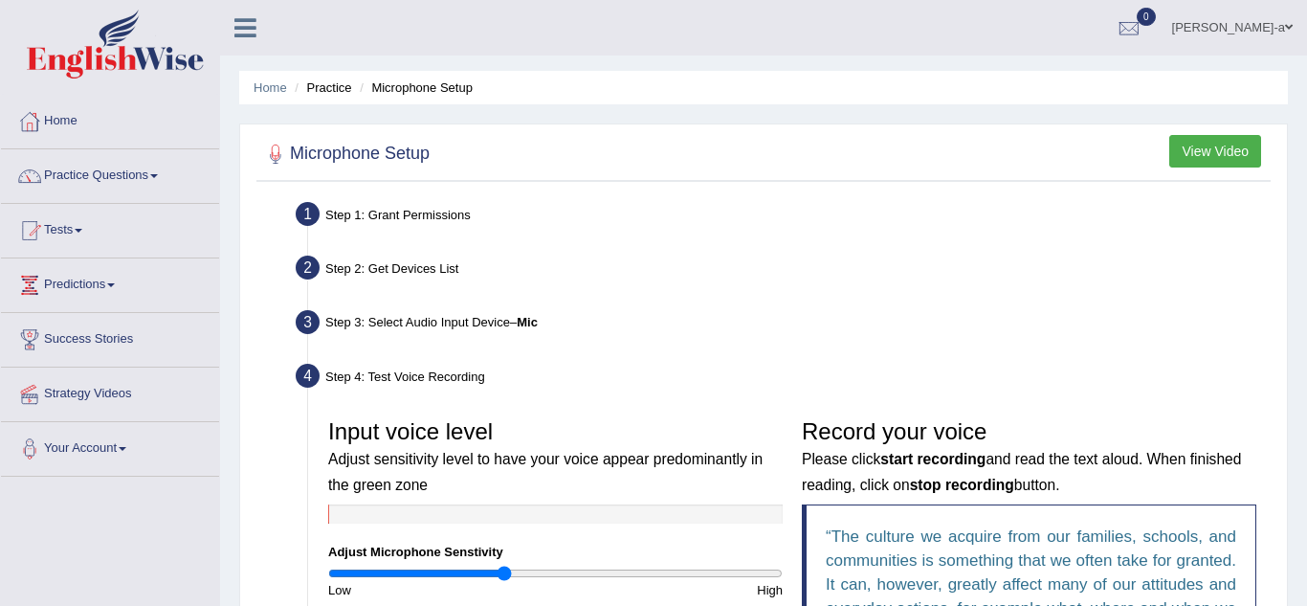
click at [504, 571] on input "range" at bounding box center [555, 573] width 455 height 15
click at [434, 576] on input "range" at bounding box center [555, 573] width 455 height 15
click at [414, 578] on input "range" at bounding box center [555, 573] width 455 height 15
click at [654, 569] on input "range" at bounding box center [555, 573] width 455 height 15
click at [701, 573] on input "range" at bounding box center [555, 573] width 455 height 15
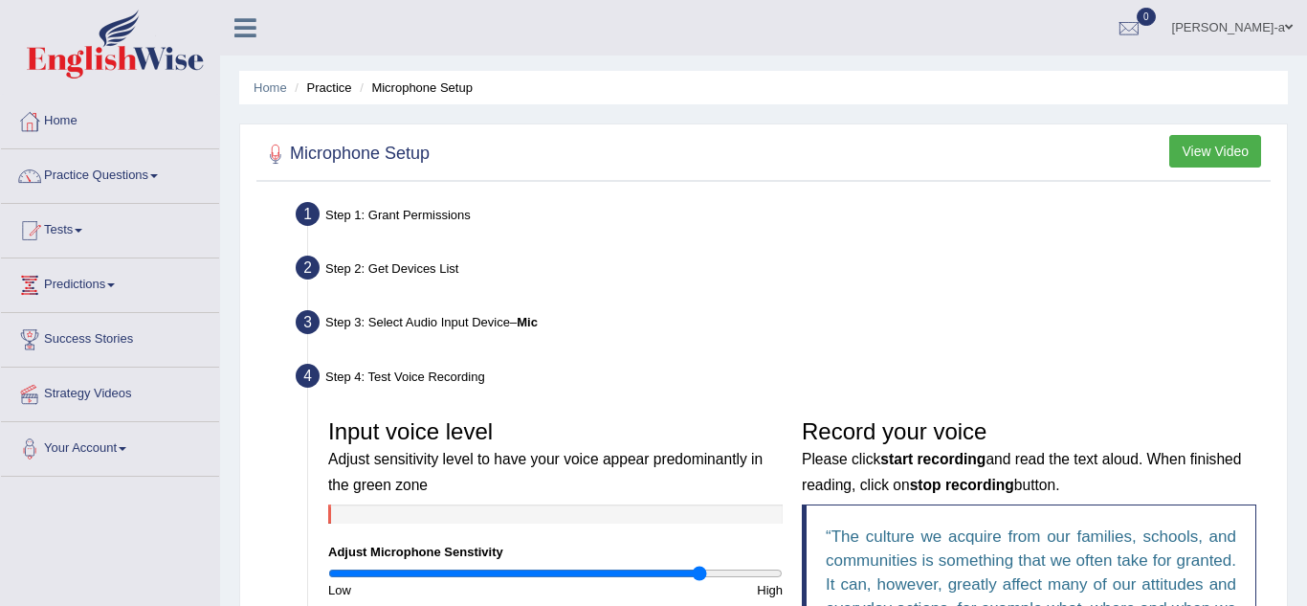
click at [442, 572] on input "range" at bounding box center [555, 573] width 455 height 15
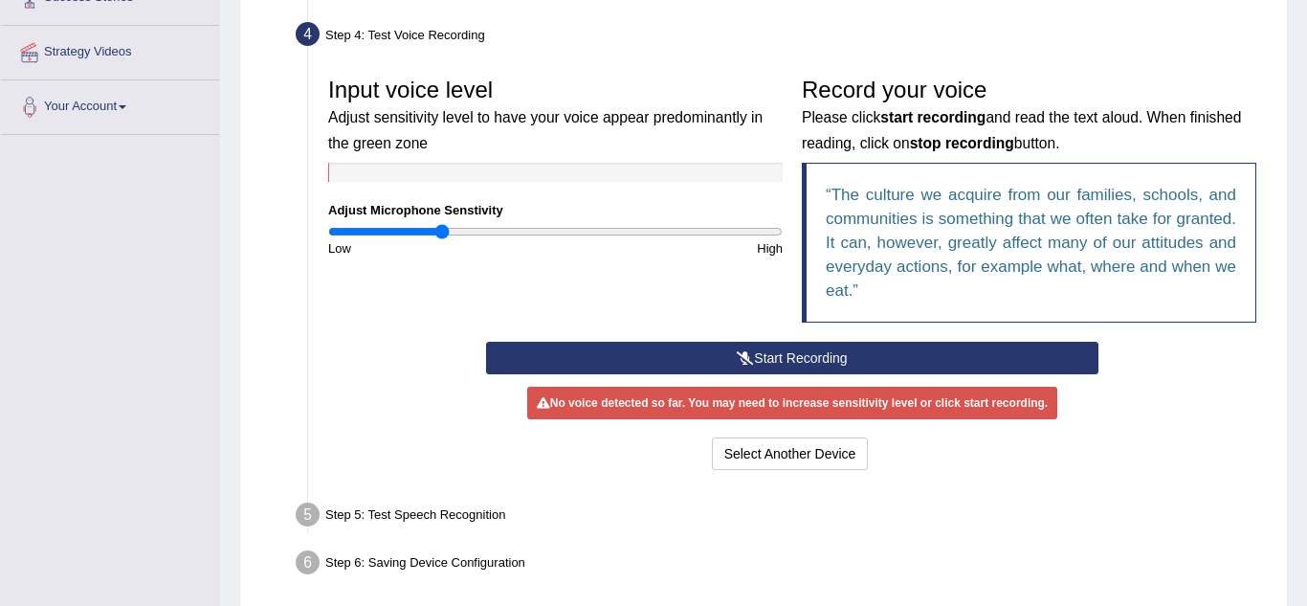
click at [722, 352] on button "Start Recording" at bounding box center [792, 358] width 613 height 33
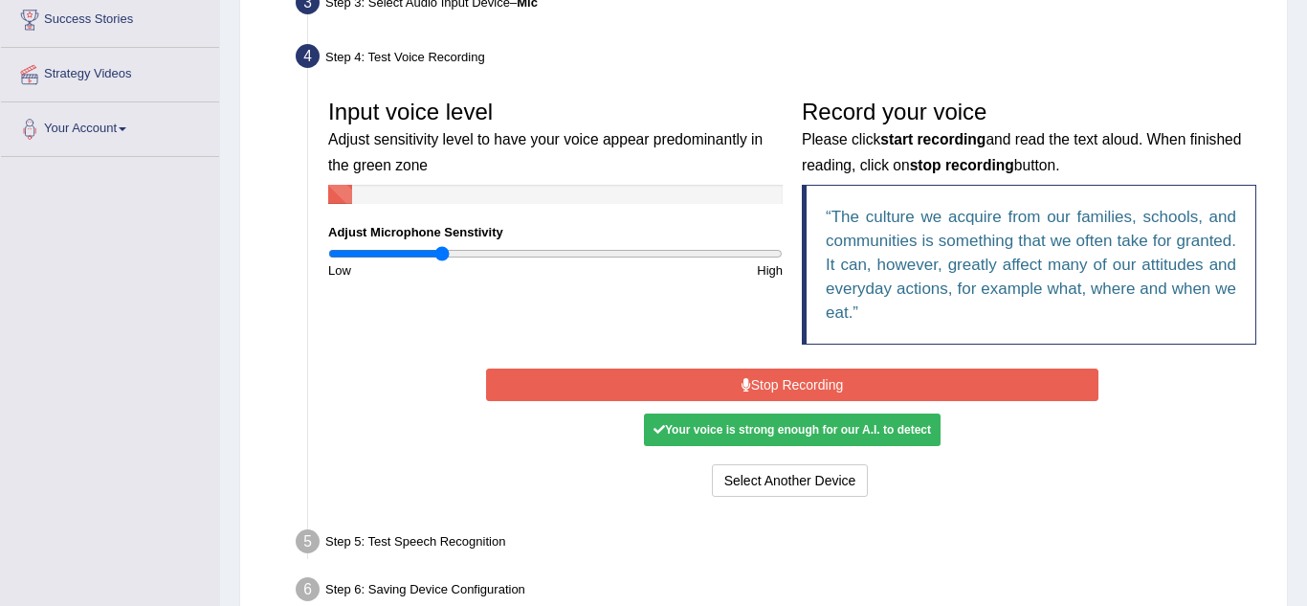
scroll to position [316, 0]
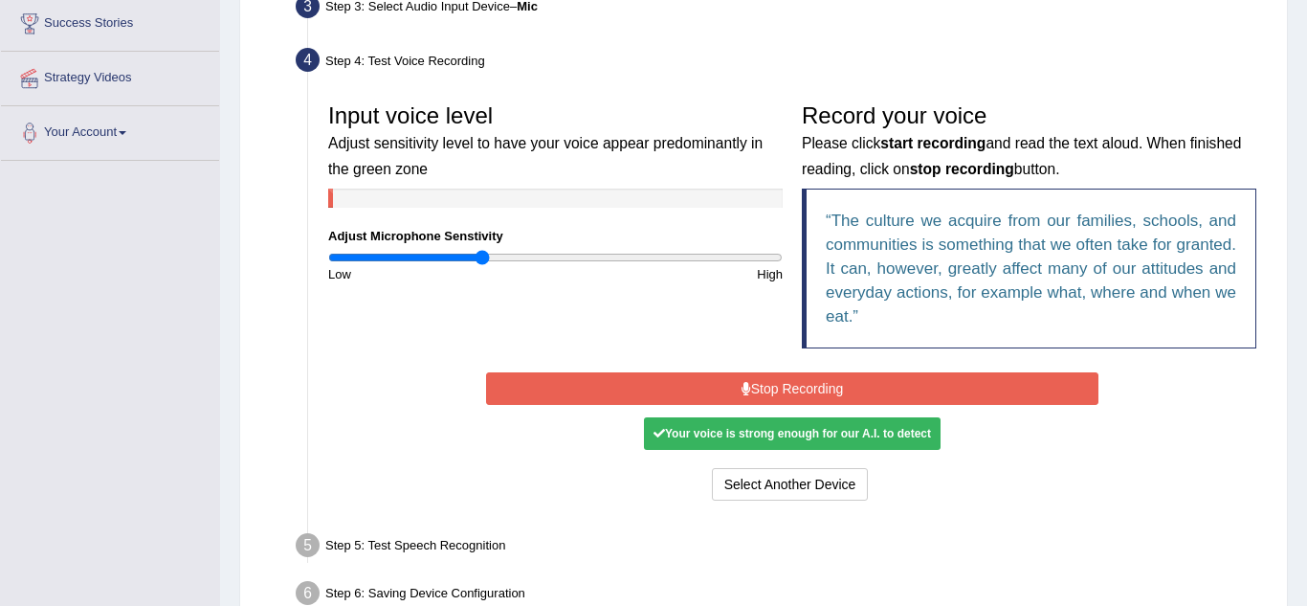
click at [482, 261] on input "range" at bounding box center [555, 257] width 455 height 15
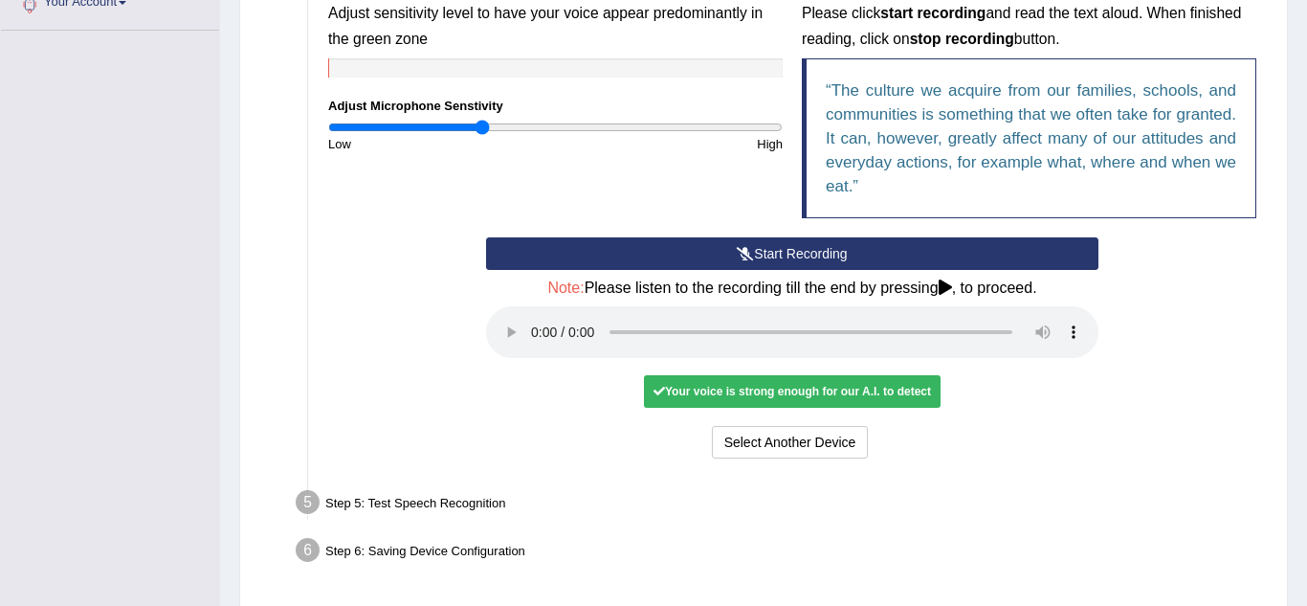
scroll to position [445, 0]
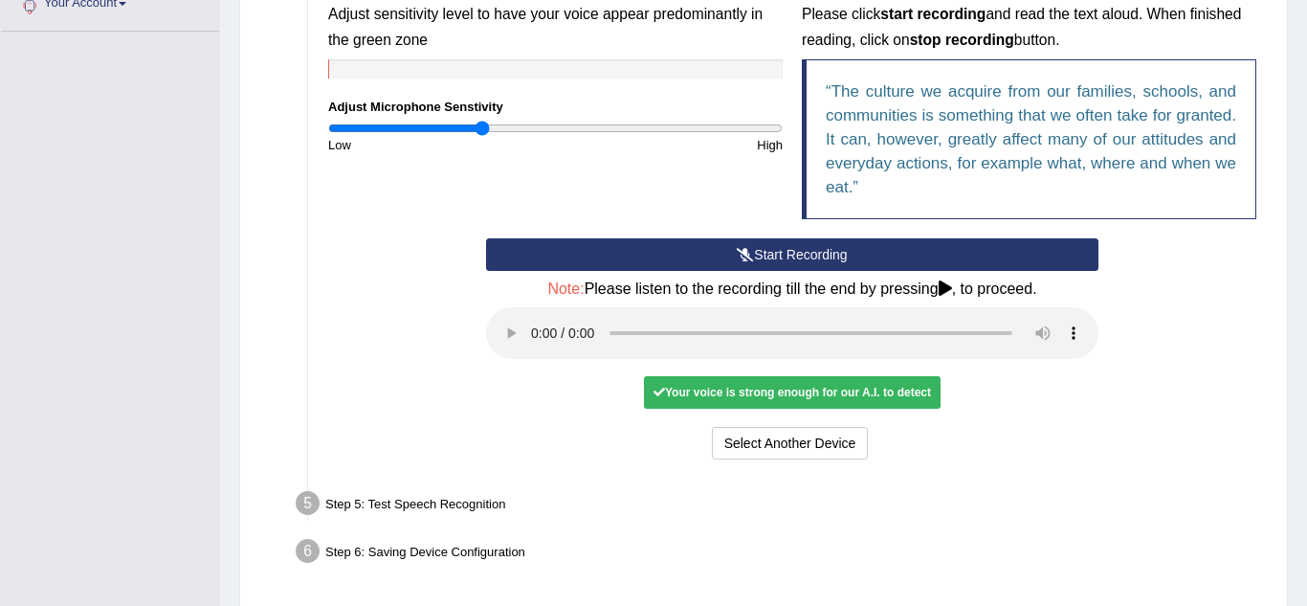
click at [775, 252] on button "Start Recording" at bounding box center [792, 254] width 613 height 33
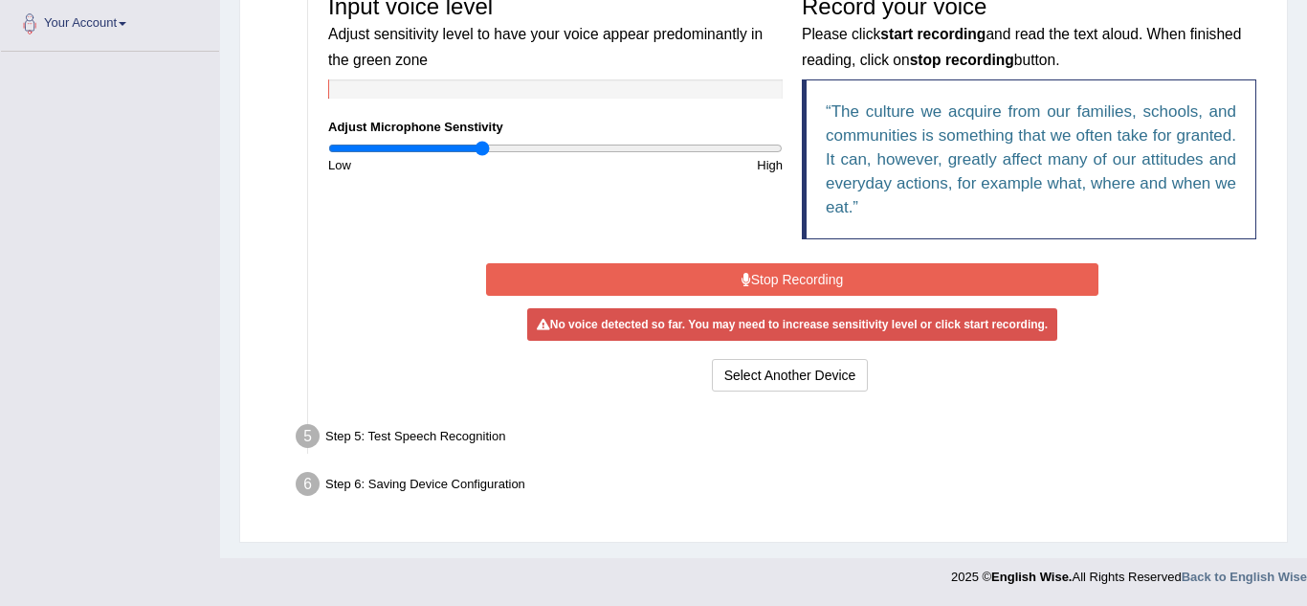
scroll to position [425, 0]
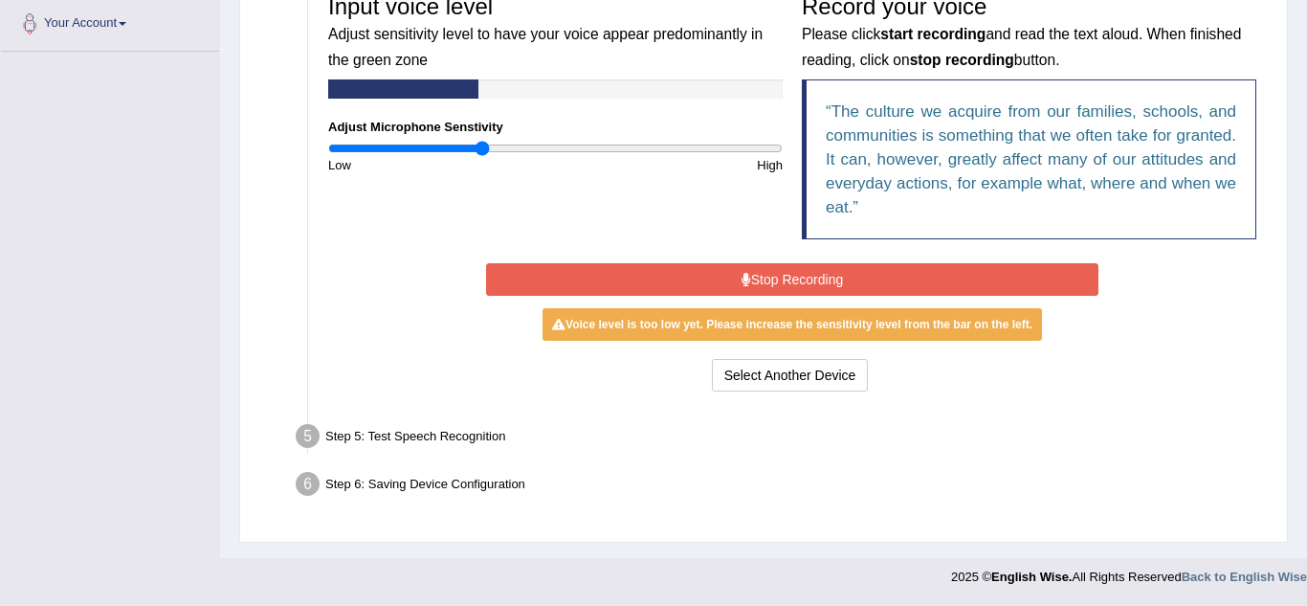
click at [760, 289] on button "Stop Recording" at bounding box center [792, 279] width 613 height 33
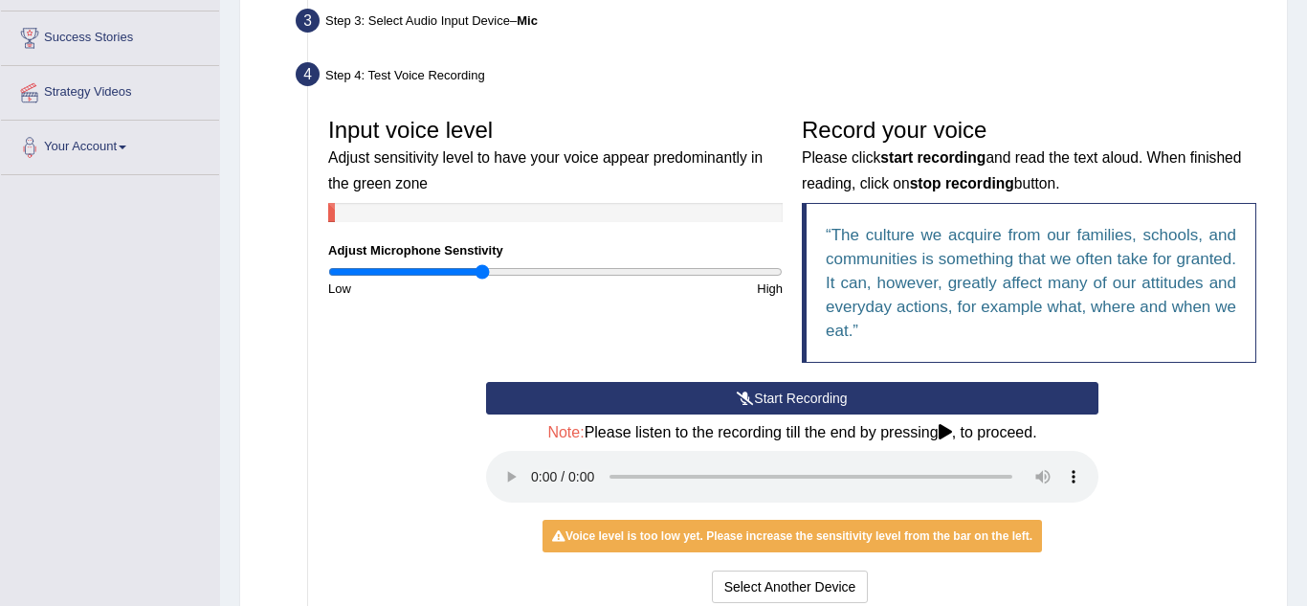
scroll to position [297, 0]
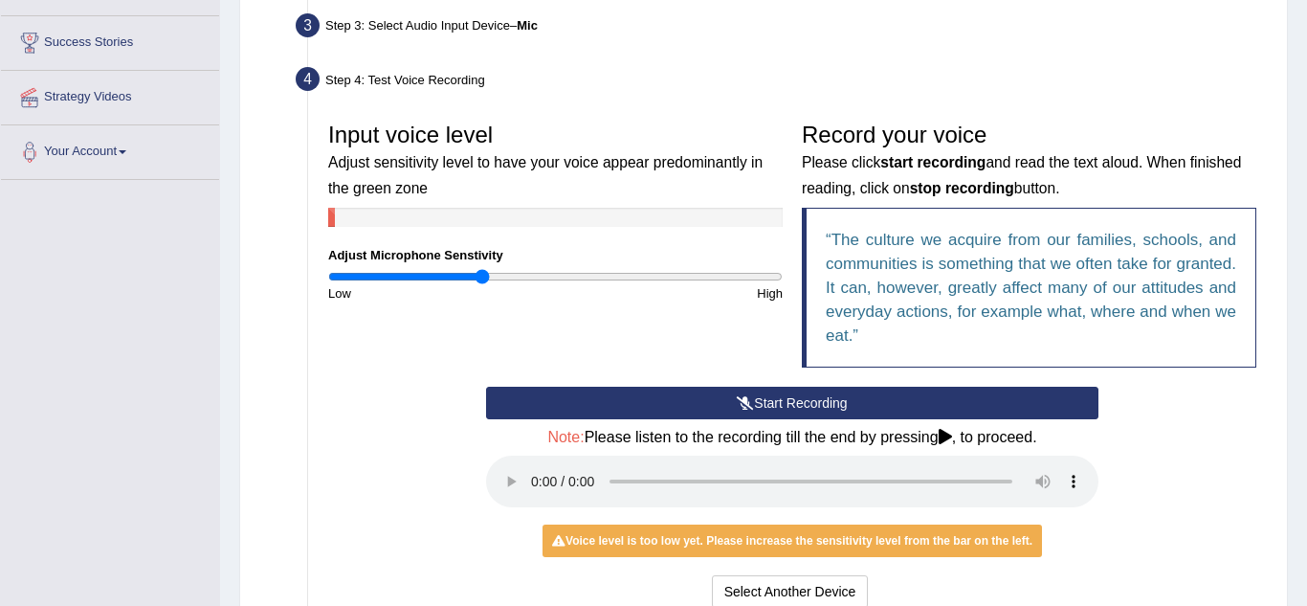
click at [747, 404] on icon at bounding box center [745, 402] width 17 height 13
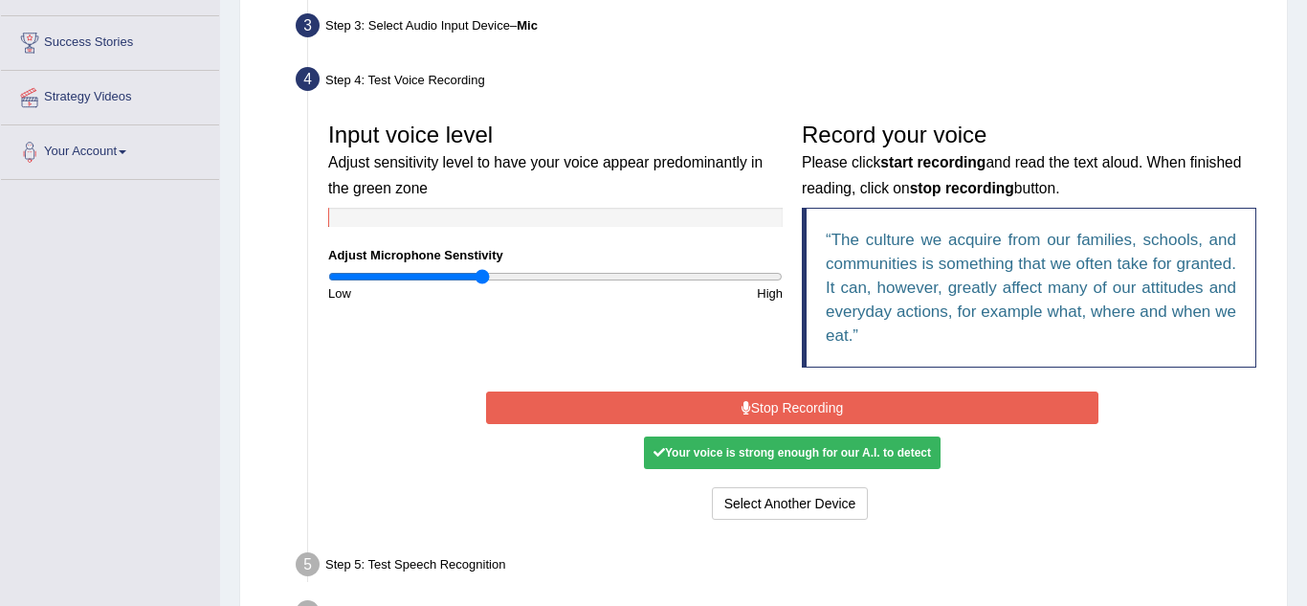
click at [763, 412] on button "Stop Recording" at bounding box center [792, 407] width 613 height 33
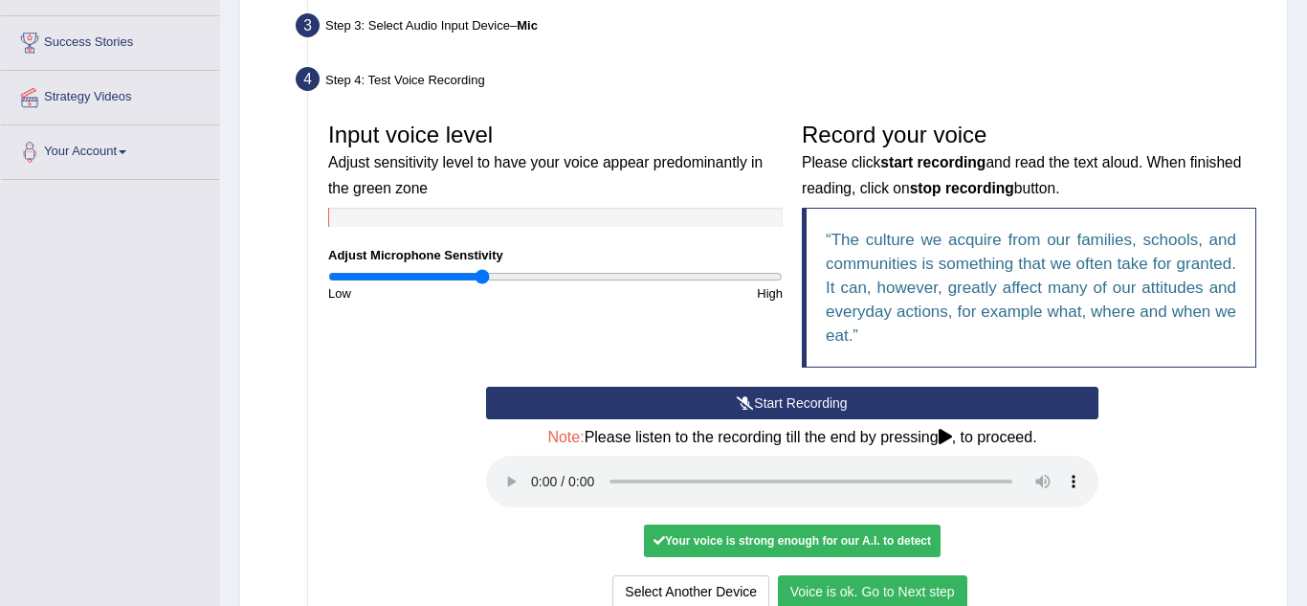
click at [755, 402] on button "Start Recording" at bounding box center [792, 403] width 613 height 33
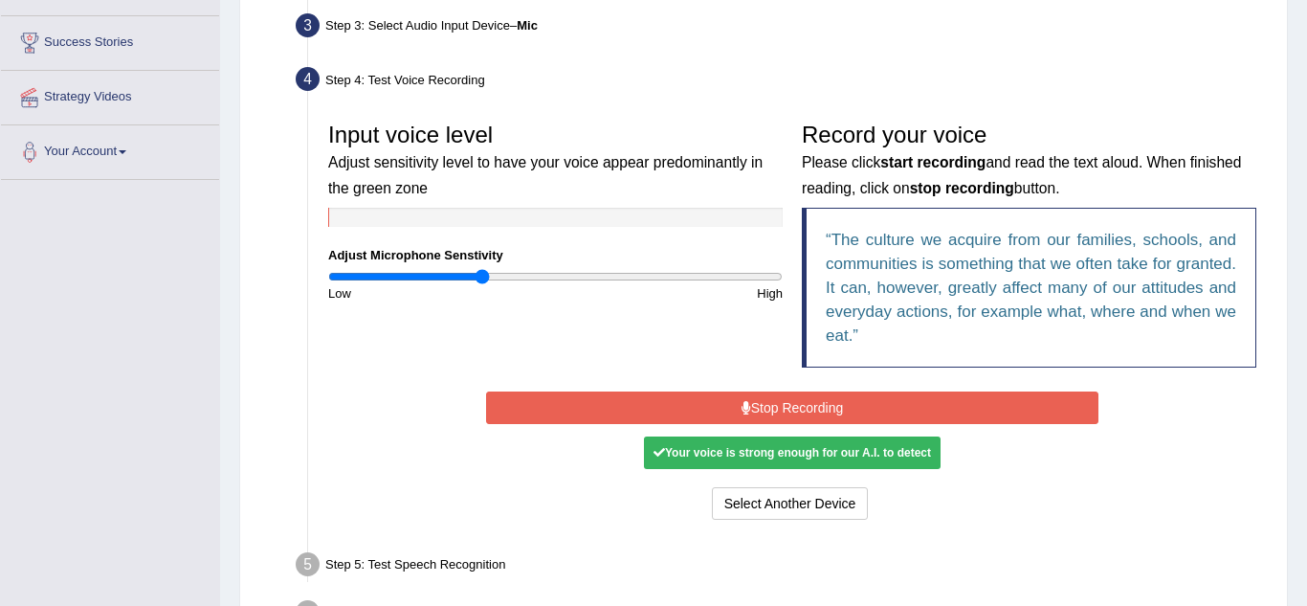
click at [767, 411] on button "Stop Recording" at bounding box center [792, 407] width 613 height 33
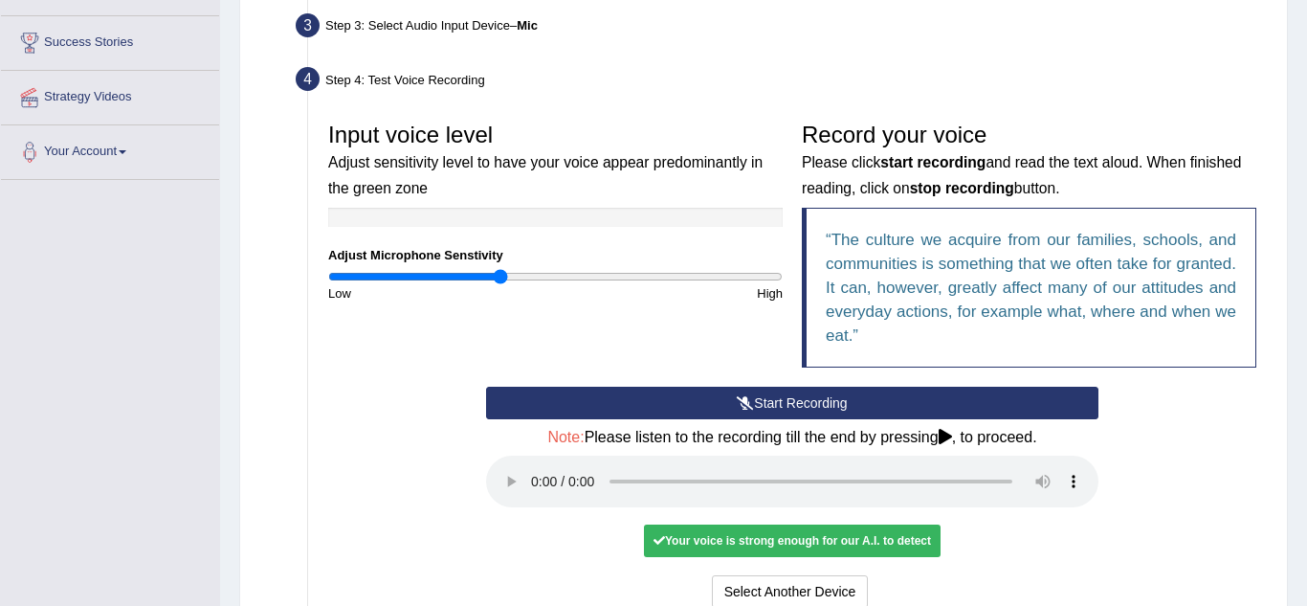
click at [502, 275] on input "range" at bounding box center [555, 276] width 455 height 15
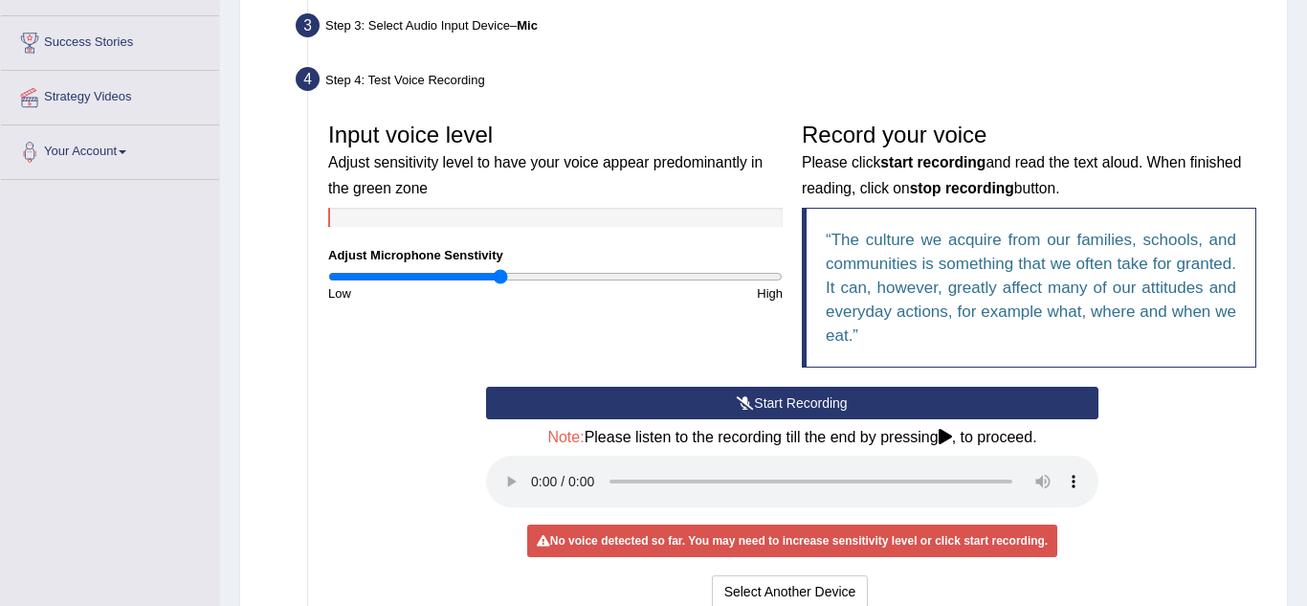
click at [487, 276] on input "range" at bounding box center [555, 276] width 455 height 15
type input "0.8"
click at [506, 275] on input "range" at bounding box center [555, 276] width 455 height 15
click at [783, 402] on button "Start Recording" at bounding box center [792, 403] width 613 height 33
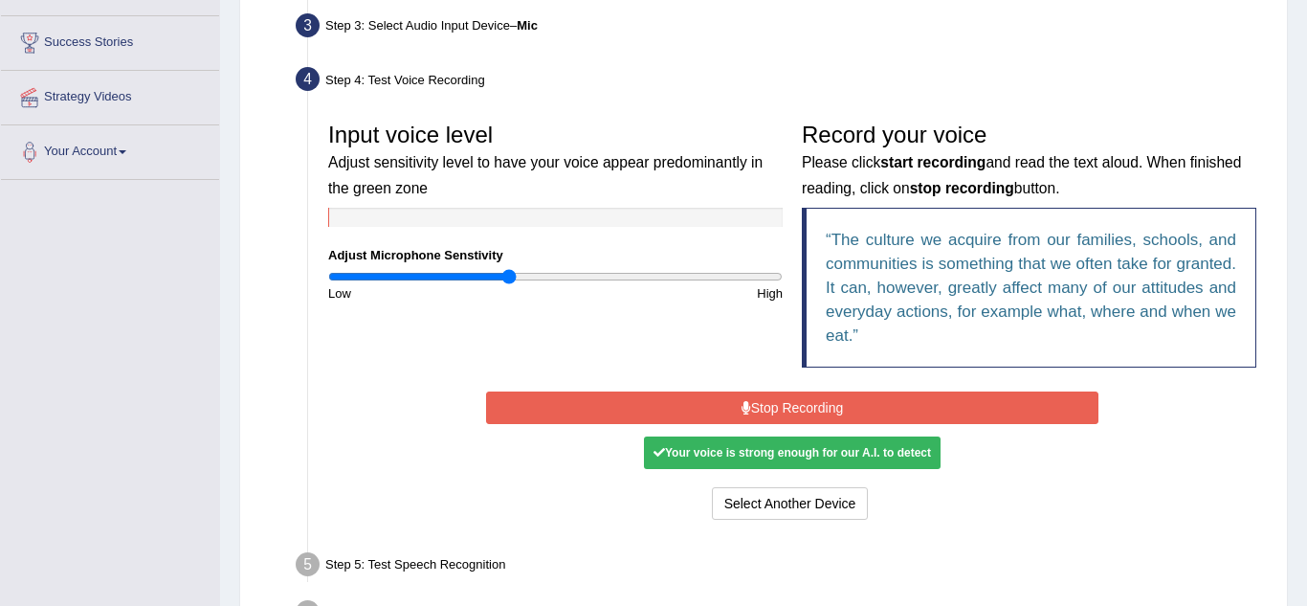
click at [783, 402] on button "Stop Recording" at bounding box center [792, 407] width 613 height 33
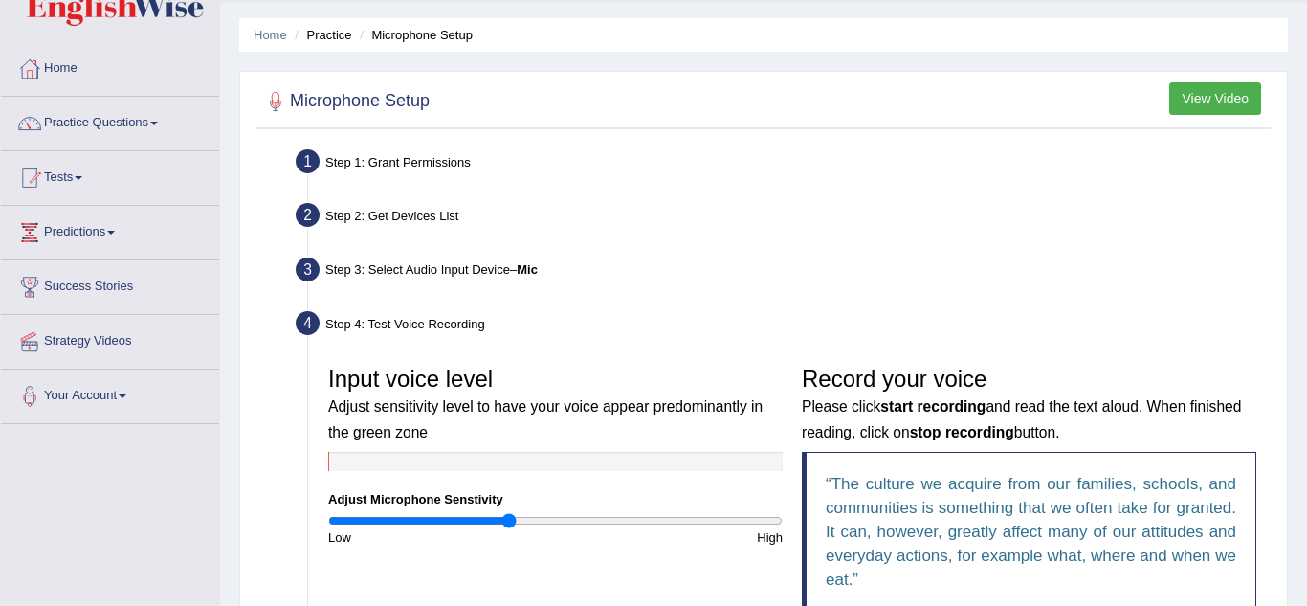
scroll to position [0, 0]
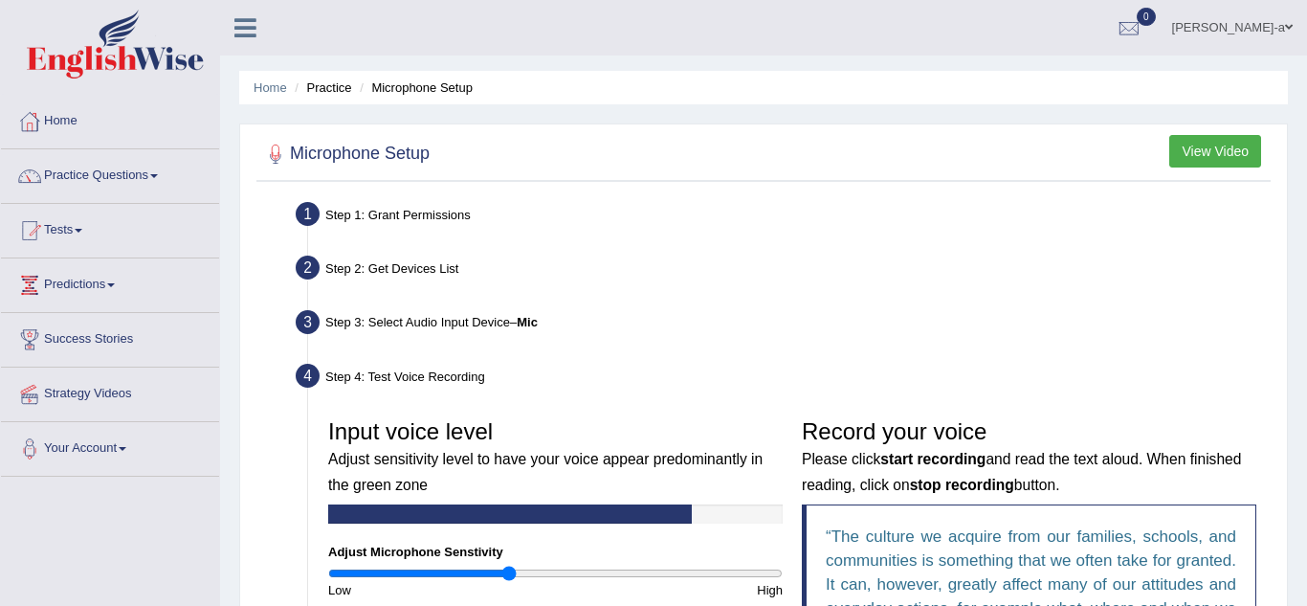
click at [1215, 161] on button "View Video" at bounding box center [1216, 151] width 92 height 33
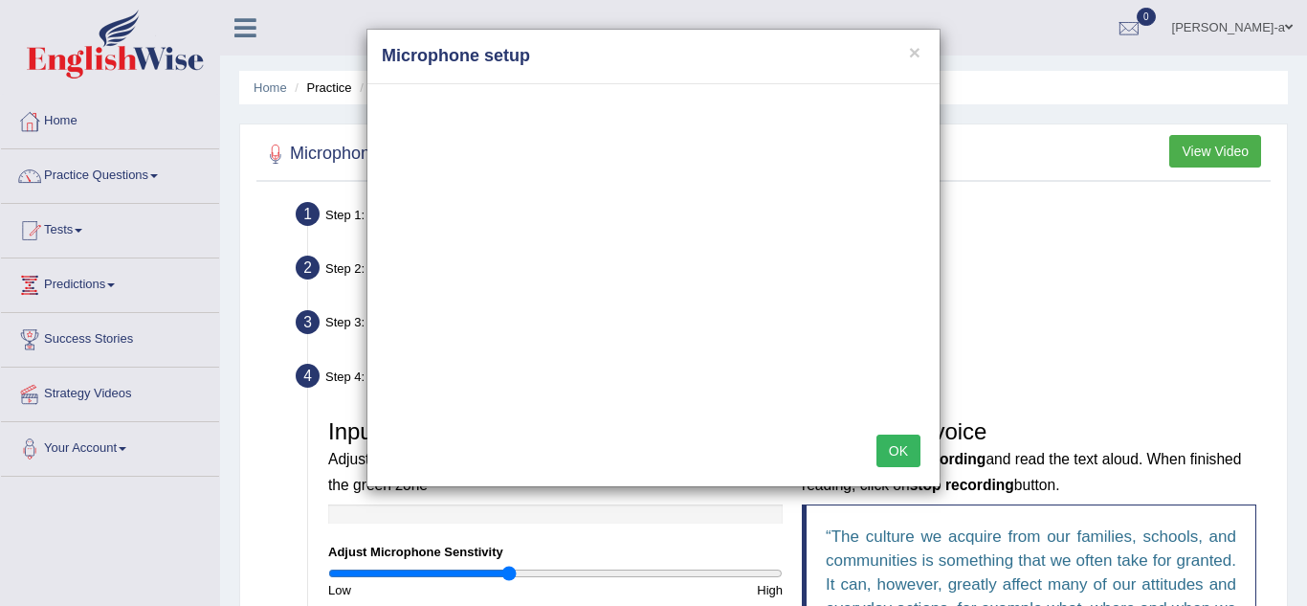
click at [908, 52] on h4 "Microphone setup" at bounding box center [654, 56] width 544 height 25
click at [914, 48] on button "×" at bounding box center [914, 52] width 11 height 20
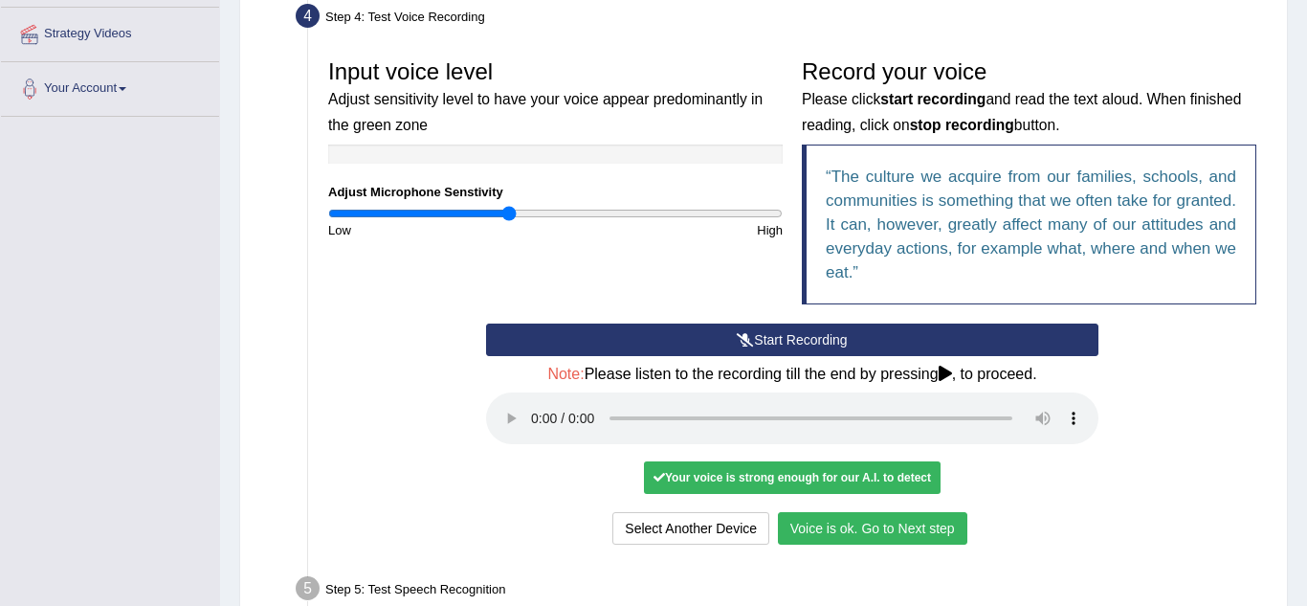
scroll to position [359, 0]
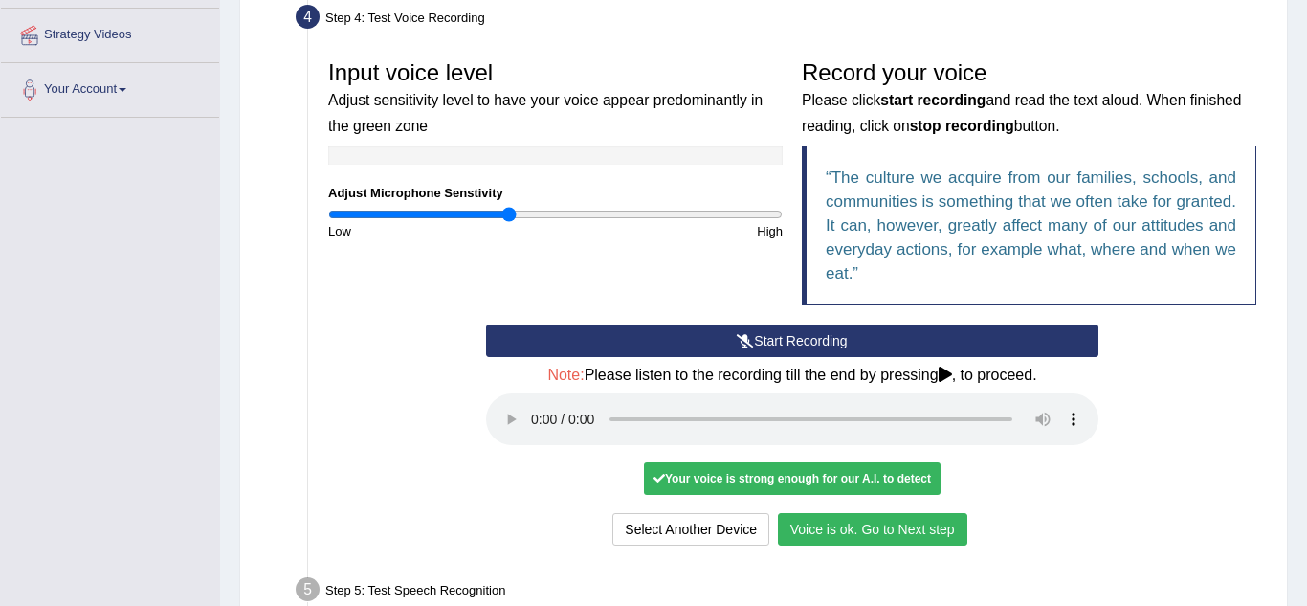
click at [860, 531] on button "Voice is ok. Go to Next step" at bounding box center [873, 529] width 190 height 33
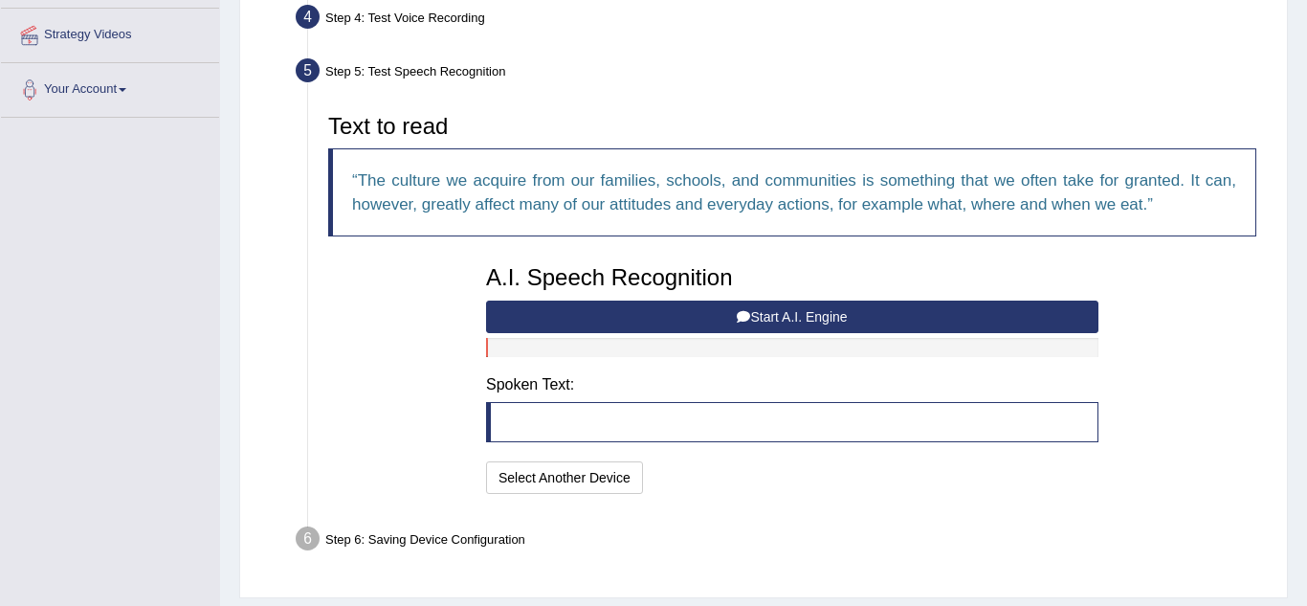
click at [769, 308] on button "Start A.I. Engine" at bounding box center [792, 317] width 613 height 33
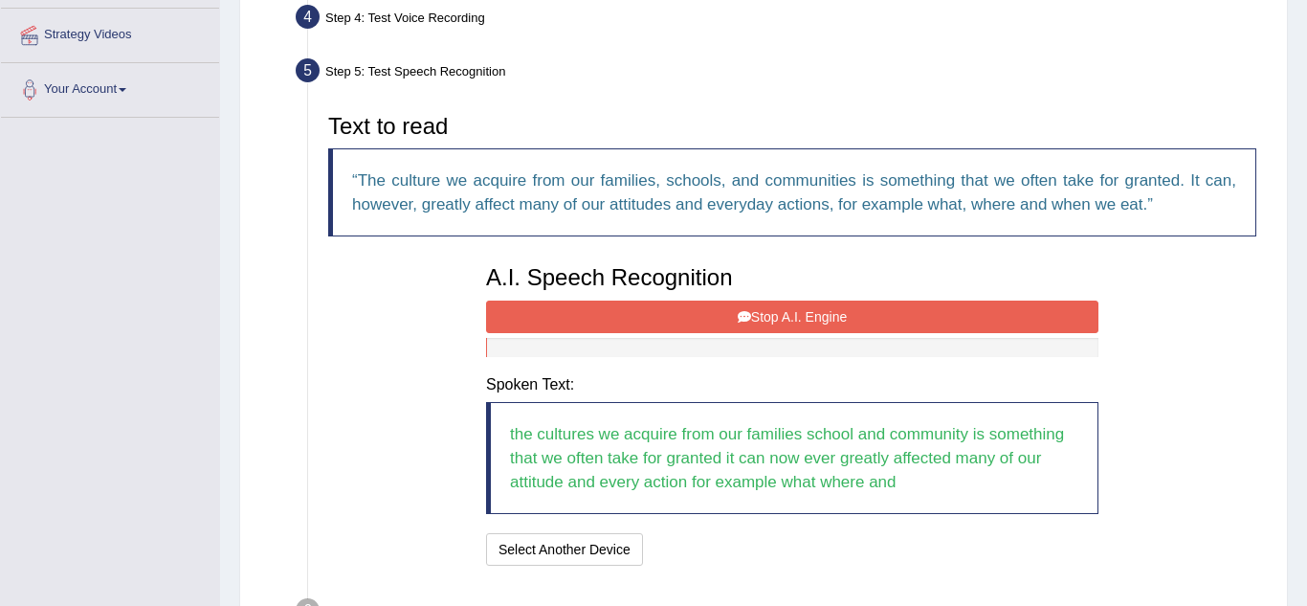
scroll to position [485, 0]
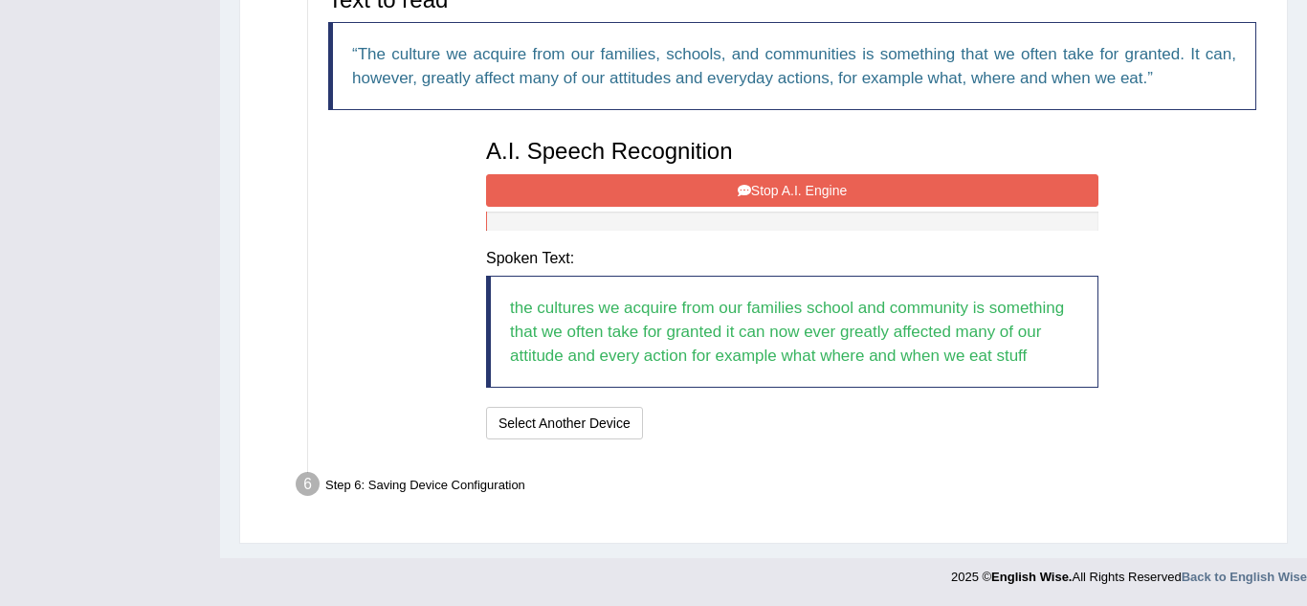
click at [762, 188] on button "Stop A.I. Engine" at bounding box center [792, 190] width 613 height 33
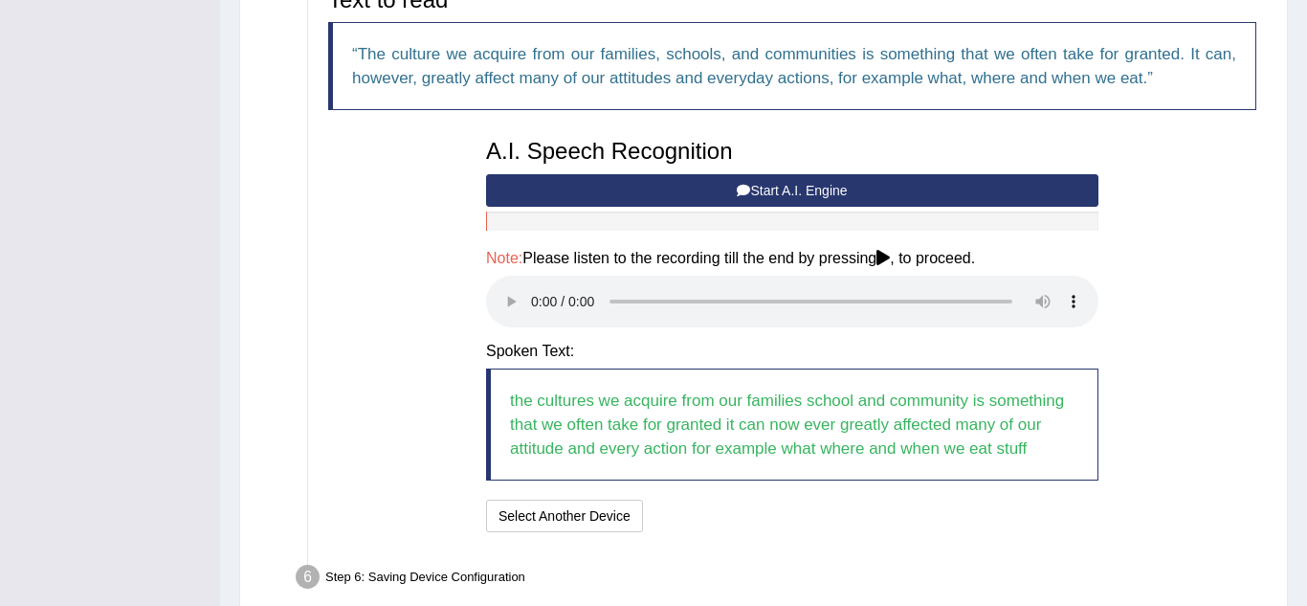
click at [711, 527] on div "I will practice without this feature Select Another Device Speech is ok. Go to …" at bounding box center [792, 518] width 613 height 37
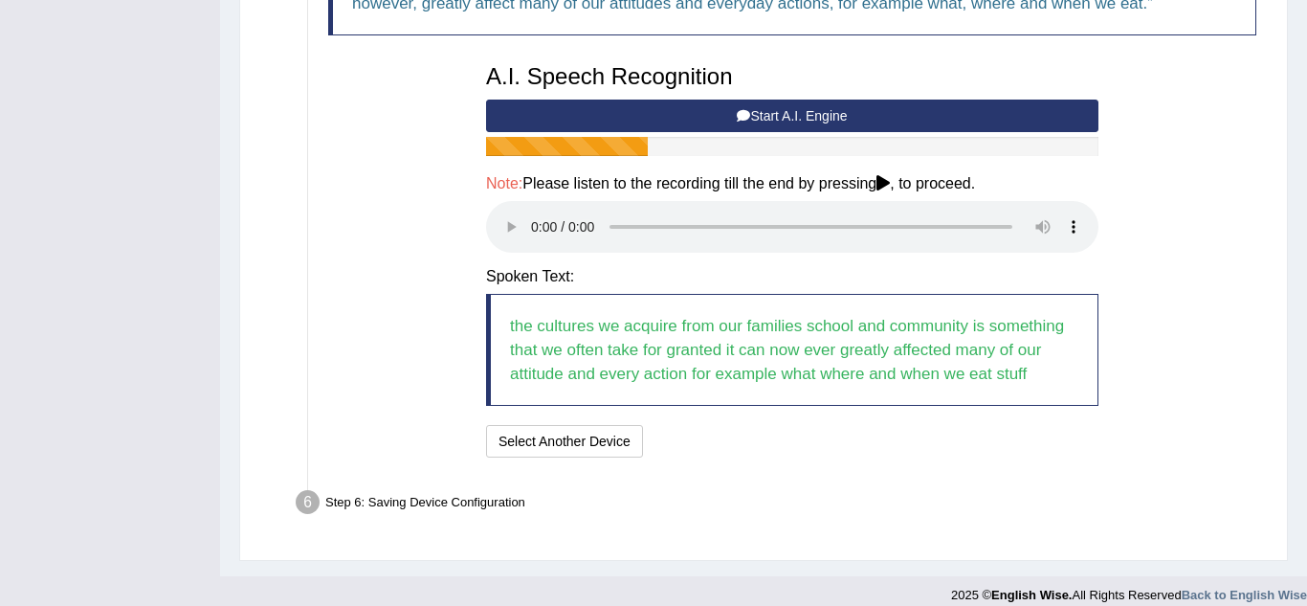
scroll to position [557, 0]
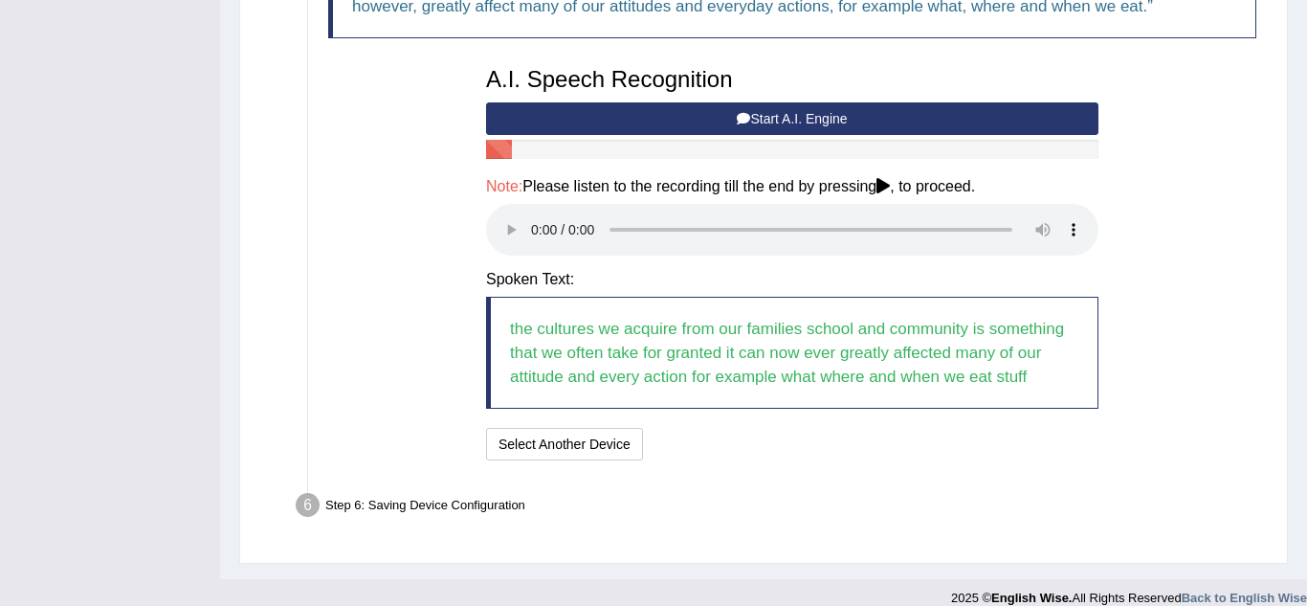
click at [764, 114] on button "Start A.I. Engine" at bounding box center [792, 118] width 613 height 33
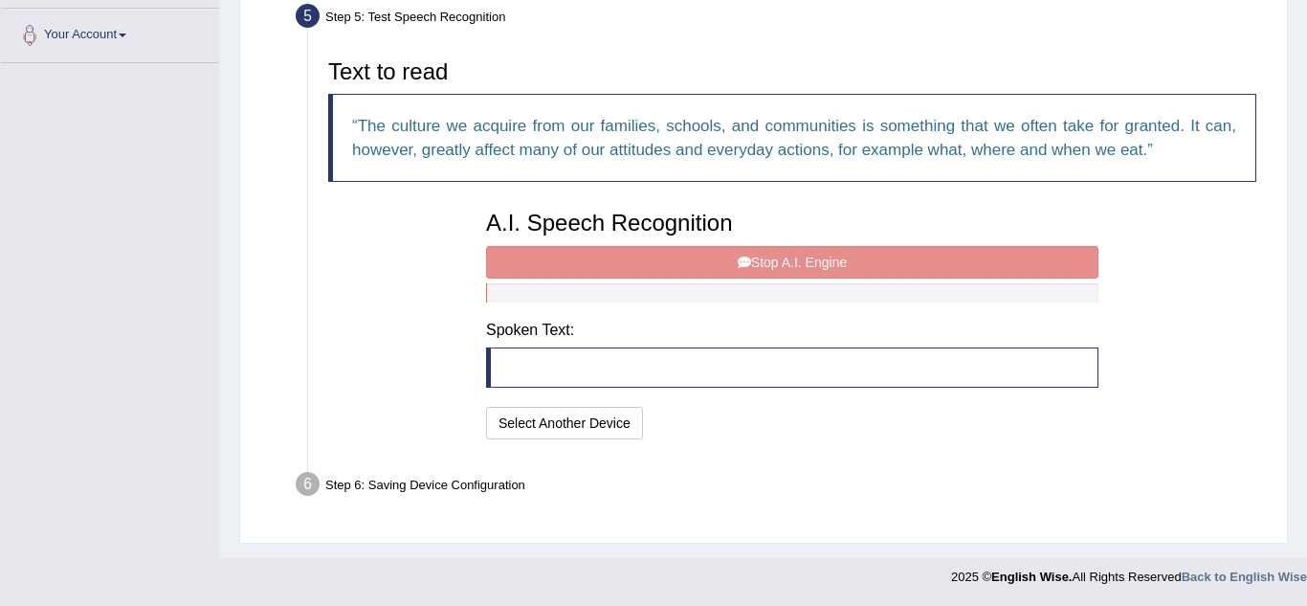
scroll to position [409, 0]
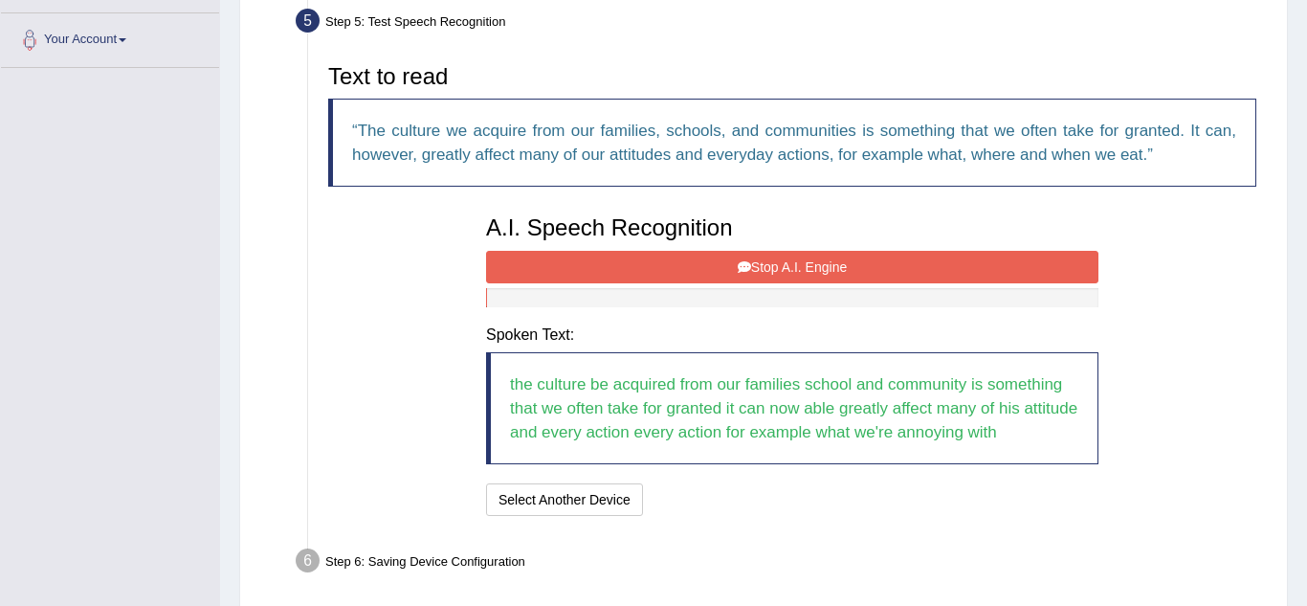
click at [759, 269] on button "Stop A.I. Engine" at bounding box center [792, 267] width 613 height 33
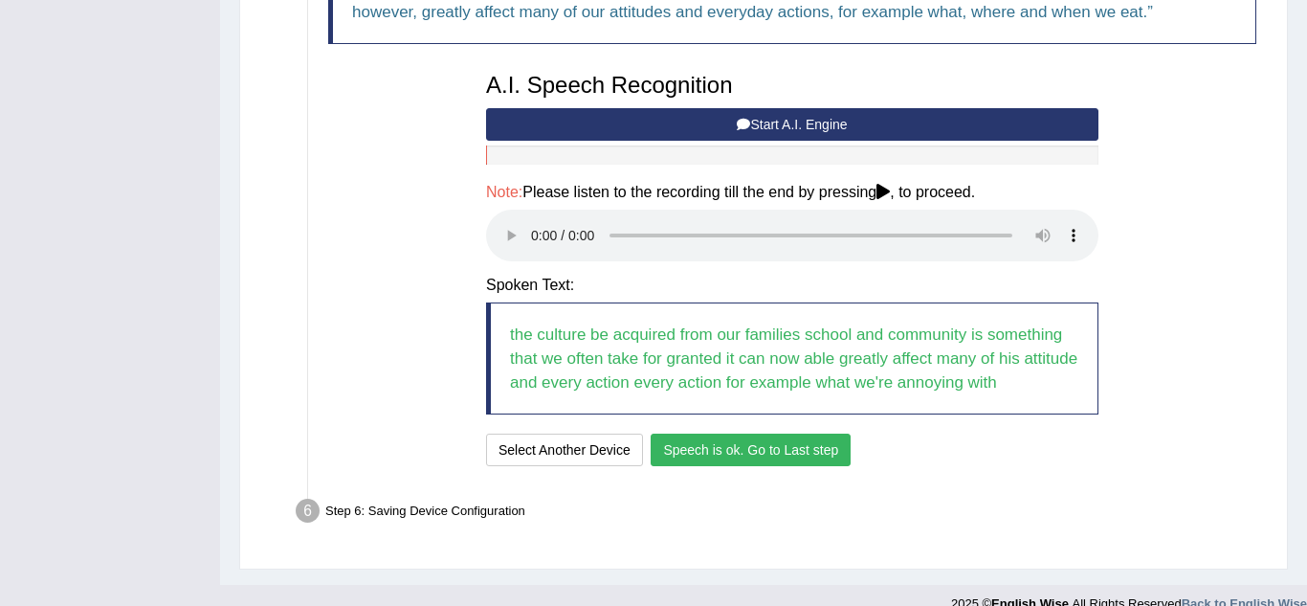
scroll to position [578, 0]
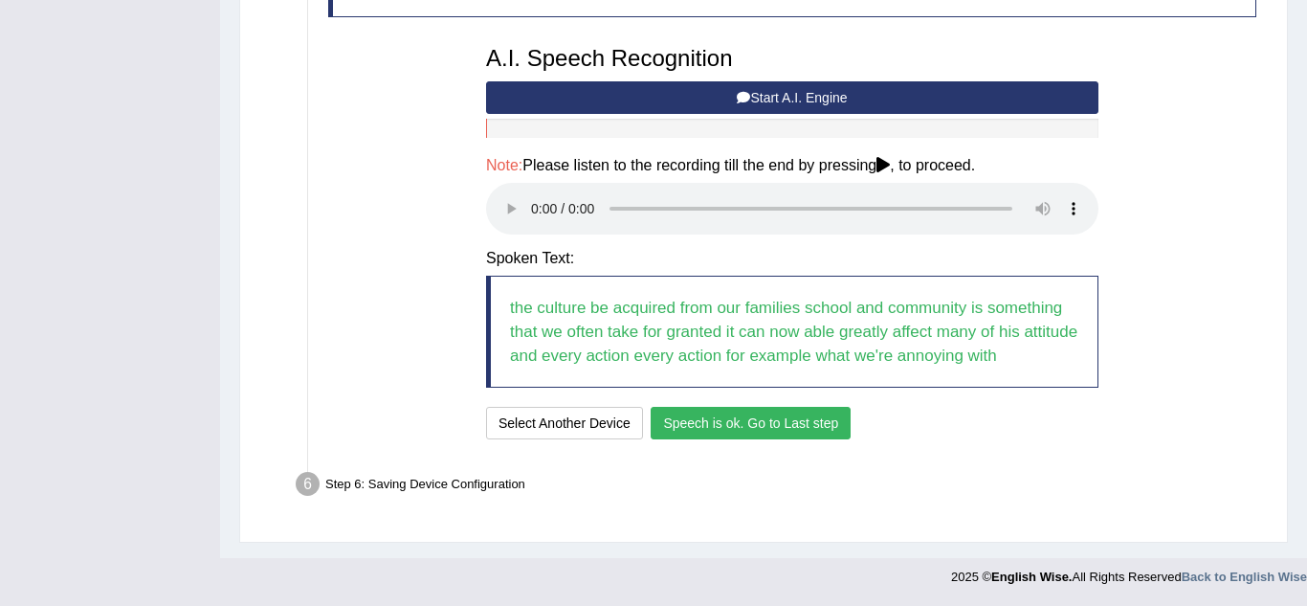
click at [747, 434] on button "Speech is ok. Go to Last step" at bounding box center [751, 423] width 200 height 33
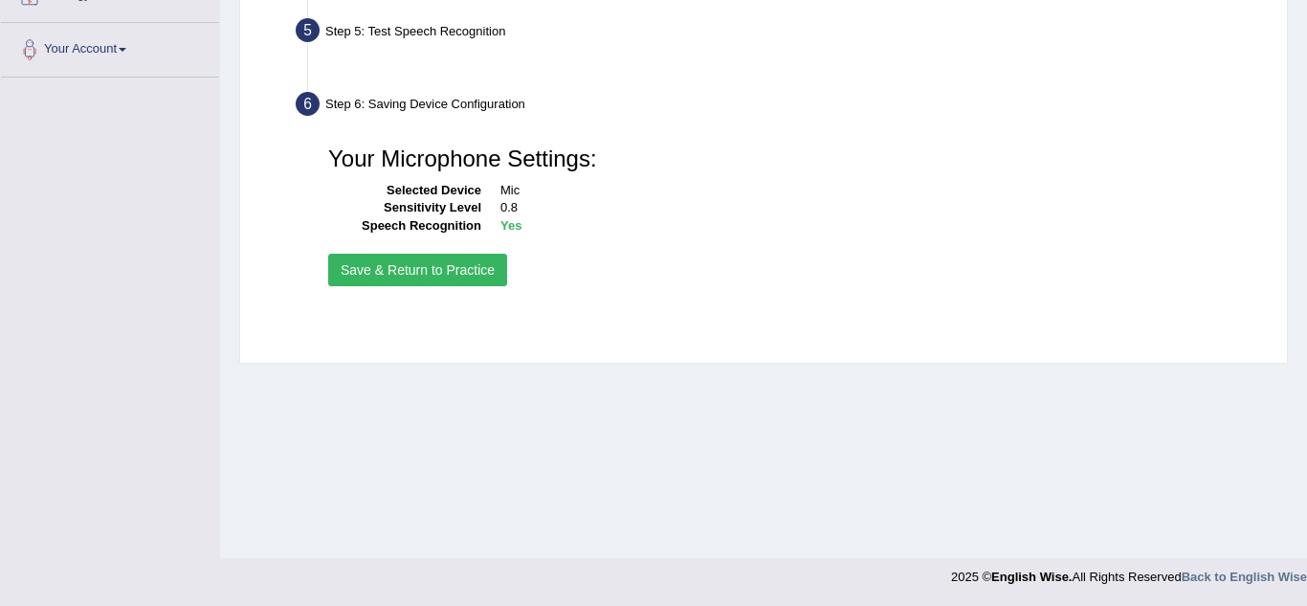
scroll to position [399, 0]
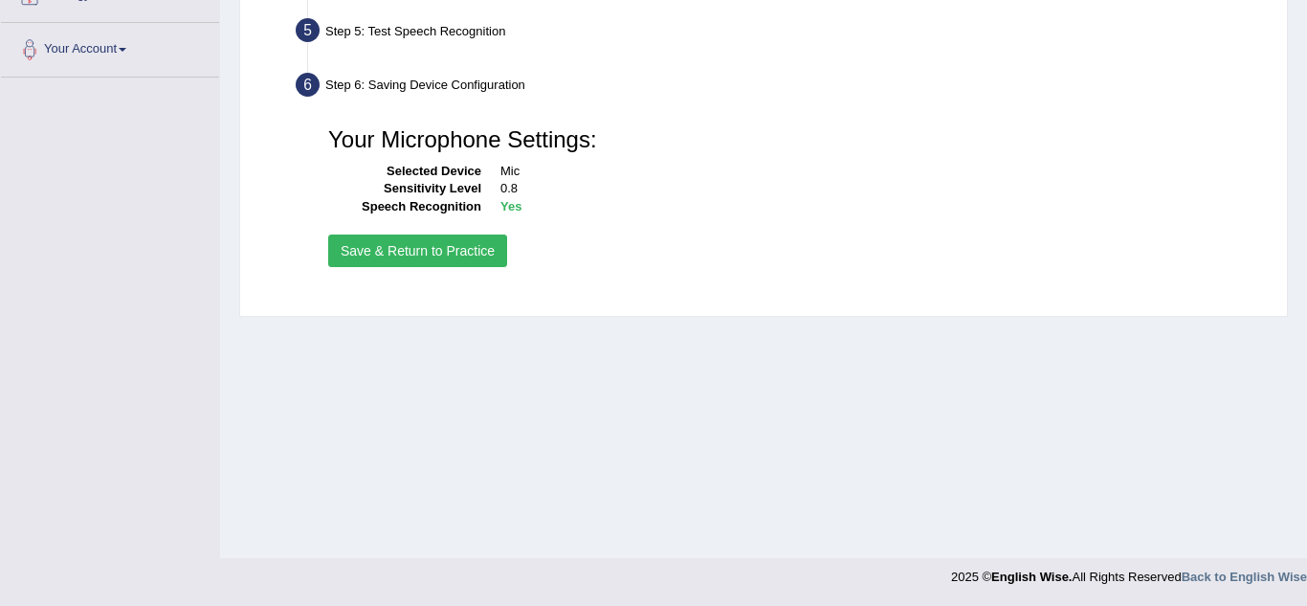
click at [421, 257] on button "Save & Return to Practice" at bounding box center [417, 250] width 179 height 33
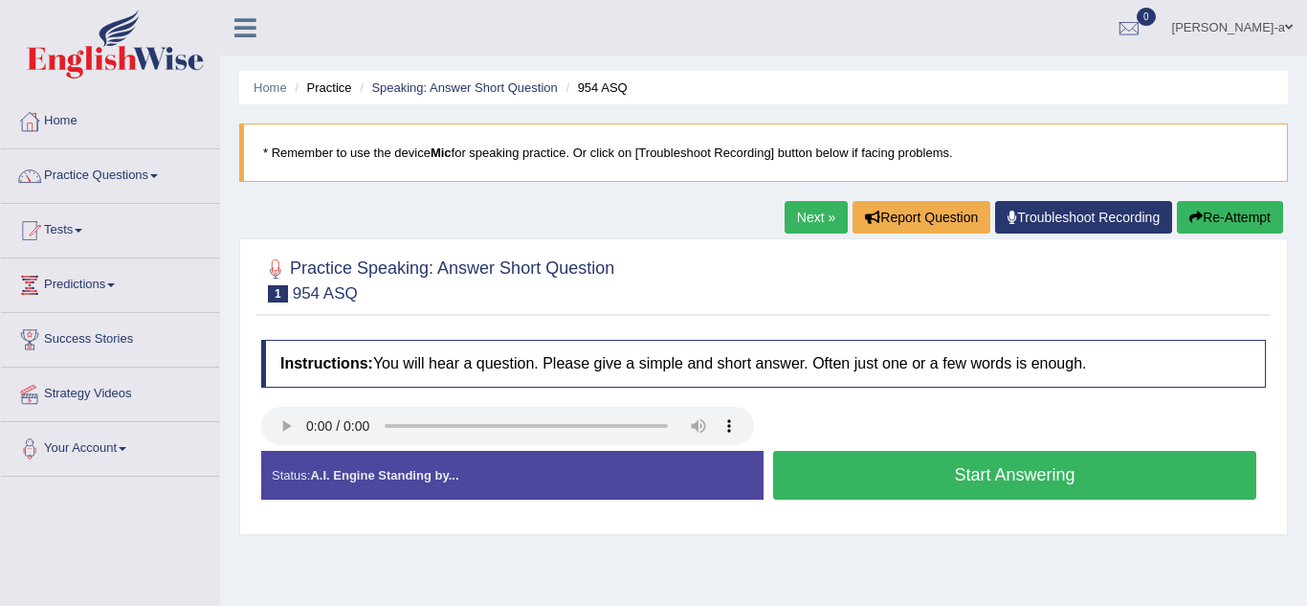
click at [590, 474] on div "Status: A.I. Engine Standing by..." at bounding box center [512, 475] width 502 height 49
click at [433, 490] on div "Status: A.I. Engine Standing by..." at bounding box center [512, 475] width 502 height 49
click at [1100, 480] on button "Start Answering" at bounding box center [1014, 475] width 483 height 49
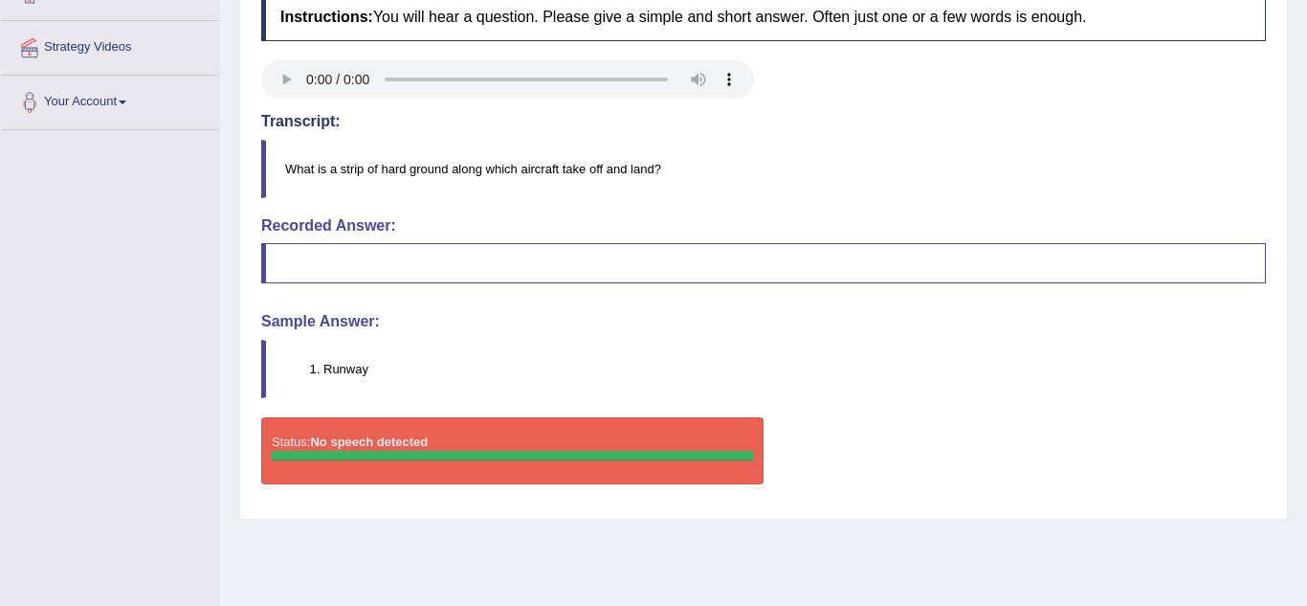
scroll to position [344, 0]
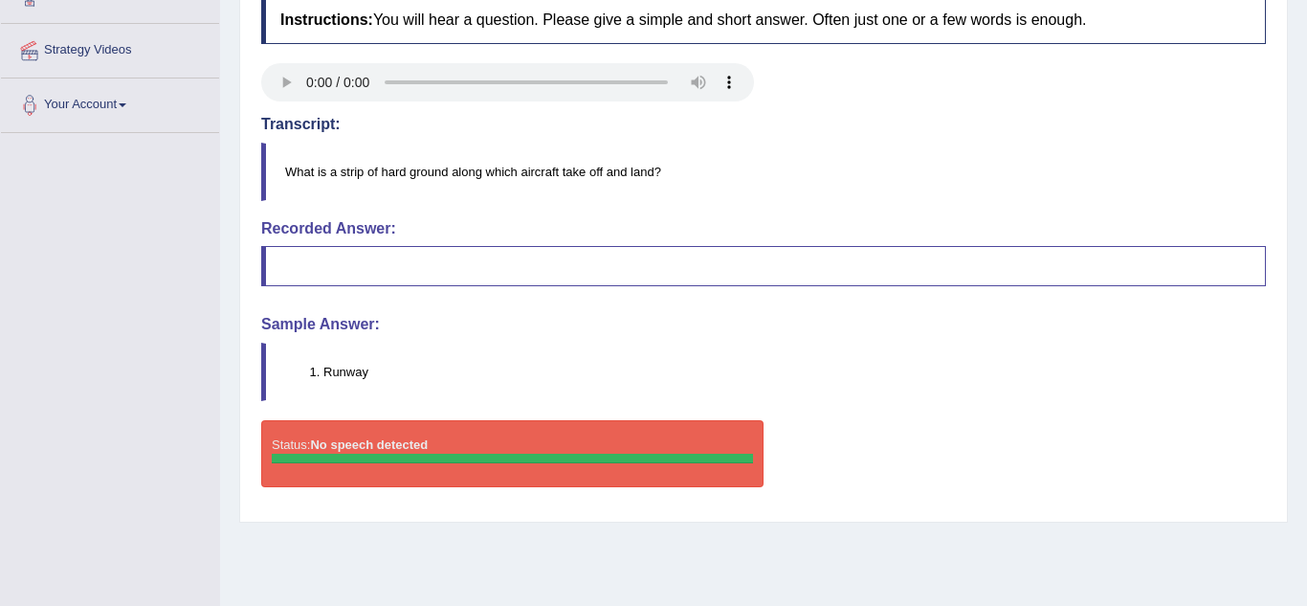
click at [316, 269] on blockquote at bounding box center [763, 266] width 1005 height 40
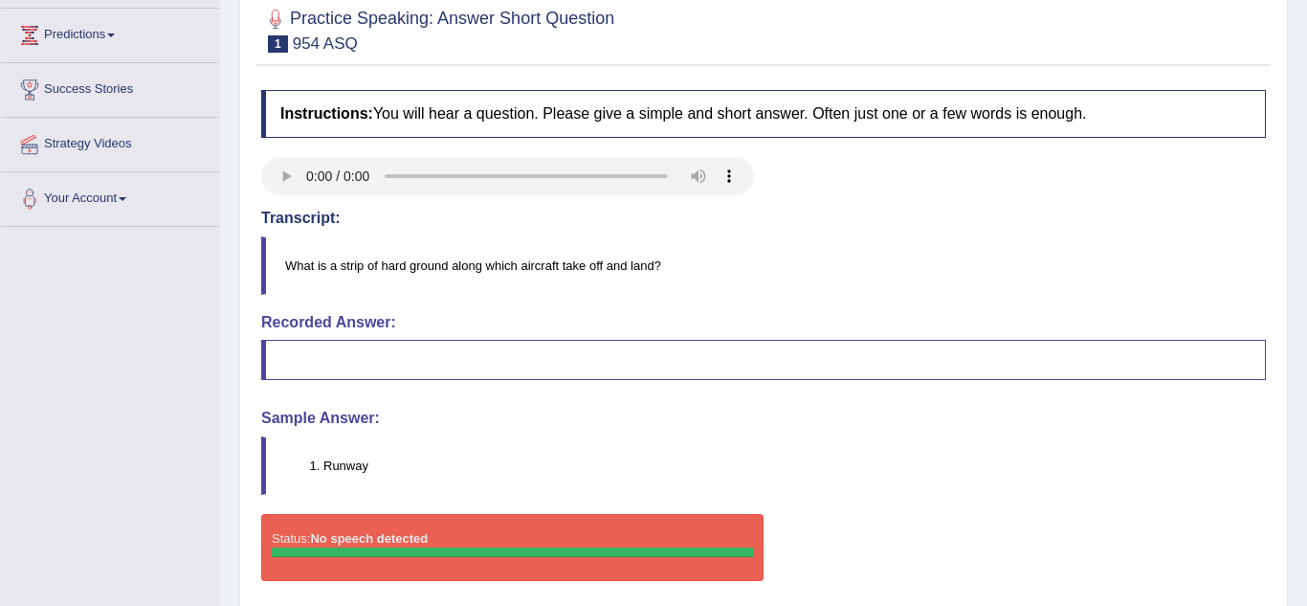
scroll to position [258, 0]
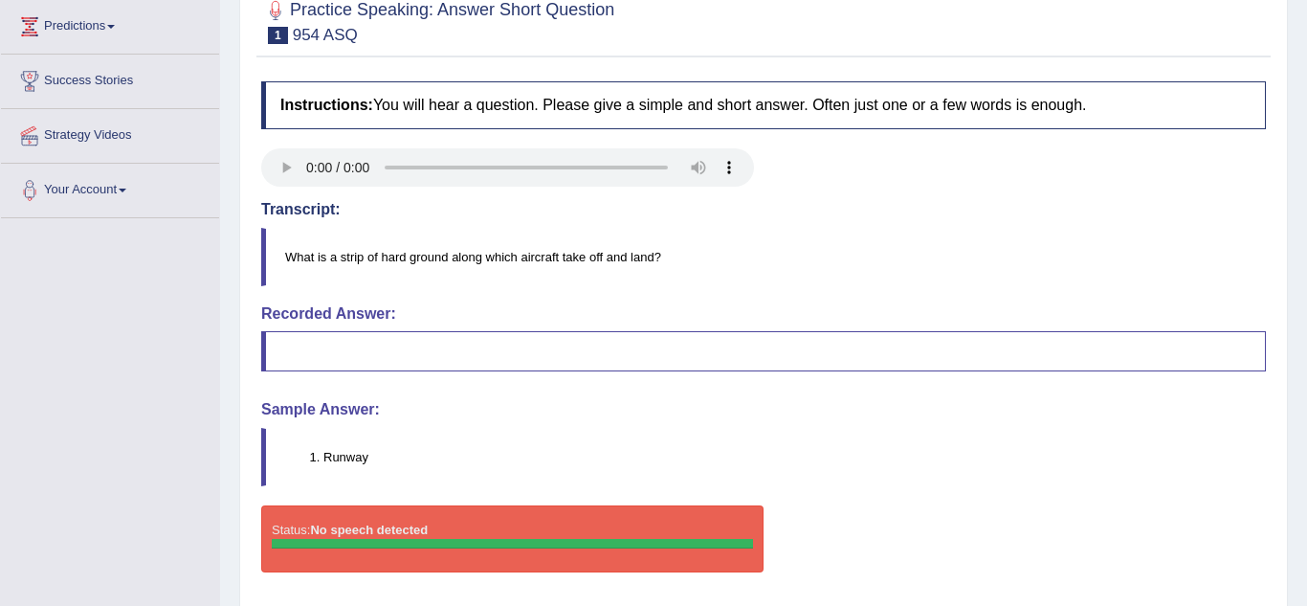
click at [299, 346] on blockquote at bounding box center [763, 351] width 1005 height 40
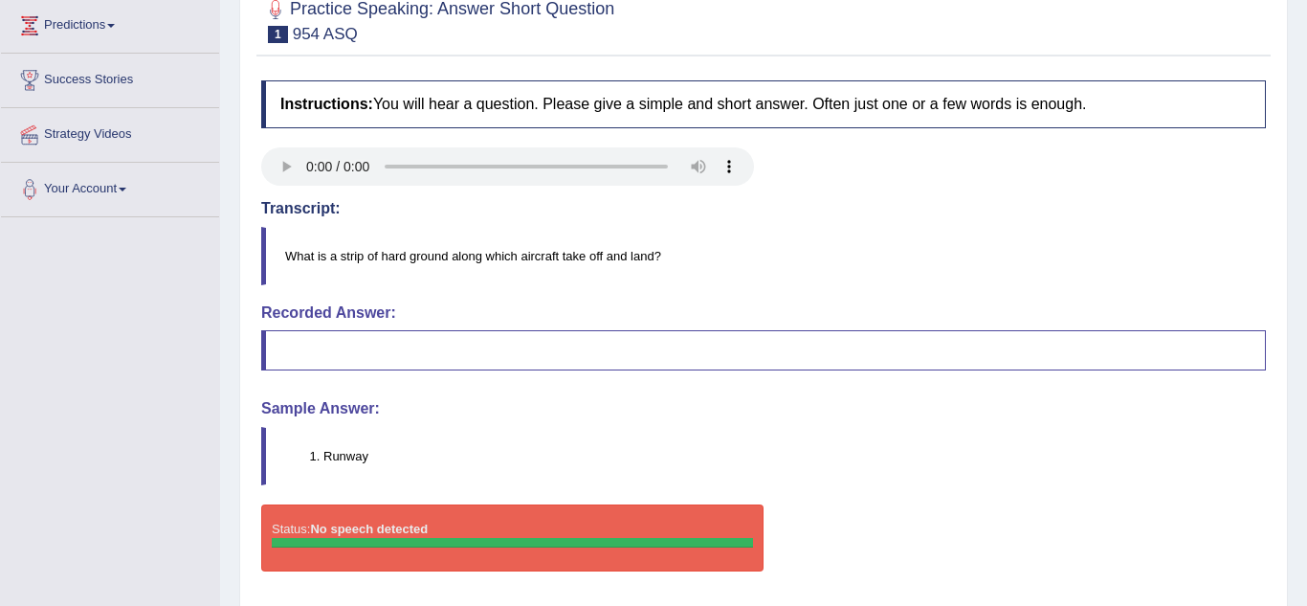
scroll to position [239, 0]
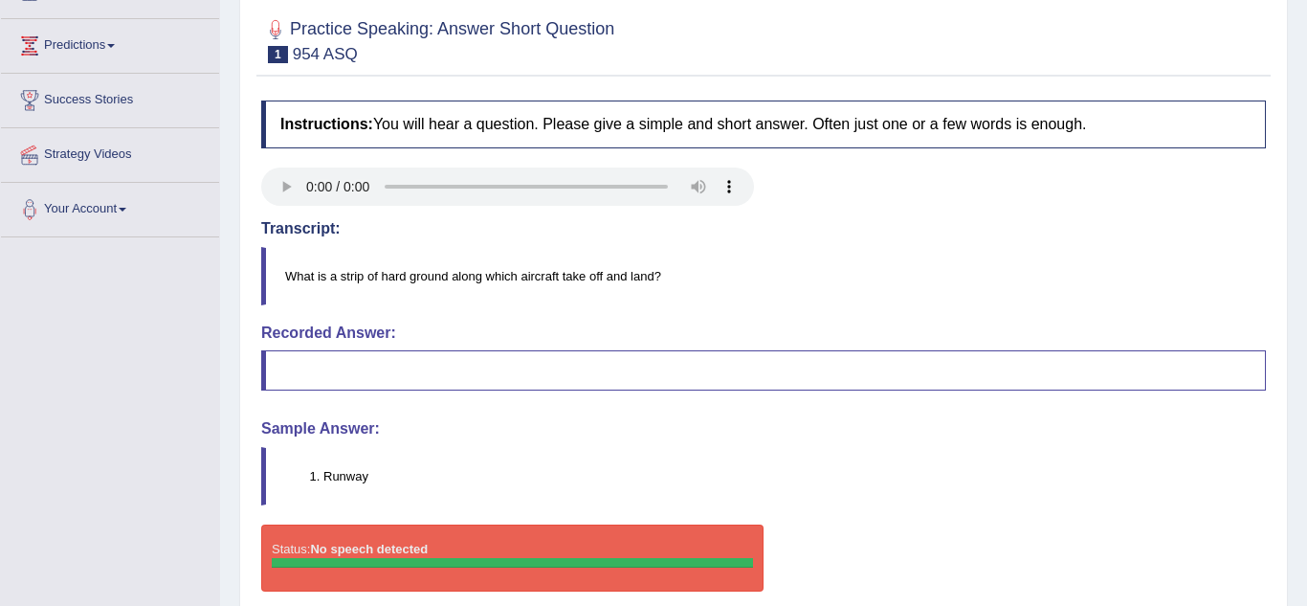
click at [279, 361] on blockquote at bounding box center [763, 370] width 1005 height 40
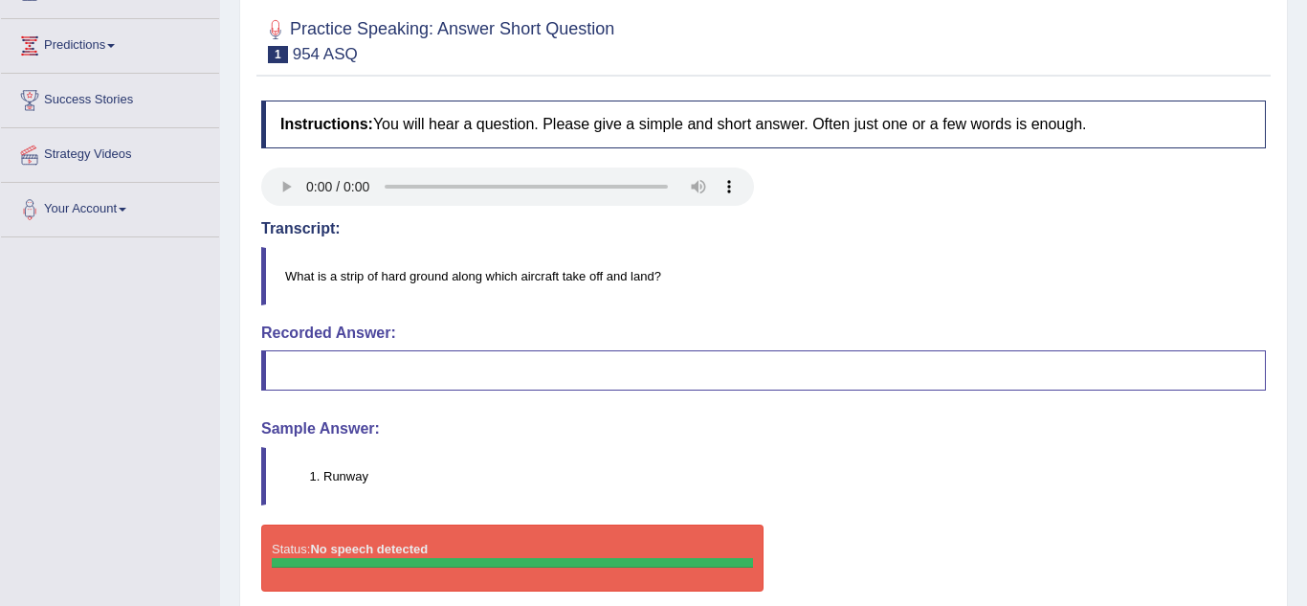
scroll to position [61, 0]
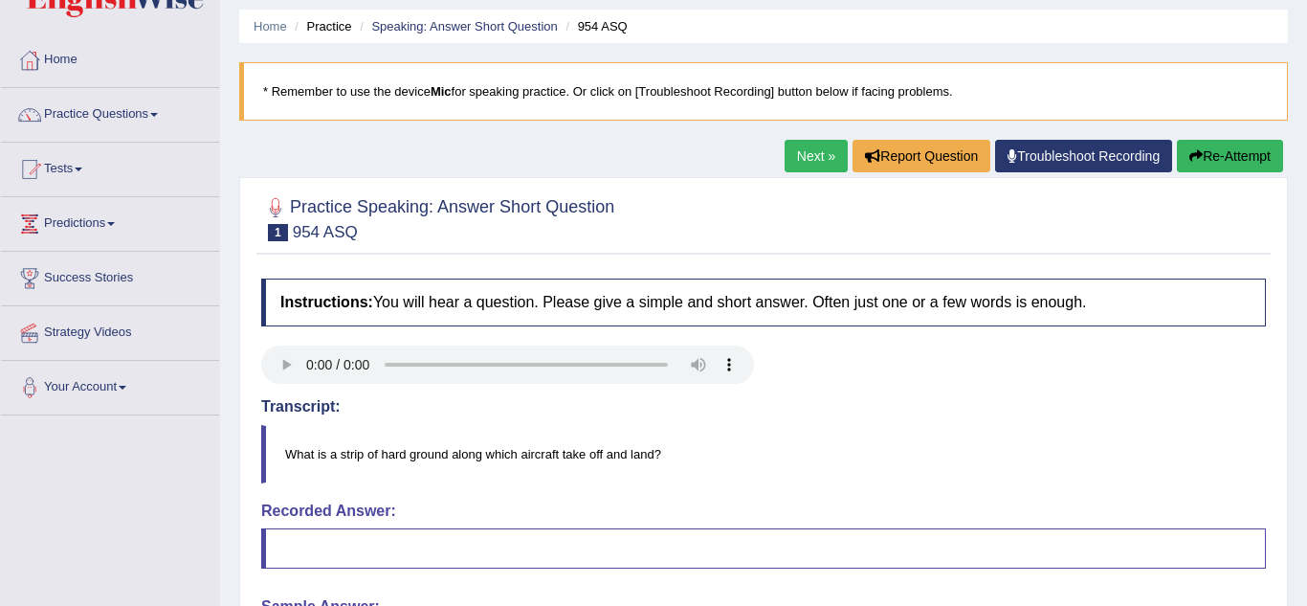
click at [1126, 157] on link "Troubleshoot Recording" at bounding box center [1083, 156] width 177 height 33
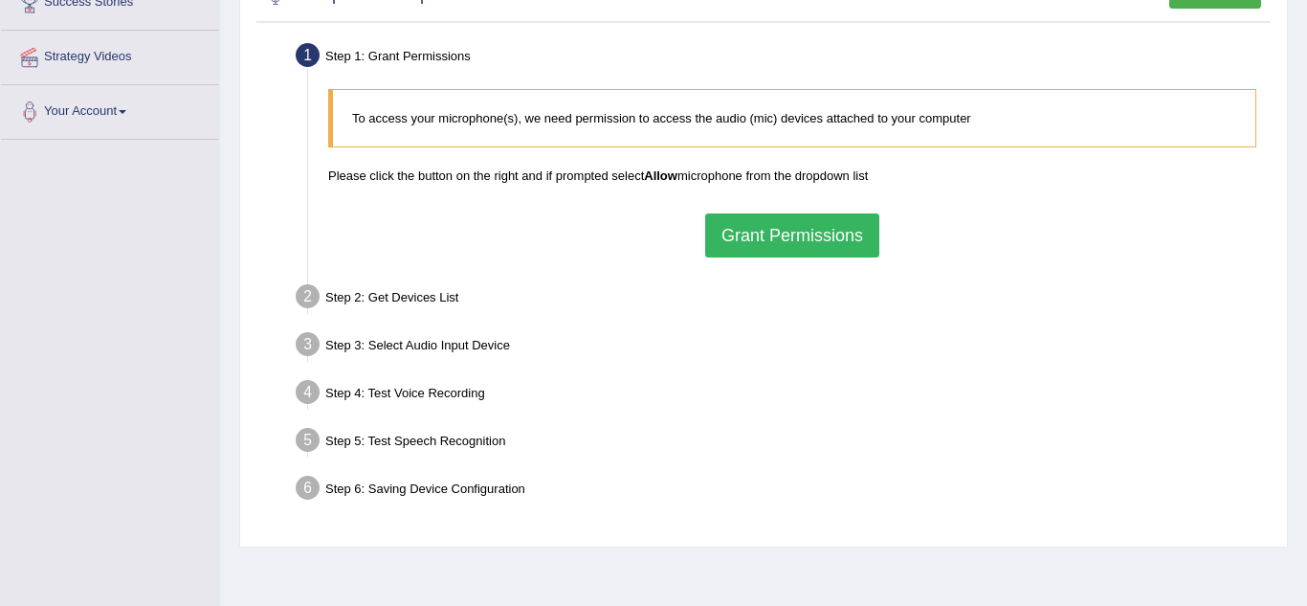
scroll to position [348, 0]
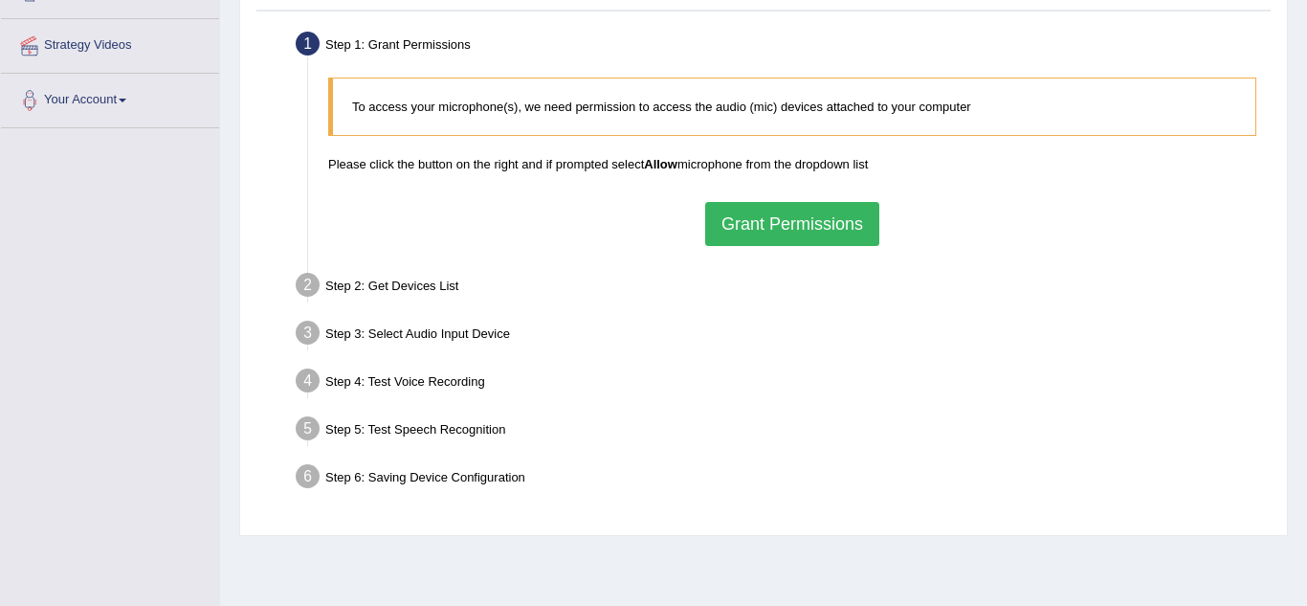
click at [818, 226] on button "Grant Permissions" at bounding box center [792, 224] width 174 height 44
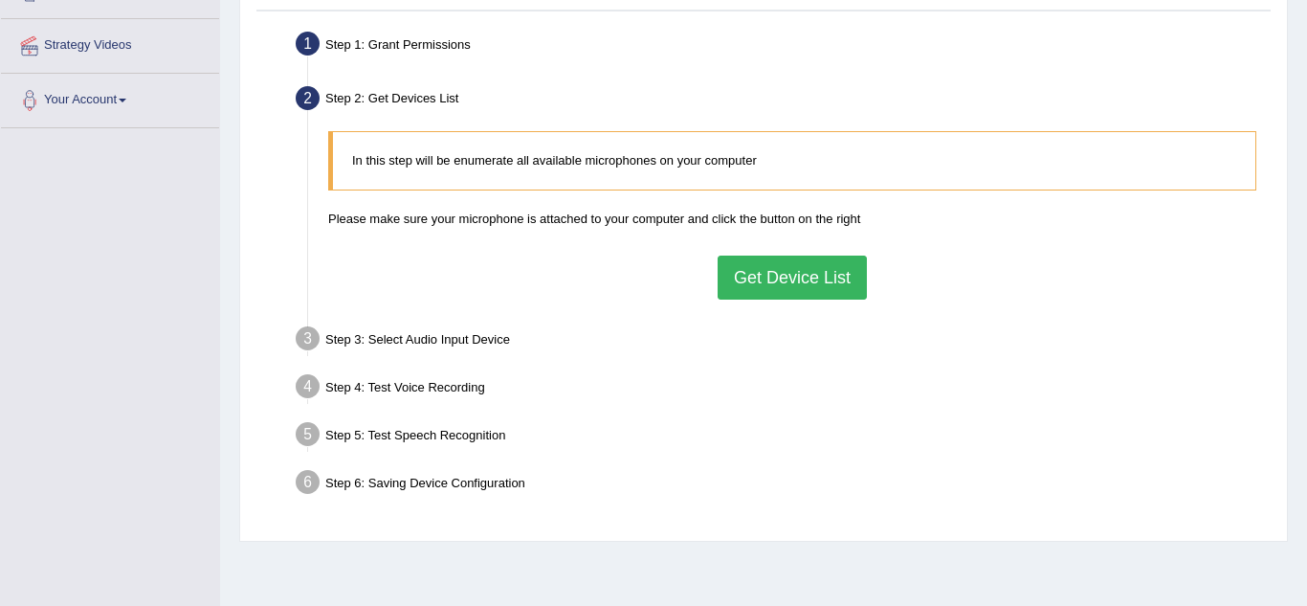
click at [791, 278] on button "Get Device List" at bounding box center [792, 278] width 149 height 44
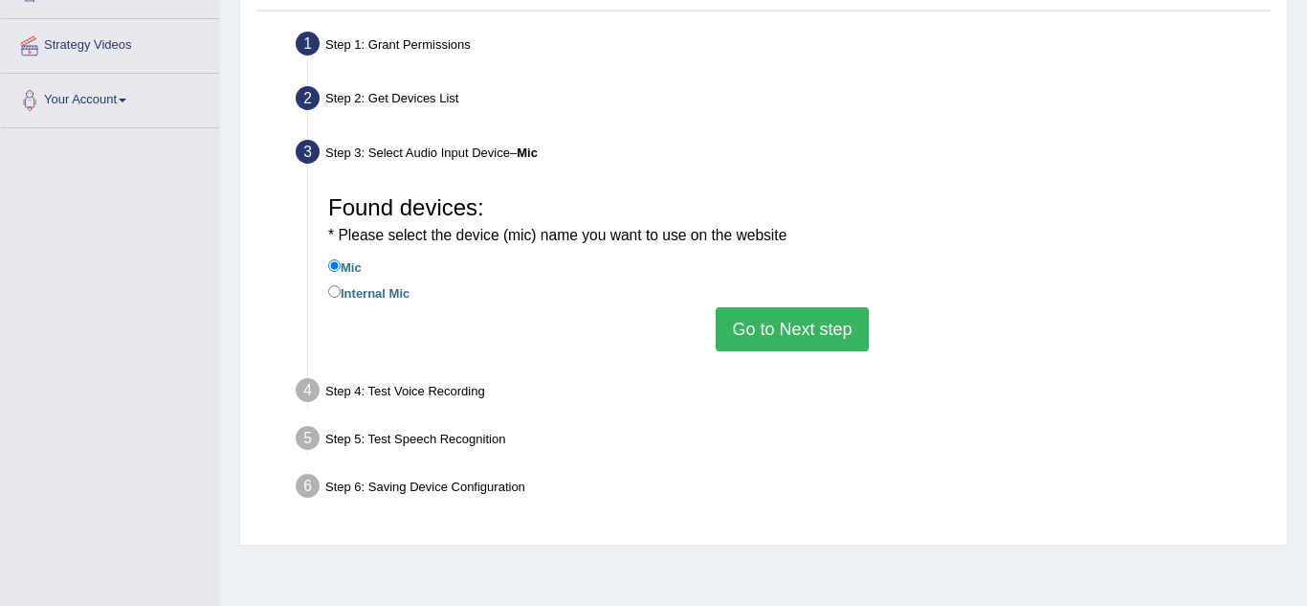
click at [782, 330] on button "Go to Next step" at bounding box center [792, 329] width 152 height 44
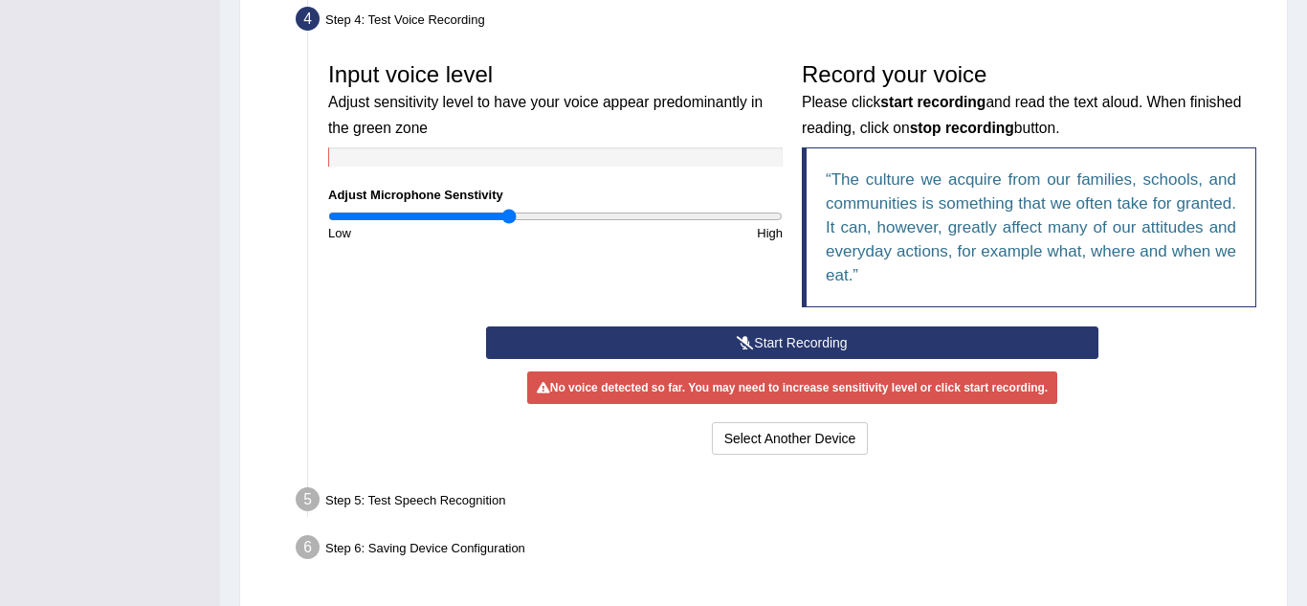
scroll to position [536, 0]
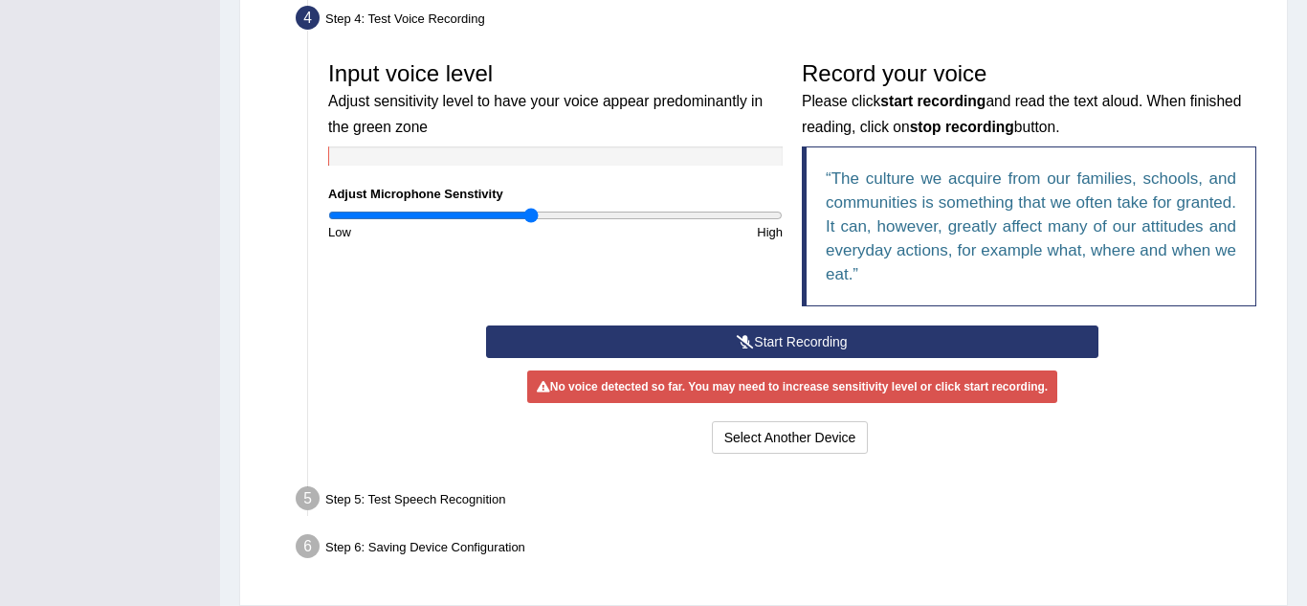
click at [529, 209] on input "range" at bounding box center [555, 215] width 455 height 15
click at [811, 338] on button "Start Recording" at bounding box center [792, 341] width 613 height 33
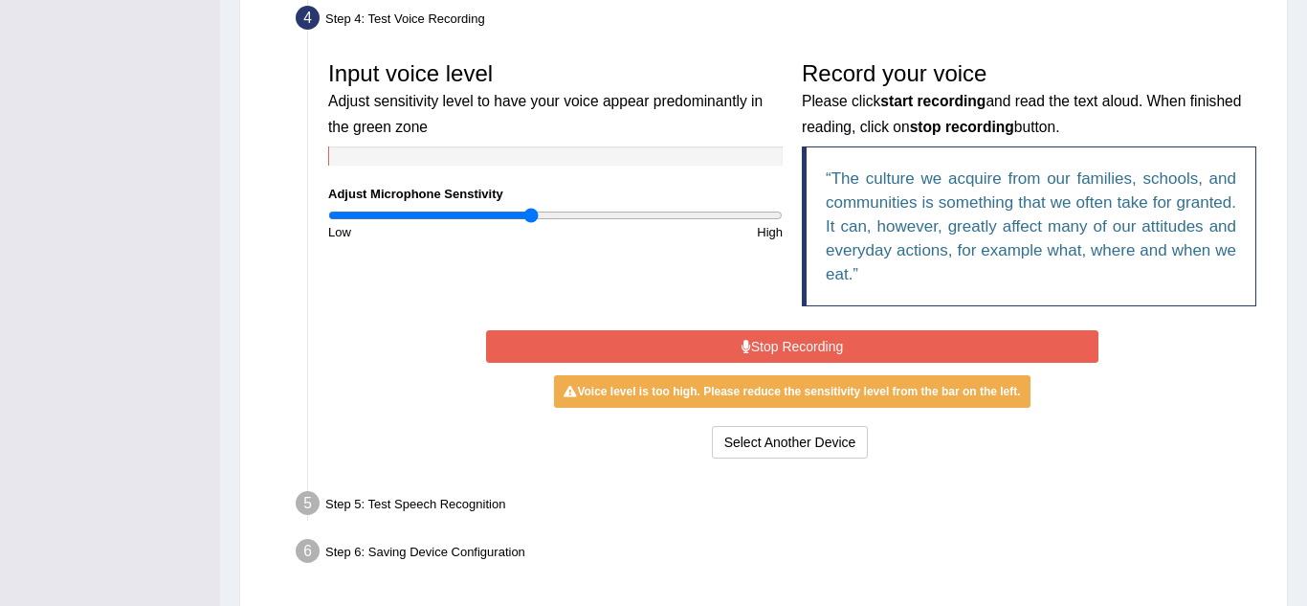
click at [801, 344] on button "Stop Recording" at bounding box center [792, 346] width 613 height 33
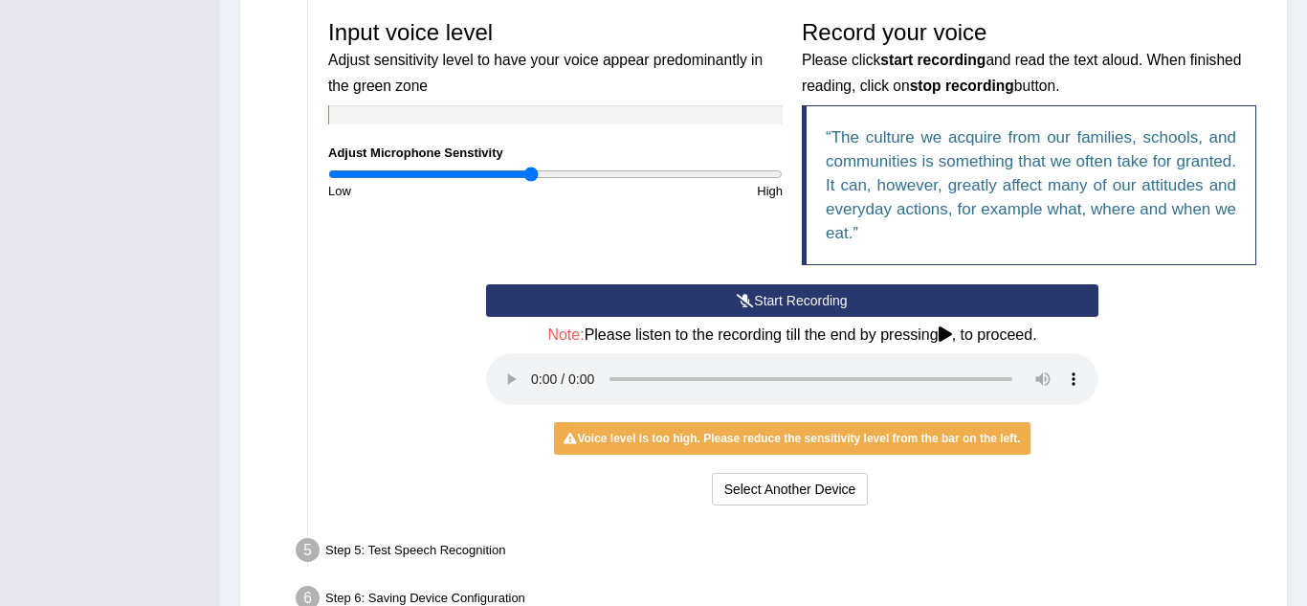
scroll to position [578, 0]
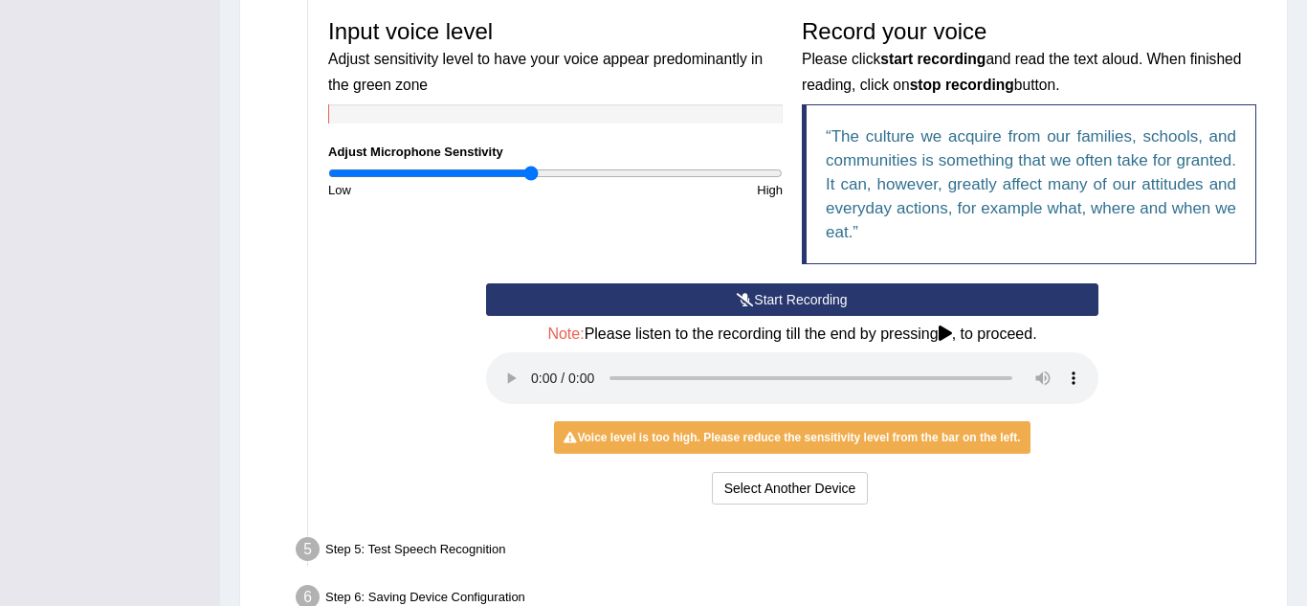
click at [765, 296] on button "Start Recording" at bounding box center [792, 299] width 613 height 33
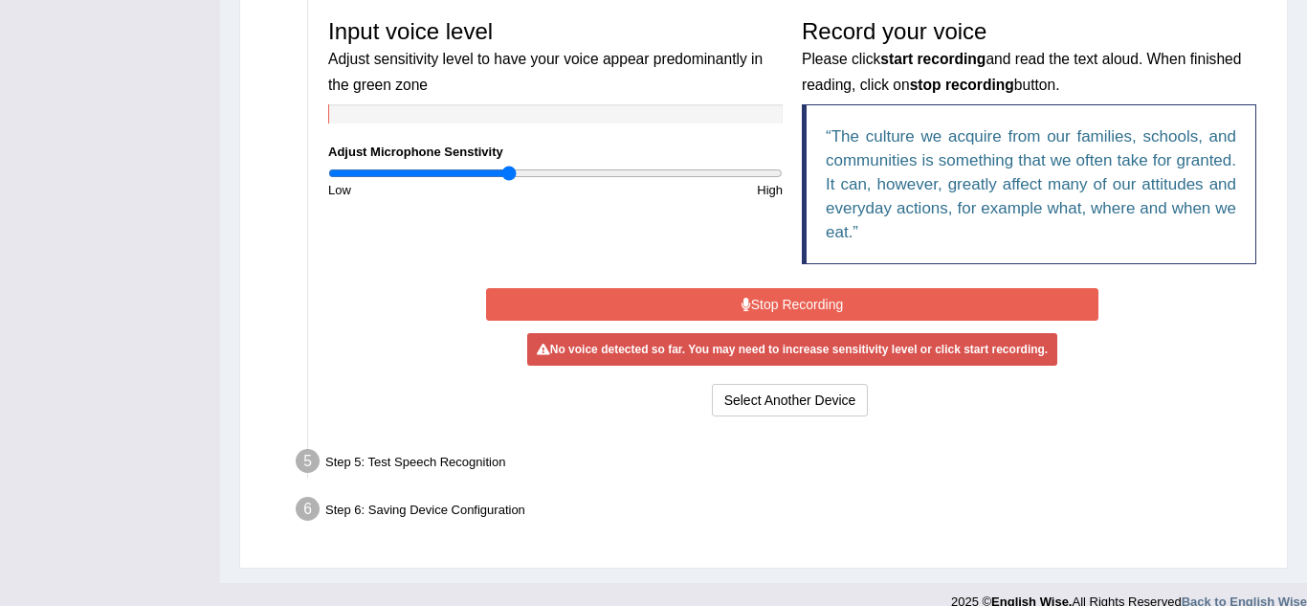
click at [510, 170] on input "range" at bounding box center [555, 173] width 455 height 15
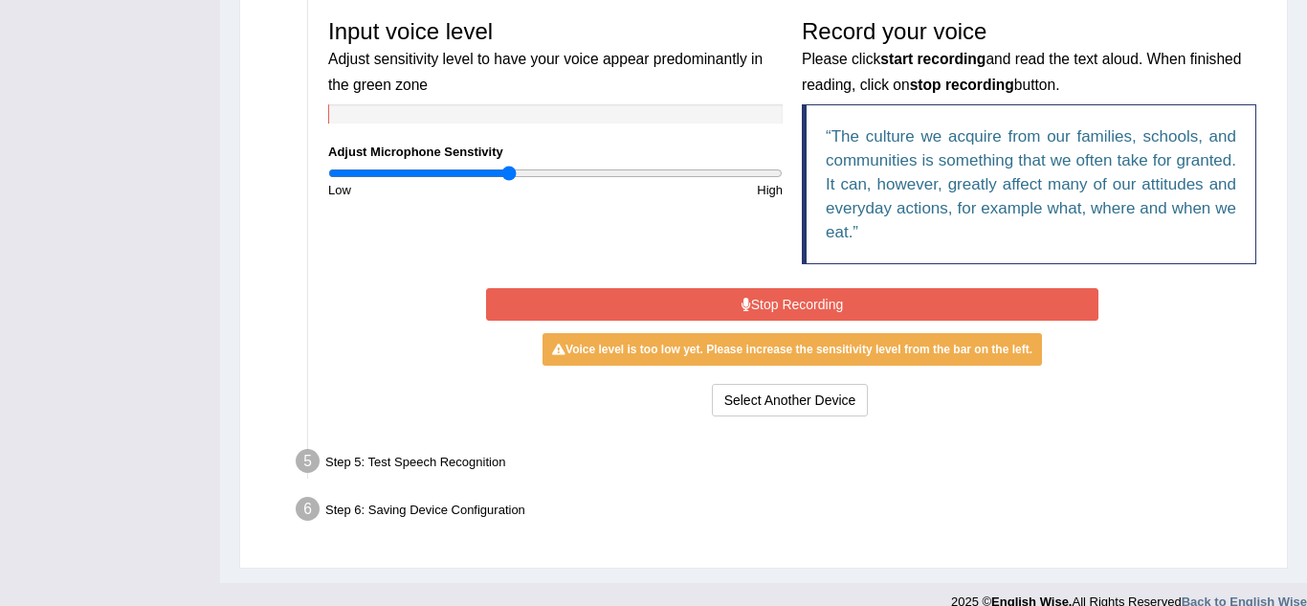
click at [747, 305] on icon at bounding box center [747, 304] width 10 height 13
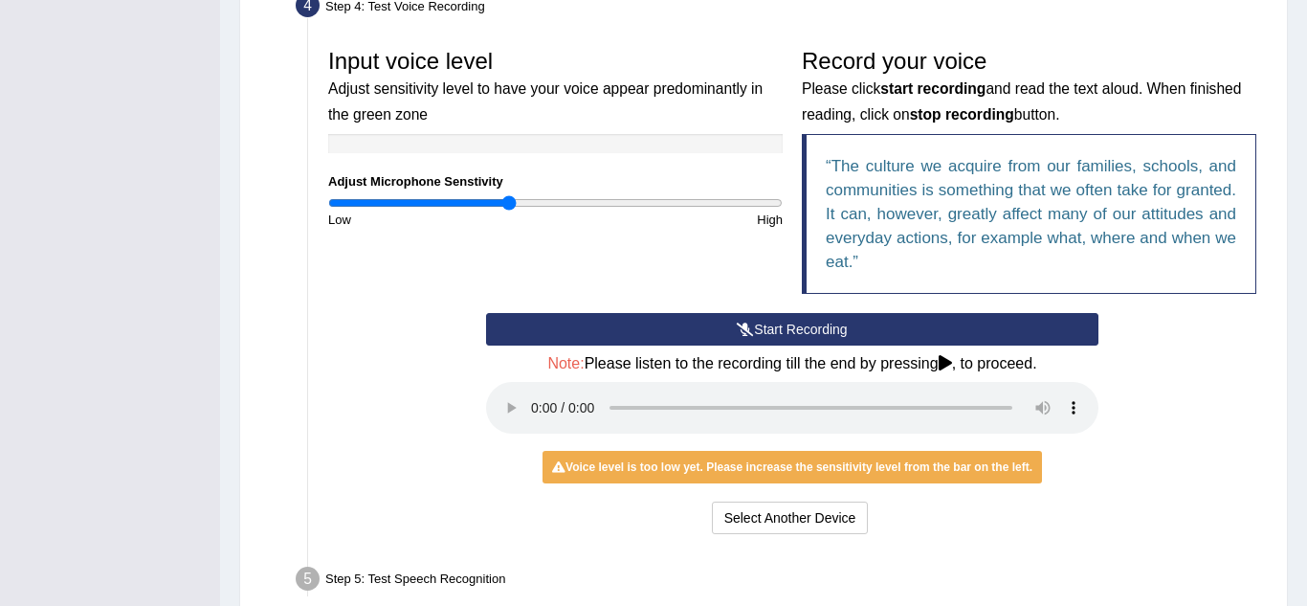
scroll to position [549, 0]
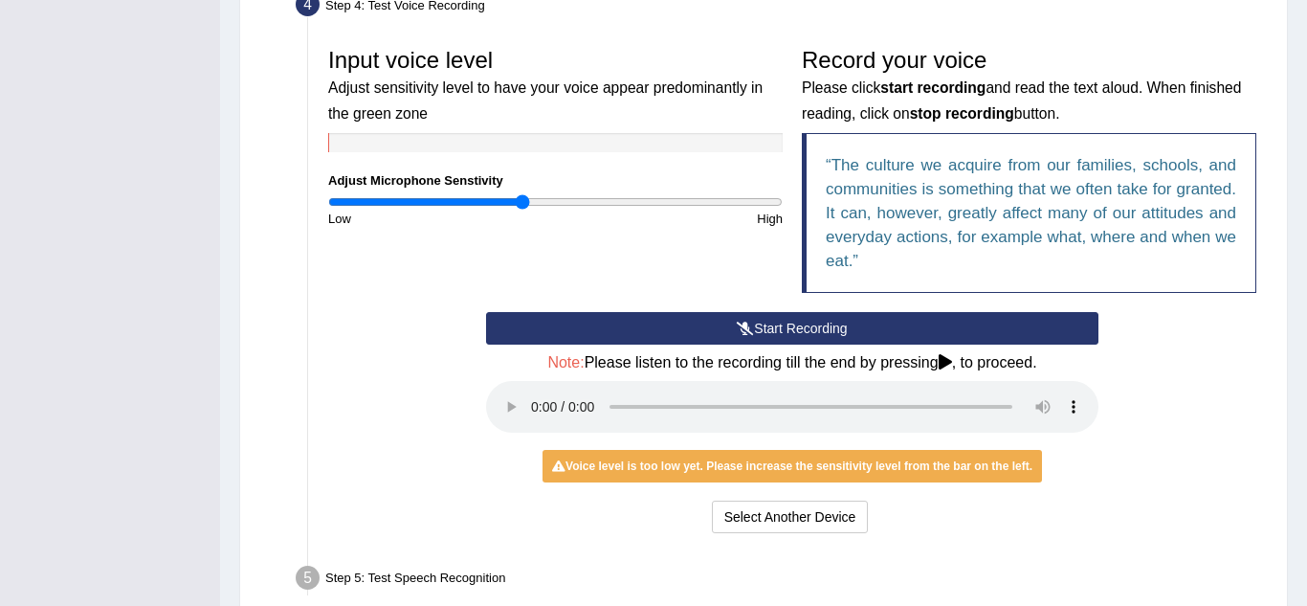
click at [523, 196] on input "range" at bounding box center [555, 201] width 455 height 15
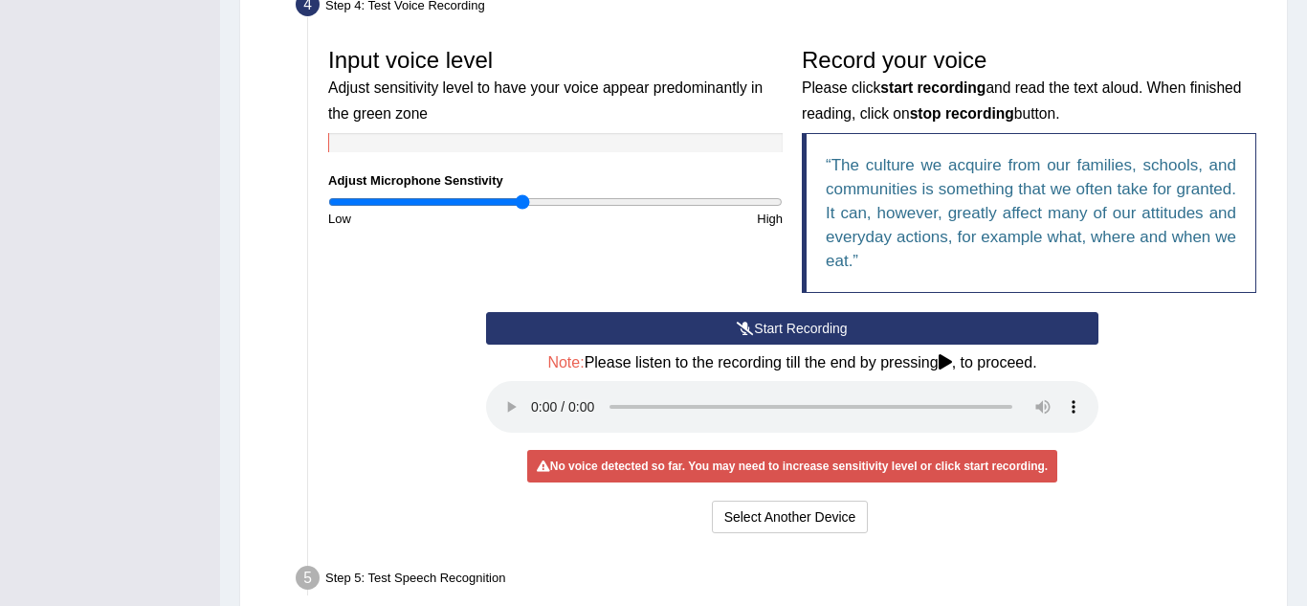
type input "0.92"
click at [533, 200] on input "range" at bounding box center [555, 201] width 455 height 15
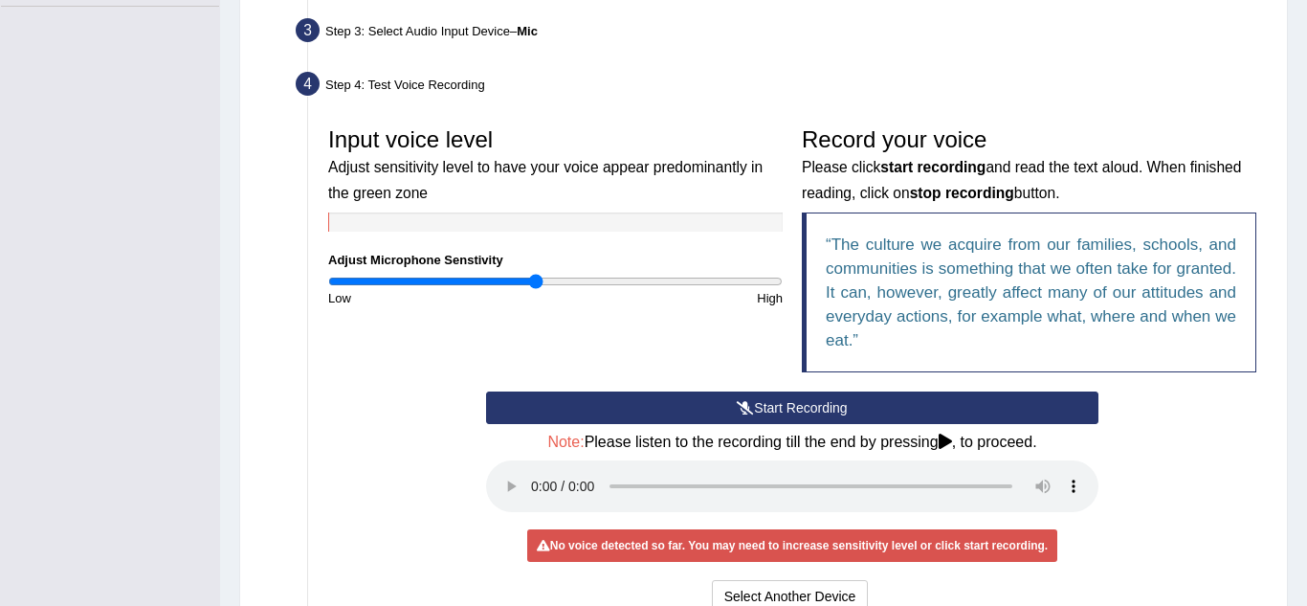
scroll to position [473, 0]
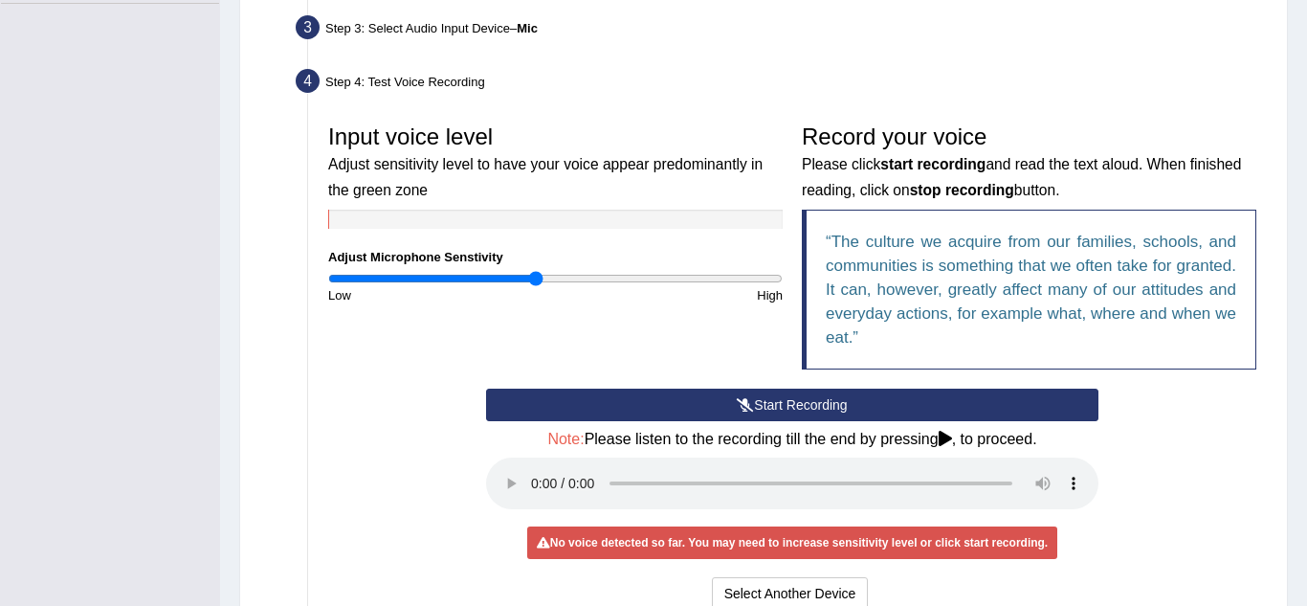
click at [758, 400] on button "Start Recording" at bounding box center [792, 405] width 613 height 33
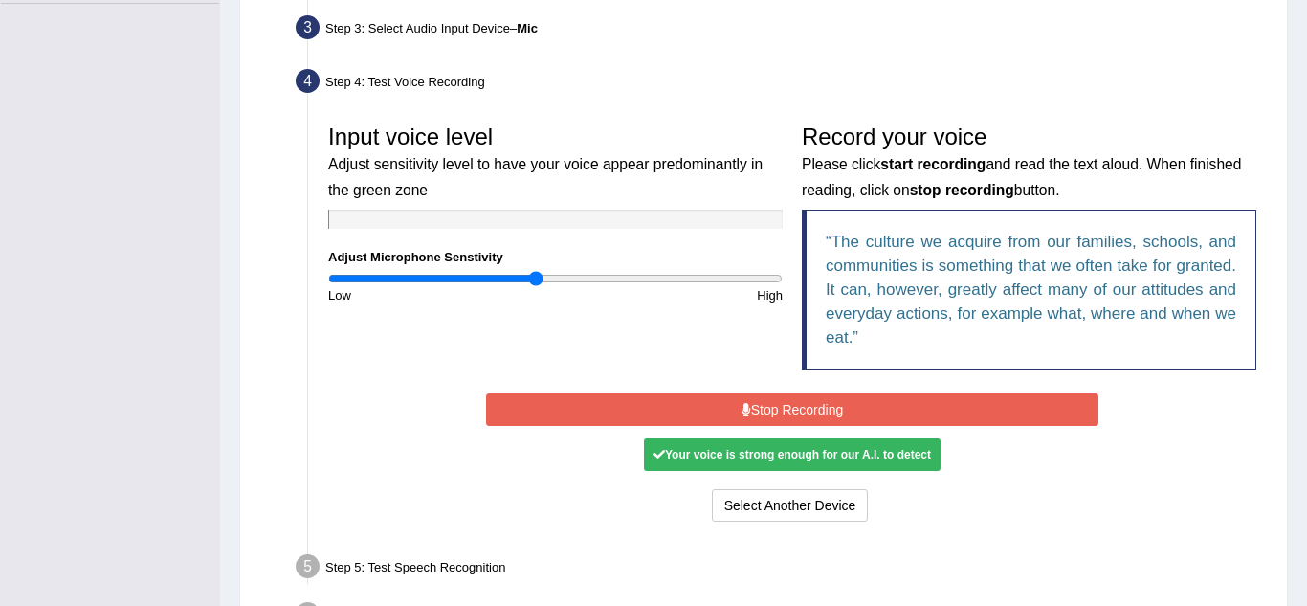
click at [772, 408] on button "Stop Recording" at bounding box center [792, 409] width 613 height 33
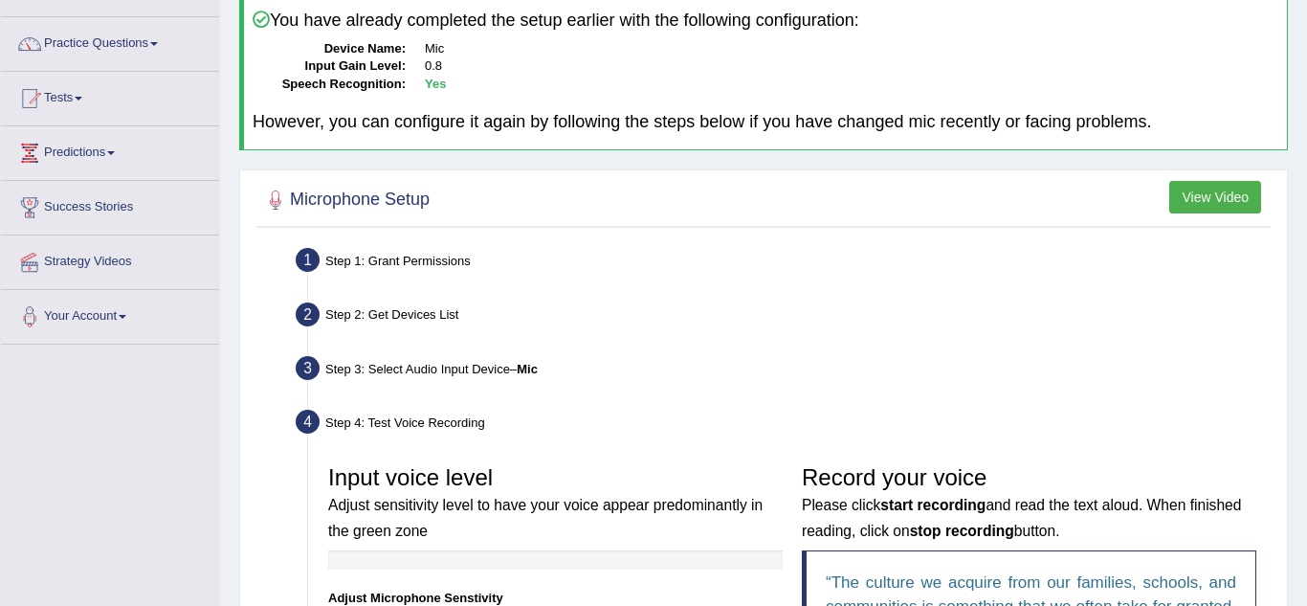
scroll to position [134, 0]
click at [1223, 191] on button "View Video" at bounding box center [1216, 195] width 92 height 33
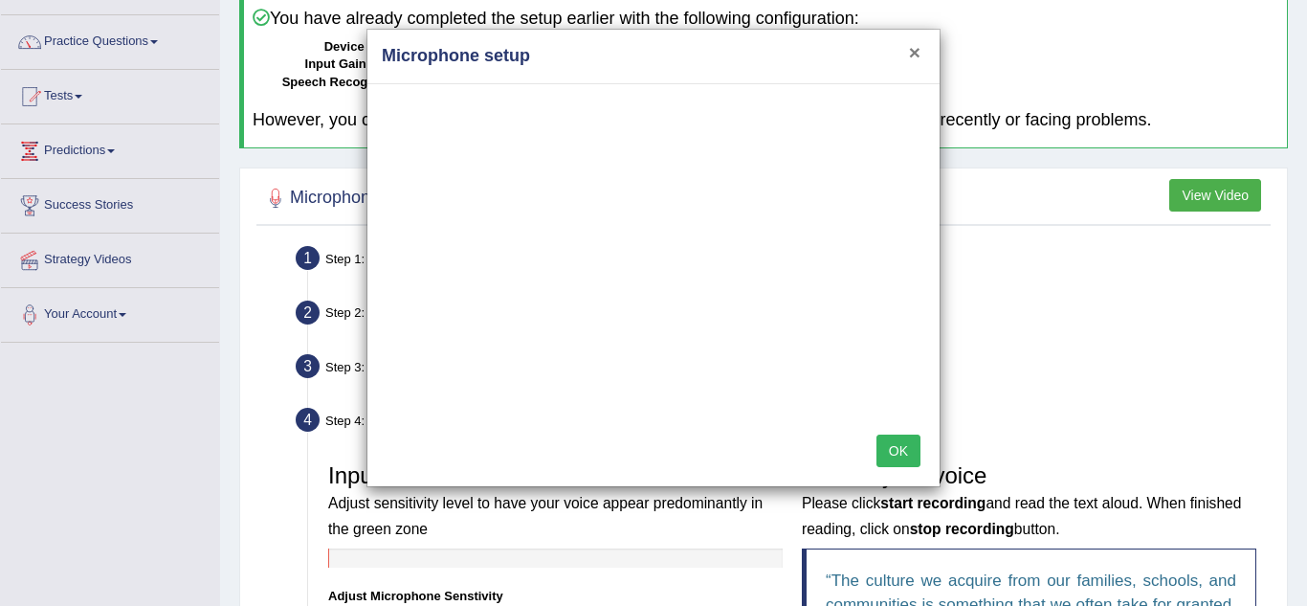
click at [915, 52] on button "×" at bounding box center [914, 52] width 11 height 20
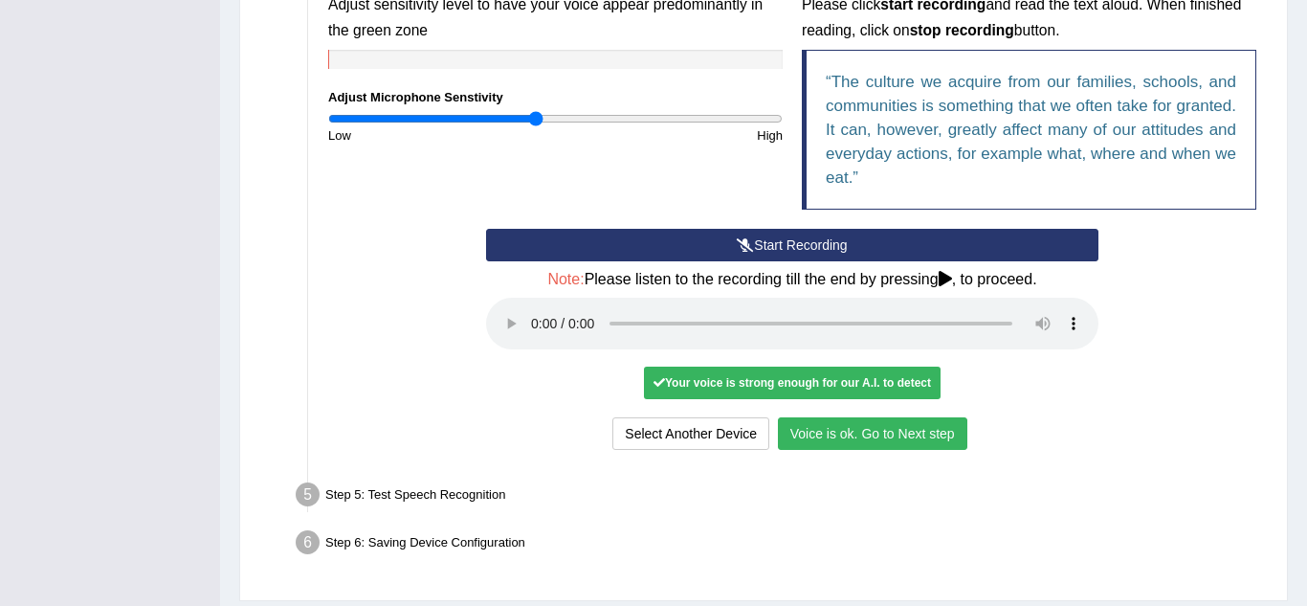
scroll to position [636, 0]
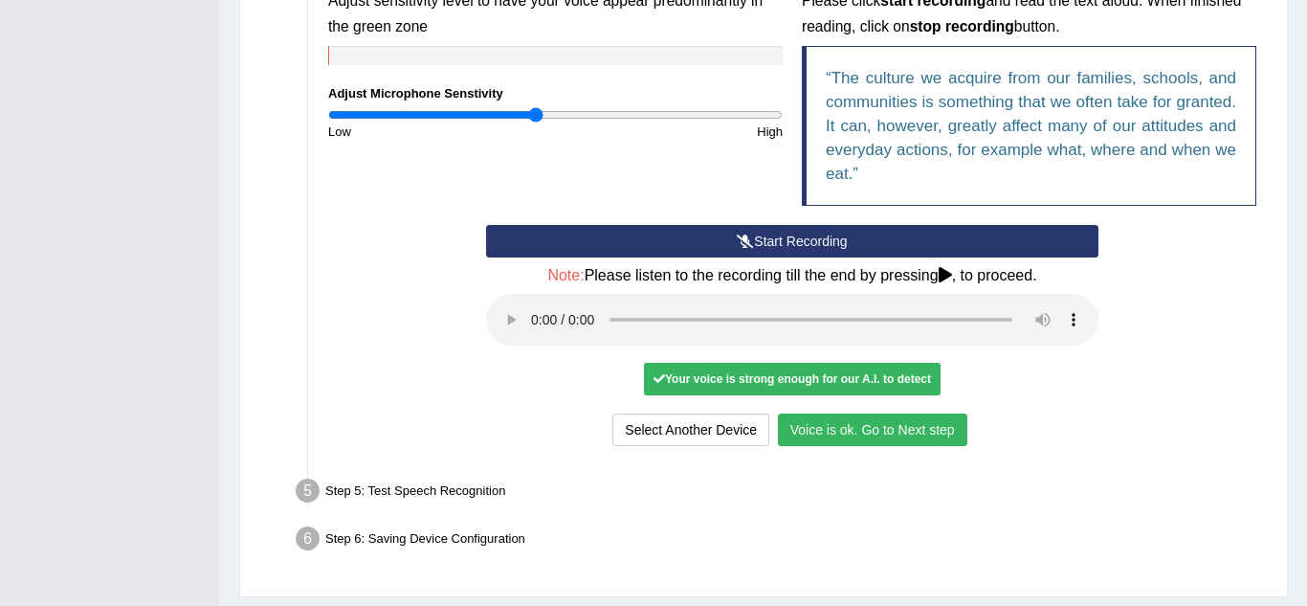
click at [855, 429] on button "Voice is ok. Go to Next step" at bounding box center [873, 429] width 190 height 33
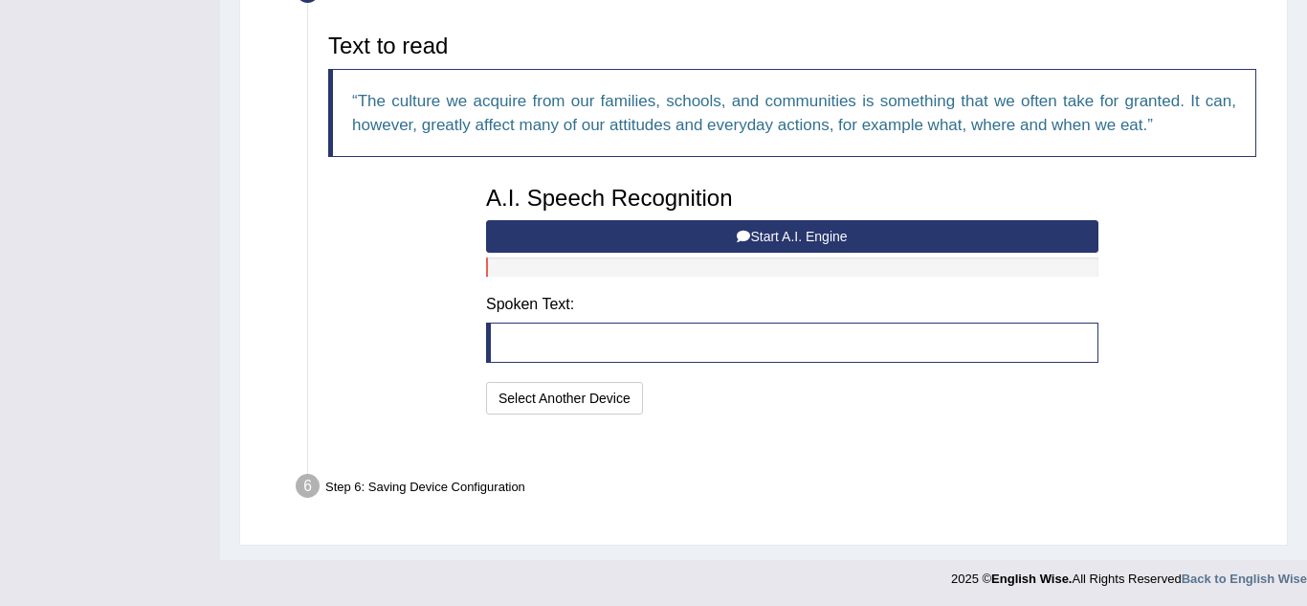
scroll to position [591, 0]
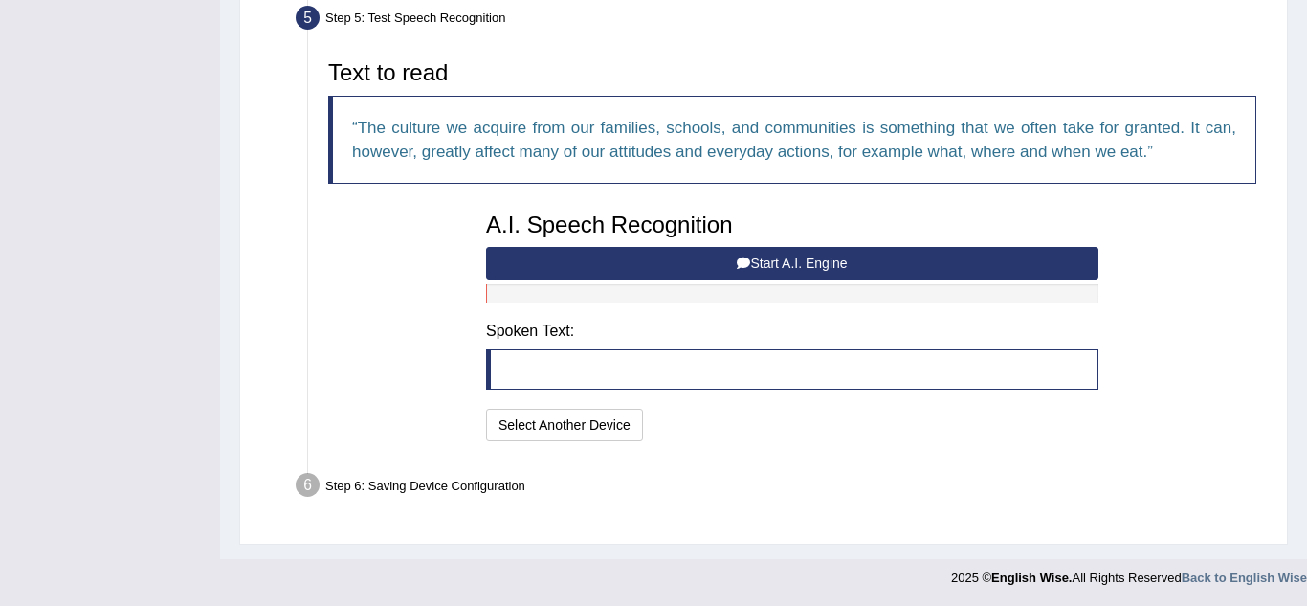
click at [787, 261] on button "Start A.I. Engine" at bounding box center [792, 263] width 613 height 33
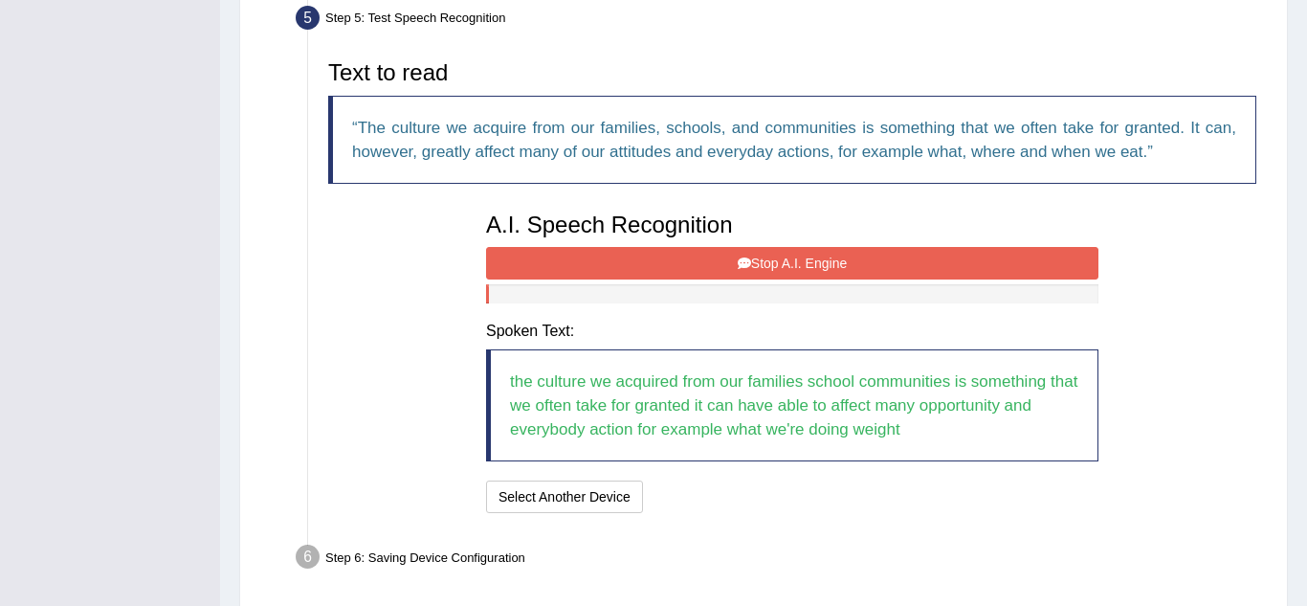
click at [788, 260] on button "Stop A.I. Engine" at bounding box center [792, 263] width 613 height 33
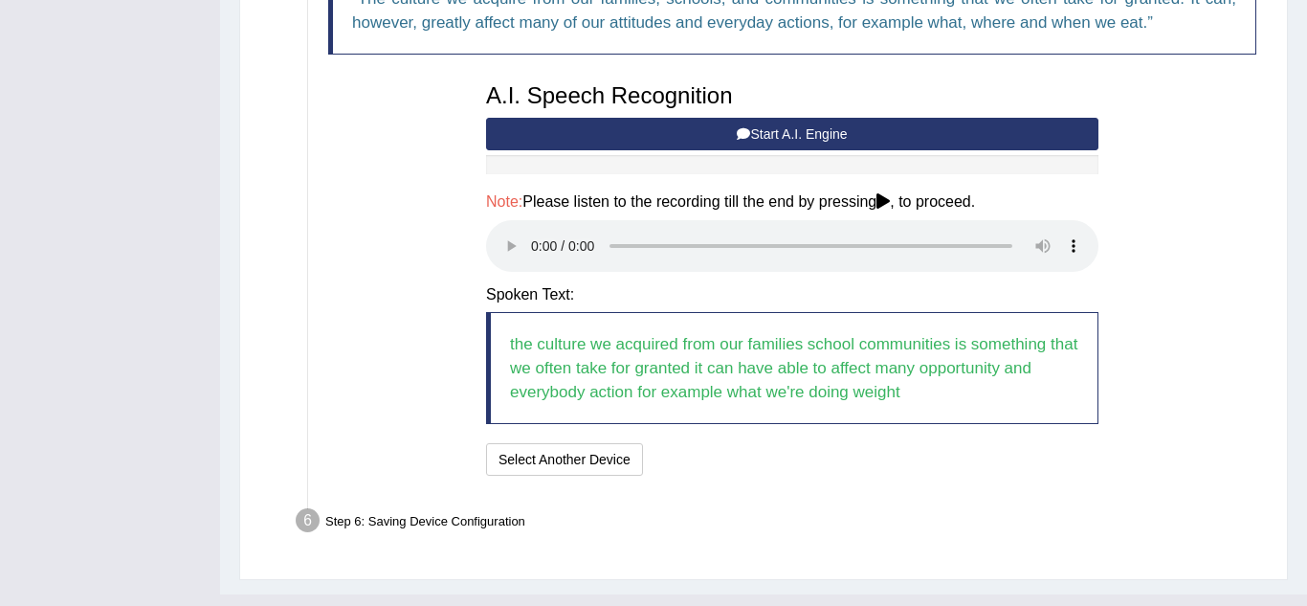
scroll to position [725, 0]
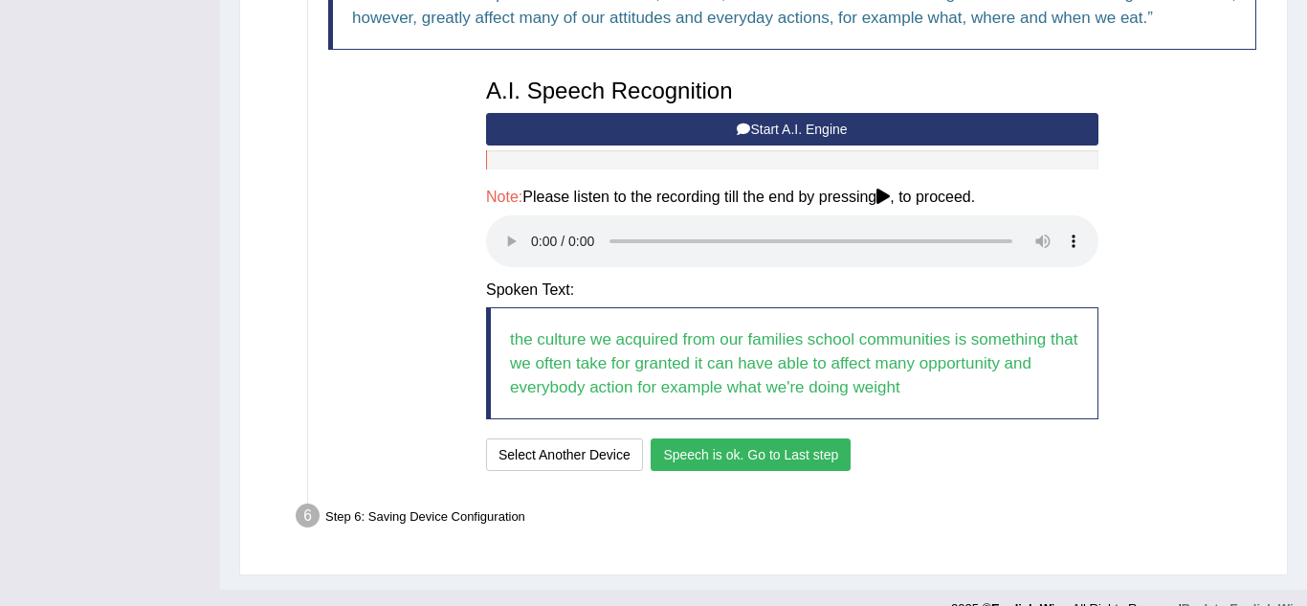
click at [766, 449] on button "Speech is ok. Go to Last step" at bounding box center [751, 454] width 200 height 33
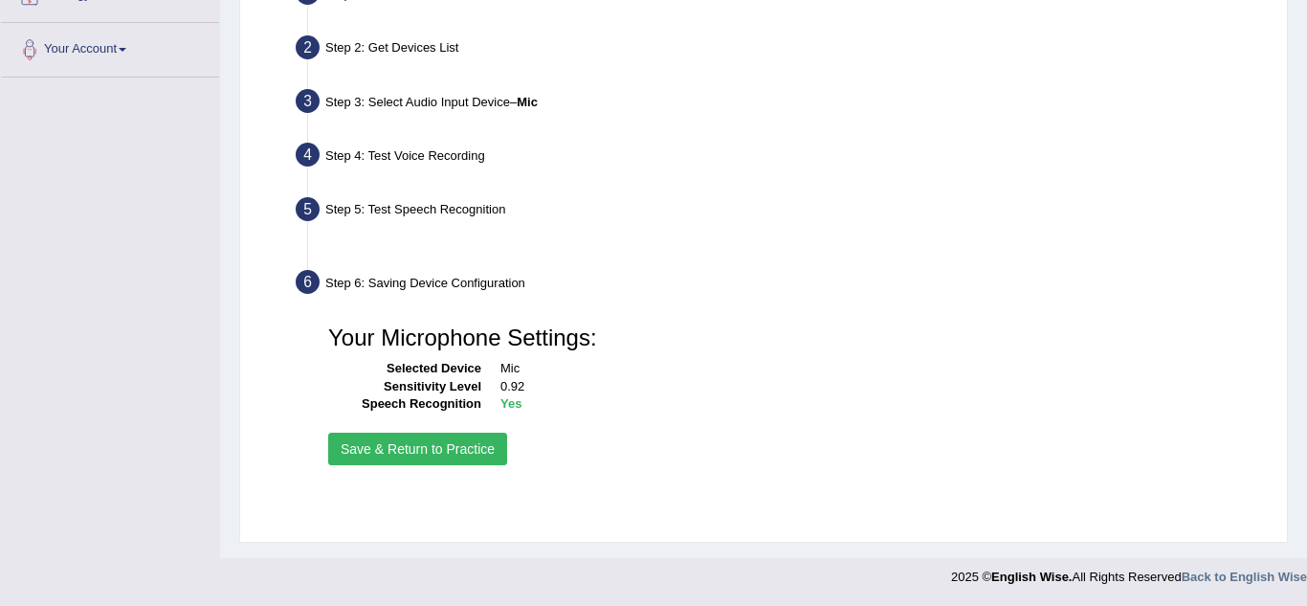
scroll to position [399, 0]
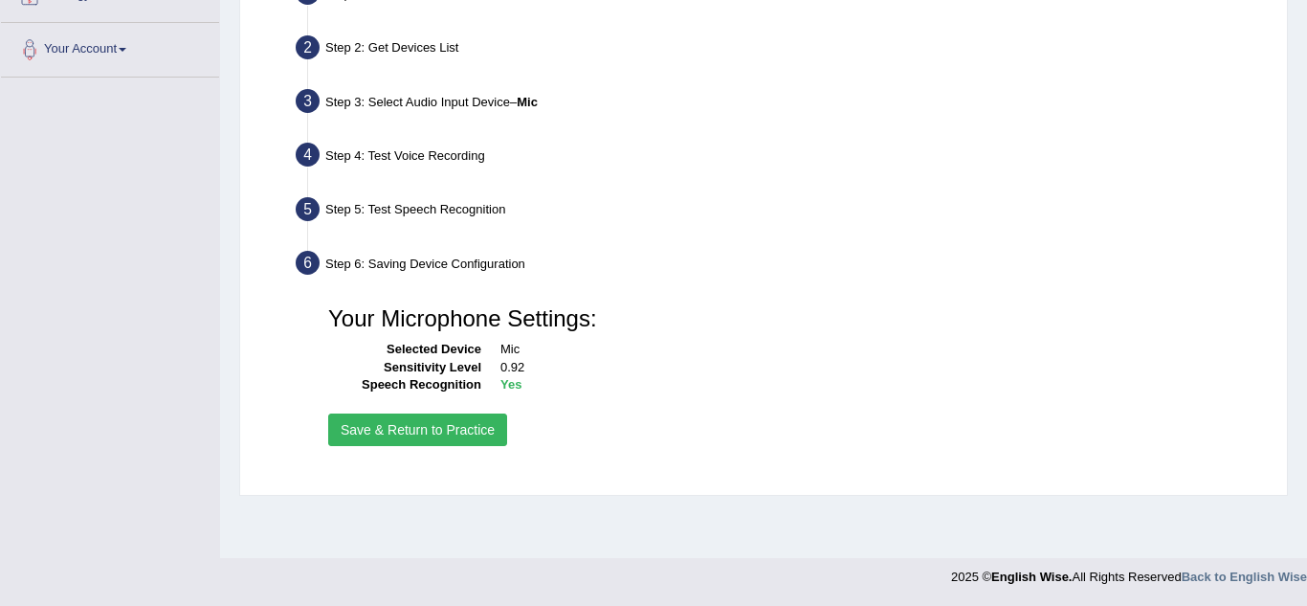
click at [422, 430] on button "Save & Return to Practice" at bounding box center [417, 429] width 179 height 33
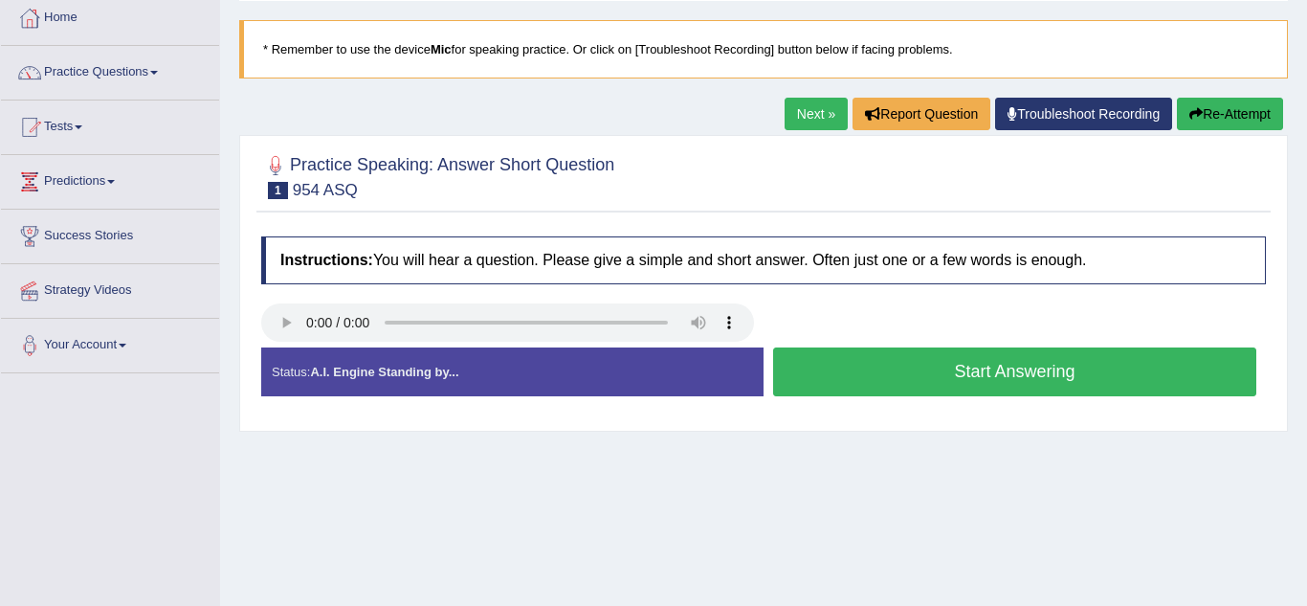
scroll to position [100, 0]
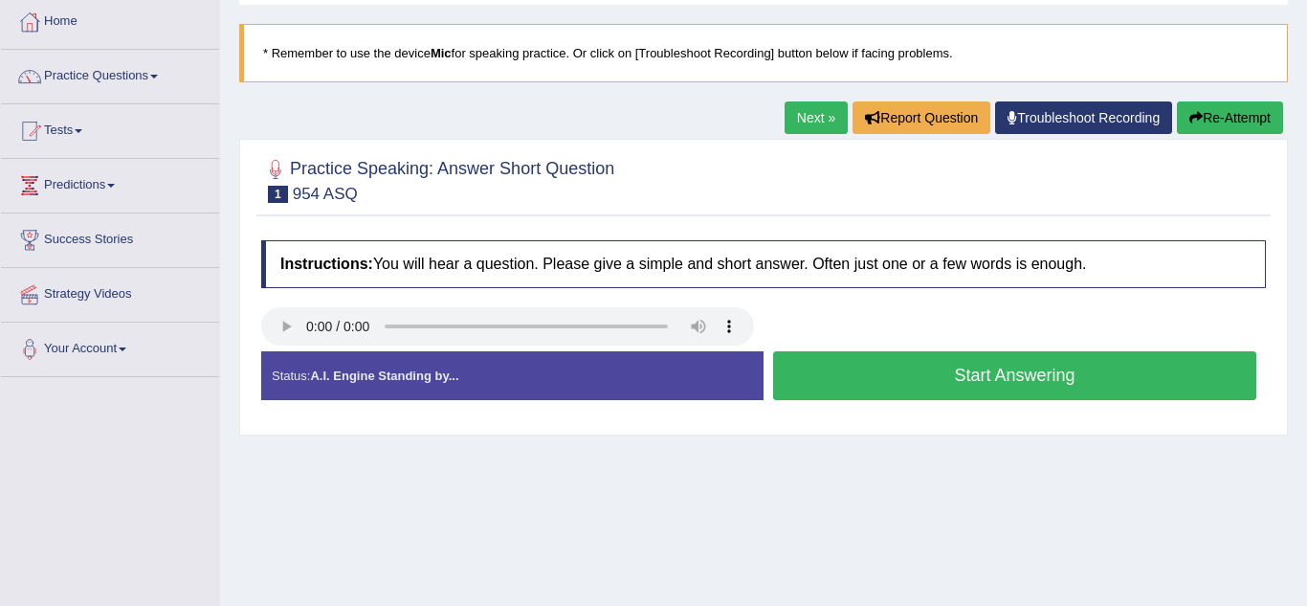
click at [984, 371] on button "Start Answering" at bounding box center [1014, 375] width 483 height 49
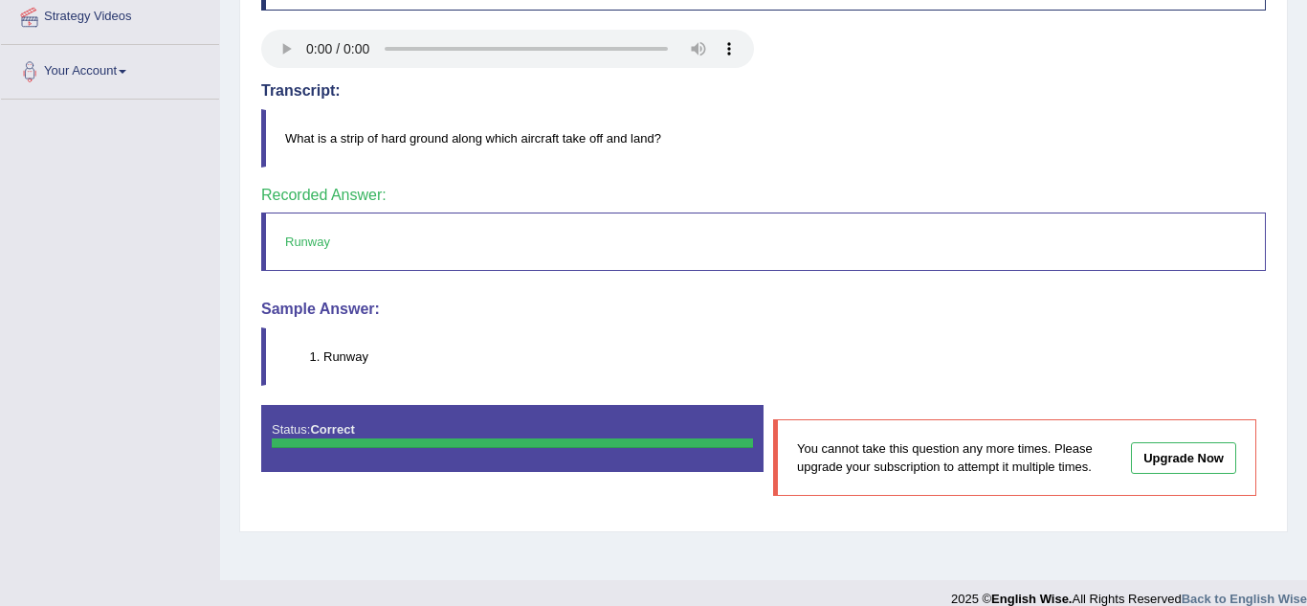
scroll to position [399, 0]
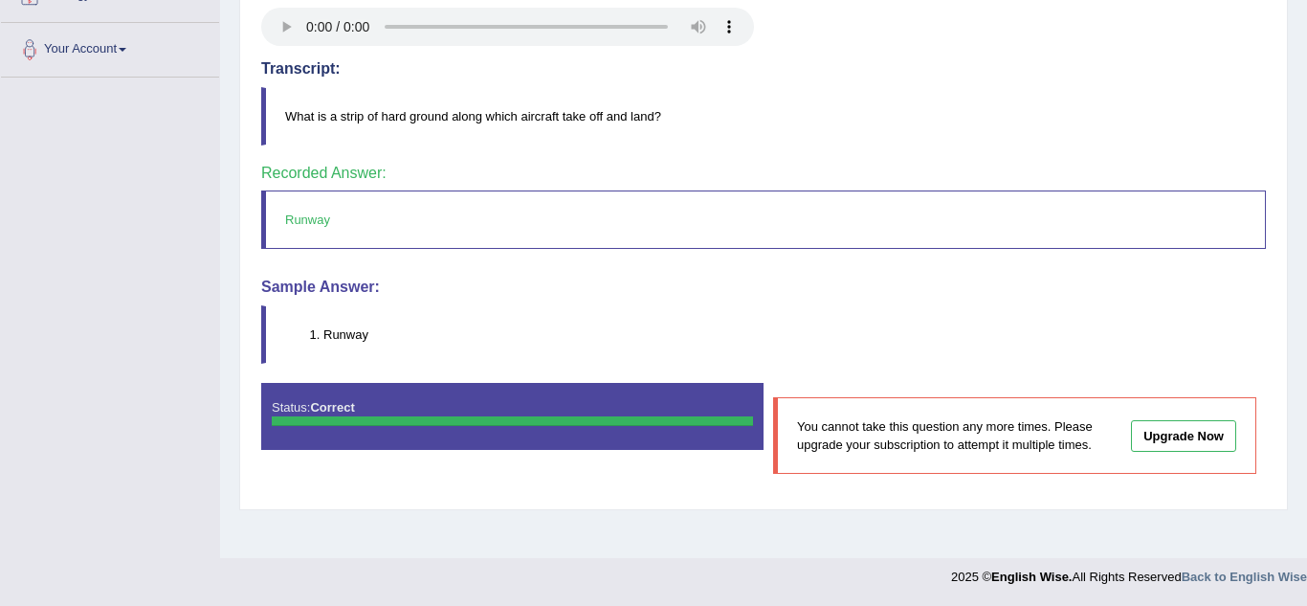
click at [1194, 439] on link "Upgrade Now" at bounding box center [1183, 436] width 105 height 32
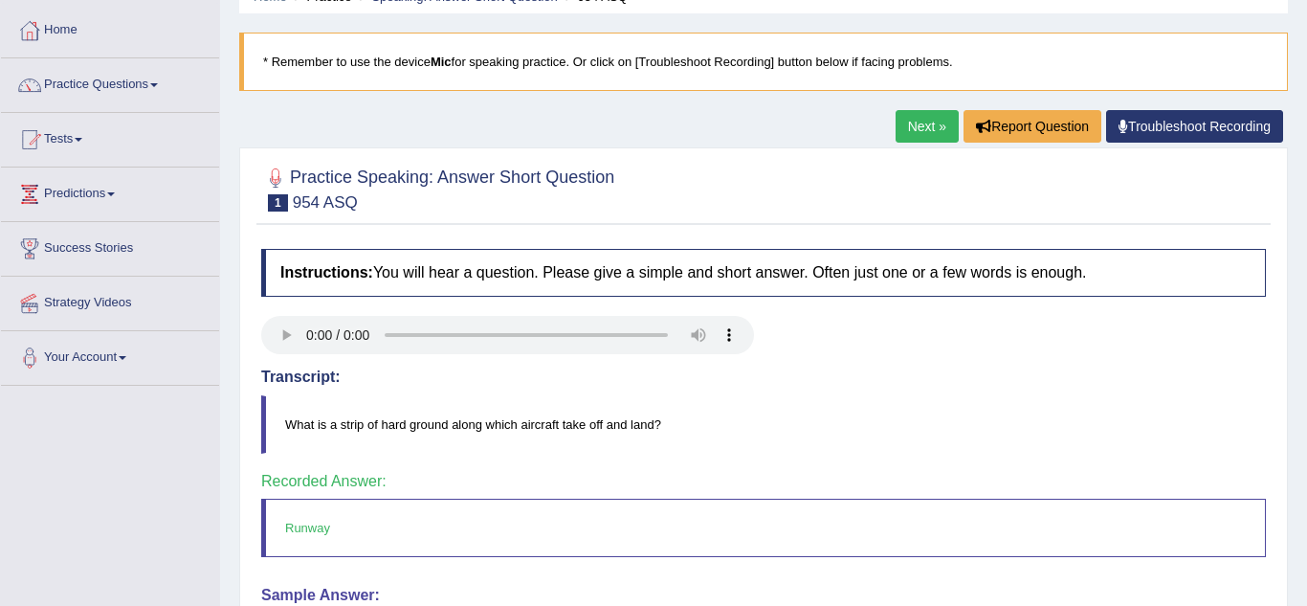
scroll to position [71, 0]
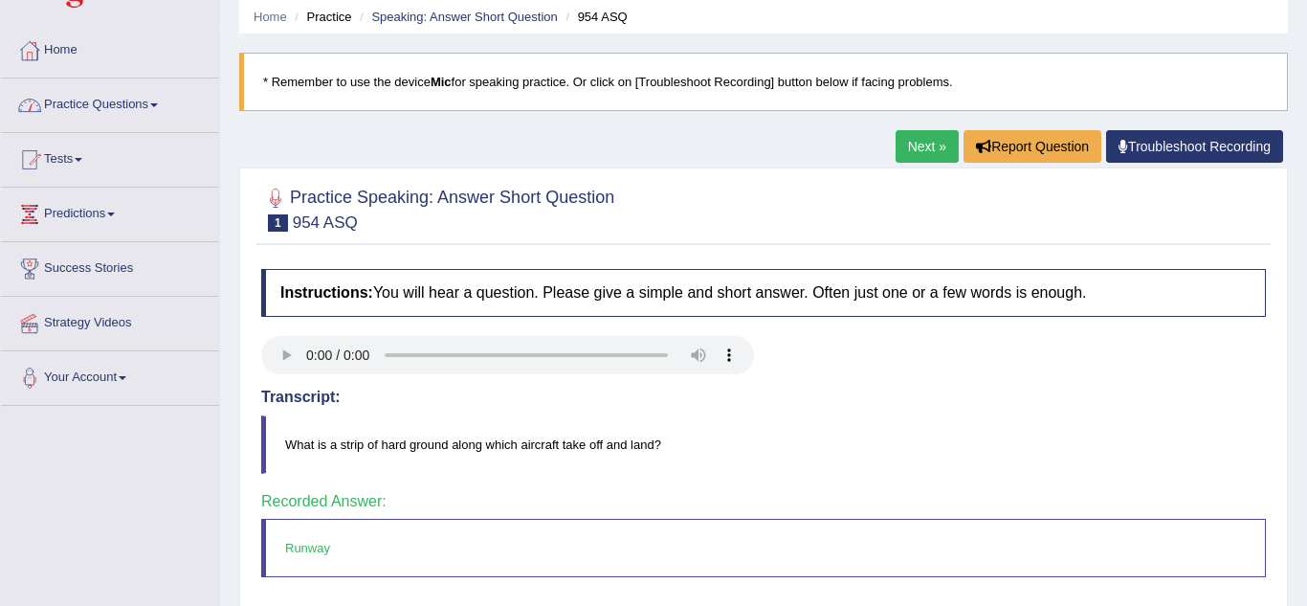
click at [115, 102] on link "Practice Questions" at bounding box center [110, 102] width 218 height 48
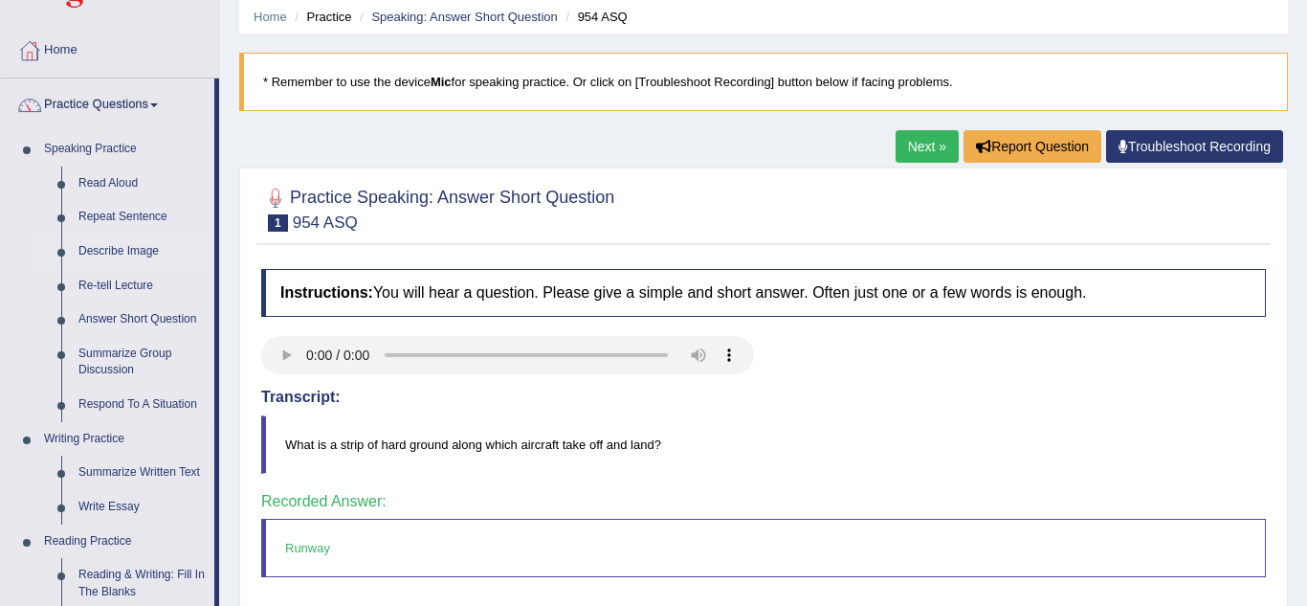
click at [125, 253] on link "Describe Image" at bounding box center [142, 251] width 145 height 34
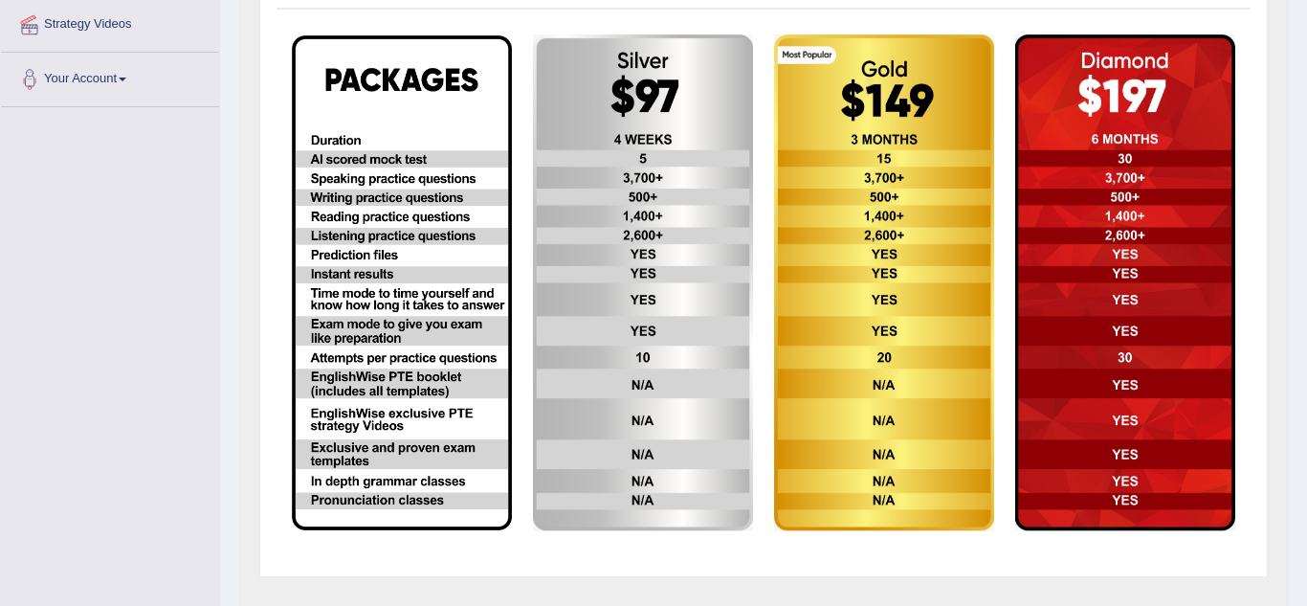
scroll to position [374, 0]
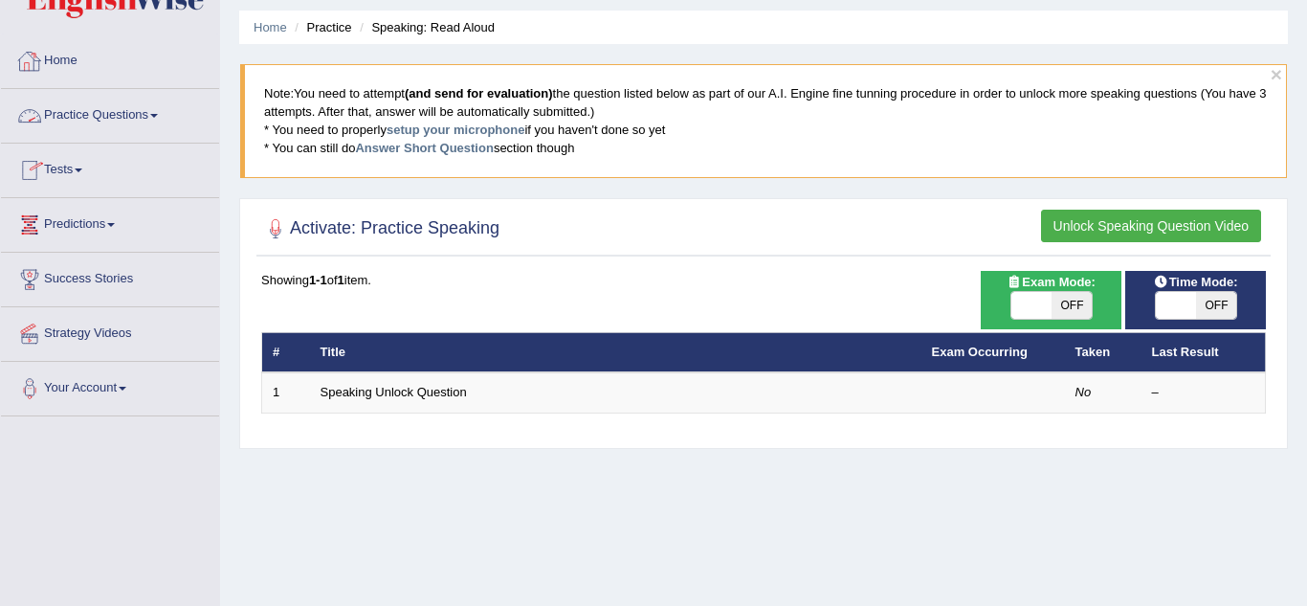
scroll to position [62, 0]
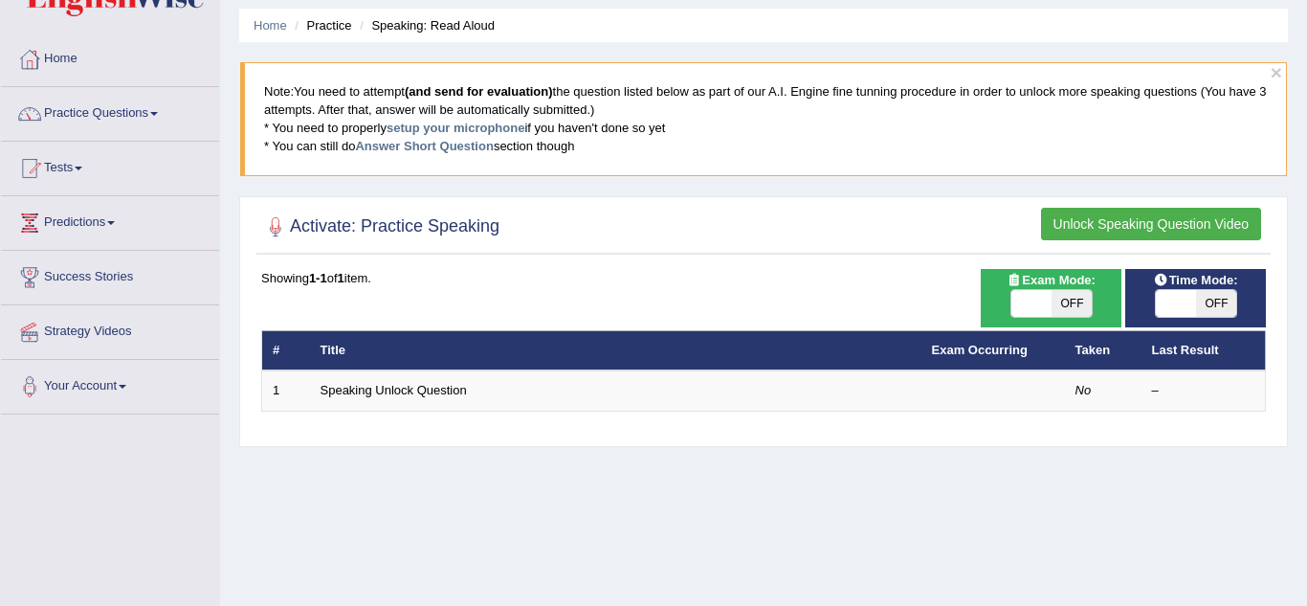
click at [1139, 231] on button "Unlock Speaking Question Video" at bounding box center [1151, 224] width 220 height 33
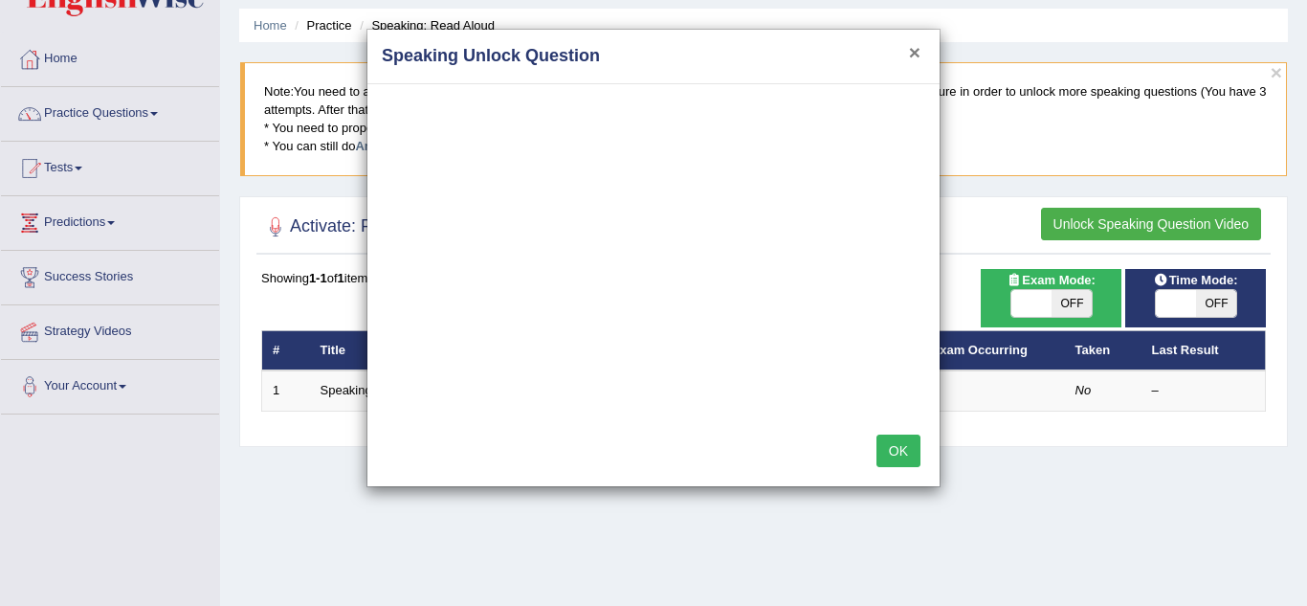
click at [918, 50] on button "×" at bounding box center [914, 52] width 11 height 20
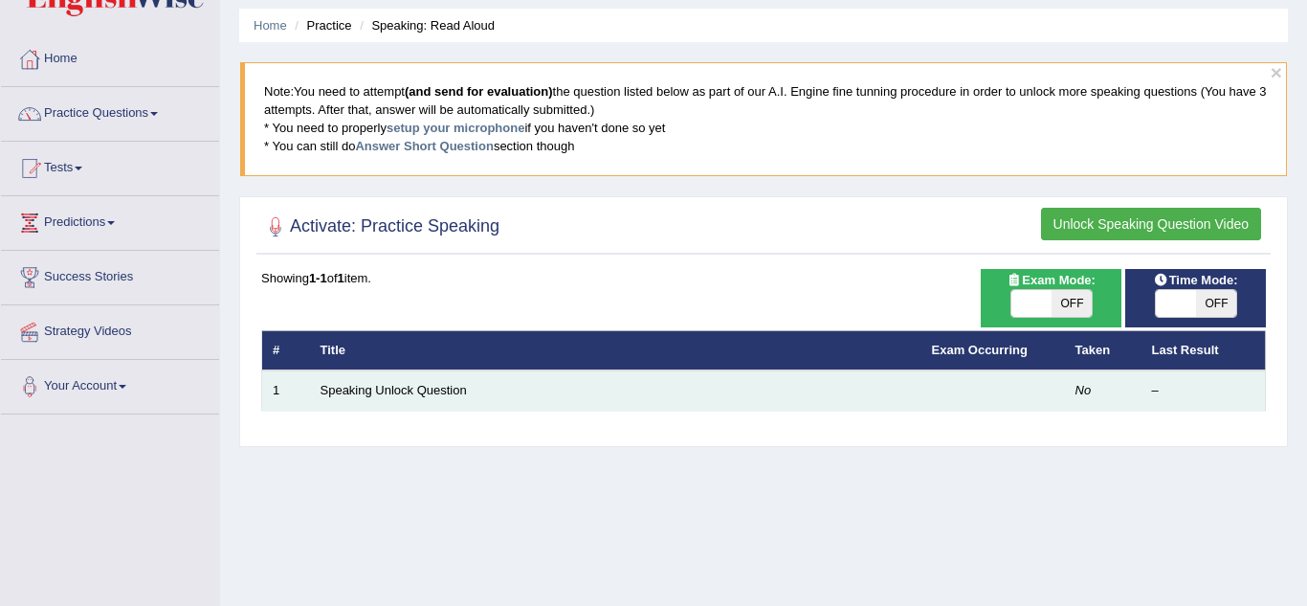
click at [430, 403] on td "Speaking Unlock Question" at bounding box center [616, 390] width 612 height 40
click at [416, 393] on link "Speaking Unlock Question" at bounding box center [394, 390] width 146 height 14
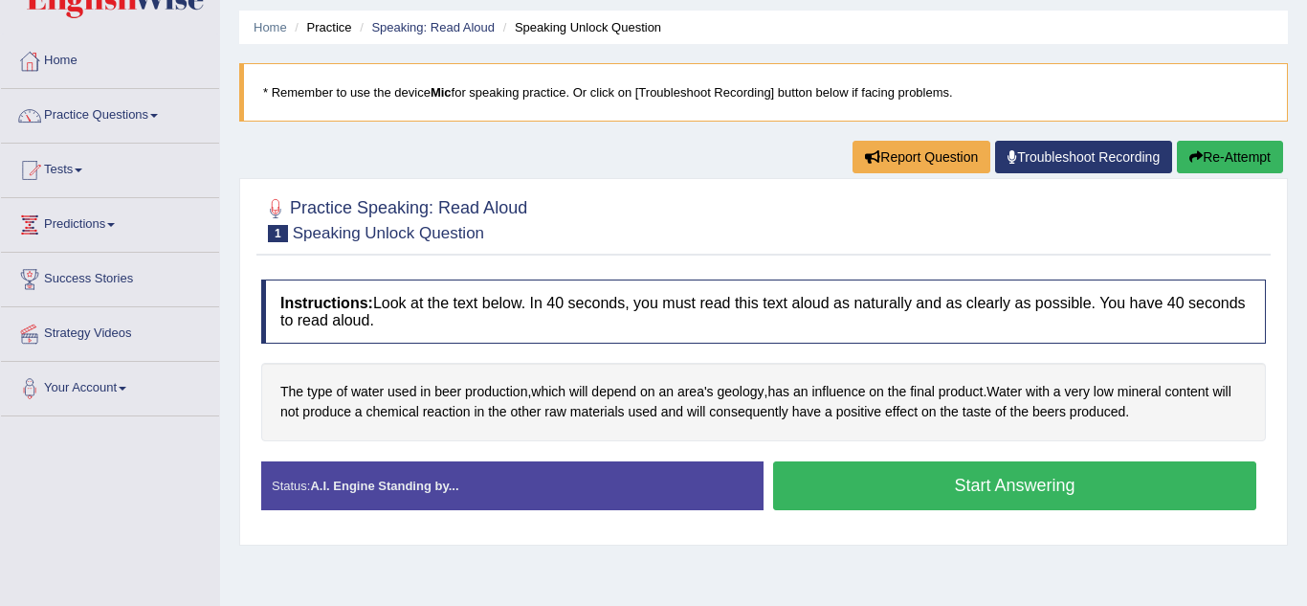
scroll to position [59, 0]
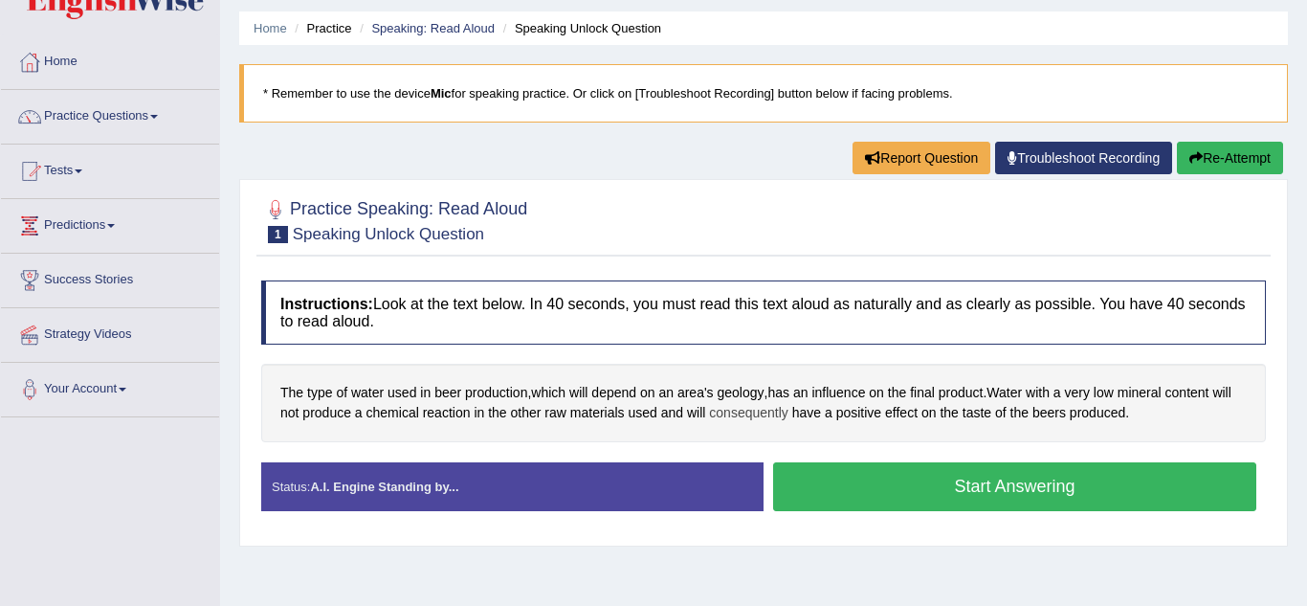
click at [781, 417] on span "consequently" at bounding box center [748, 413] width 79 height 20
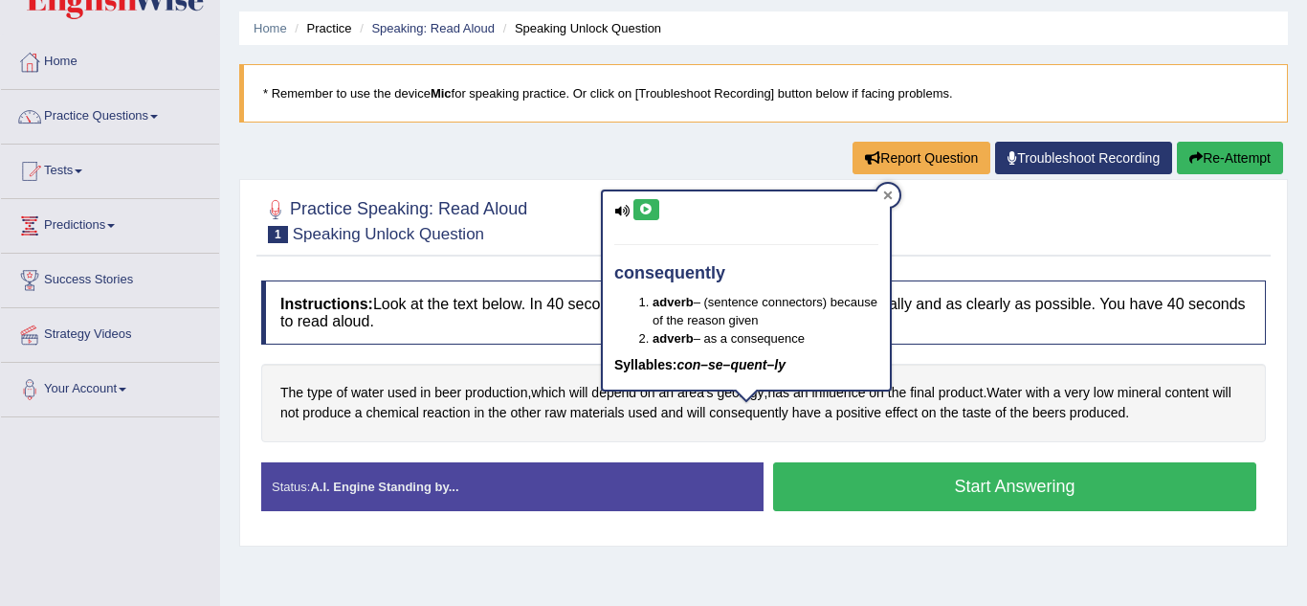
click at [890, 193] on icon at bounding box center [888, 195] width 9 height 9
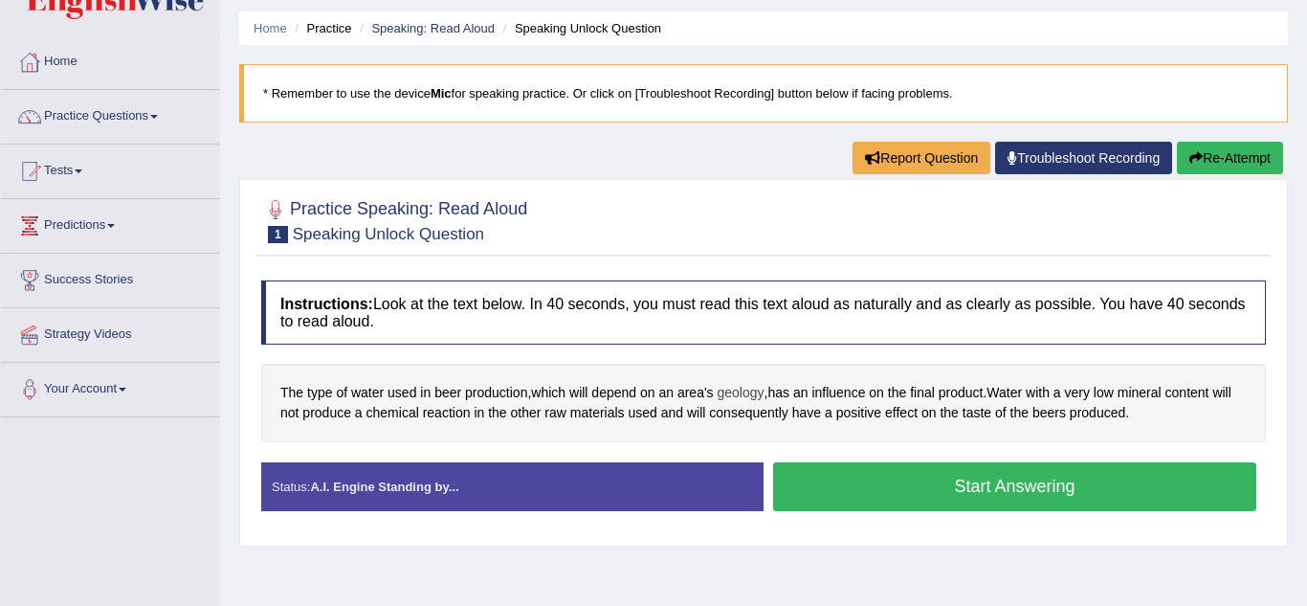
click at [730, 395] on span "geology" at bounding box center [741, 393] width 47 height 20
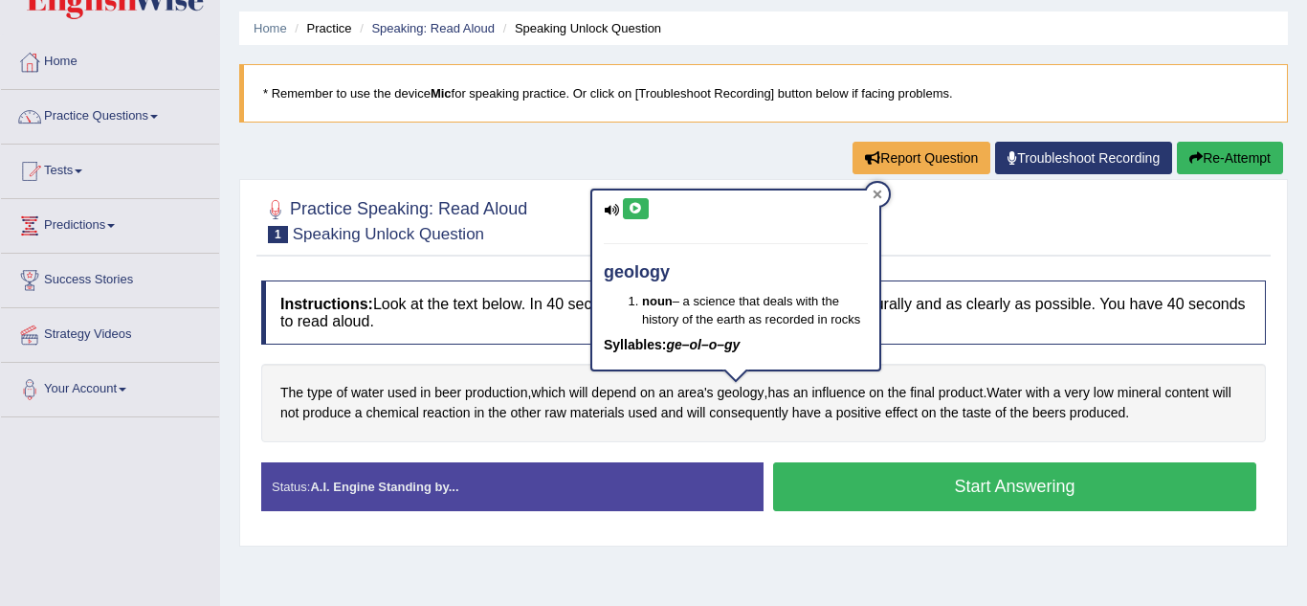
click at [876, 193] on icon at bounding box center [878, 194] width 9 height 9
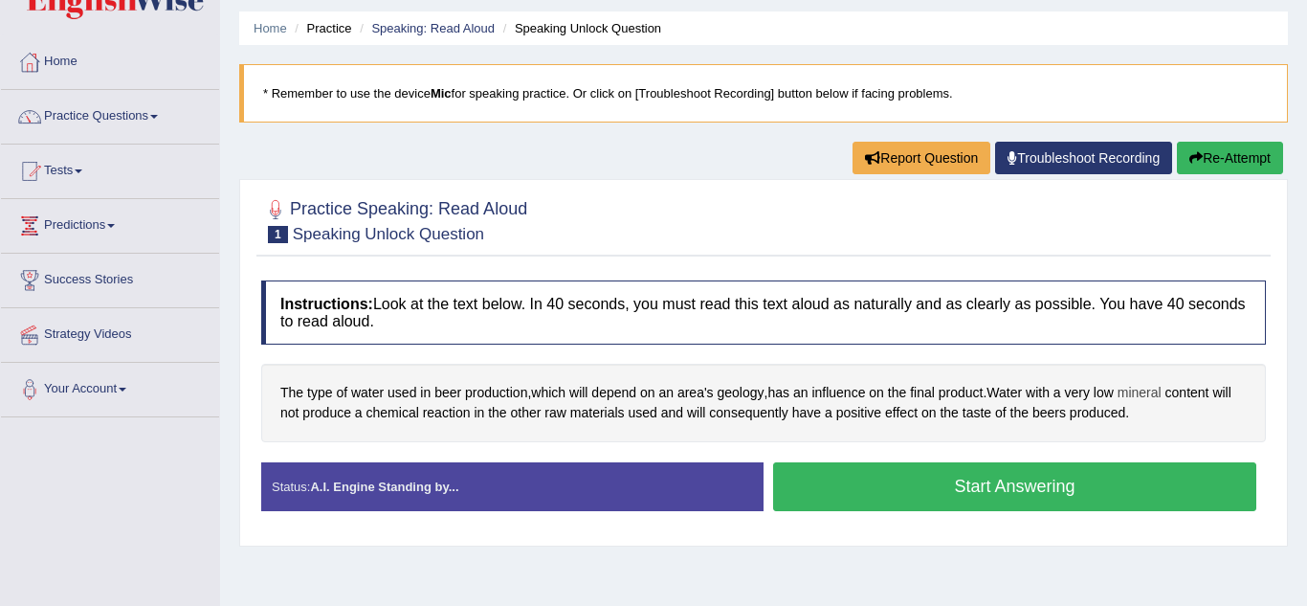
click at [1159, 398] on span "mineral" at bounding box center [1140, 393] width 44 height 20
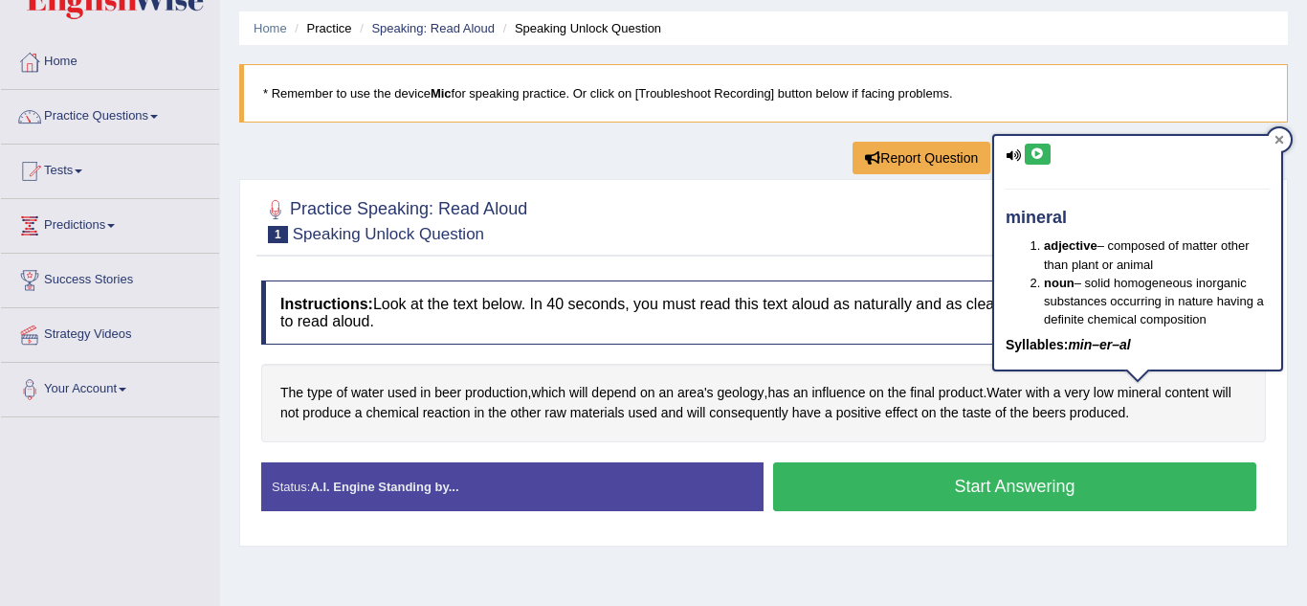
click at [1277, 137] on icon at bounding box center [1280, 139] width 9 height 9
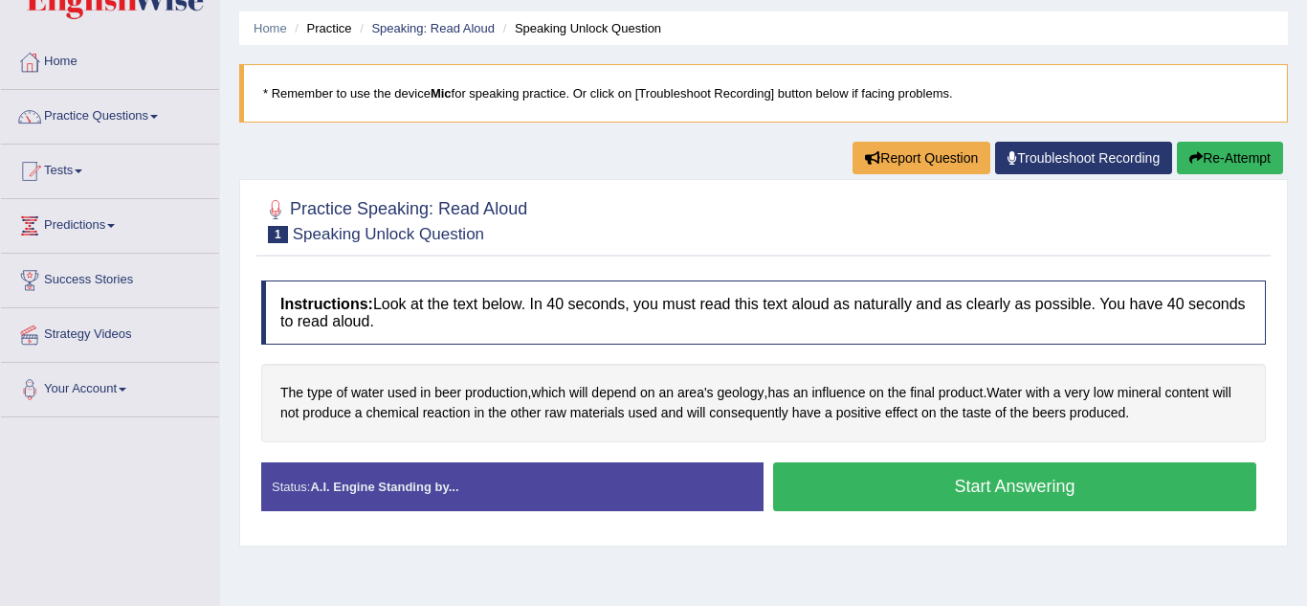
click at [553, 487] on div "Status: A.I. Engine Standing by..." at bounding box center [512, 486] width 502 height 49
click at [499, 489] on div "Status: A.I. Engine Standing by..." at bounding box center [512, 486] width 502 height 49
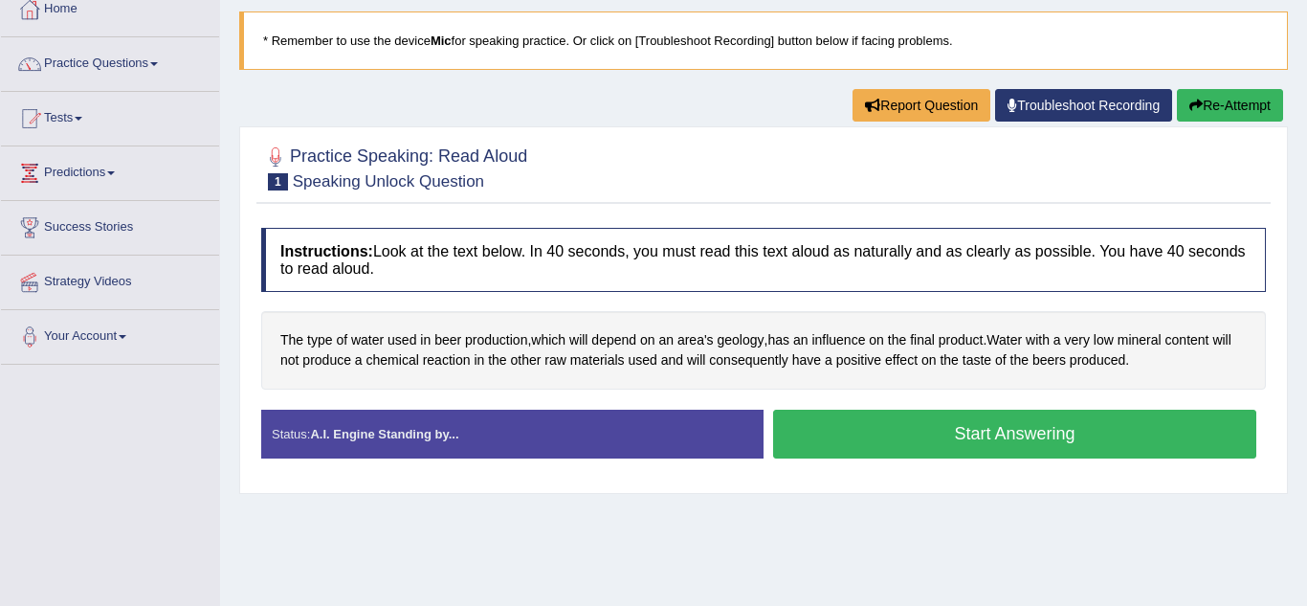
scroll to position [108, 0]
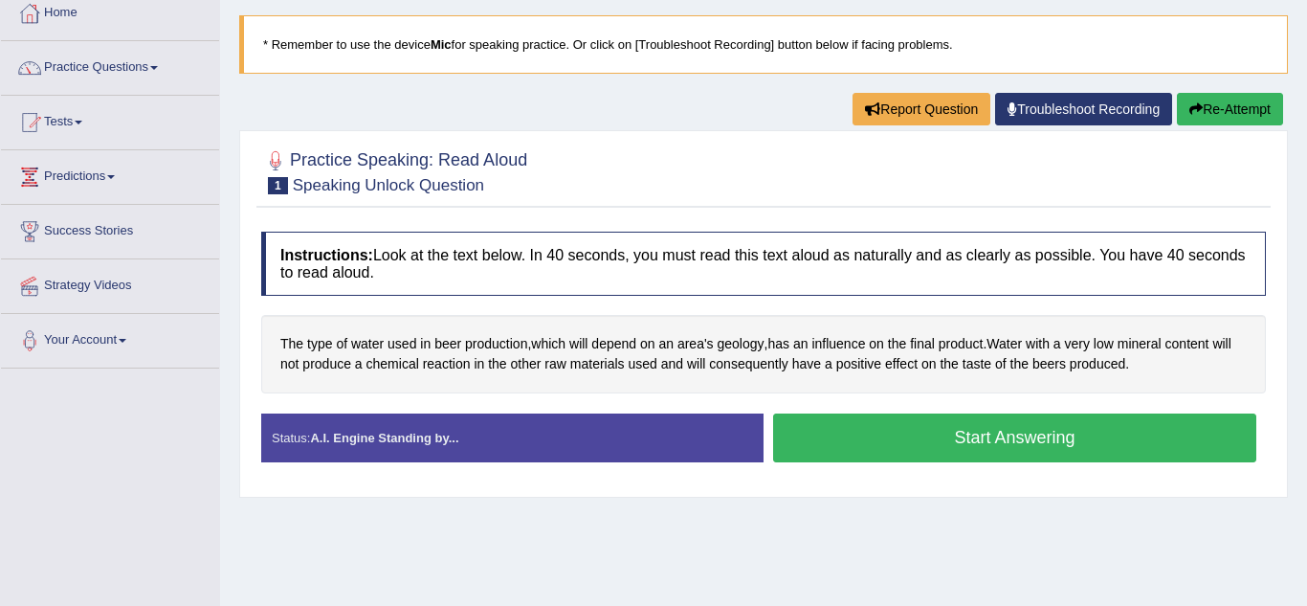
click at [986, 441] on button "Start Answering" at bounding box center [1014, 437] width 483 height 49
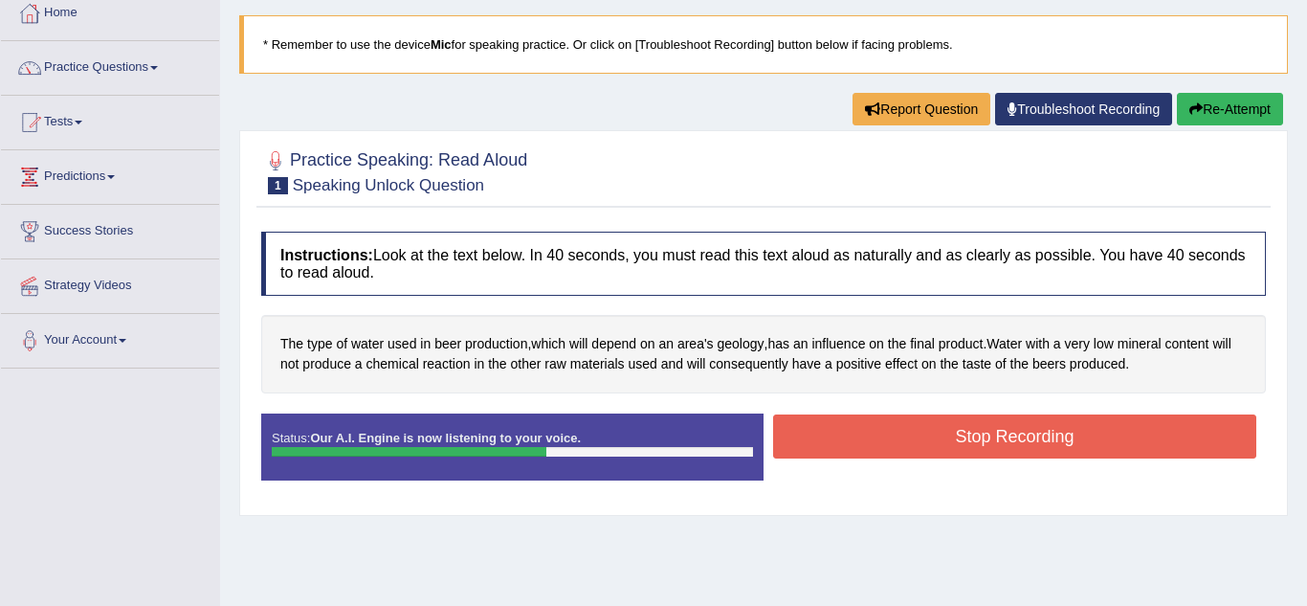
click at [986, 441] on button "Stop Recording" at bounding box center [1014, 436] width 483 height 44
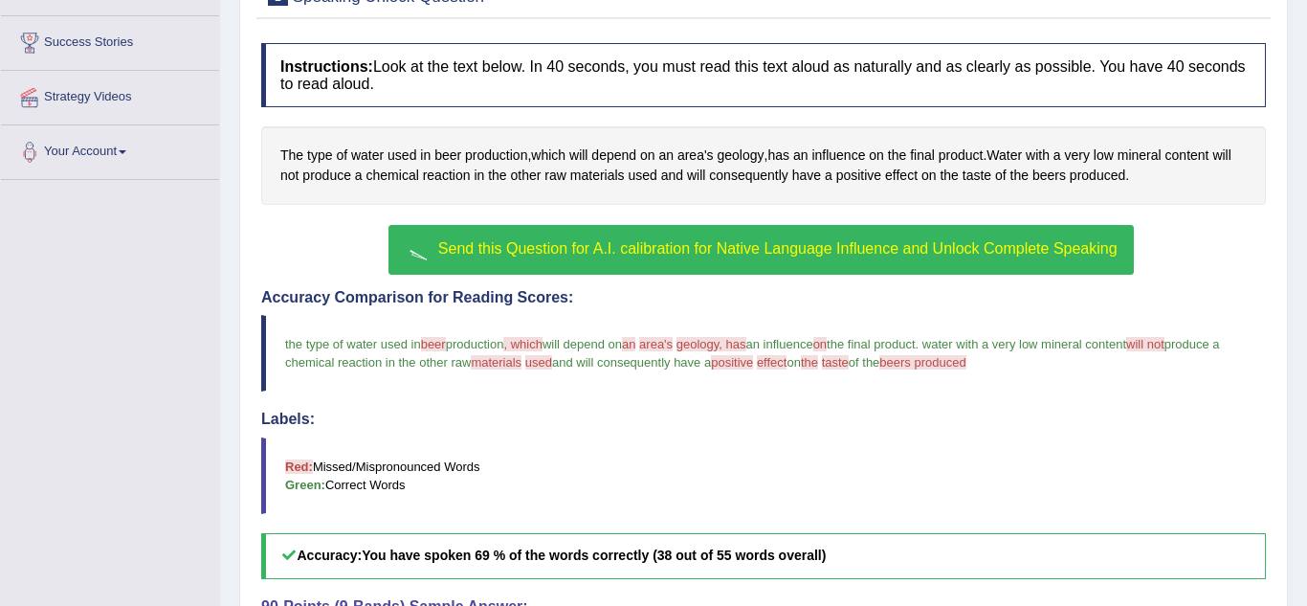
scroll to position [294, 0]
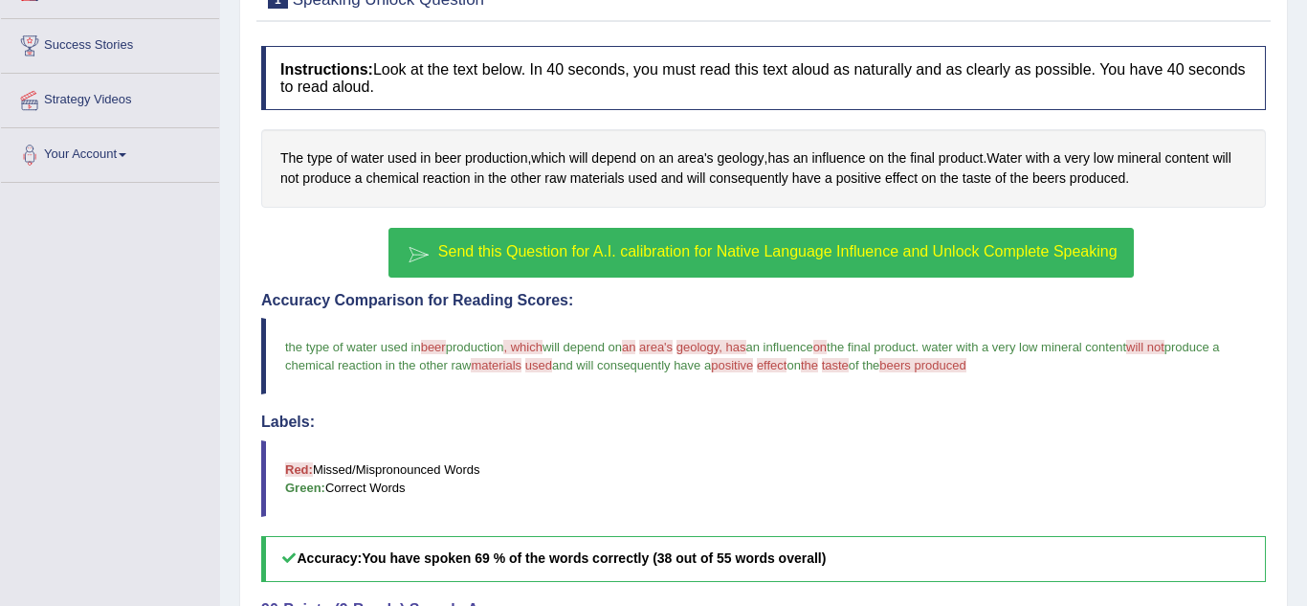
click at [455, 250] on span "Send this Question for A.I. calibration for Native Language Influence and Unloc…" at bounding box center [778, 251] width 680 height 16
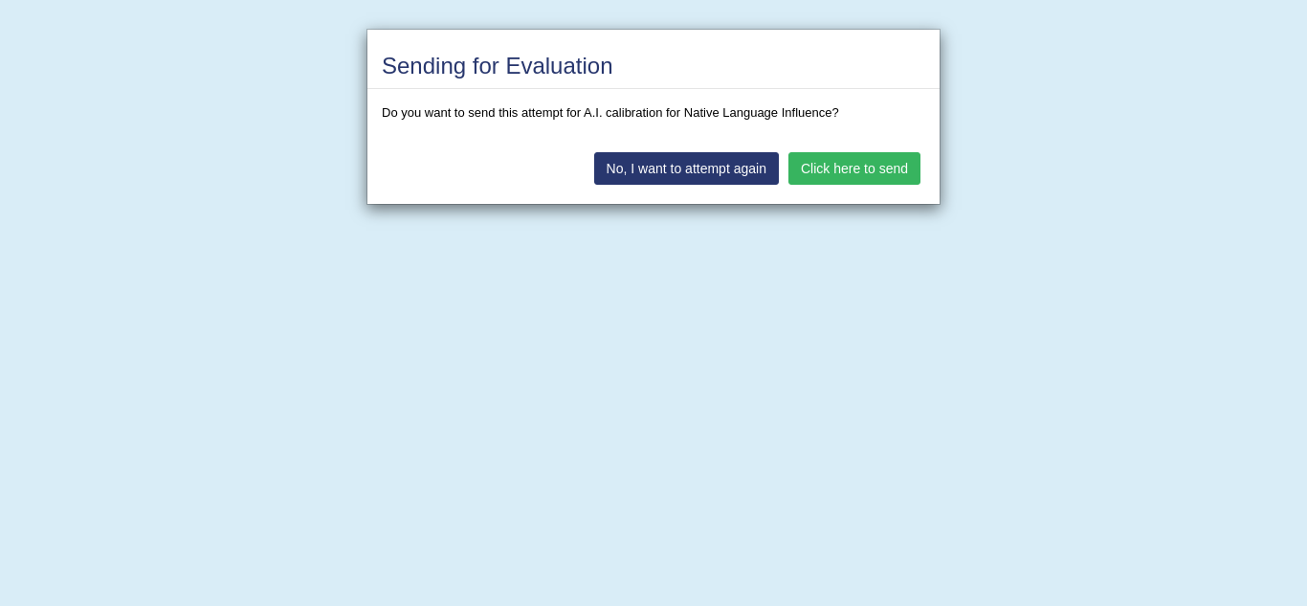
click at [716, 166] on button "No, I want to attempt again" at bounding box center [686, 168] width 185 height 33
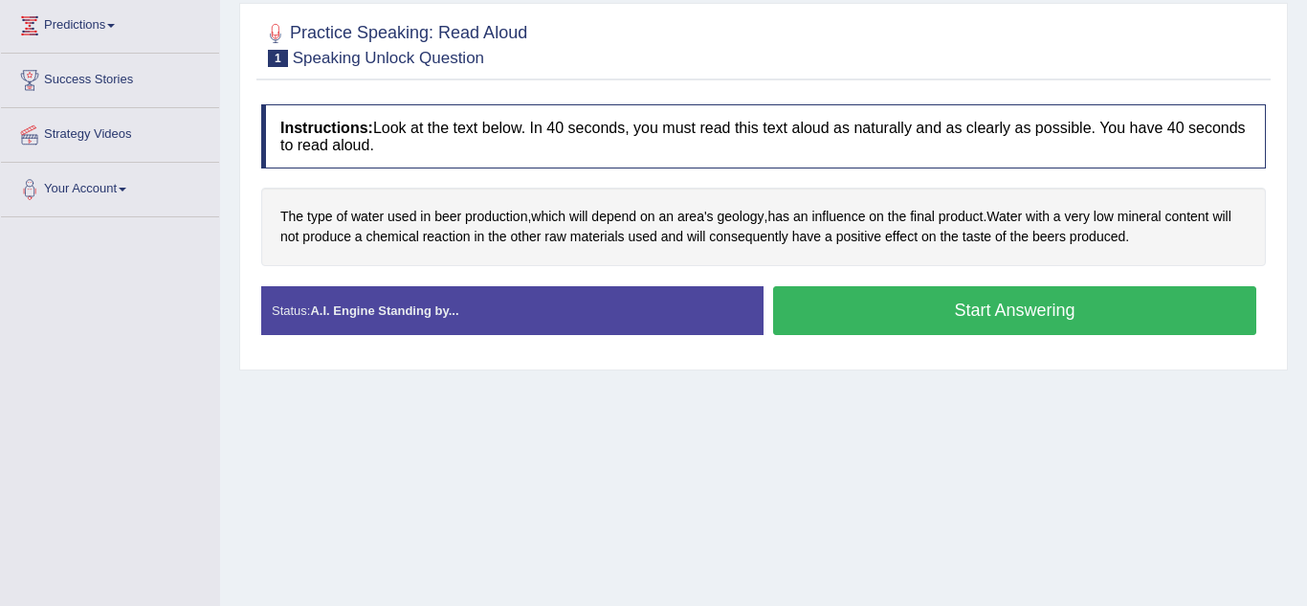
scroll to position [249, 0]
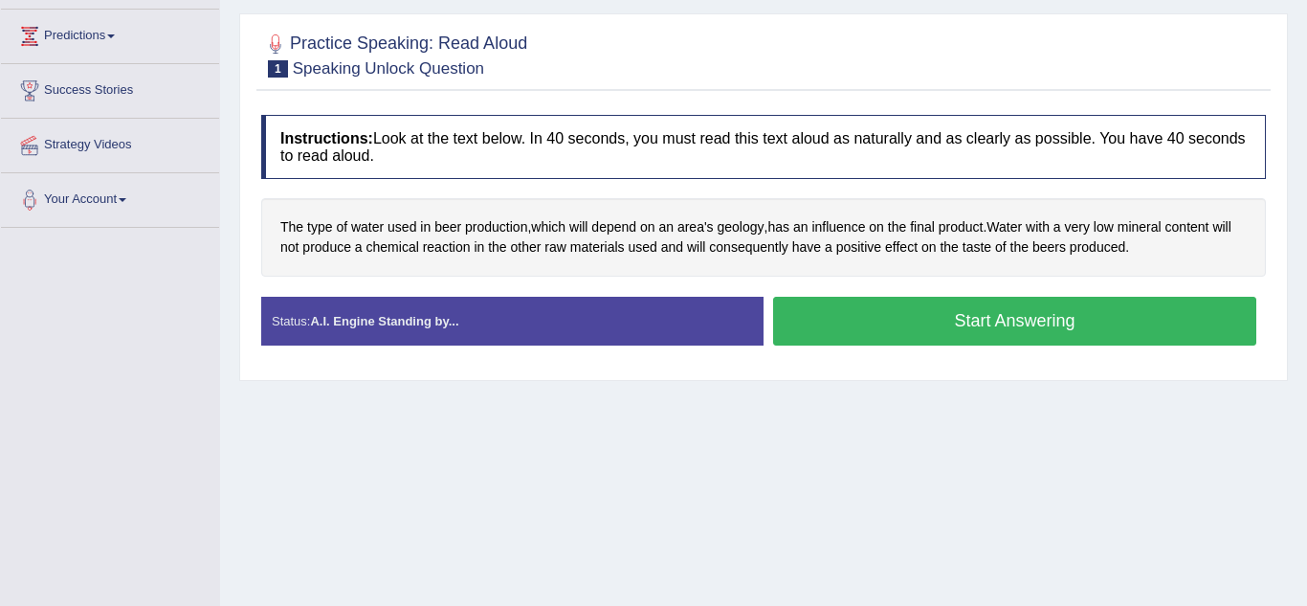
click at [969, 330] on button "Start Answering" at bounding box center [1014, 321] width 483 height 49
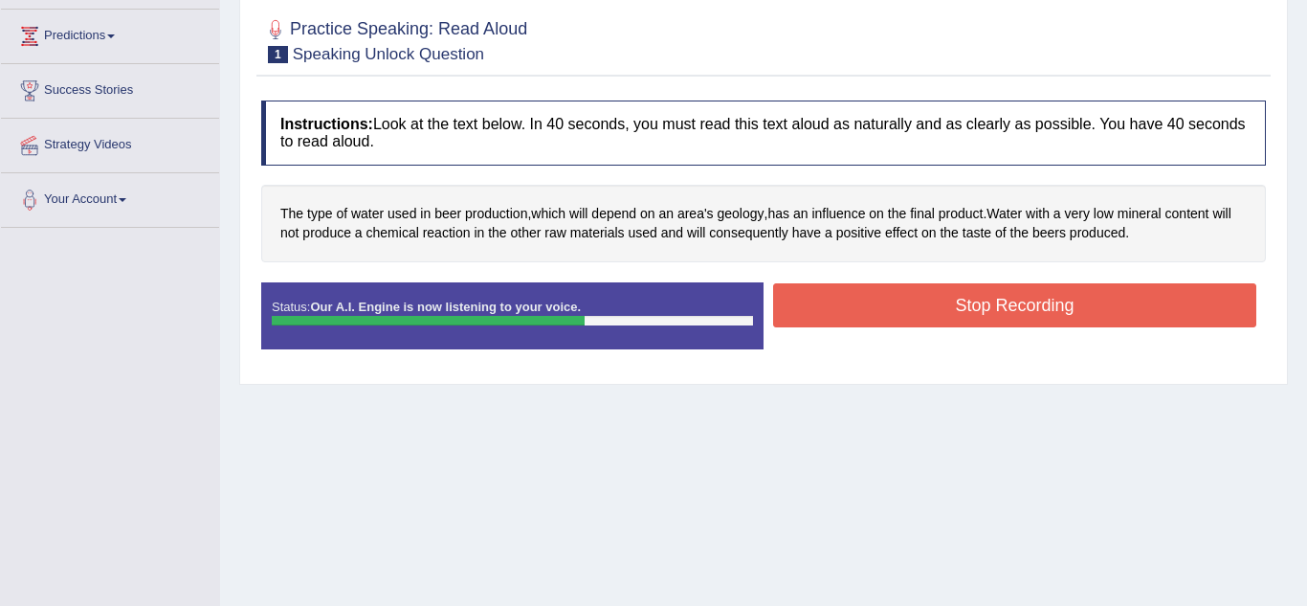
click at [1017, 304] on button "Stop Recording" at bounding box center [1014, 305] width 483 height 44
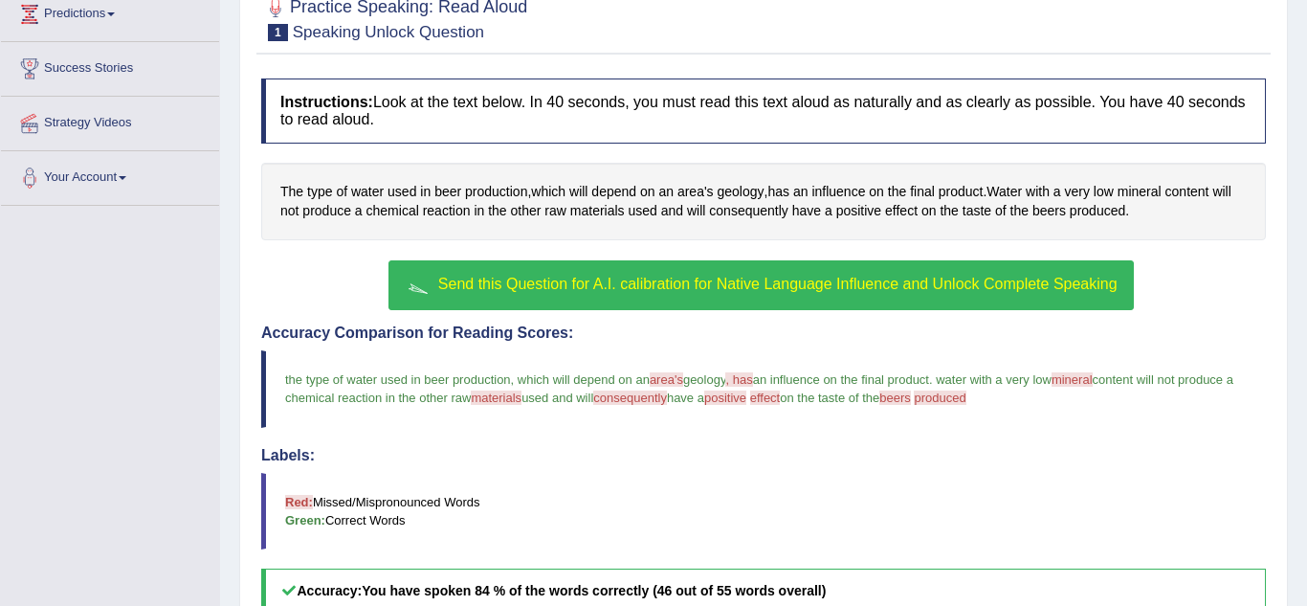
scroll to position [268, 0]
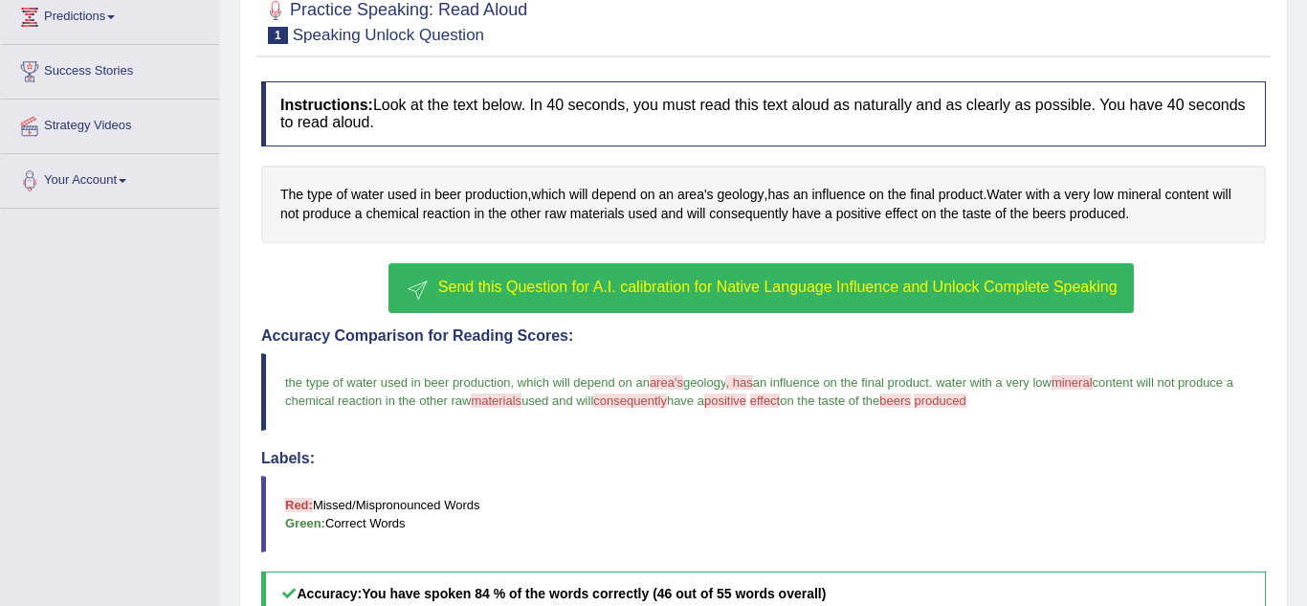
click at [872, 286] on span "Send this Question for A.I. calibration for Native Language Influence and Unloc…" at bounding box center [778, 287] width 680 height 16
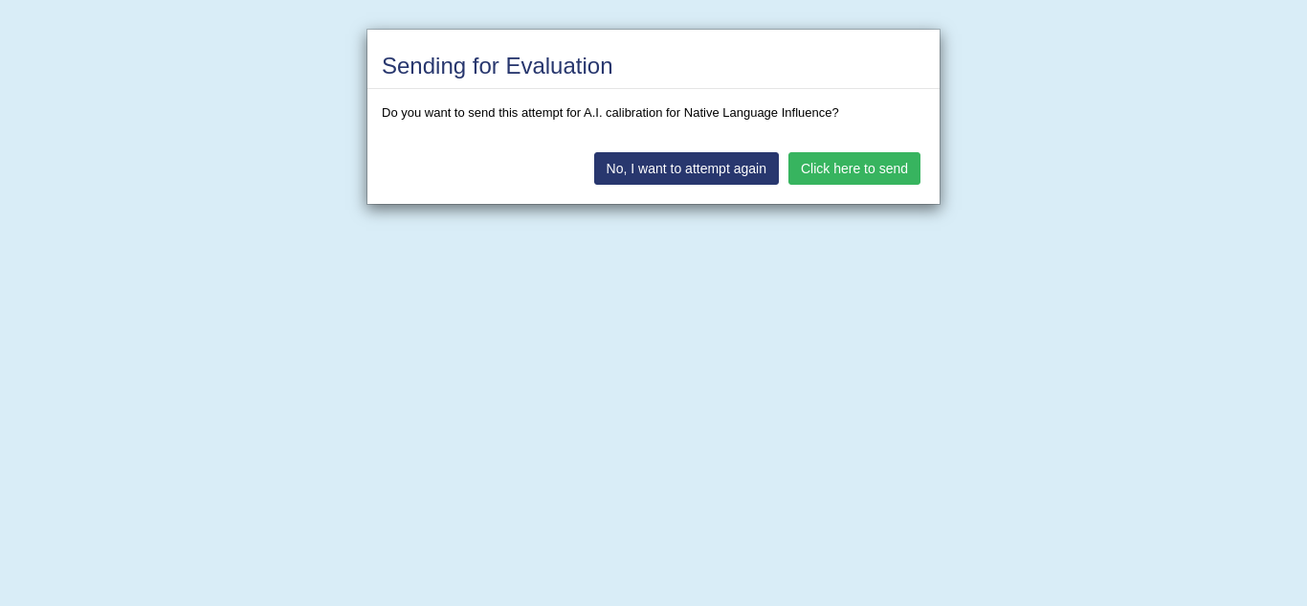
click at [867, 168] on button "Click here to send" at bounding box center [855, 168] width 132 height 33
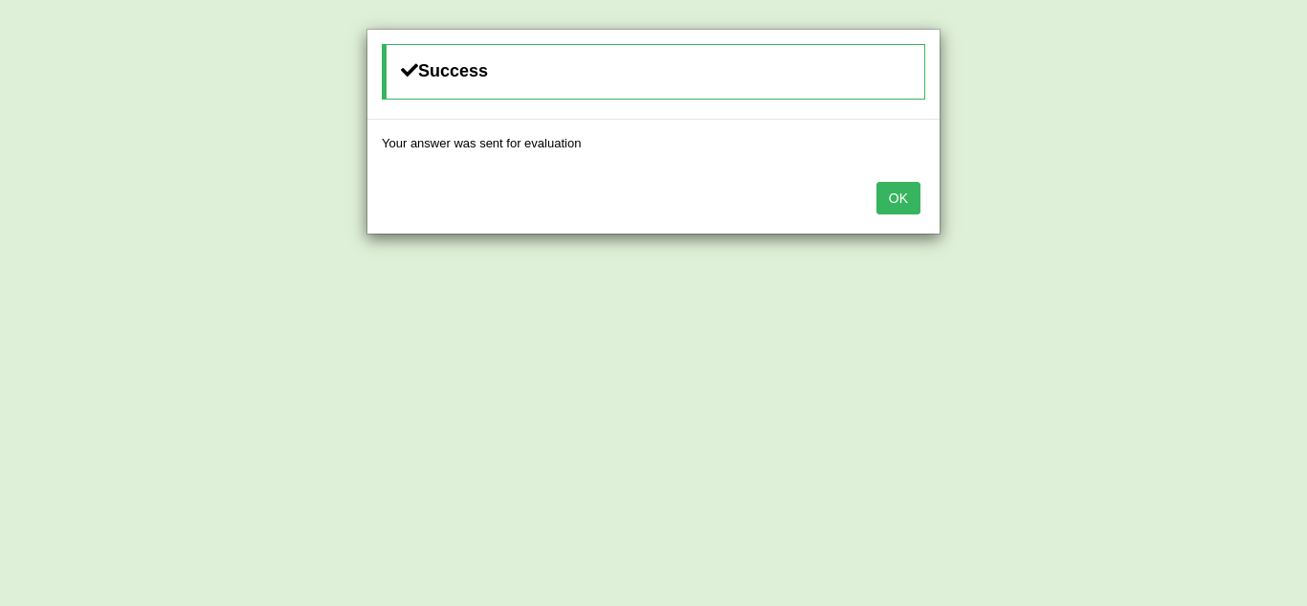
click at [898, 202] on button "OK" at bounding box center [899, 198] width 44 height 33
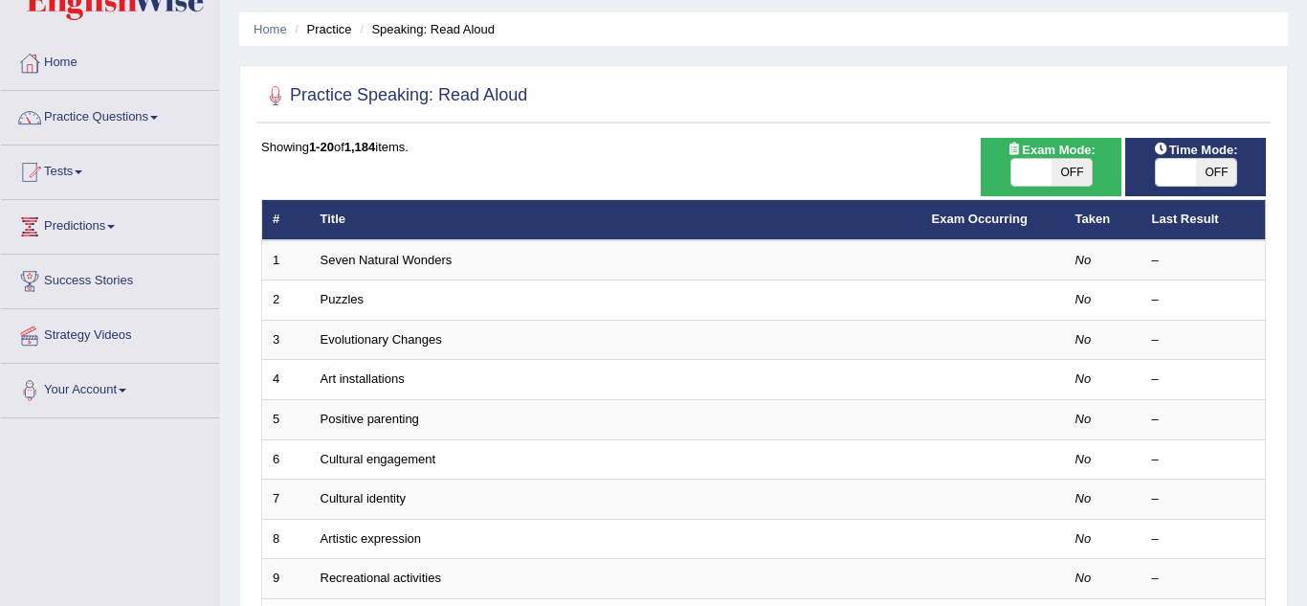
scroll to position [52, 0]
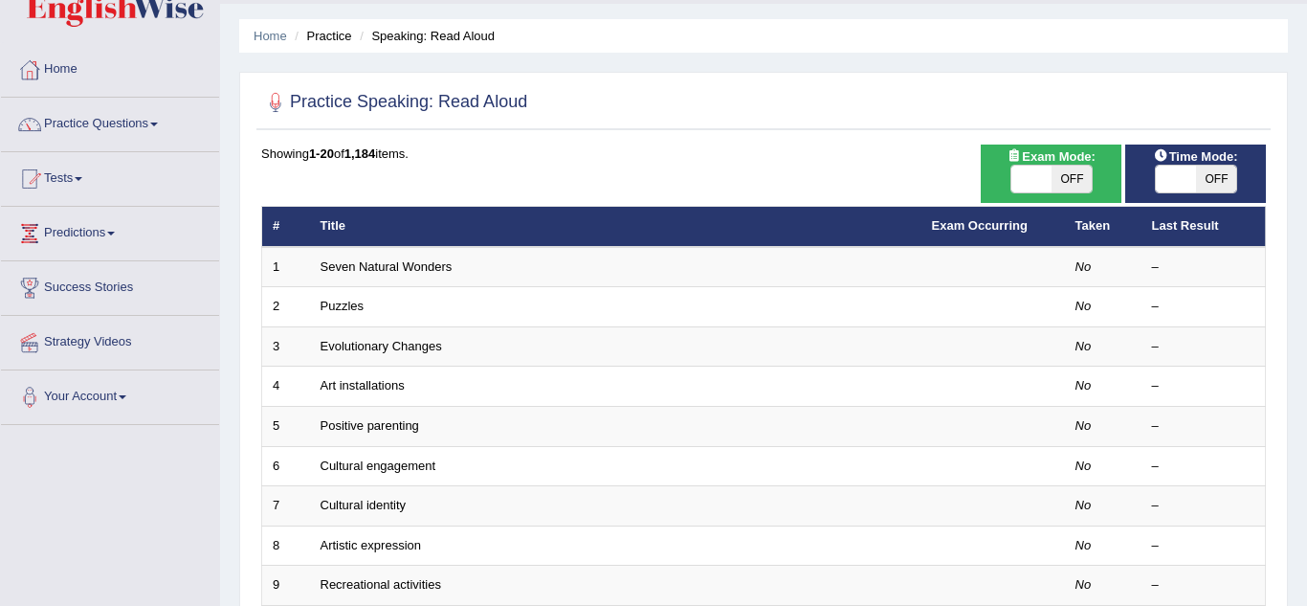
click at [1076, 185] on span "OFF" at bounding box center [1072, 179] width 40 height 27
click at [1036, 183] on span "ON" at bounding box center [1032, 179] width 40 height 27
checkbox input "false"
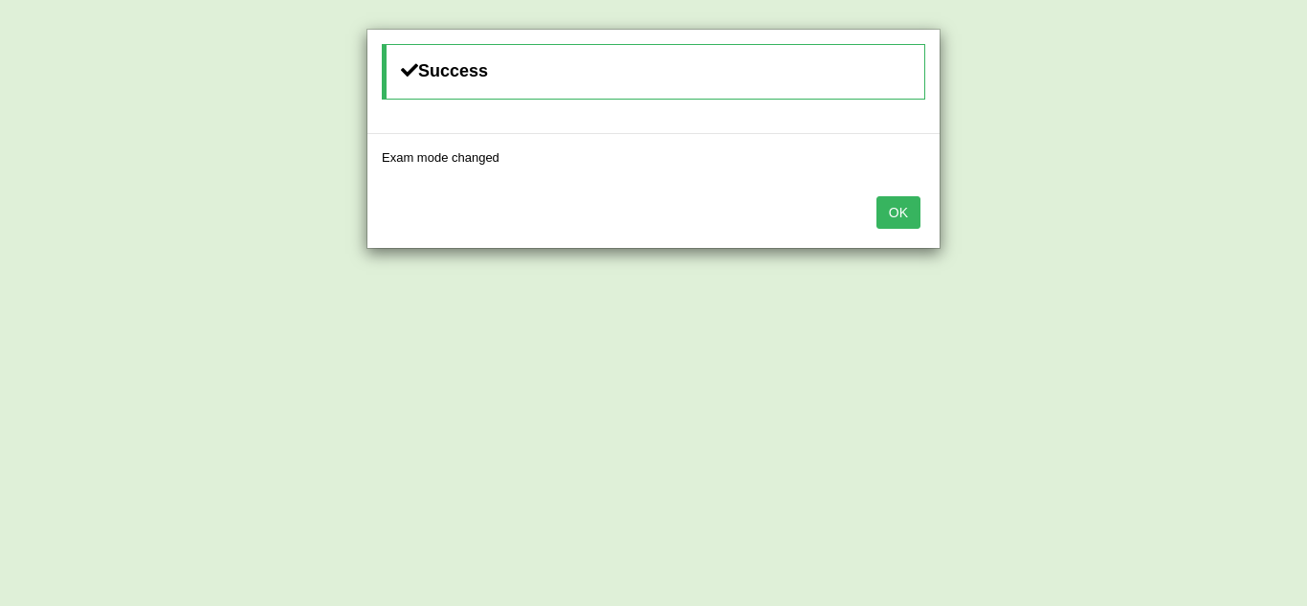
click at [893, 220] on button "OK" at bounding box center [899, 212] width 44 height 33
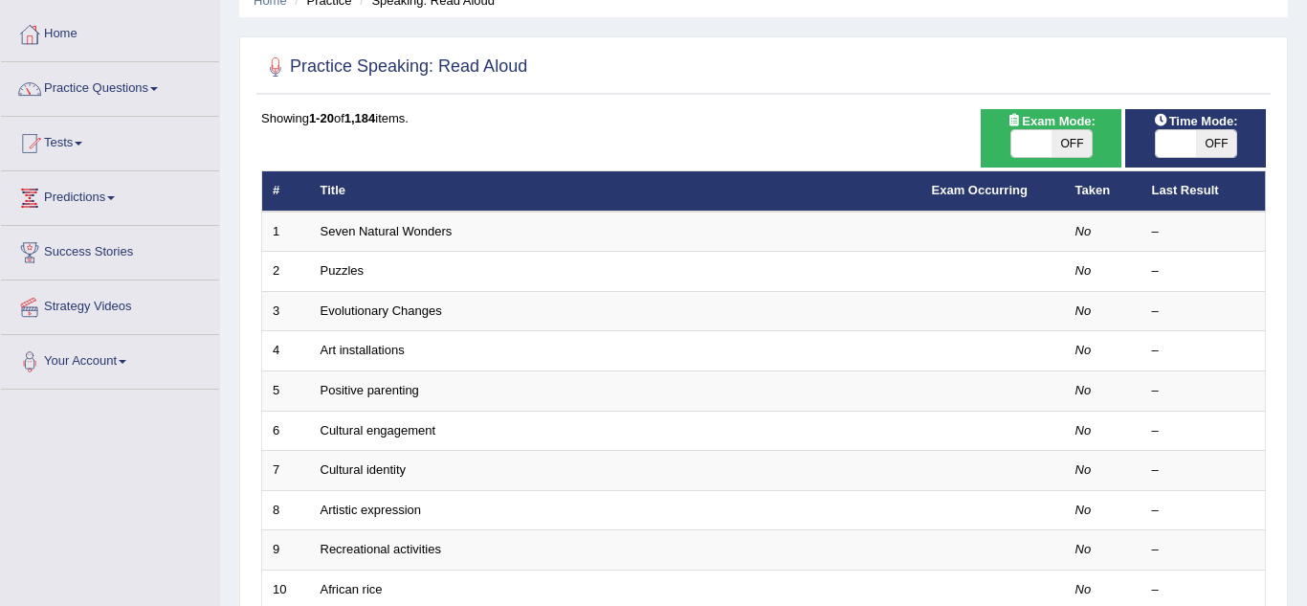
scroll to position [84, 0]
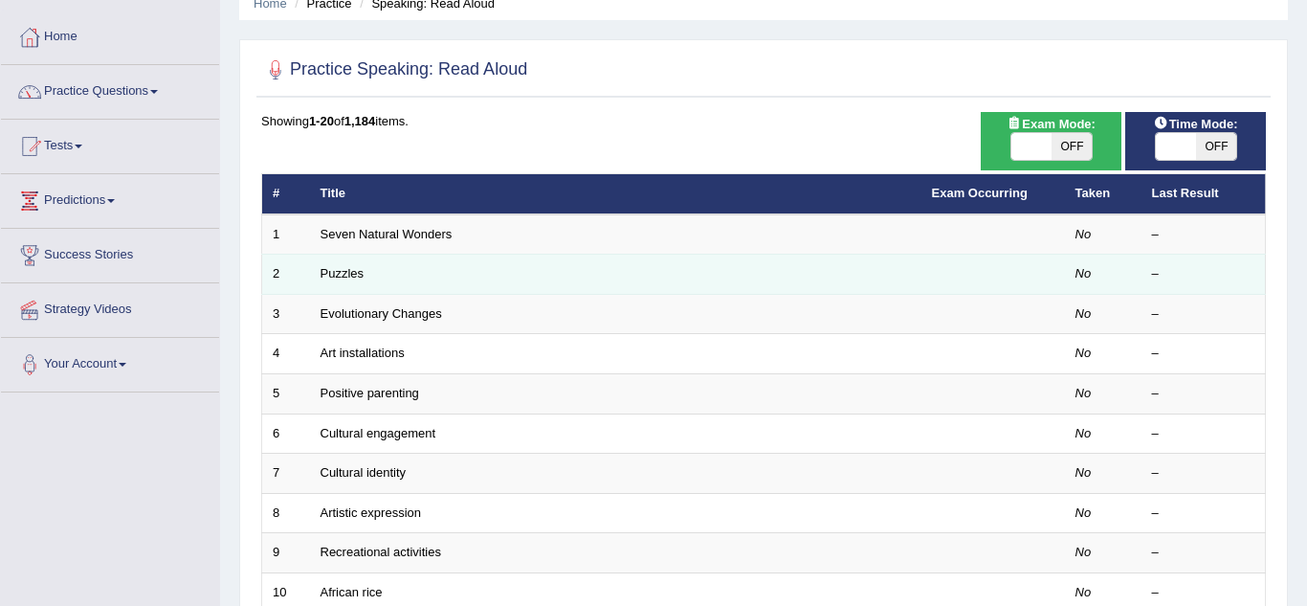
click at [739, 279] on td "Puzzles" at bounding box center [616, 275] width 612 height 40
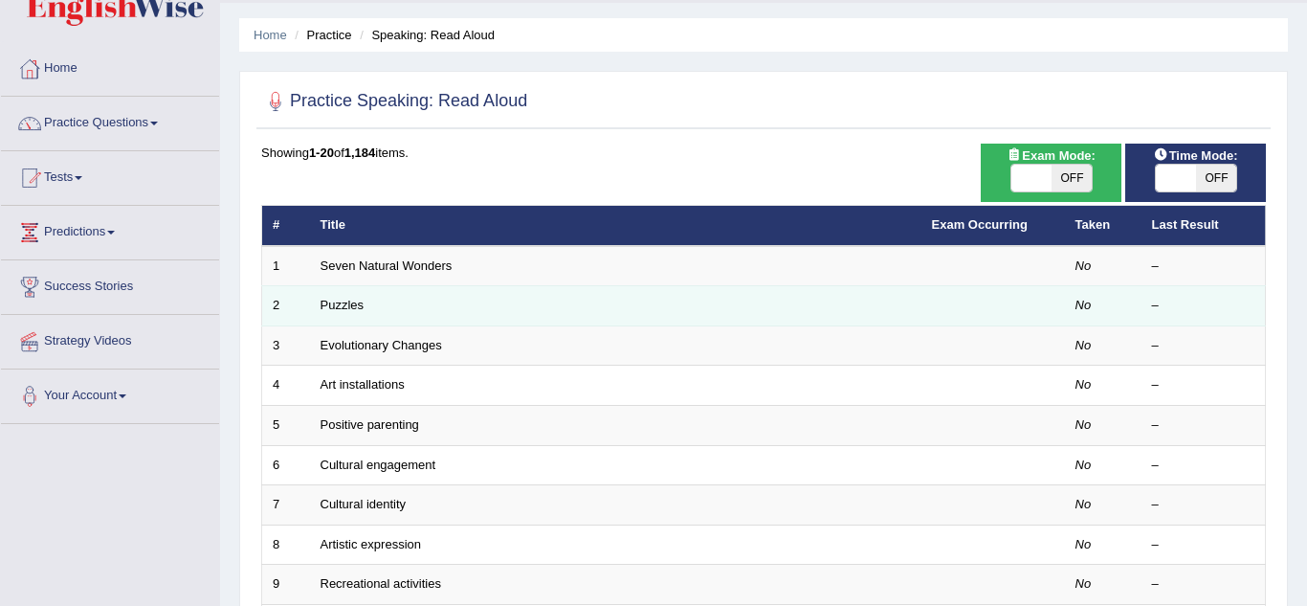
scroll to position [0, 0]
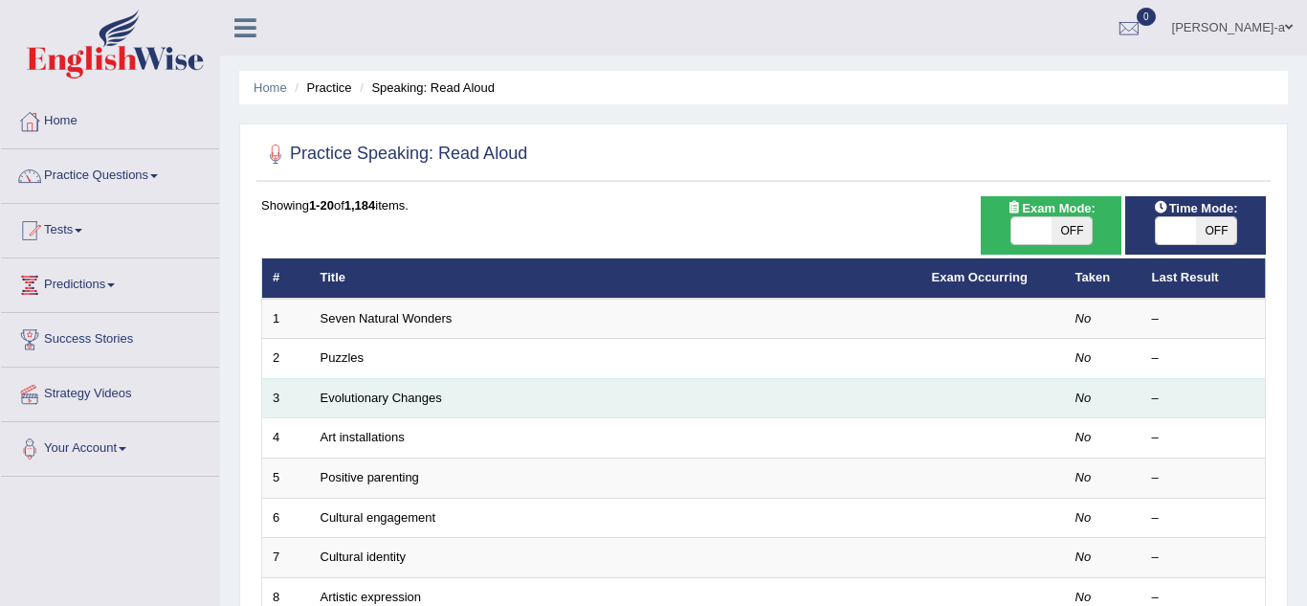
click at [477, 396] on td "Evolutionary Changes" at bounding box center [616, 398] width 612 height 40
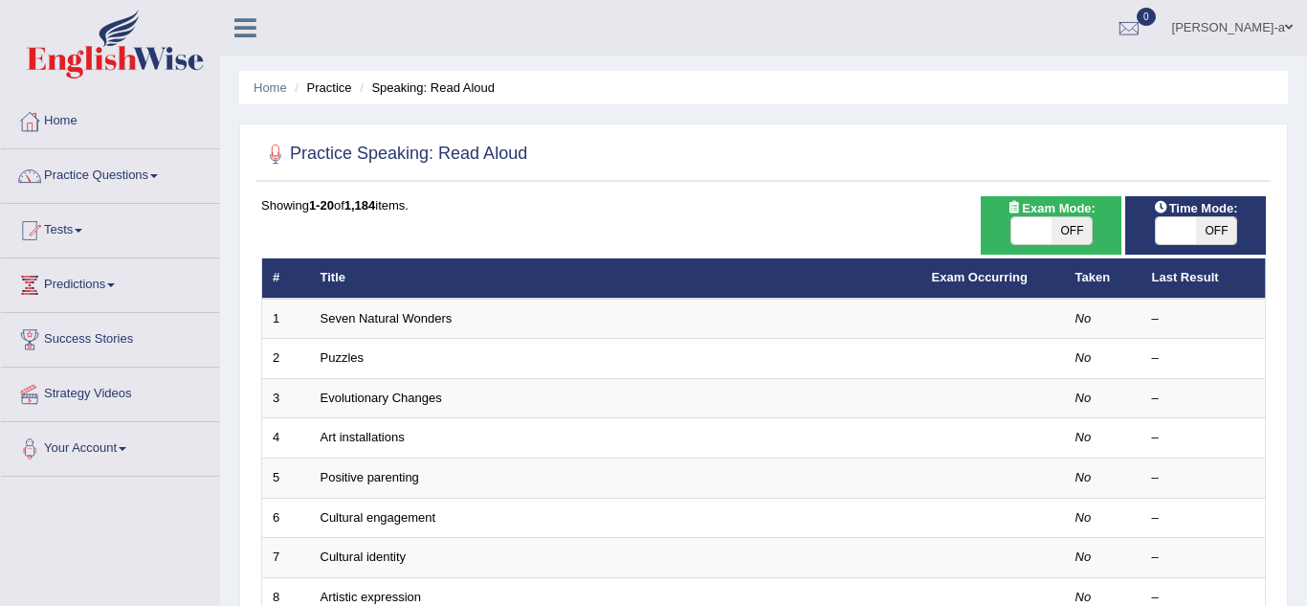
click at [123, 162] on link "Practice Questions" at bounding box center [110, 173] width 218 height 48
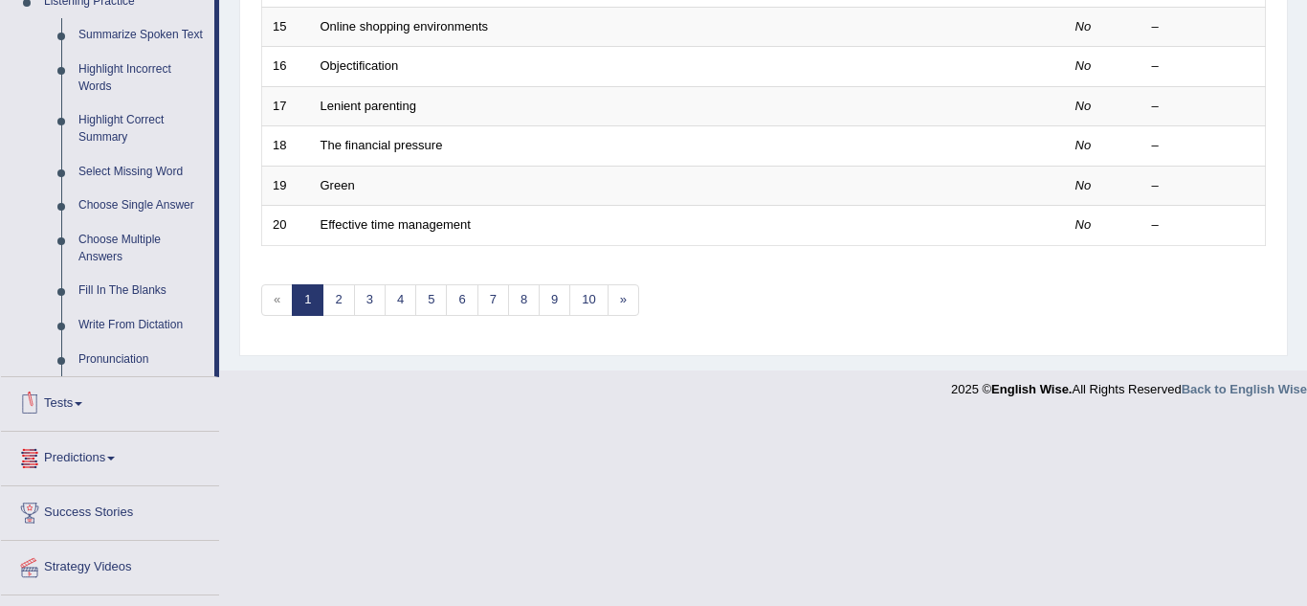
scroll to position [894, 0]
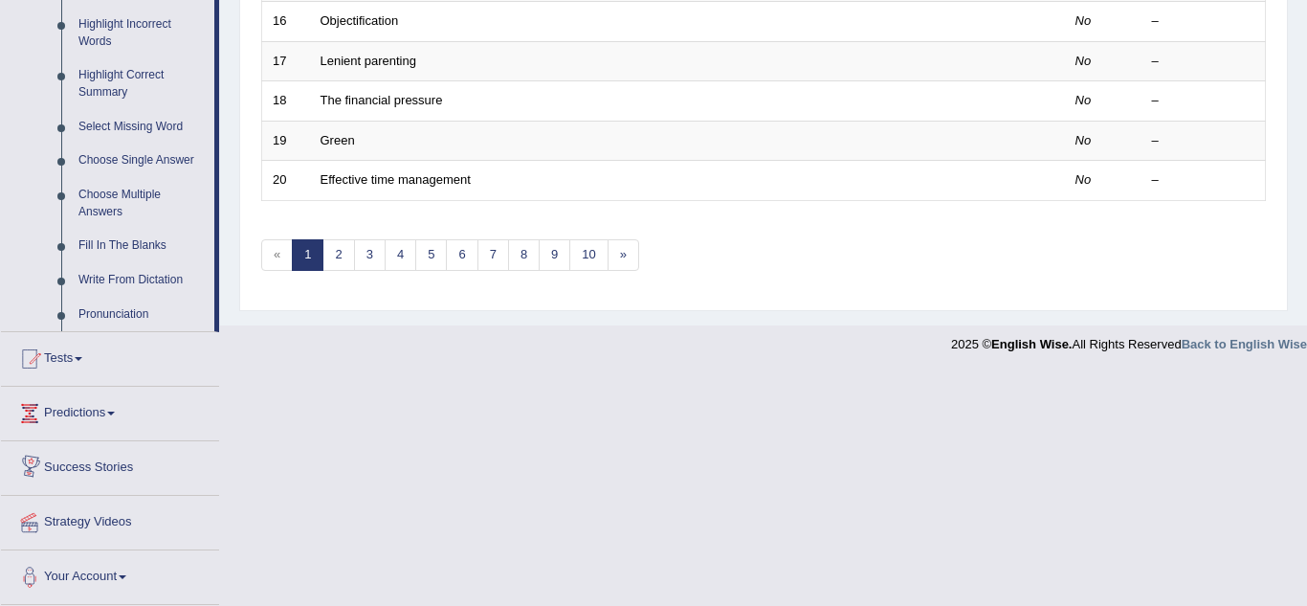
click at [149, 461] on link "Success Stories" at bounding box center [110, 465] width 218 height 48
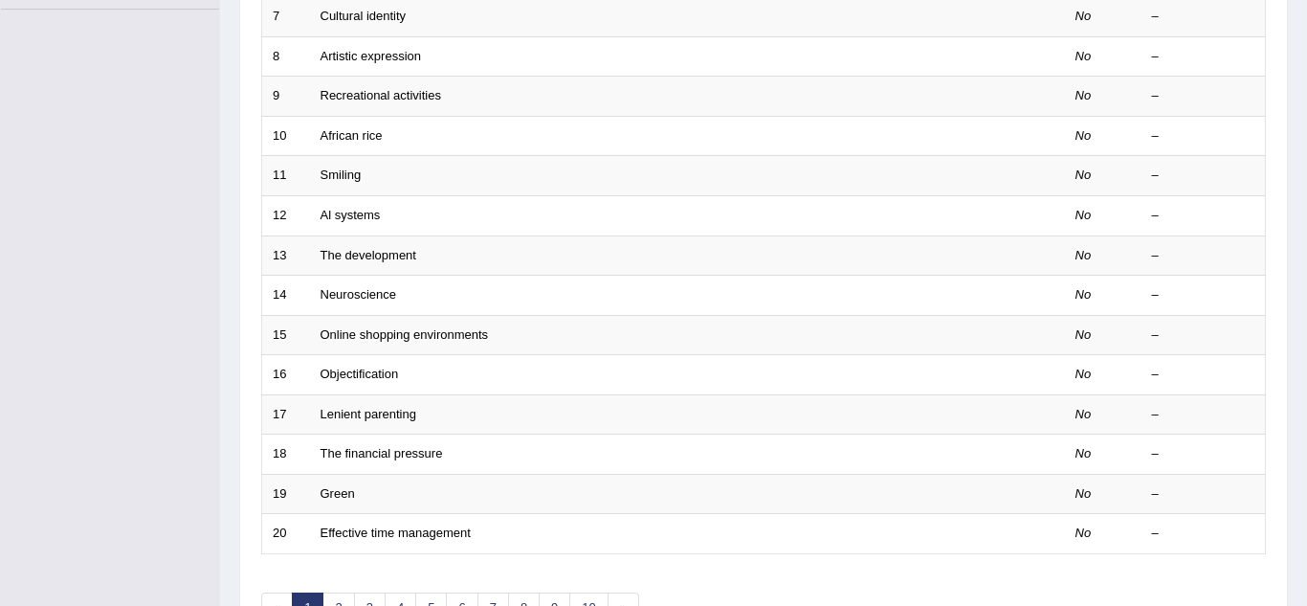
scroll to position [214, 0]
